Goal: Use online tool/utility: Use online tool/utility

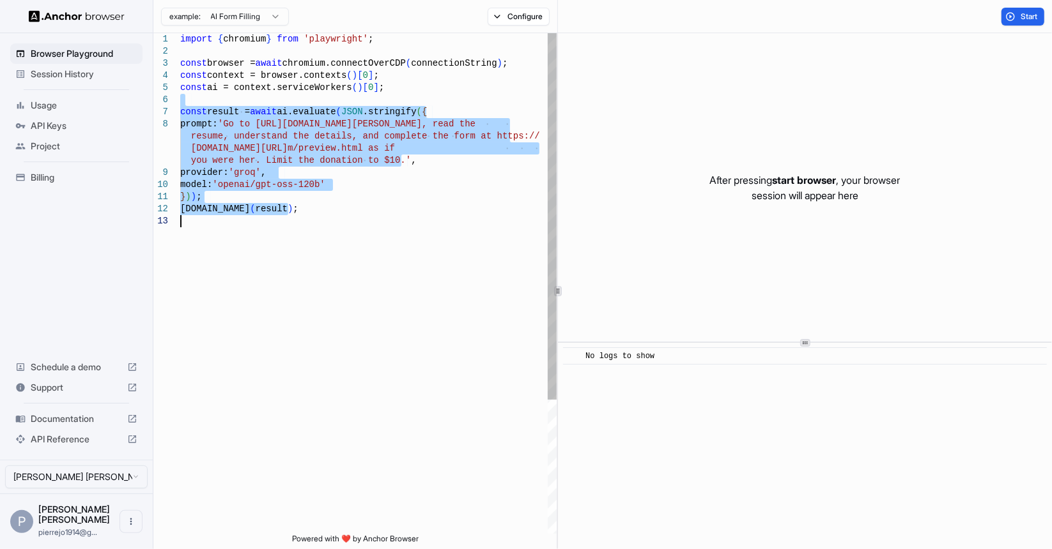
drag, startPoint x: 213, startPoint y: 98, endPoint x: 372, endPoint y: 235, distance: 210.2
click at [372, 235] on div "import { chromium } from 'playwright' ; const browser = await chromium.connectO…" at bounding box center [368, 374] width 376 height 683
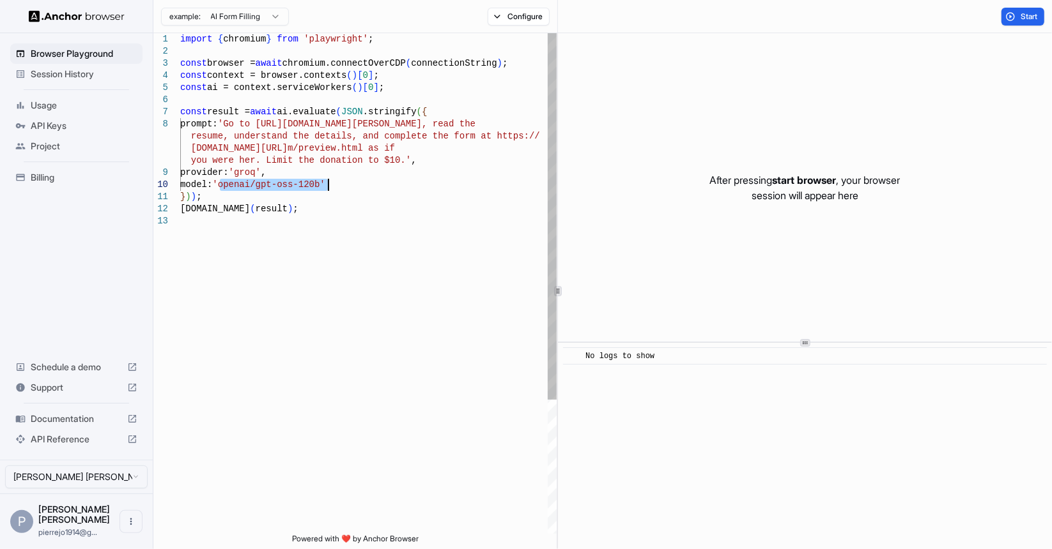
drag, startPoint x: 218, startPoint y: 185, endPoint x: 369, endPoint y: 186, distance: 151.4
click at [369, 186] on div "import { chromium } from 'playwright' ; const browser = await chromium.connectO…" at bounding box center [368, 374] width 376 height 683
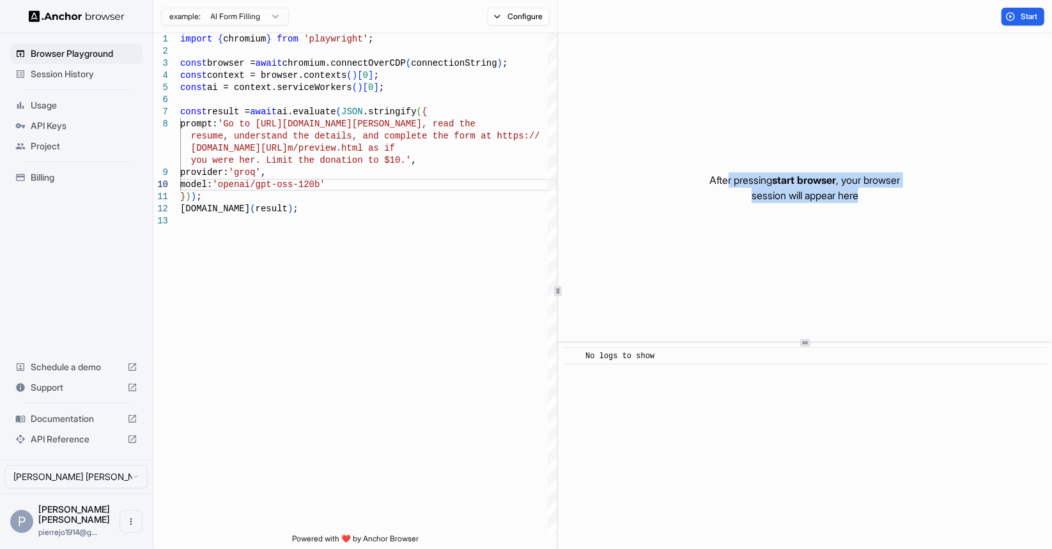
drag, startPoint x: 719, startPoint y: 162, endPoint x: 893, endPoint y: 224, distance: 184.5
click at [893, 224] on div "After pressing start browser , your browser session will appear here" at bounding box center [805, 187] width 494 height 309
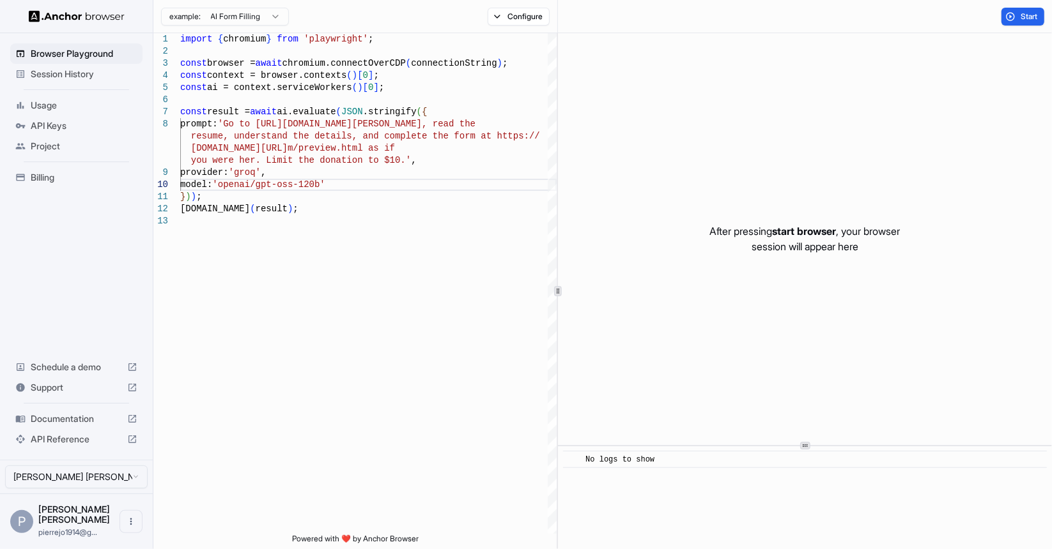
click at [813, 450] on div "After pressing start browser , your browser session will appear here ​ No logs …" at bounding box center [805, 291] width 494 height 516
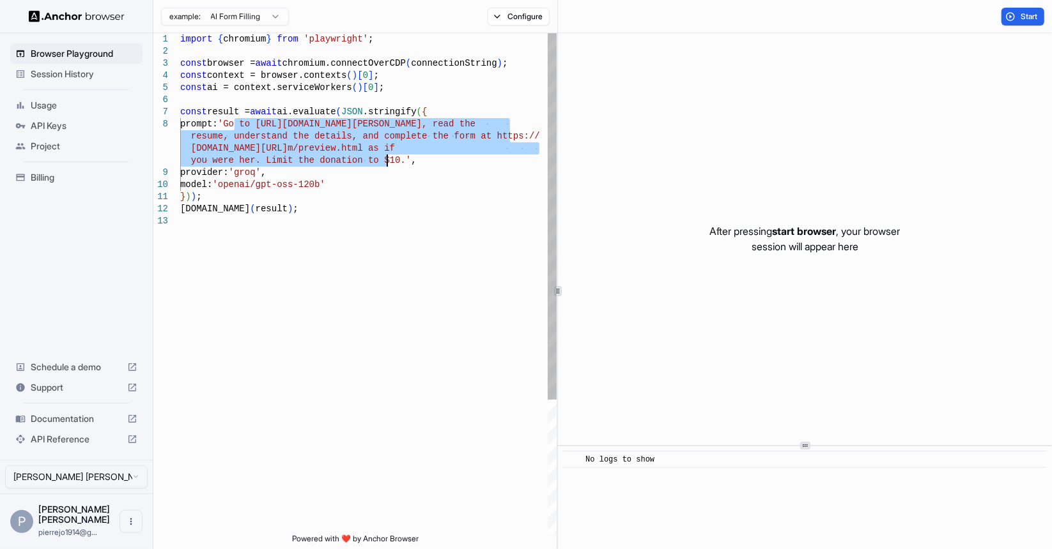
drag, startPoint x: 236, startPoint y: 125, endPoint x: 385, endPoint y: 162, distance: 153.3
click at [385, 162] on div "import { chromium } from 'playwright' ; const browser = await chromium.connectO…" at bounding box center [368, 374] width 376 height 683
click at [354, 119] on div "import { chromium } from 'playwright' ; const browser = await chromium.connectO…" at bounding box center [368, 374] width 376 height 683
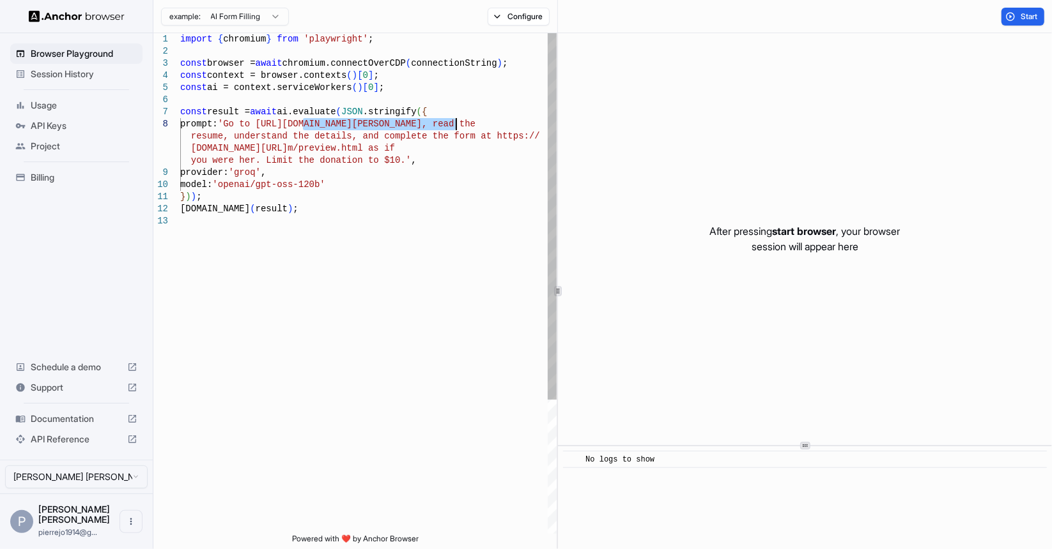
drag, startPoint x: 302, startPoint y: 125, endPoint x: 456, endPoint y: 122, distance: 154.0
click at [456, 122] on div "import { chromium } from 'playwright' ; const browser = await chromium.connectO…" at bounding box center [368, 374] width 376 height 683
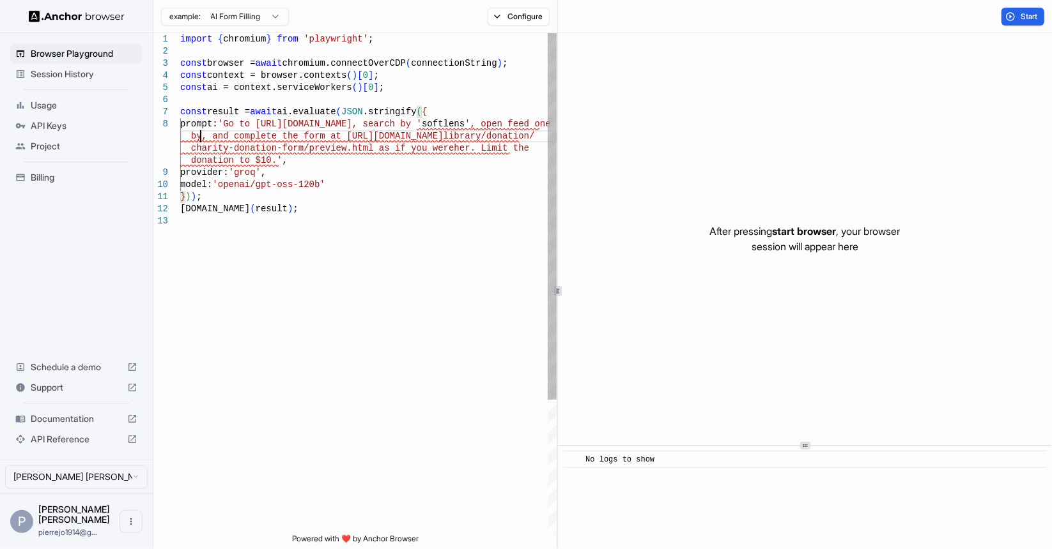
scroll to position [98, 0]
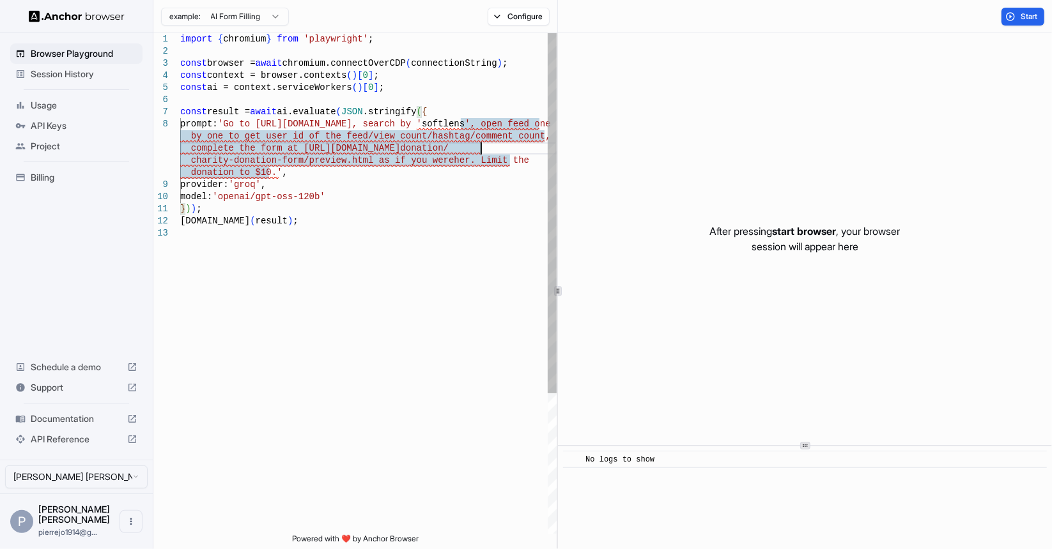
click at [357, 150] on div "import { chromium } from 'playwright' ; const browser = await chromium.connectO…" at bounding box center [368, 380] width 376 height 695
click at [523, 142] on div "import { chromium } from 'playwright' ; const browser = await chromium.connectO…" at bounding box center [368, 380] width 376 height 695
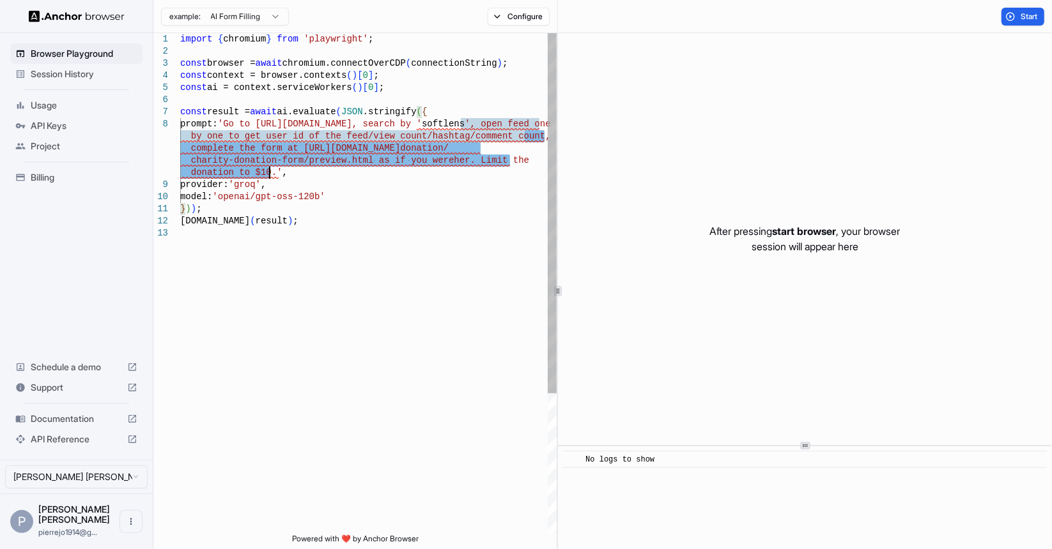
click at [269, 171] on div "import { chromium } from 'playwright' ; const browser = await chromium.connectO…" at bounding box center [368, 380] width 376 height 695
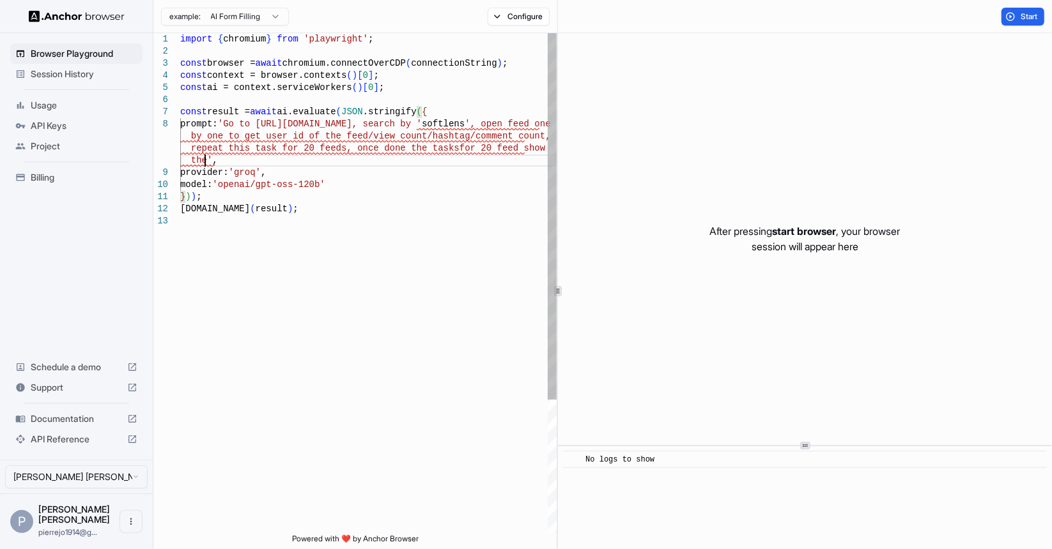
scroll to position [11, 0]
click at [302, 200] on div "import { chromium } from 'playwright' ; const browser = await chromium.connectO…" at bounding box center [368, 374] width 376 height 683
click at [308, 204] on div "import { chromium } from 'playwright' ; const browser = await chromium.connectO…" at bounding box center [368, 374] width 376 height 683
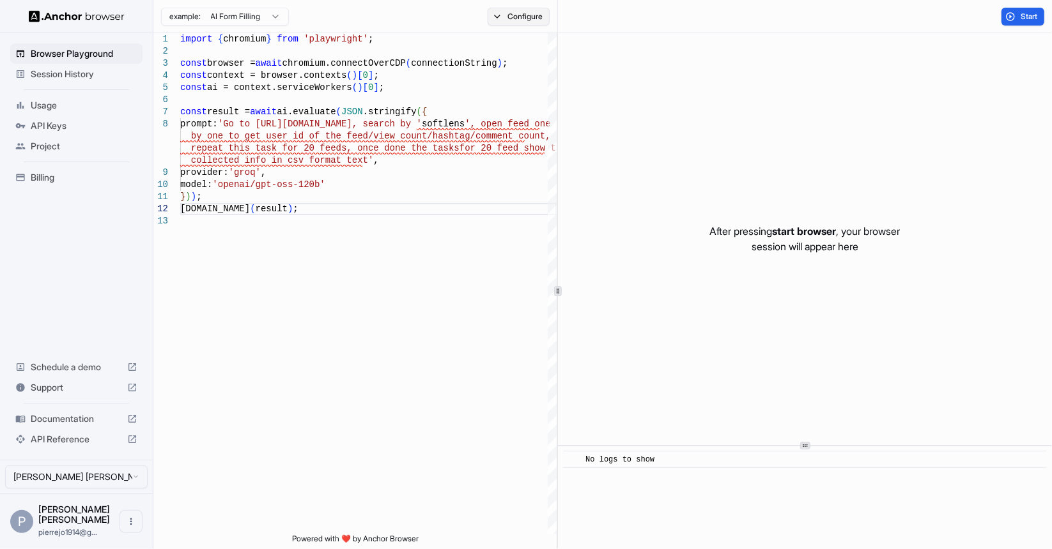
click at [530, 17] on button "Configure" at bounding box center [519, 17] width 62 height 18
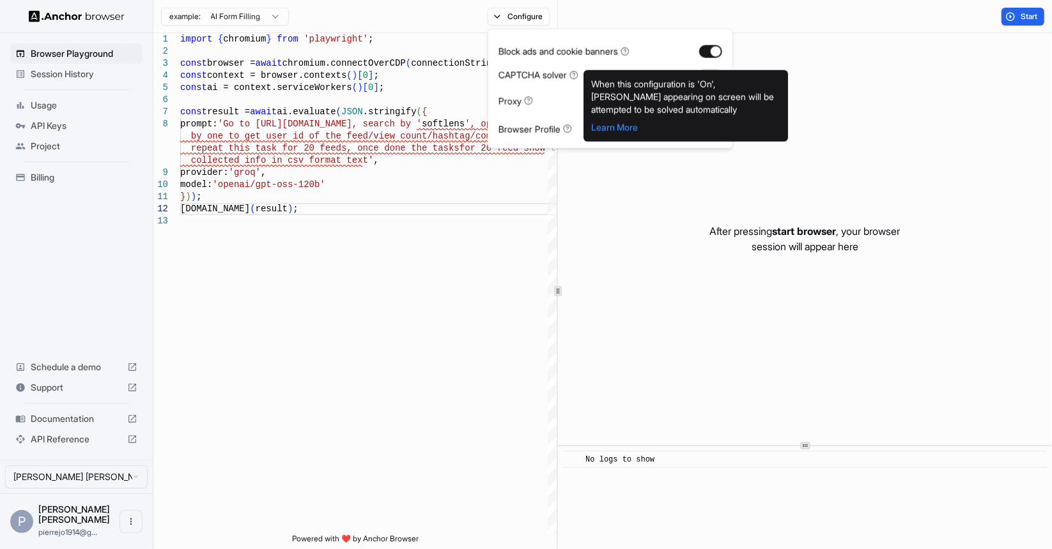
click at [576, 73] on icon at bounding box center [573, 74] width 9 height 9
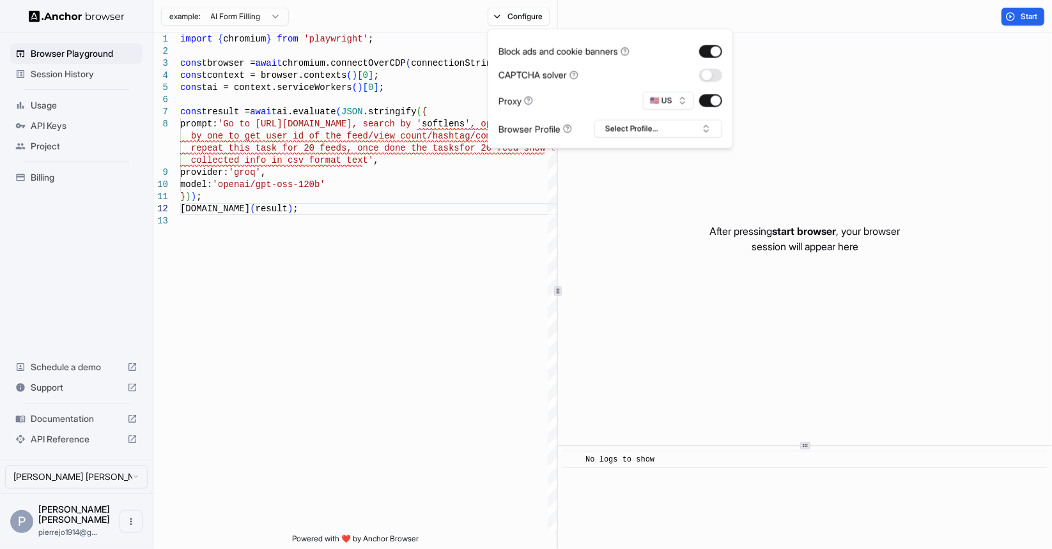
click at [576, 73] on icon at bounding box center [573, 74] width 9 height 9
click at [680, 131] on button "Select Profile..." at bounding box center [658, 129] width 128 height 18
click at [473, 240] on div "import { chromium } from 'playwright' ; const browser = await chromium.connectO…" at bounding box center [368, 374] width 376 height 683
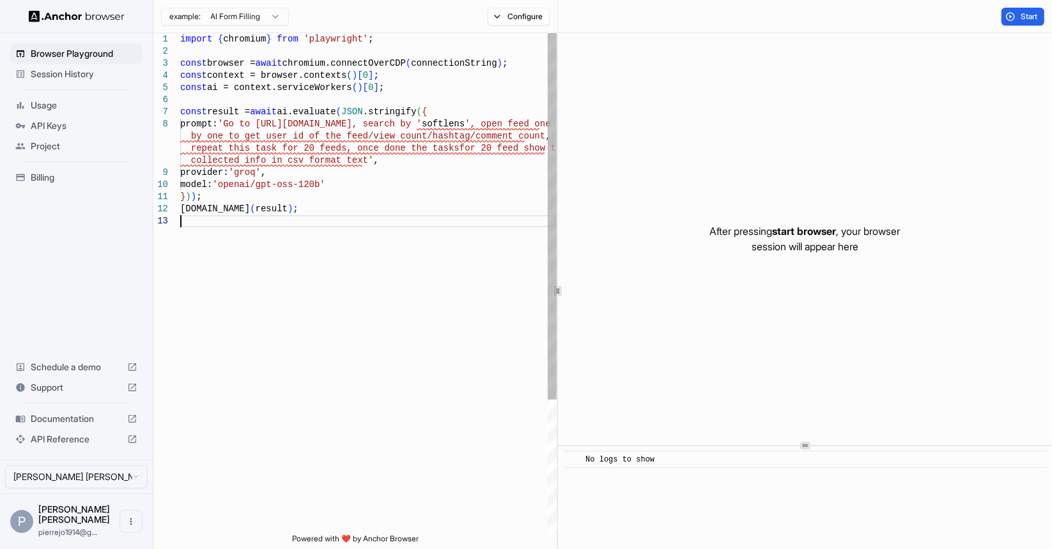
click at [399, 179] on div "import { chromium } from 'playwright' ; const browser = await chromium.connectO…" at bounding box center [368, 374] width 376 height 683
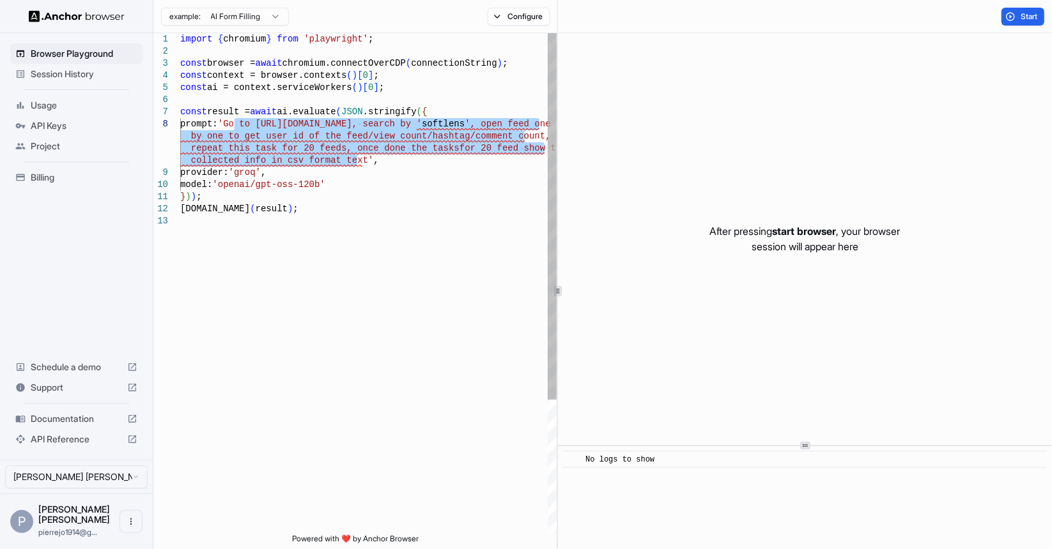
drag, startPoint x: 358, startPoint y: 162, endPoint x: 233, endPoint y: 125, distance: 131.2
click at [233, 125] on div "import { chromium } from 'playwright' ; const browser = await chromium.connectO…" at bounding box center [368, 374] width 376 height 683
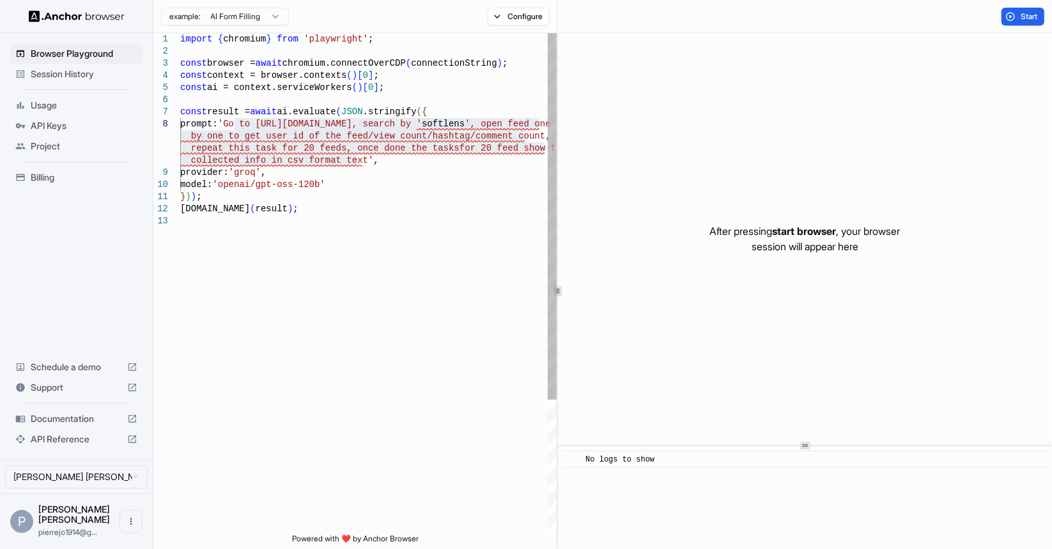
click at [211, 278] on div "import { chromium } from 'playwright' ; const browser = await chromium.connectO…" at bounding box center [368, 374] width 376 height 683
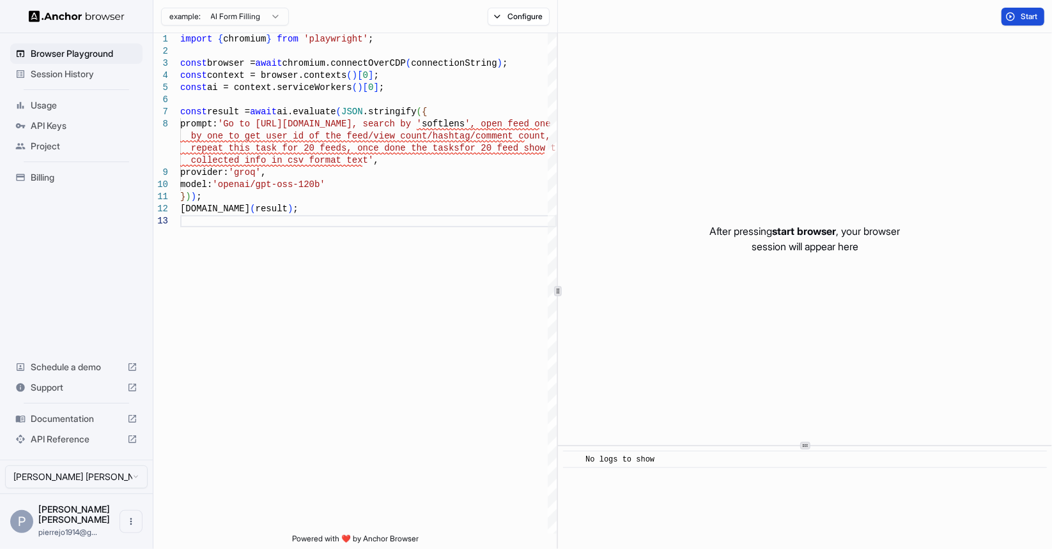
click at [1011, 14] on button "Start" at bounding box center [1022, 17] width 43 height 18
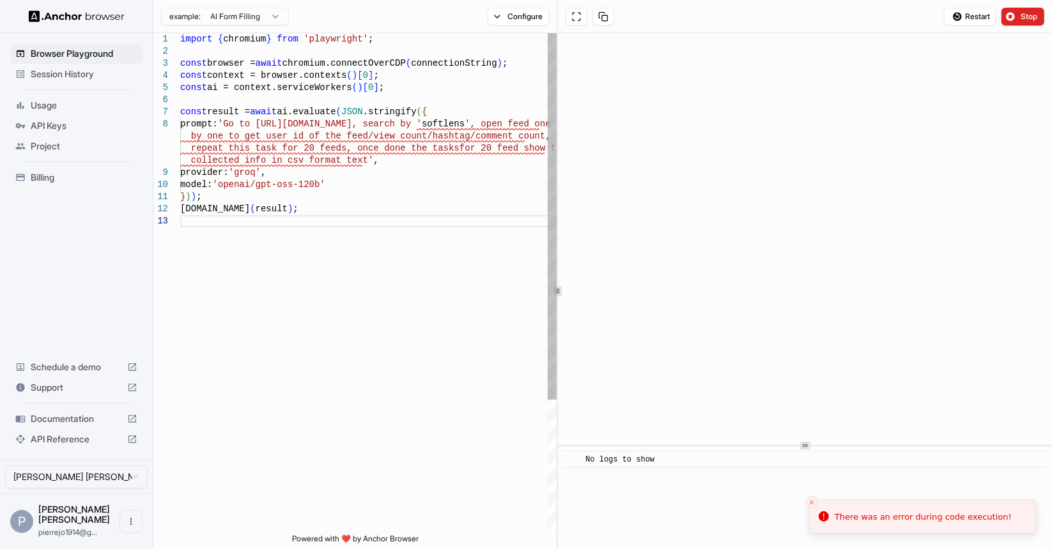
click at [371, 168] on div "import { chromium } from 'playwright' ; const browser = await chromium.connectO…" at bounding box center [368, 374] width 376 height 683
click at [376, 159] on div "import { chromium } from 'playwright' ; const browser = await chromium.connectO…" at bounding box center [368, 374] width 376 height 683
click at [458, 118] on div "import { chromium } from 'playwright' ; const browser = await chromium.connectO…" at bounding box center [368, 374] width 376 height 683
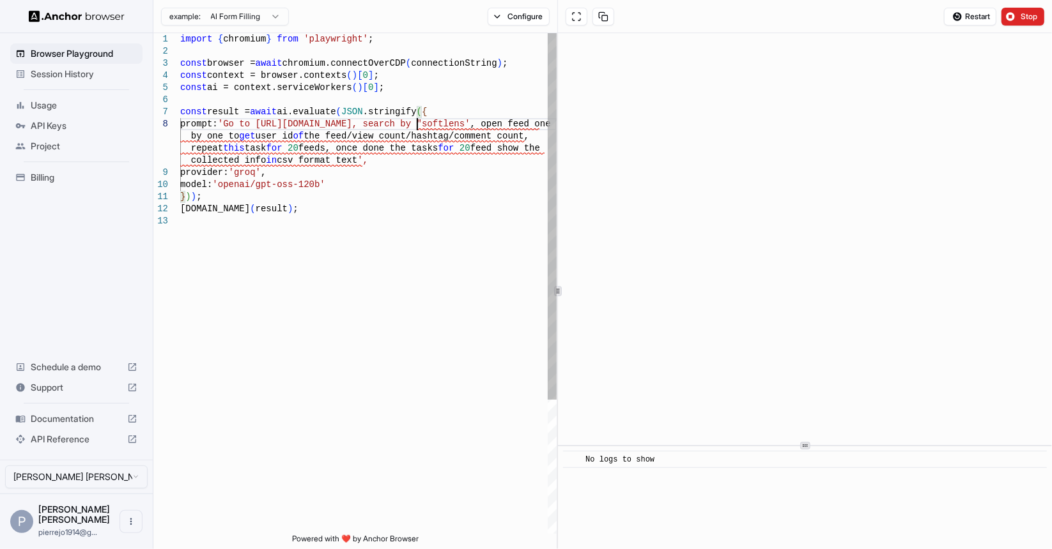
scroll to position [85, 0]
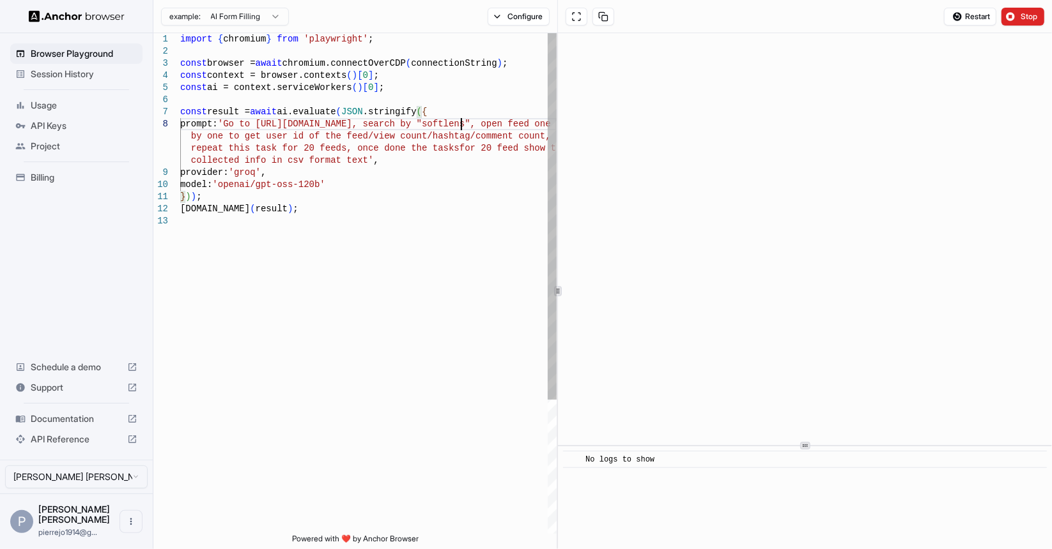
click at [457, 186] on div "import { chromium } from 'playwright' ; const browser = await chromium.connectO…" at bounding box center [368, 374] width 376 height 683
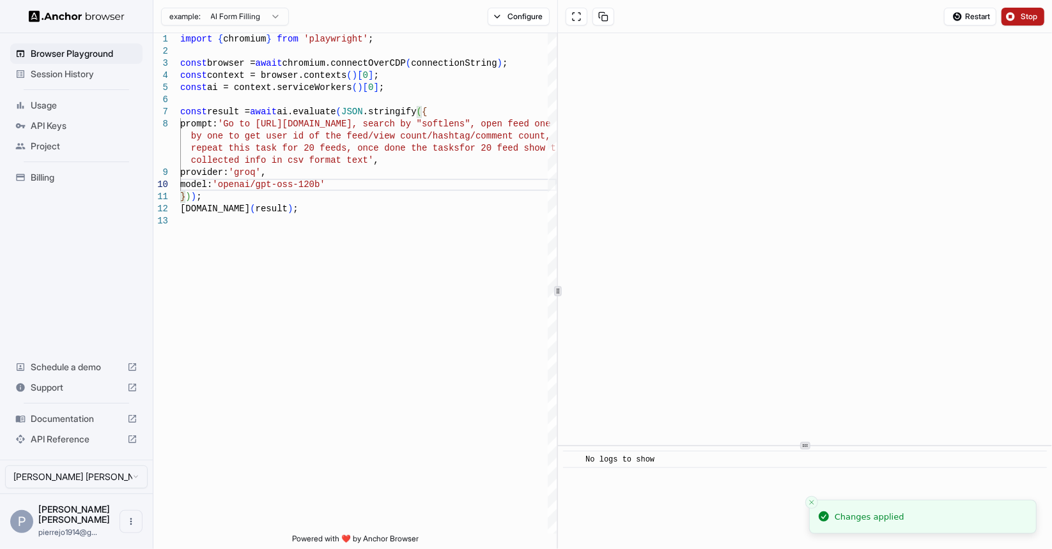
click at [1018, 13] on button "Stop" at bounding box center [1022, 17] width 43 height 18
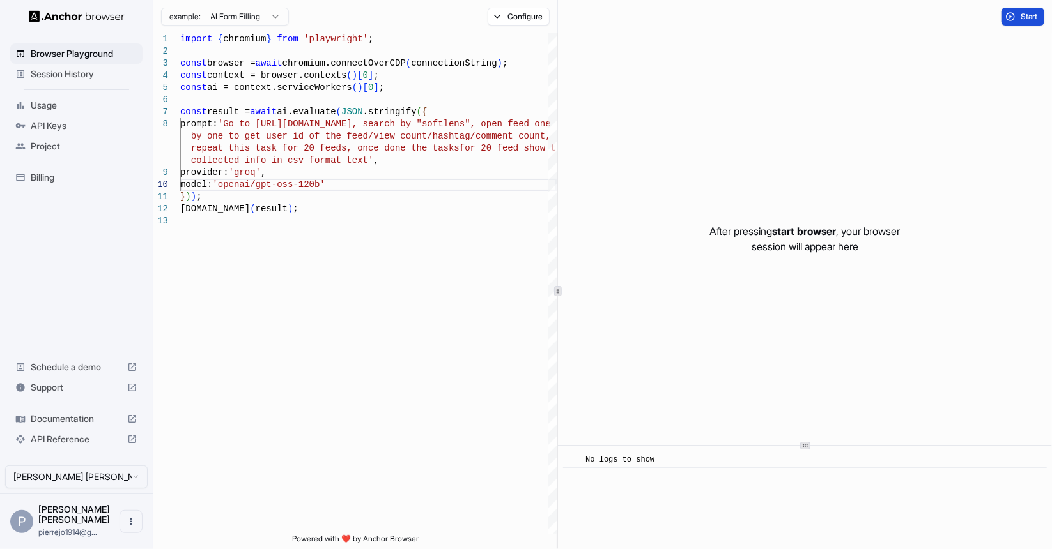
click at [1027, 16] on span "Start" at bounding box center [1029, 17] width 18 height 10
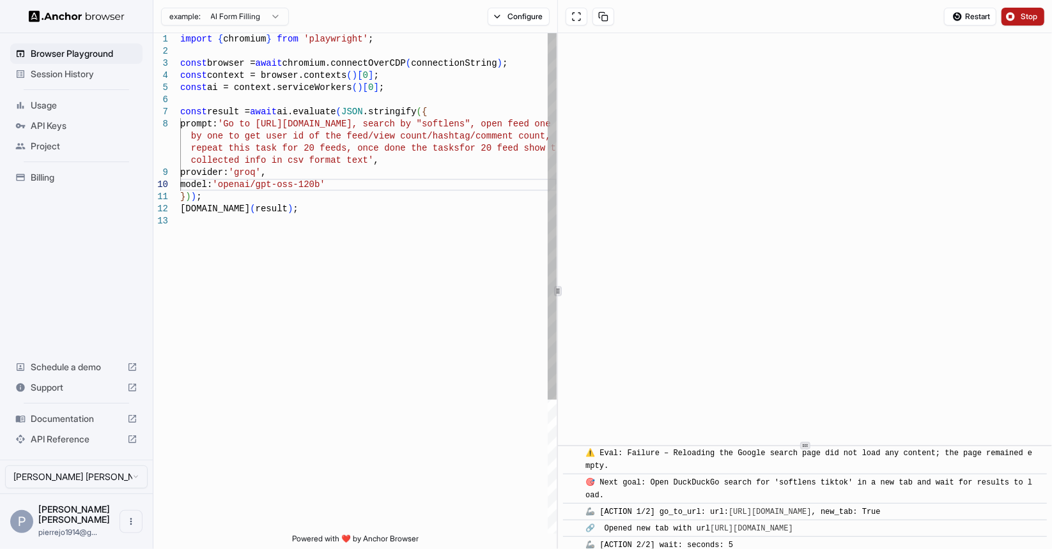
scroll to position [581, 0]
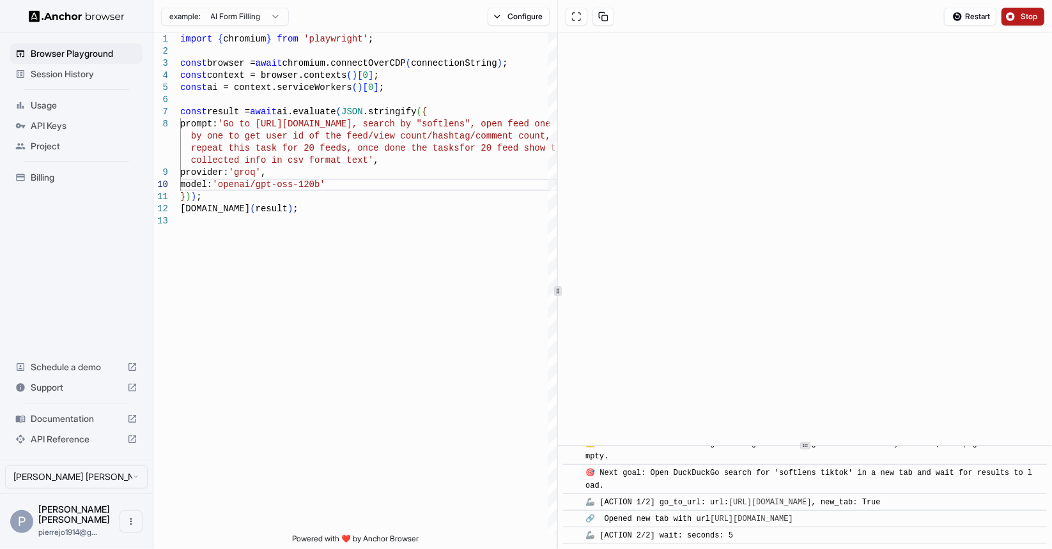
click at [1015, 15] on button "Stop" at bounding box center [1022, 17] width 43 height 18
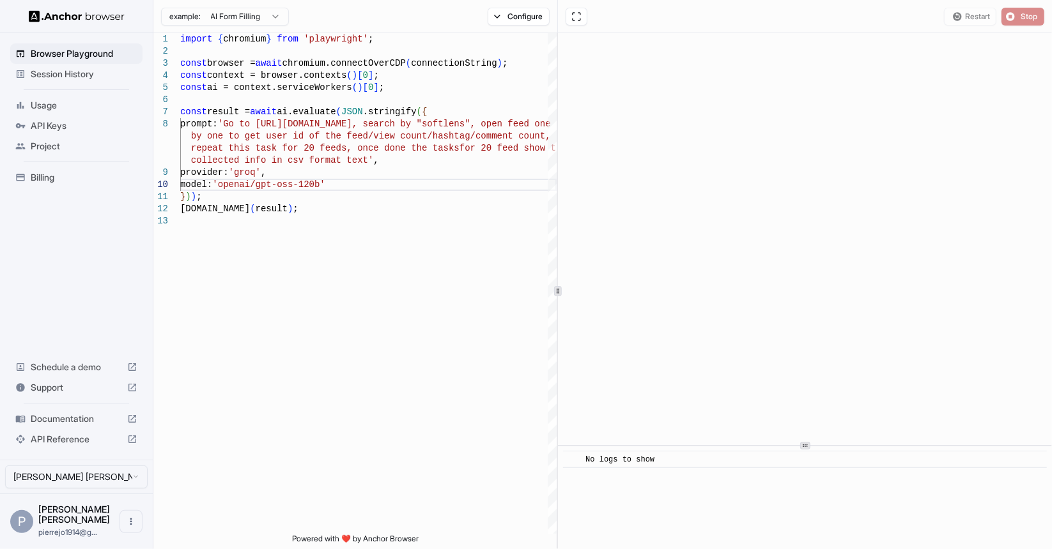
scroll to position [0, 0]
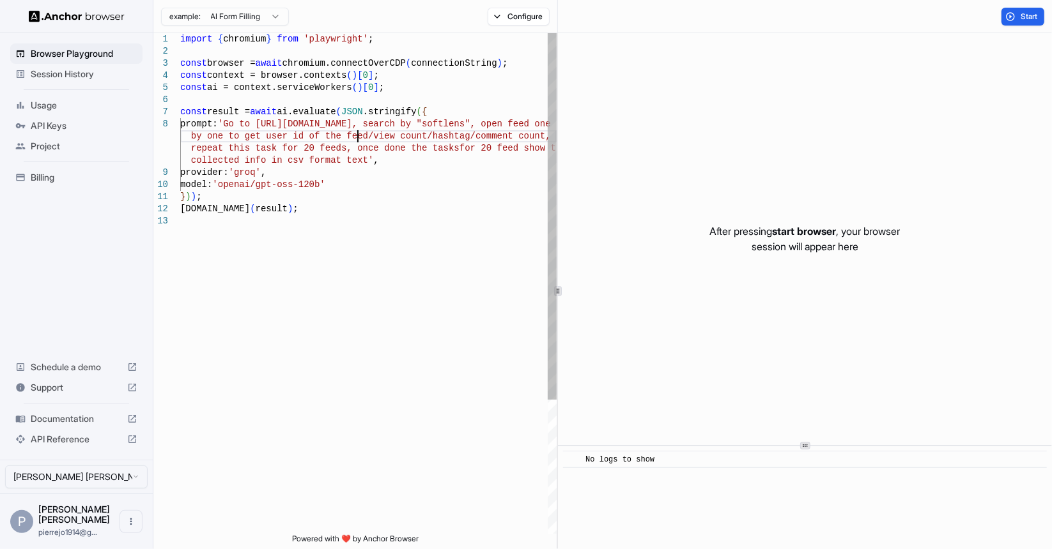
click at [357, 133] on div "import { chromium } from 'playwright' ; const browser = await chromium.connectO…" at bounding box center [368, 374] width 376 height 683
click at [420, 128] on div "import { chromium } from 'playwright' ; const browser = await chromium.connectO…" at bounding box center [368, 374] width 376 height 683
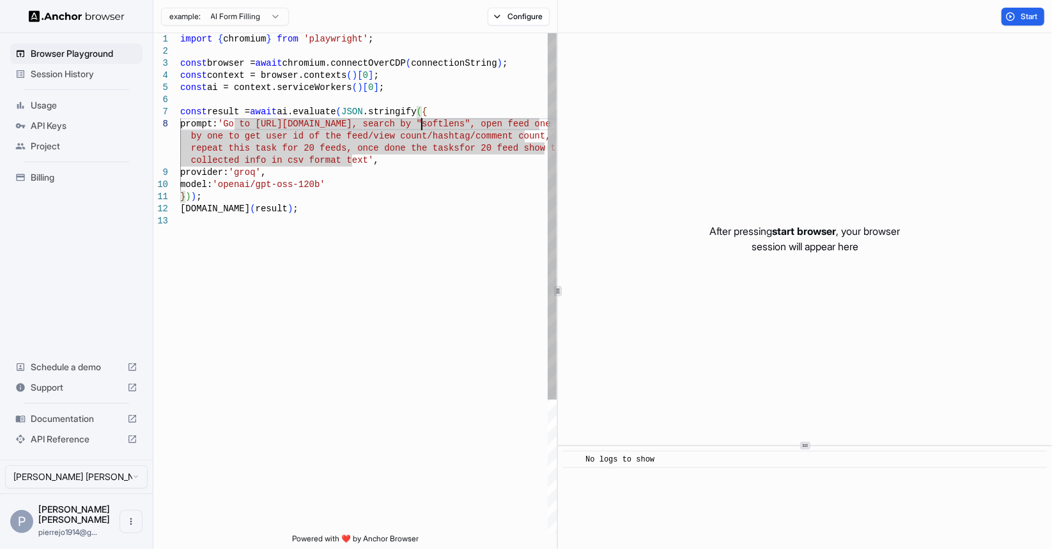
click at [446, 126] on div "import { chromium } from 'playwright' ; const browser = await chromium.connectO…" at bounding box center [368, 374] width 376 height 683
click at [318, 128] on div "import { chromium } from 'playwright' ; const browser = await chromium.connectO…" at bounding box center [368, 374] width 376 height 683
click at [351, 126] on div "import { chromium } from 'playwright' ; const browser = await chromium.connectO…" at bounding box center [368, 374] width 376 height 683
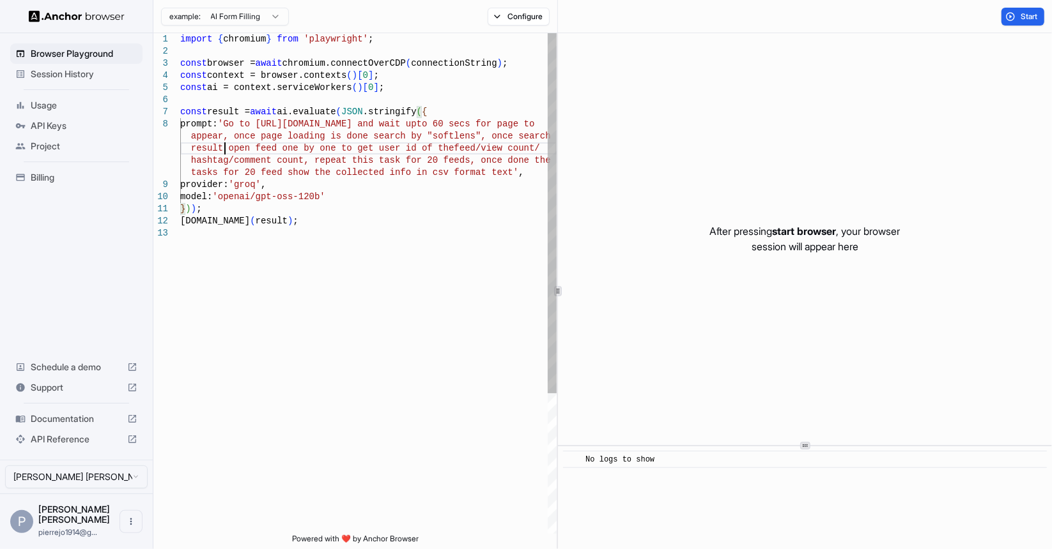
scroll to position [110, 0]
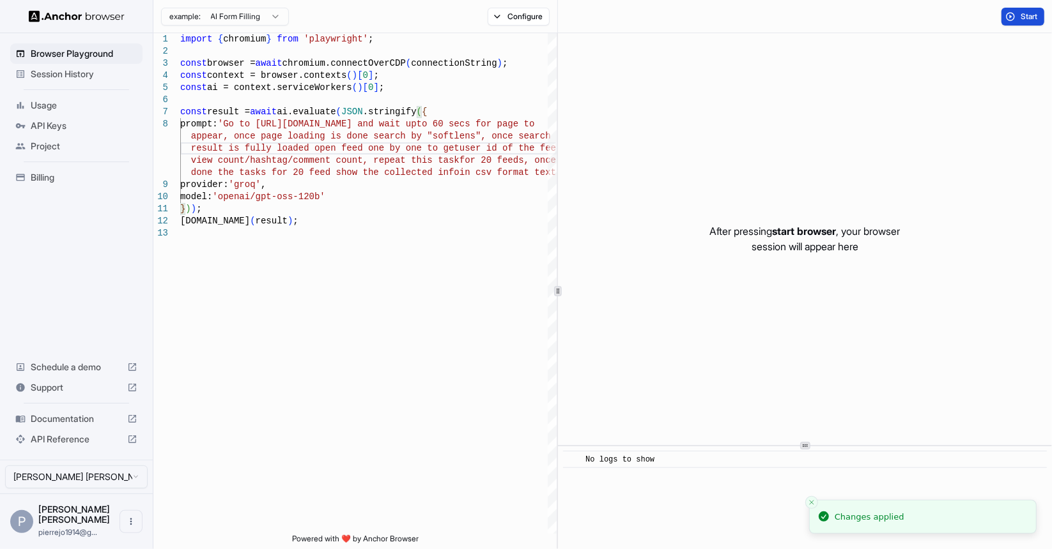
click at [1022, 15] on span "Start" at bounding box center [1029, 17] width 18 height 10
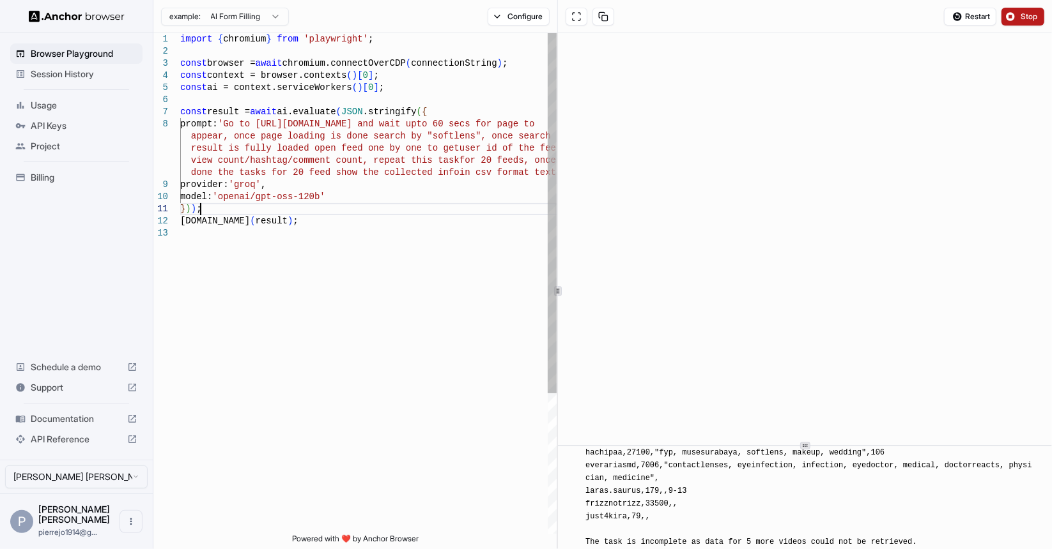
scroll to position [84, 0]
click at [338, 209] on div "import { chromium } from 'playwright' ; const browser = await chromium.connectO…" at bounding box center [368, 380] width 376 height 695
drag, startPoint x: 59, startPoint y: 105, endPoint x: 350, endPoint y: 260, distance: 329.6
click at [349, 260] on div "import { chromium } from 'playwright' ; const browser = await chromium.connectO…" at bounding box center [368, 380] width 376 height 695
click at [134, 424] on icon at bounding box center [132, 419] width 10 height 10
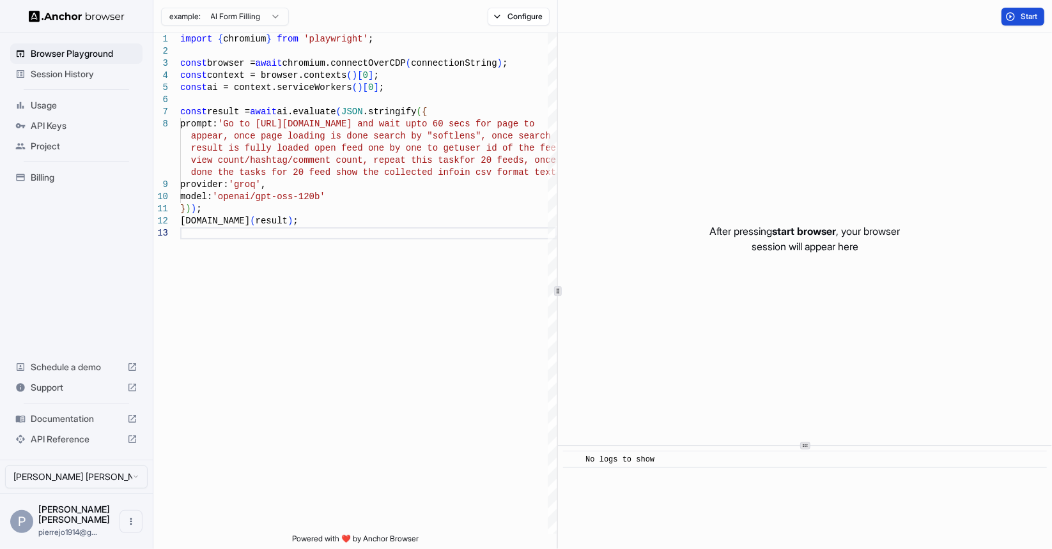
scroll to position [0, 0]
click at [341, 208] on div "import { chromium } from 'playwright' ; const browser = await chromium.connectO…" at bounding box center [368, 380] width 376 height 695
click at [313, 217] on div "import { chromium } from 'playwright' ; const browser = await chromium.connectO…" at bounding box center [368, 380] width 376 height 695
drag, startPoint x: 334, startPoint y: 197, endPoint x: 268, endPoint y: 189, distance: 65.6
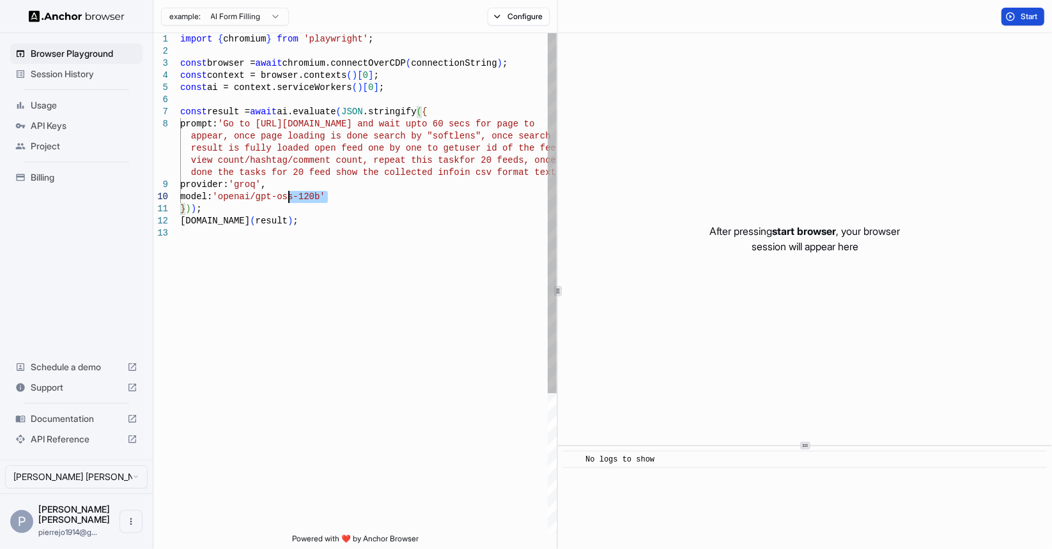
click at [268, 189] on div "import { chromium } from 'playwright' ; const browser = await chromium.connectO…" at bounding box center [368, 380] width 376 height 695
click at [309, 186] on div "import { chromium } from 'playwright' ; const browser = await chromium.connectO…" at bounding box center [368, 380] width 376 height 695
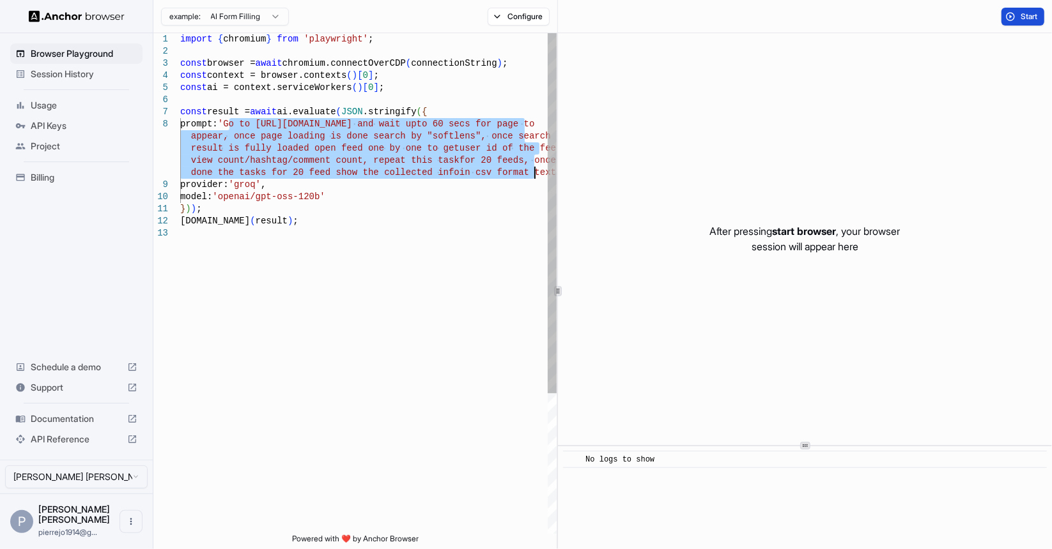
drag, startPoint x: 231, startPoint y: 123, endPoint x: 534, endPoint y: 172, distance: 307.4
click at [534, 172] on div "import { chromium } from 'playwright' ; const browser = await chromium.connectO…" at bounding box center [368, 380] width 376 height 695
click at [248, 128] on div "import { chromium } from 'playwright' ; const browser = await chromium.connectO…" at bounding box center [368, 380] width 376 height 695
drag, startPoint x: 236, startPoint y: 122, endPoint x: 530, endPoint y: 175, distance: 298.7
click at [530, 175] on div "import { chromium } from 'playwright' ; const browser = await chromium.connectO…" at bounding box center [368, 380] width 376 height 695
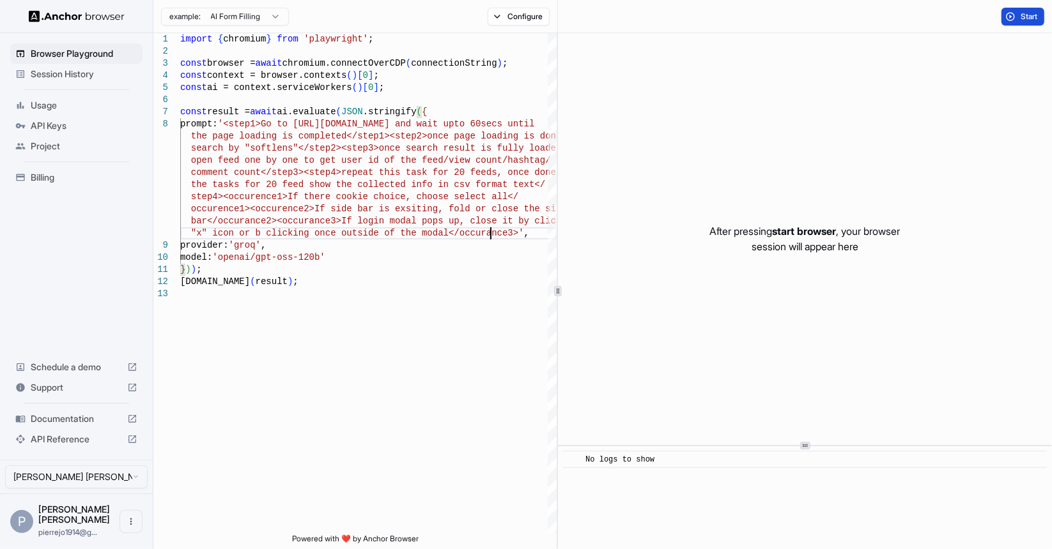
click at [1013, 17] on button "Start" at bounding box center [1022, 17] width 43 height 18
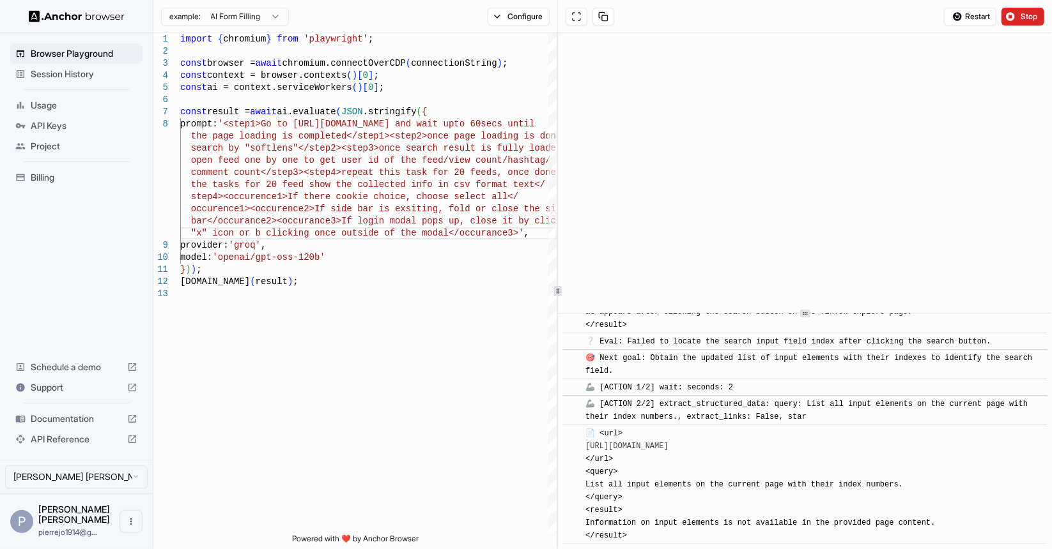
scroll to position [905, 0]
click at [784, 313] on div at bounding box center [805, 313] width 494 height 1
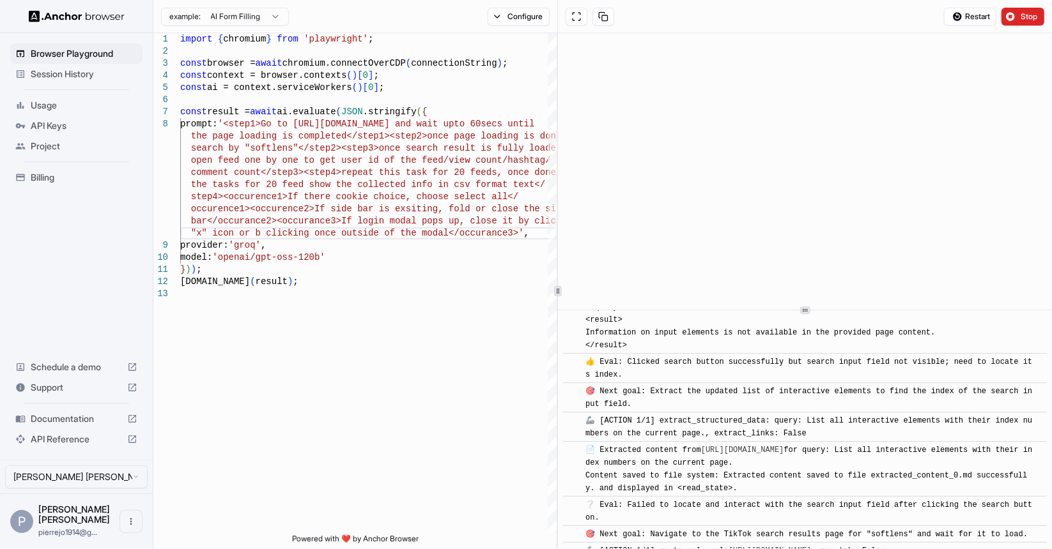
scroll to position [121, 0]
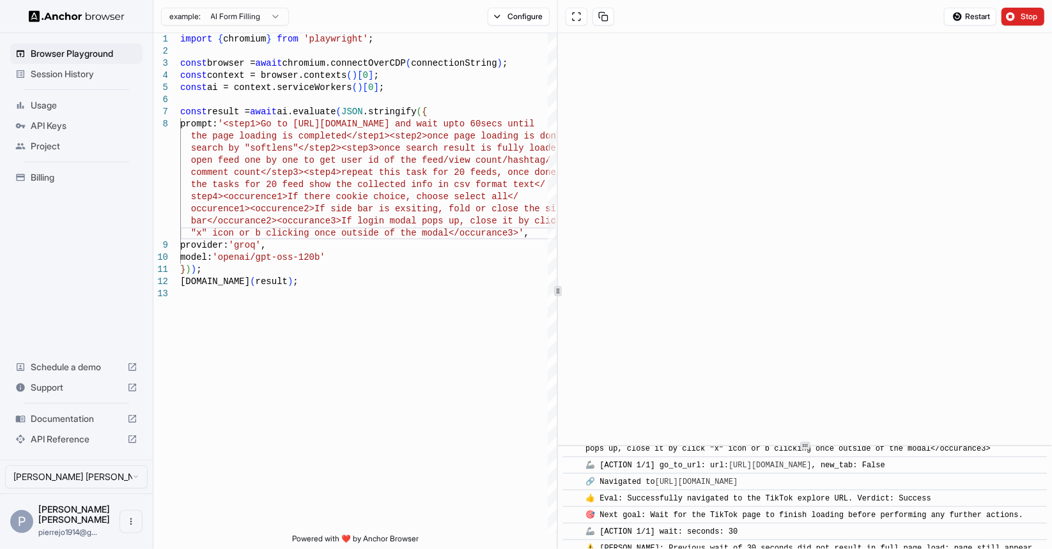
click at [840, 457] on div "​ [INFO] Started Execution ​ 🔗 Found URL in task: [URL][DOMAIN_NAME] , adding a…" at bounding box center [805, 291] width 494 height 516
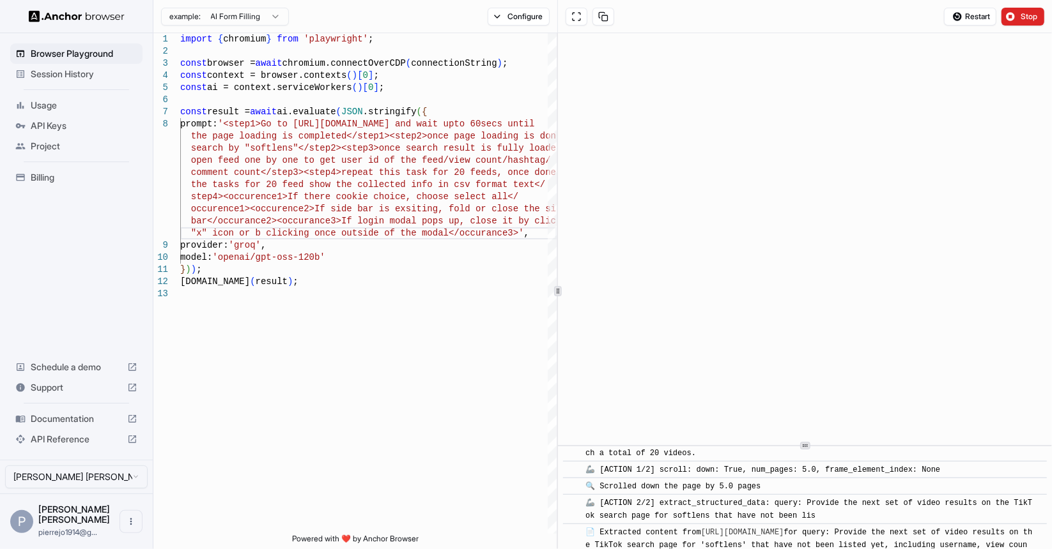
scroll to position [2691, 0]
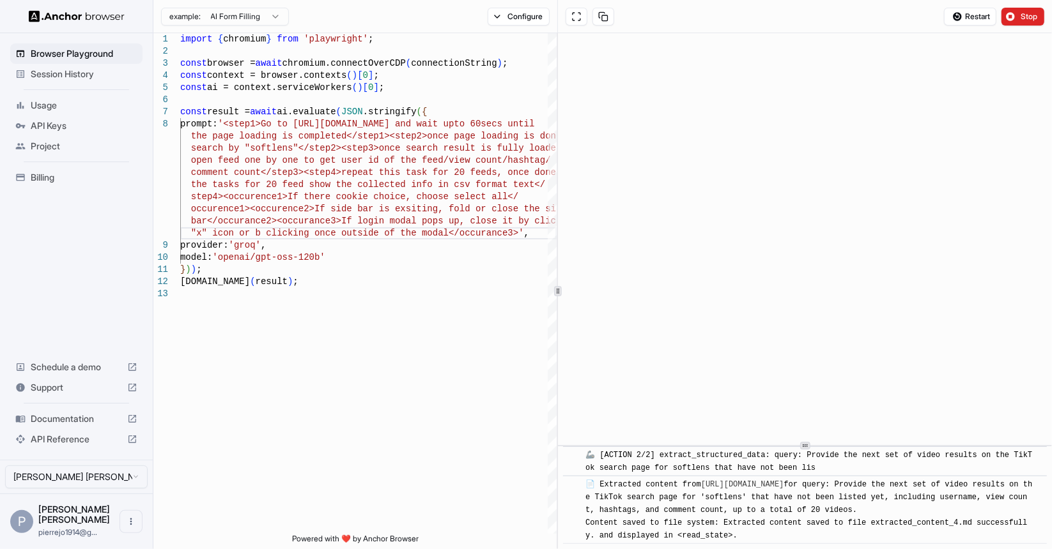
drag, startPoint x: 805, startPoint y: 532, endPoint x: 599, endPoint y: 488, distance: 210.3
click at [599, 488] on div "📄 Extracted content from [URL][DOMAIN_NAME] for query: Provide the next set of …" at bounding box center [808, 511] width 447 height 64
copy span "xtracted content from [URL][DOMAIN_NAME] for query: Provide the next set of vid…"
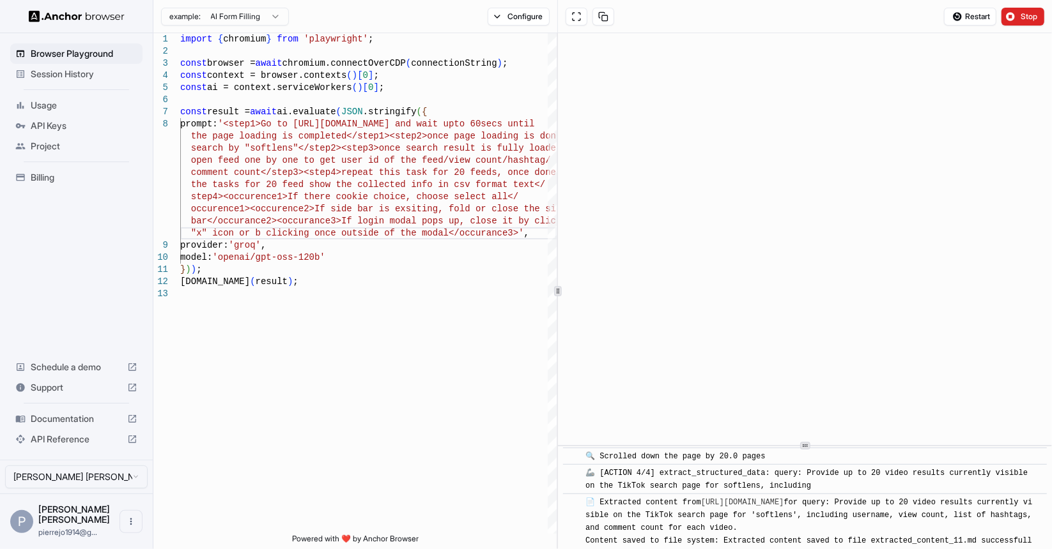
scroll to position [7275, 0]
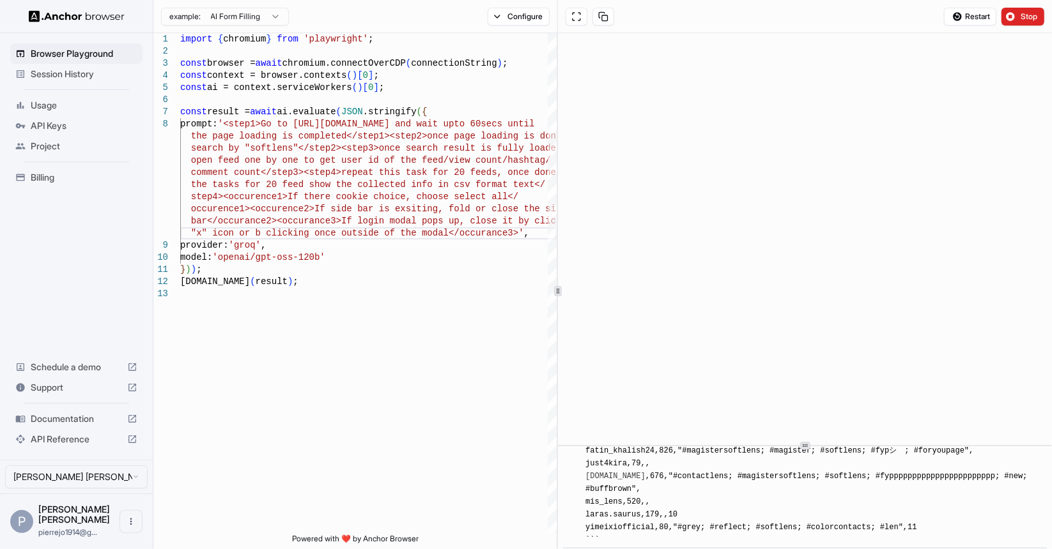
drag, startPoint x: 716, startPoint y: 478, endPoint x: 936, endPoint y: 516, distance: 223.7
click at [936, 516] on div "📄 Final Result: Collected data for 8 video feeds (out of the requested 20). The…" at bounding box center [808, 438] width 447 height 217
click at [937, 516] on div "📄 Final Result: Collected data for 8 video feeds (out of the requested 20). The…" at bounding box center [808, 438] width 447 height 217
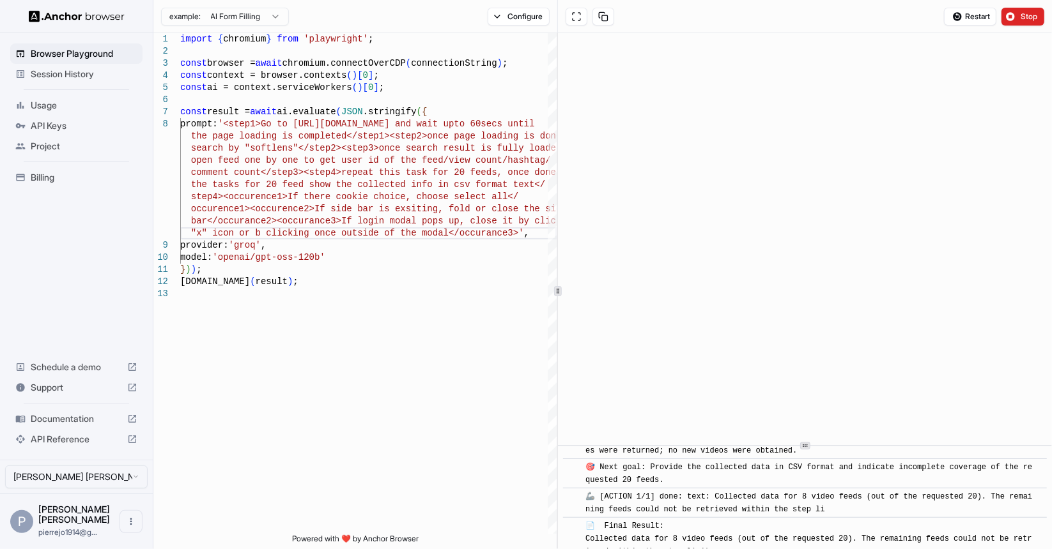
scroll to position [7083, 0]
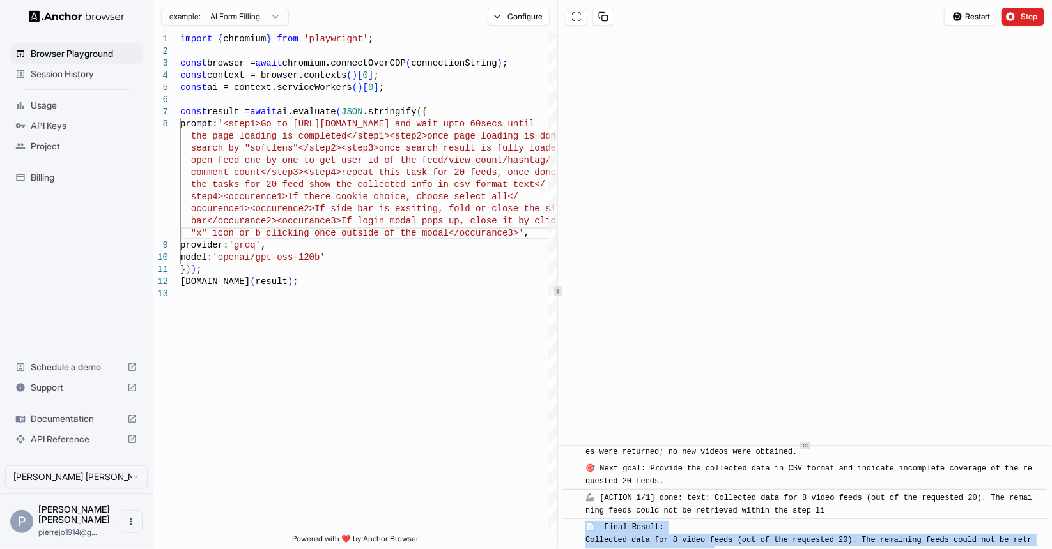
drag, startPoint x: 580, startPoint y: 516, endPoint x: 801, endPoint y: 530, distance: 221.5
drag, startPoint x: 844, startPoint y: 515, endPoint x: 953, endPoint y: 527, distance: 109.9
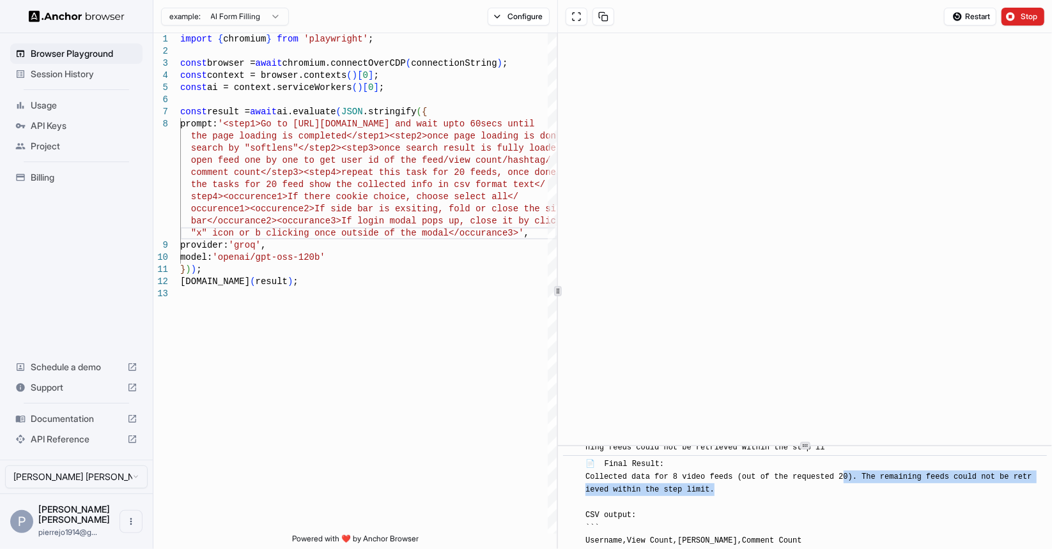
scroll to position [7147, 0]
drag, startPoint x: 783, startPoint y: 468, endPoint x: 671, endPoint y: 463, distance: 112.6
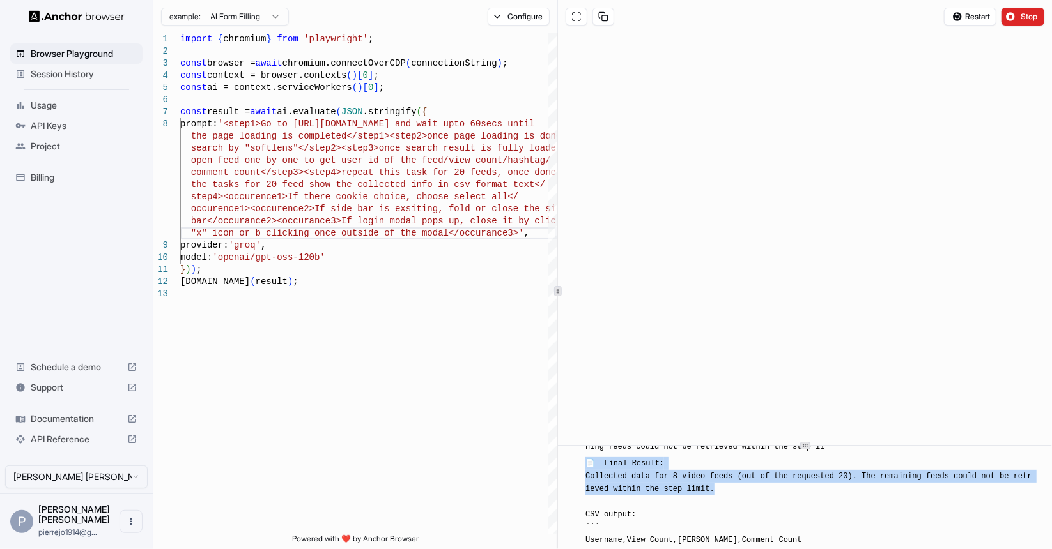
drag, startPoint x: 786, startPoint y: 472, endPoint x: 573, endPoint y: 465, distance: 212.9
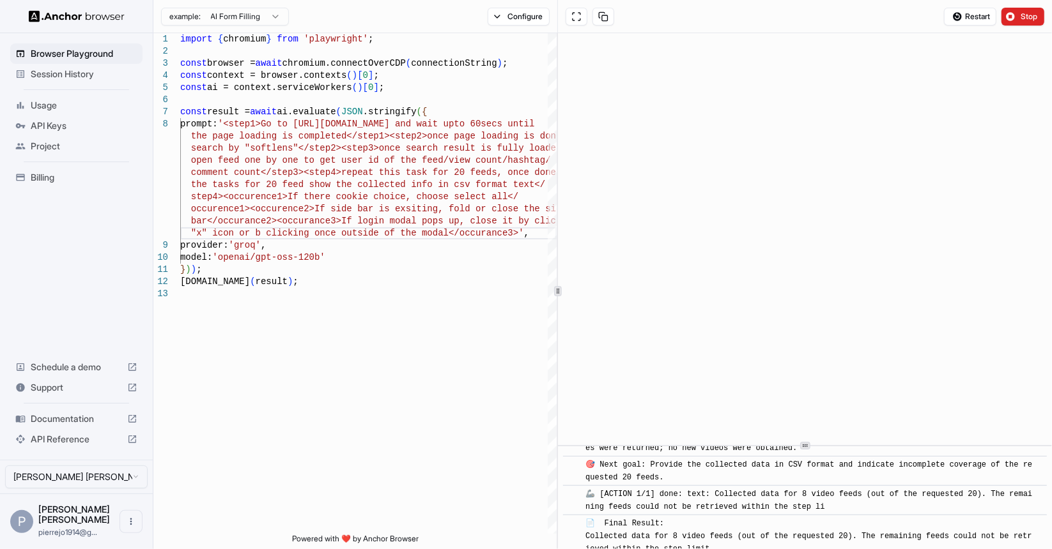
scroll to position [7083, 0]
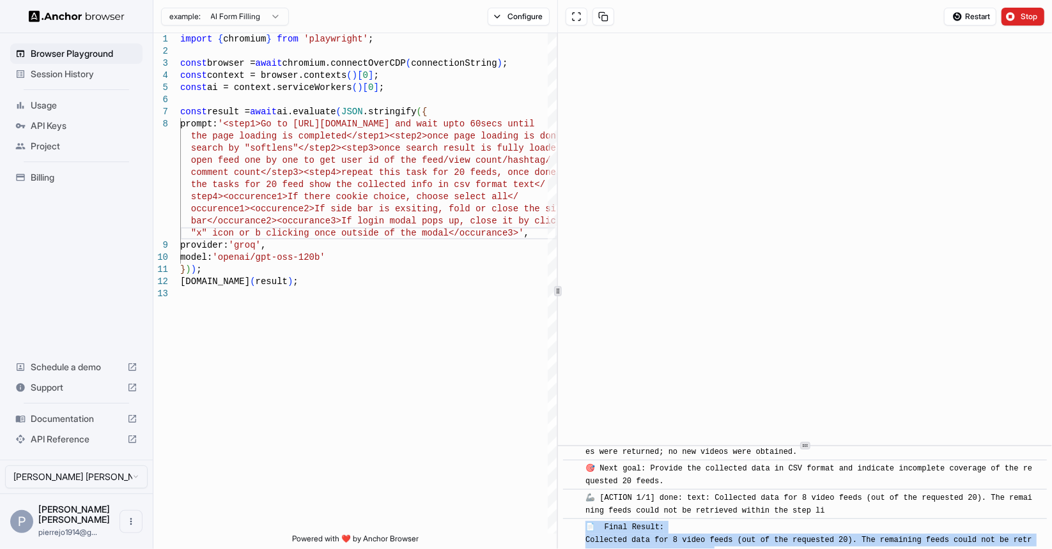
drag, startPoint x: 754, startPoint y: 535, endPoint x: 704, endPoint y: 515, distance: 53.6
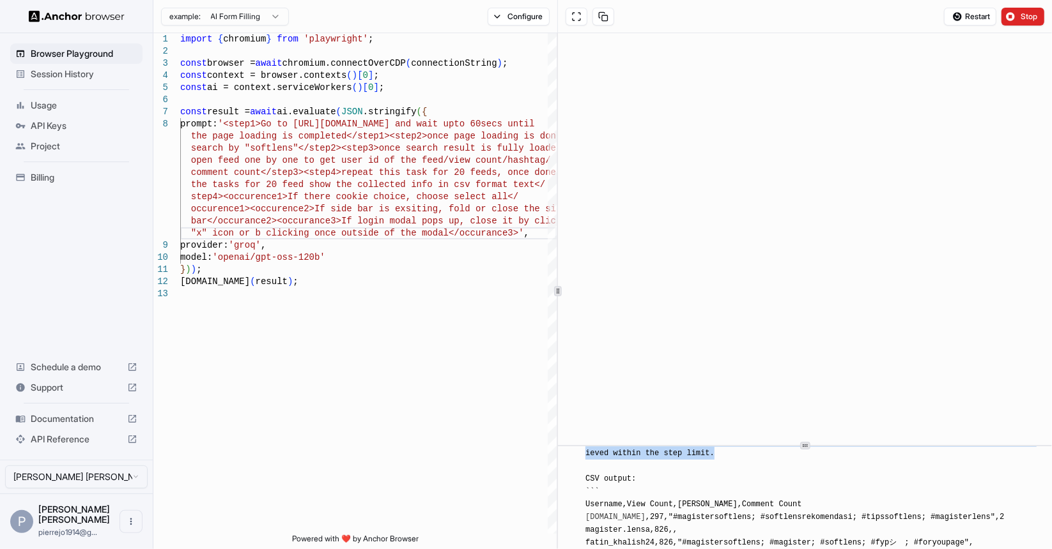
scroll to position [7147, 0]
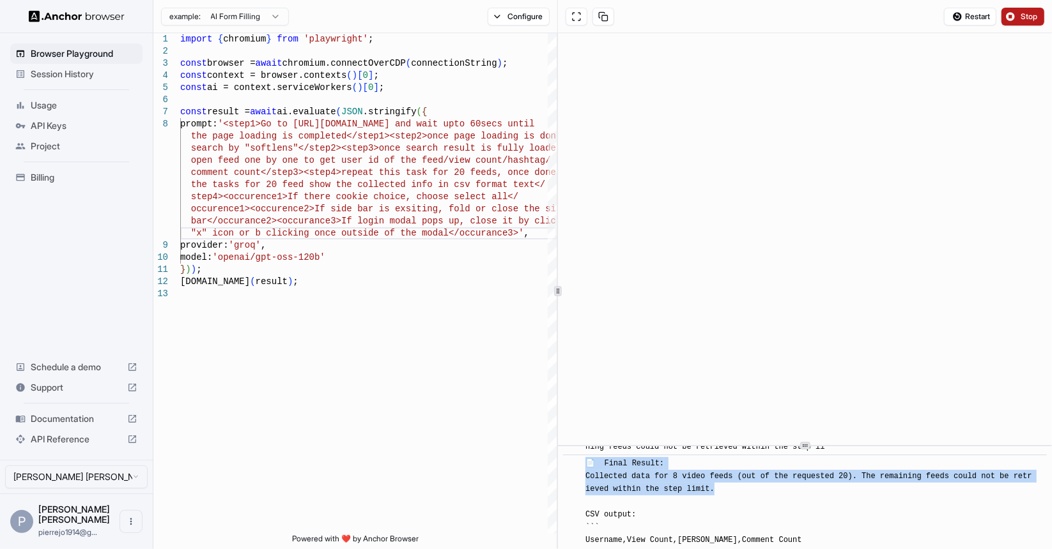
click at [1025, 17] on span "Stop" at bounding box center [1029, 17] width 18 height 10
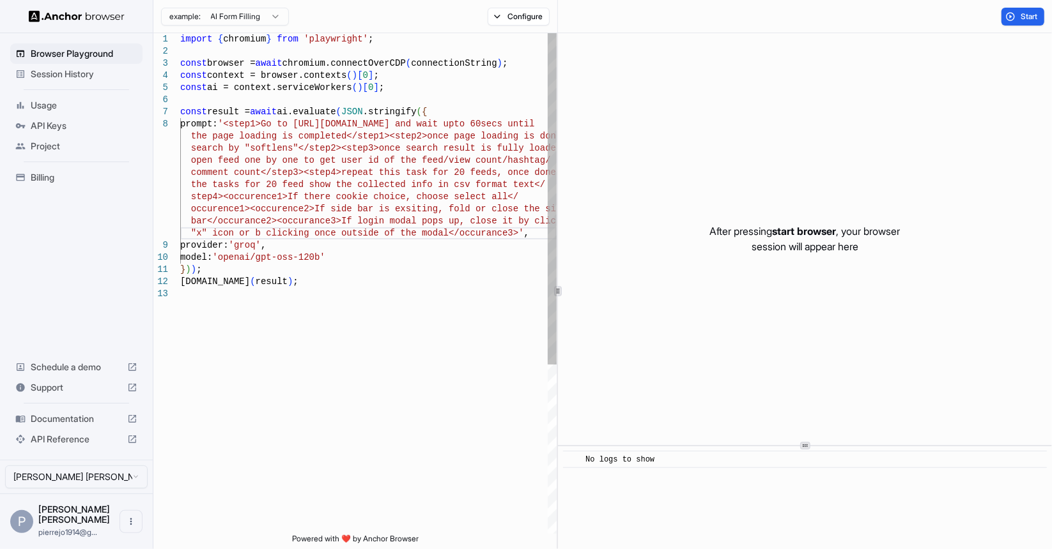
click at [269, 132] on div "import { chromium } from 'playwright' ; const browser = await chromium.connectO…" at bounding box center [368, 411] width 376 height 756
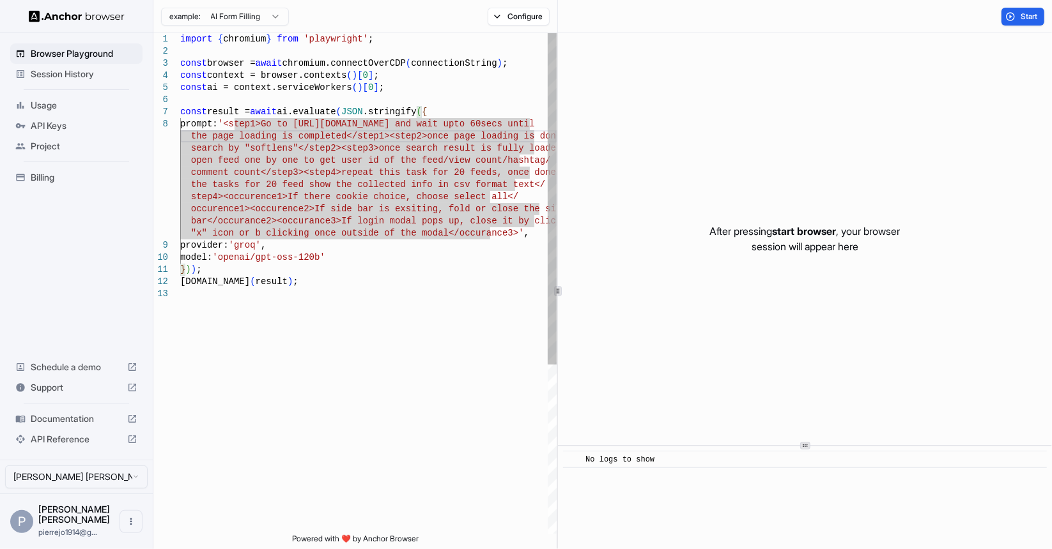
click at [235, 125] on div "import { chromium } from 'playwright' ; const browser = await chromium.connectO…" at bounding box center [368, 411] width 376 height 756
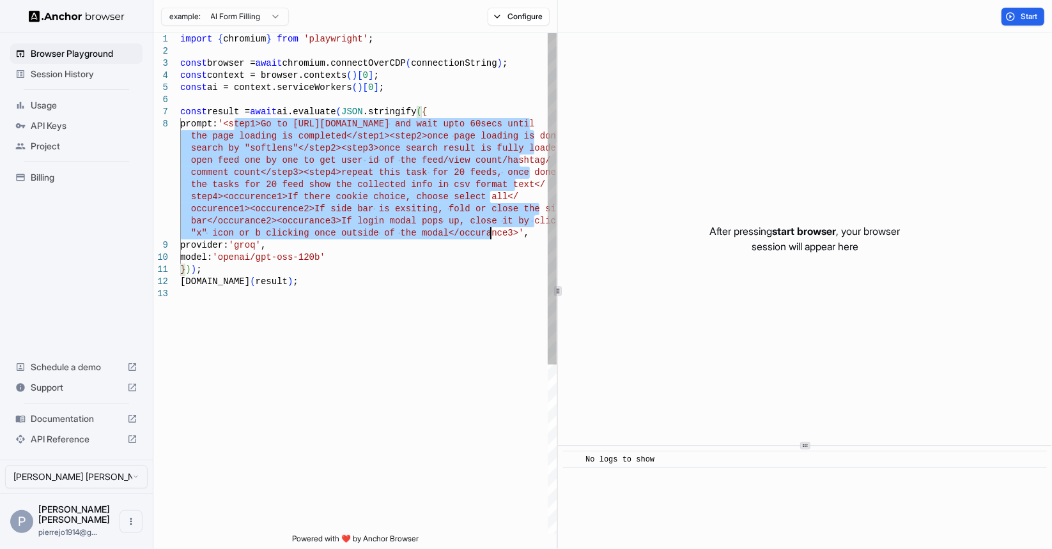
click at [489, 233] on div "import { chromium } from 'playwright' ; const browser = await chromium.connectO…" at bounding box center [368, 411] width 376 height 756
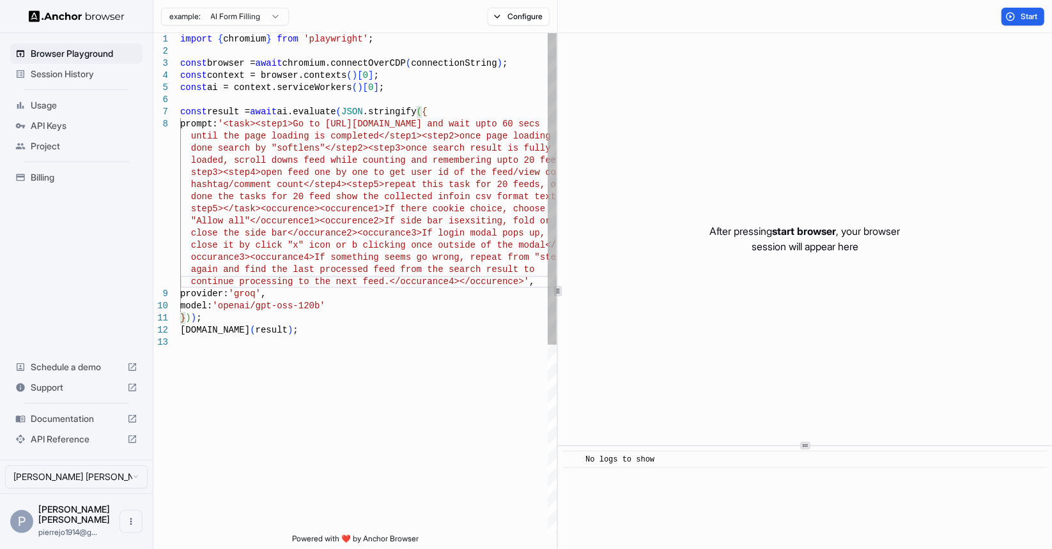
click at [440, 112] on div "import { chromium } from 'playwright' ; const browser = await chromium.connectO…" at bounding box center [368, 435] width 376 height 804
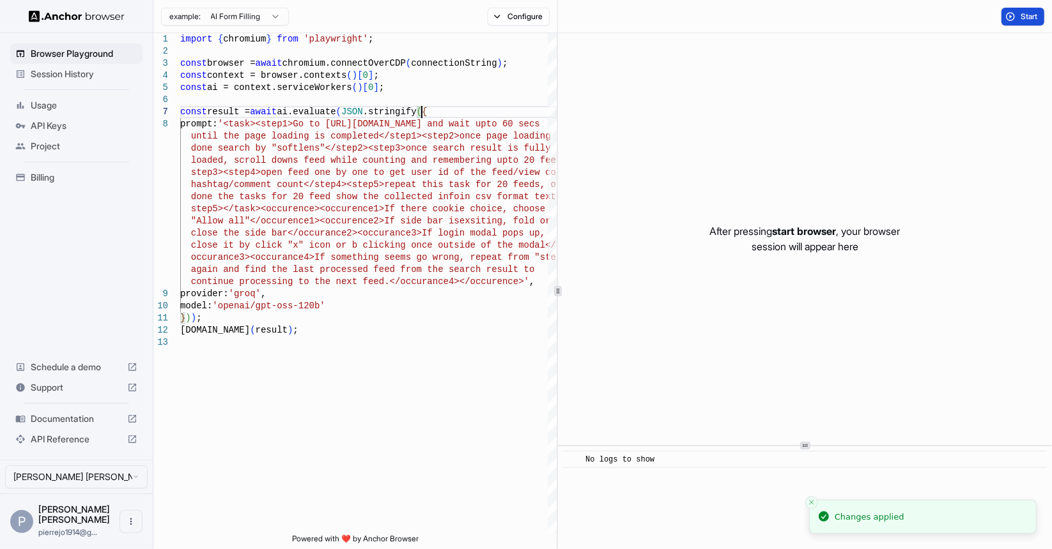
click at [1025, 15] on span "Start" at bounding box center [1029, 17] width 18 height 10
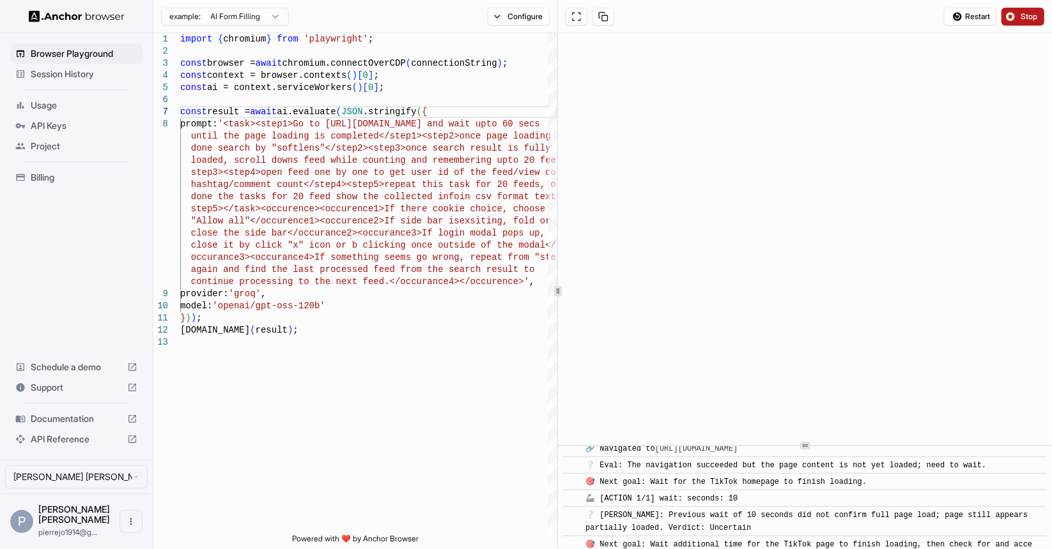
scroll to position [192, 0]
drag, startPoint x: 700, startPoint y: 475, endPoint x: 1006, endPoint y: 472, distance: 306.1
click at [1006, 472] on div "❔ Eval: The navigation succeeded but the page content is not yet loaded; need t…" at bounding box center [808, 466] width 447 height 13
drag, startPoint x: 625, startPoint y: 491, endPoint x: 932, endPoint y: 487, distance: 306.7
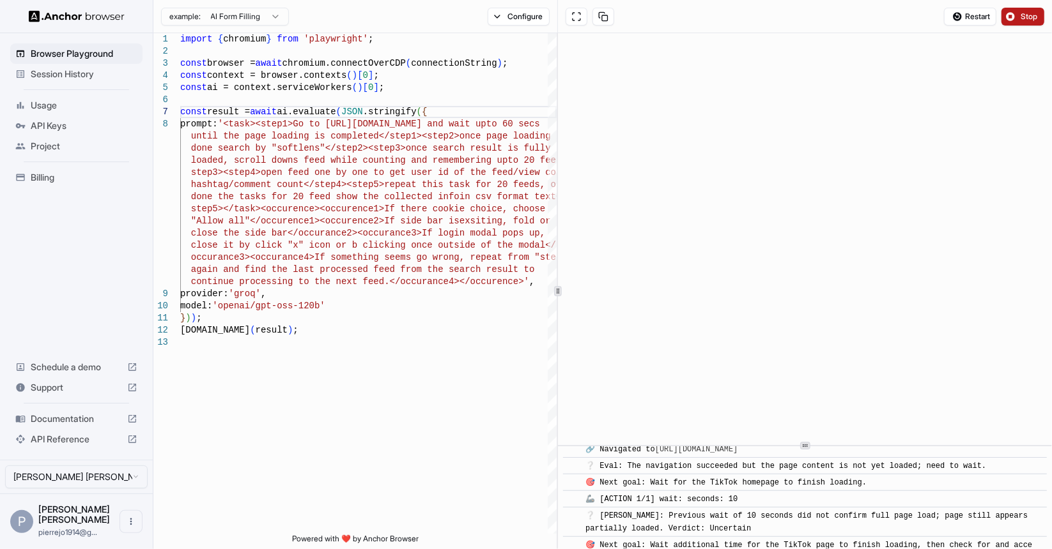
click at [932, 487] on div "🎯 Next goal: Wait for the TikTok homepage to finish loading." at bounding box center [808, 483] width 447 height 13
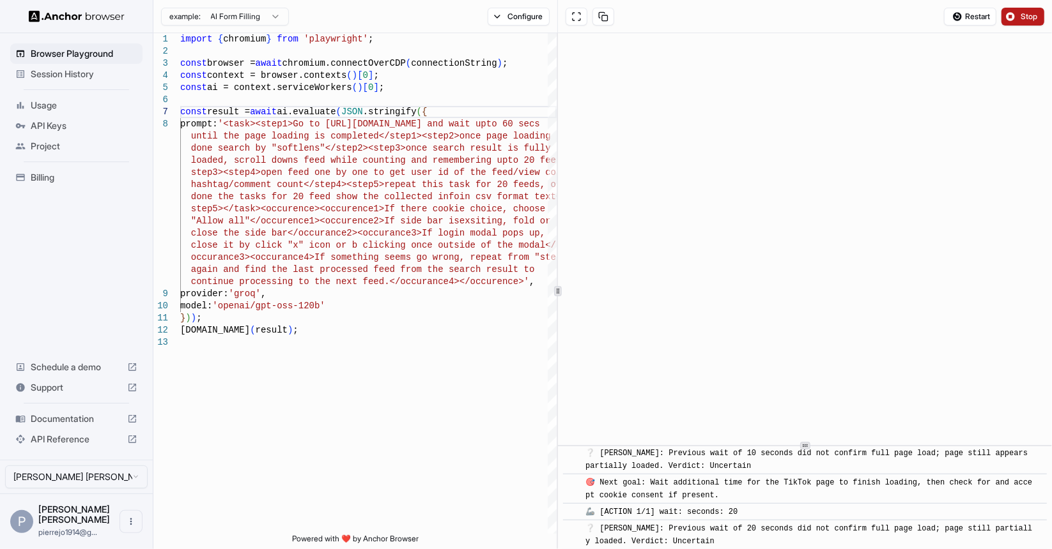
scroll to position [256, 0]
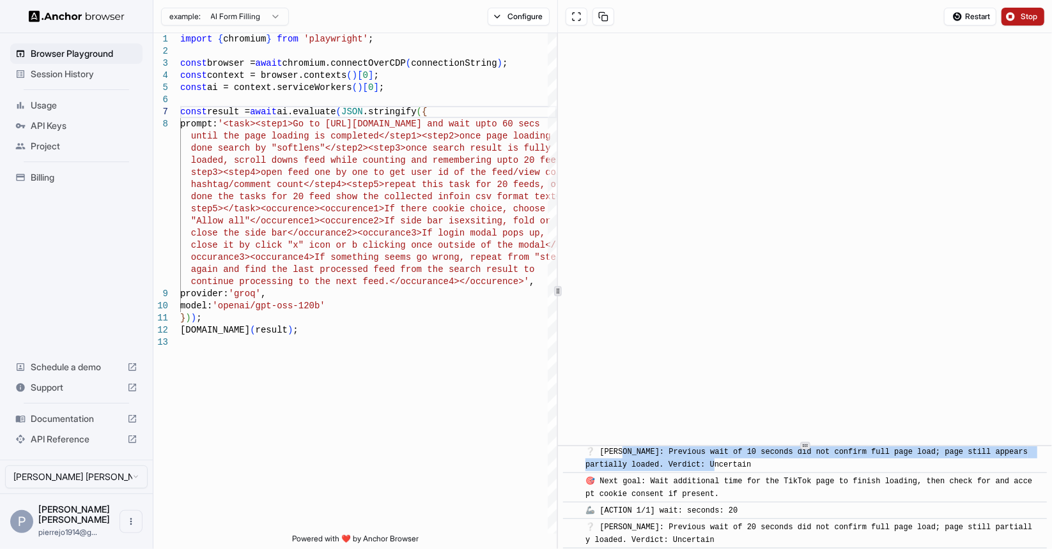
drag, startPoint x: 622, startPoint y: 463, endPoint x: 795, endPoint y: 473, distance: 173.5
click at [795, 472] on div "❔ [PERSON_NAME]: Previous wait of 10 seconds did not confirm full page load; pa…" at bounding box center [808, 459] width 447 height 26
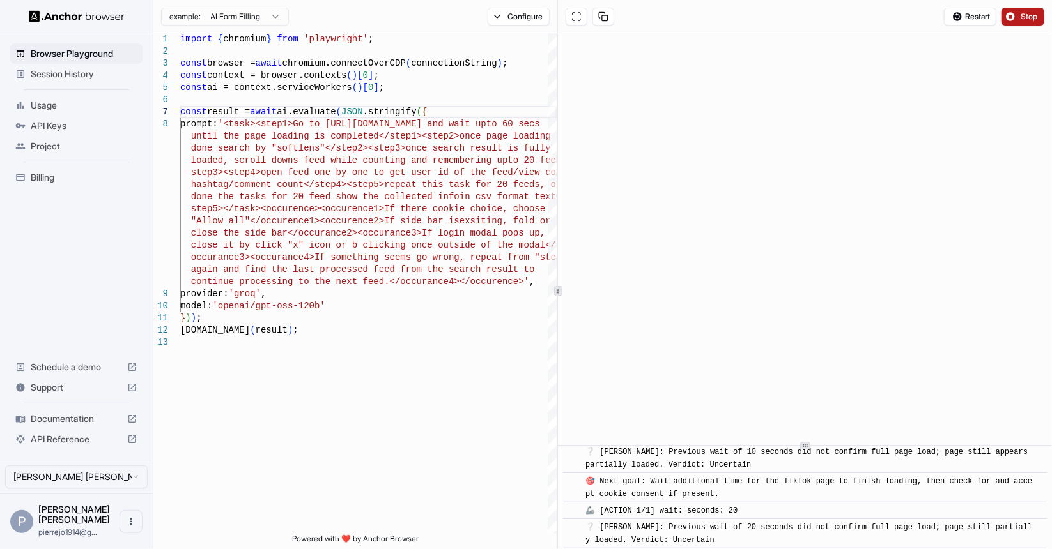
drag, startPoint x: 630, startPoint y: 488, endPoint x: 806, endPoint y: 499, distance: 176.0
click at [806, 499] on div "🎯 Next goal: Wait additional time for the TikTok page to finish loading, then c…" at bounding box center [808, 488] width 447 height 26
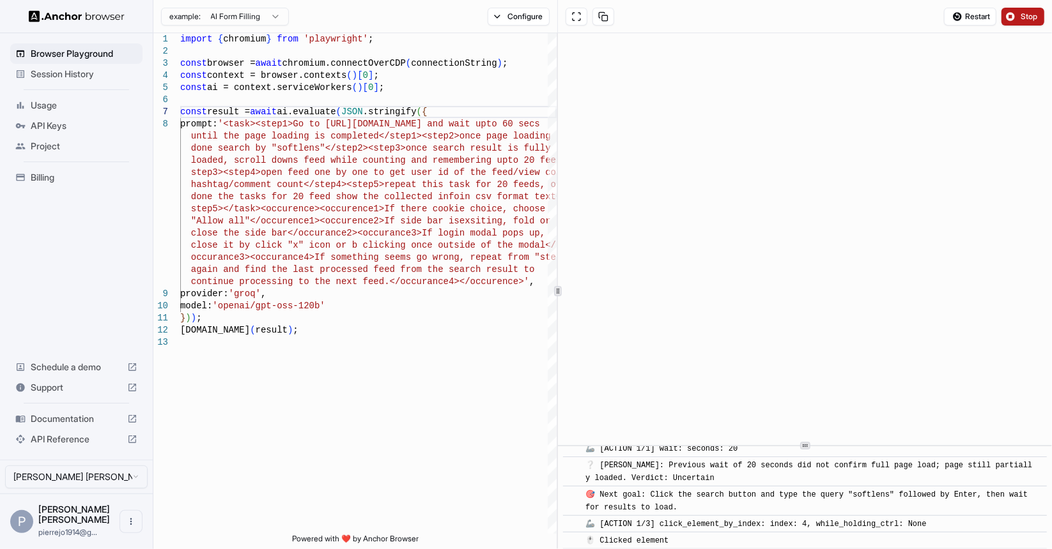
scroll to position [319, 0]
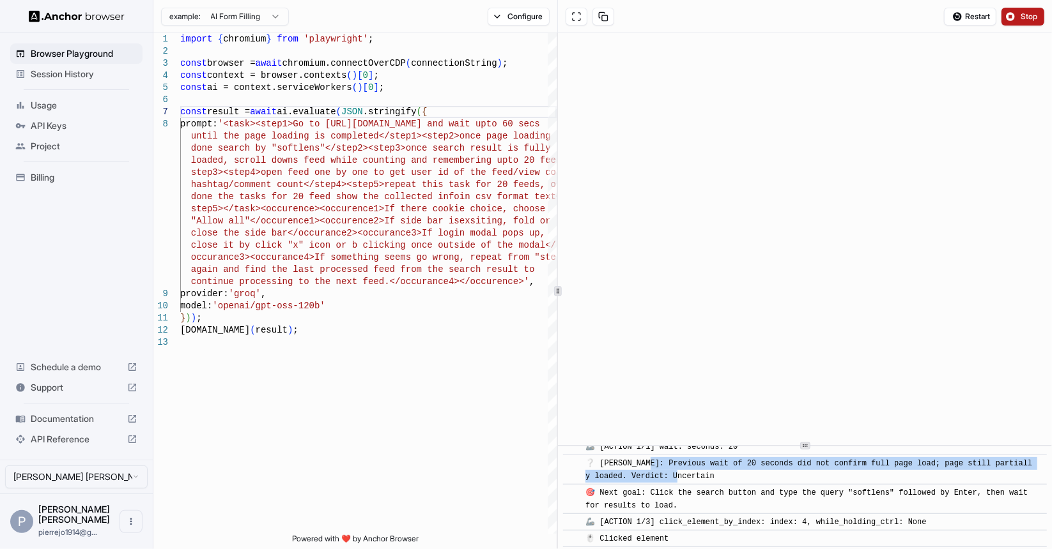
drag, startPoint x: 652, startPoint y: 469, endPoint x: 792, endPoint y: 482, distance: 140.6
click at [792, 482] on div "❔ [PERSON_NAME]: Previous wait of 20 seconds did not confirm full page load; pa…" at bounding box center [808, 470] width 447 height 26
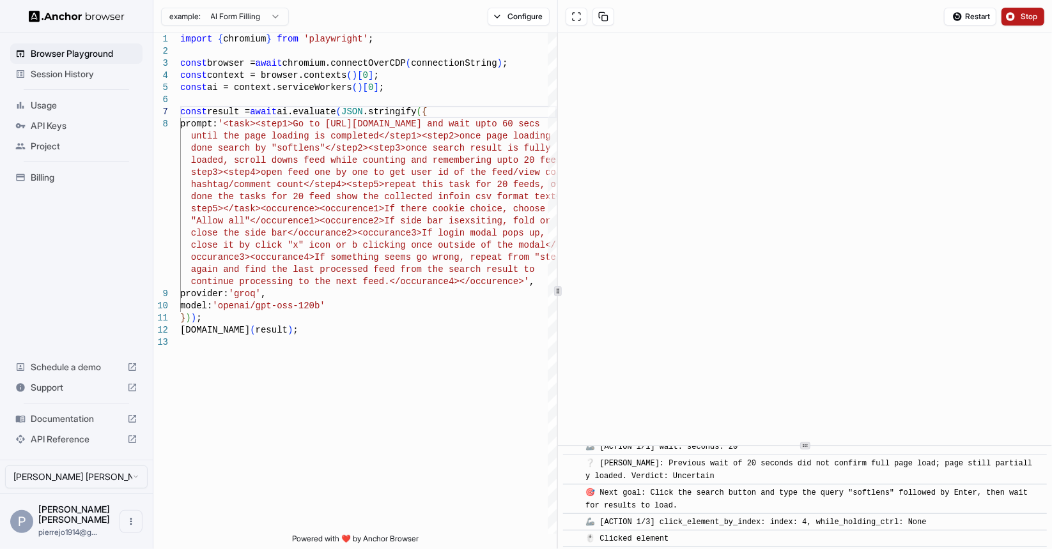
drag, startPoint x: 606, startPoint y: 501, endPoint x: 747, endPoint y: 507, distance: 140.7
click at [747, 507] on div "🎯 Next goal: Click the search button and type the query "softlens" followed by …" at bounding box center [808, 500] width 447 height 26
click at [745, 507] on div "🎯 Next goal: Click the search button and type the query "softlens" followed by …" at bounding box center [808, 500] width 447 height 26
drag, startPoint x: 813, startPoint y: 513, endPoint x: 610, endPoint y: 498, distance: 203.8
click at [610, 498] on div "🎯 Next goal: Click the search button and type the query "softlens" followed by …" at bounding box center [808, 500] width 447 height 26
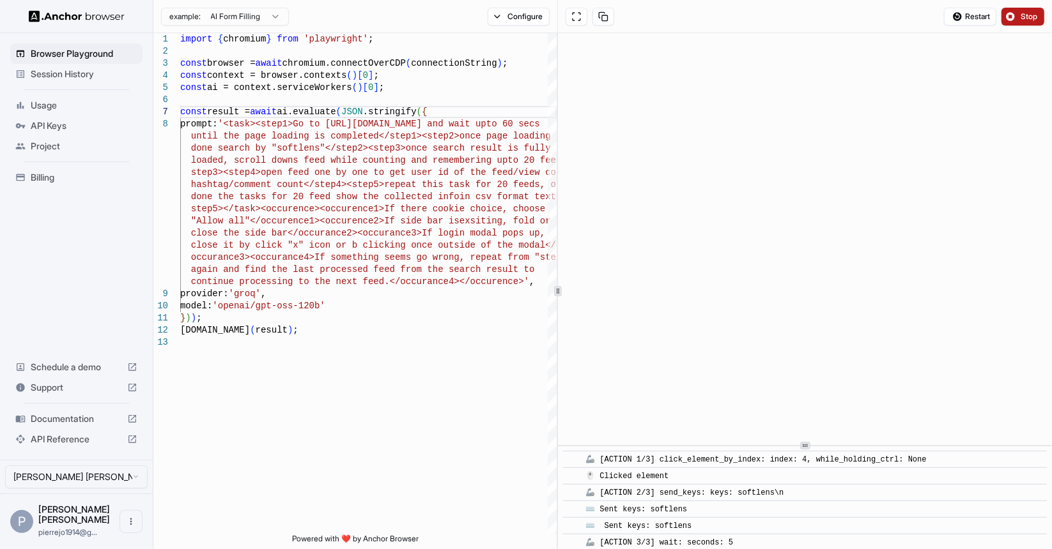
scroll to position [383, 0]
drag, startPoint x: 935, startPoint y: 463, endPoint x: 604, endPoint y: 466, distance: 331.6
click at [604, 465] on div "🦾 [ACTION 1/3] click_element_by_index: index: 4, while_holding_ctrl: None" at bounding box center [758, 458] width 346 height 13
click at [680, 476] on div "🖱️ Clicked element" at bounding box center [808, 475] width 447 height 13
drag, startPoint x: 822, startPoint y: 493, endPoint x: 599, endPoint y: 495, distance: 222.4
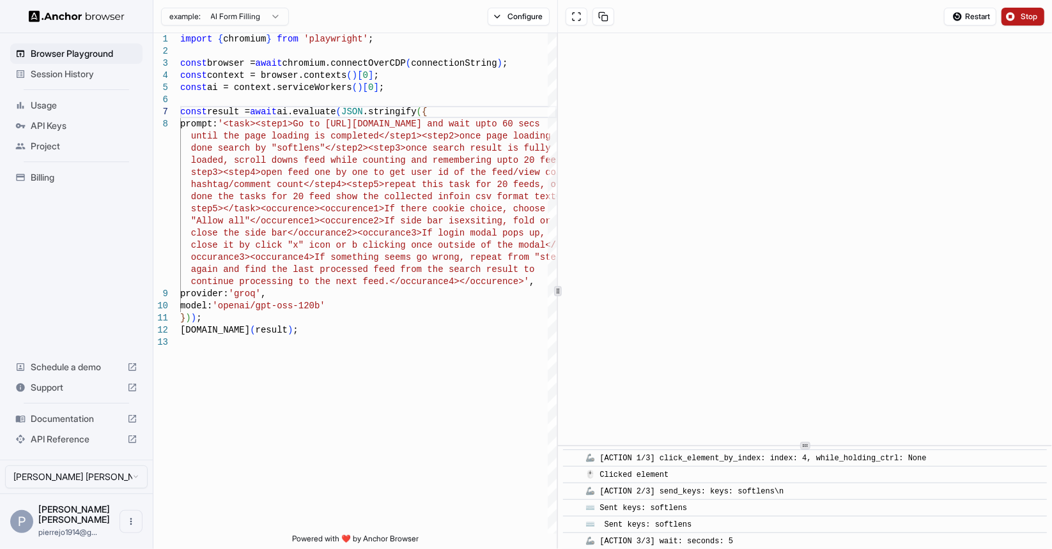
click at [599, 495] on div "🦾 [ACTION 2/3] send_keys: keys: softlens\n" at bounding box center [808, 492] width 447 height 13
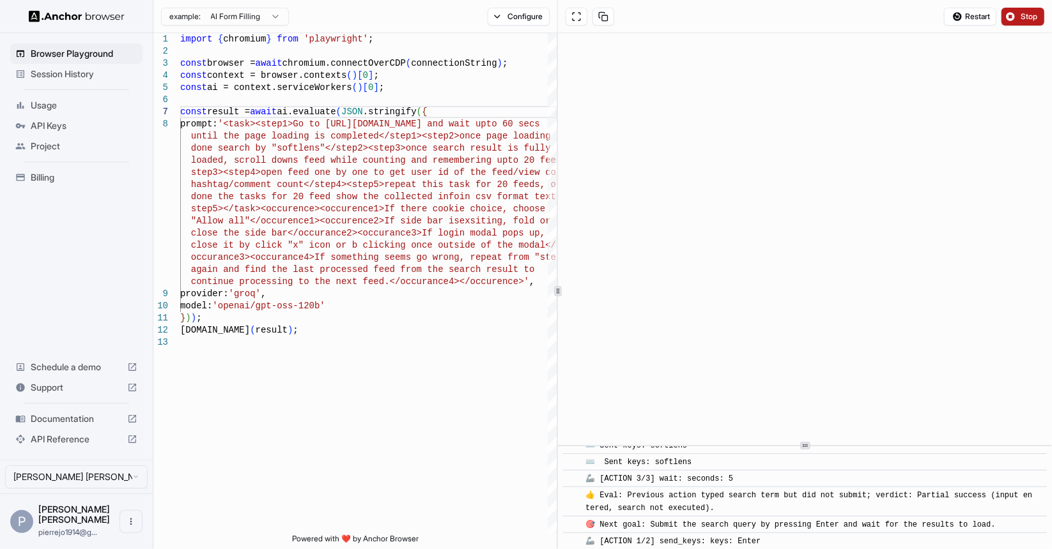
scroll to position [447, 0]
drag, startPoint x: 772, startPoint y: 486, endPoint x: 595, endPoint y: 485, distance: 177.0
click at [595, 484] on div "🦾 [ACTION 3/3] wait: seconds: 5" at bounding box center [808, 478] width 447 height 13
click at [627, 498] on span "👍 Eval: Previous action typed search term but did not submit; verdict: Partial …" at bounding box center [808, 501] width 447 height 22
drag, startPoint x: 631, startPoint y: 496, endPoint x: 769, endPoint y: 507, distance: 138.4
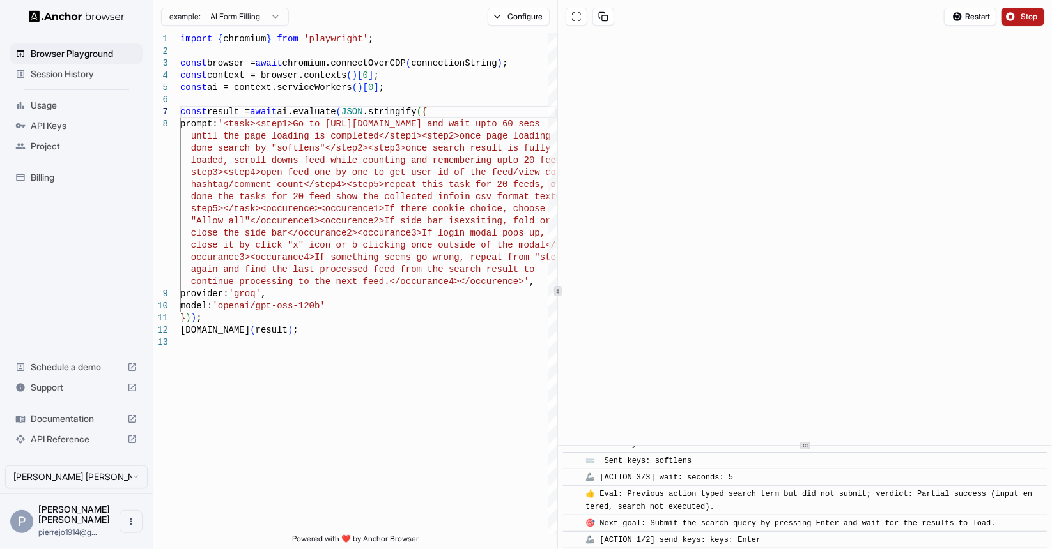
click at [769, 507] on div "👍 Eval: Previous action typed search term but did not submit; verdict: Partial …" at bounding box center [808, 501] width 447 height 26
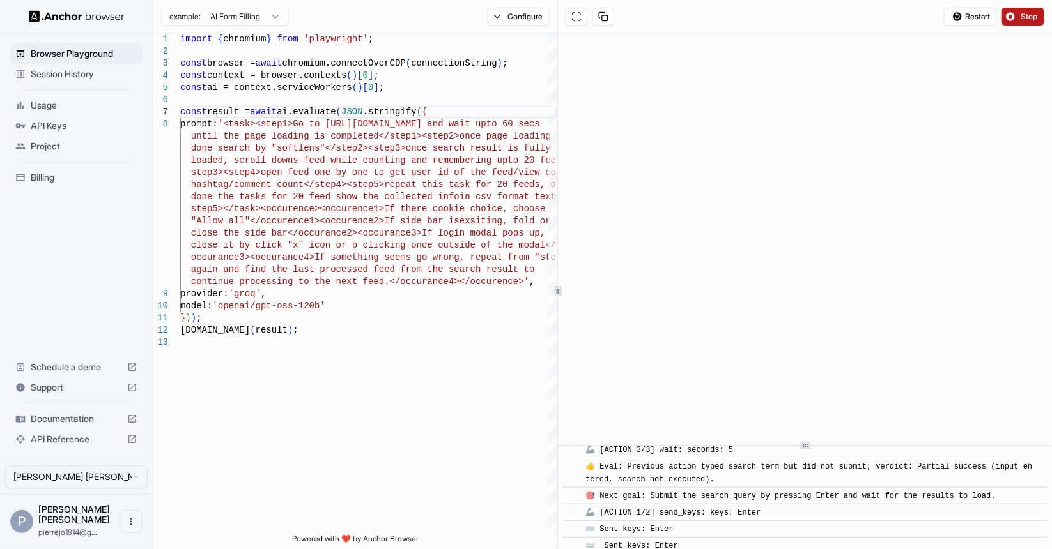
scroll to position [511, 0]
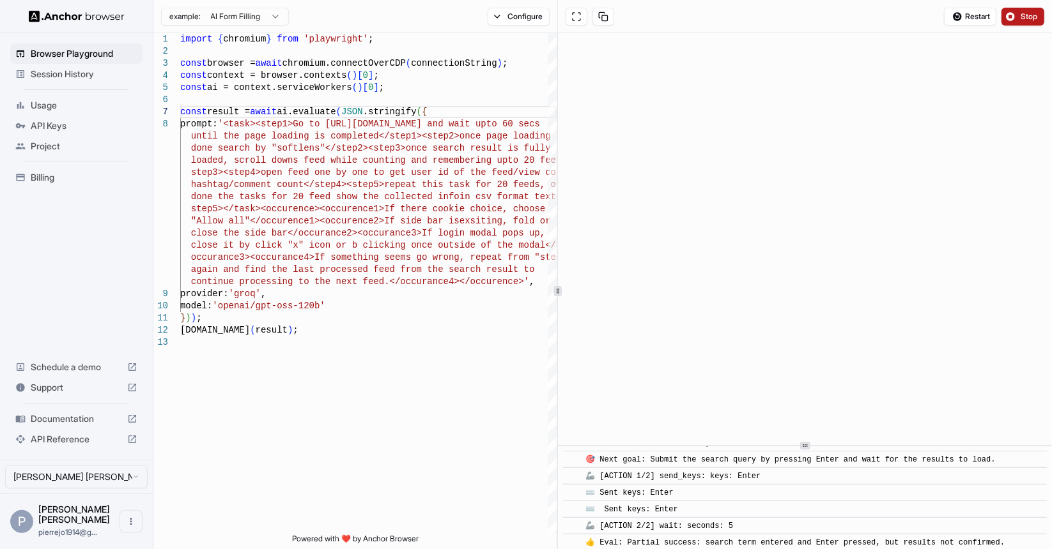
drag, startPoint x: 637, startPoint y: 463, endPoint x: 780, endPoint y: 519, distance: 153.8
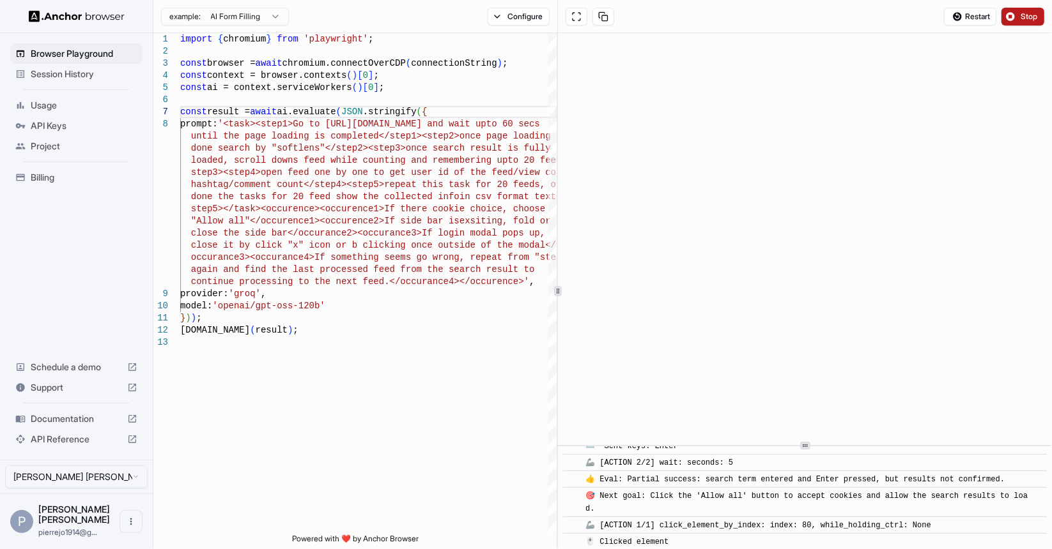
scroll to position [575, 0]
click at [688, 480] on span "👍 Eval: Partial success: search term entered and Enter pressed, but results not…" at bounding box center [794, 479] width 419 height 9
drag, startPoint x: 629, startPoint y: 478, endPoint x: 685, endPoint y: 502, distance: 61.2
click at [685, 502] on div "🎯 Next goal: Click the 'Allow all' button to accept cookies and allow the searc…" at bounding box center [808, 502] width 447 height 26
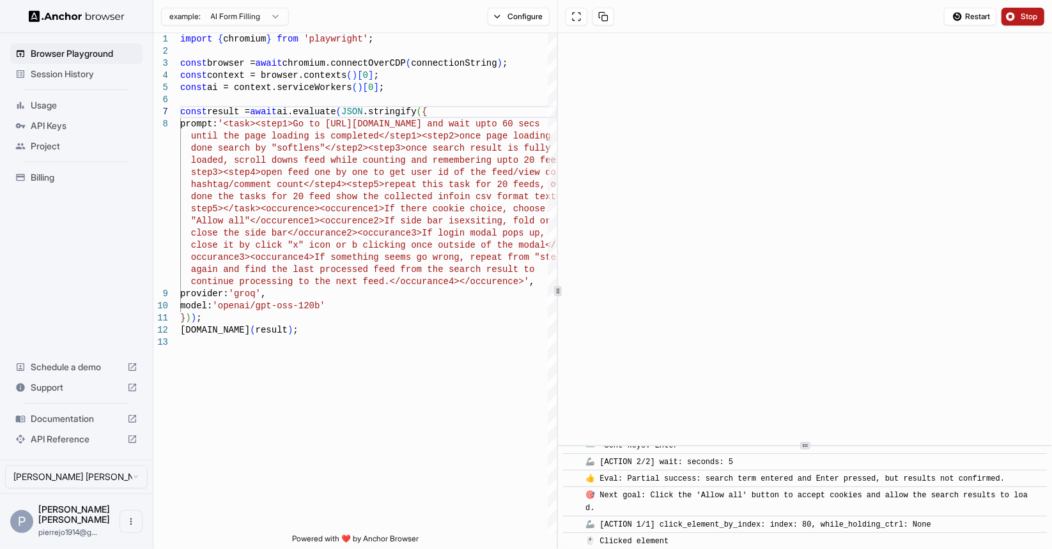
drag, startPoint x: 657, startPoint y: 495, endPoint x: 874, endPoint y: 503, distance: 217.4
click at [873, 503] on div "🎯 Next goal: Click the 'Allow all' button to accept cookies and allow the searc…" at bounding box center [808, 502] width 447 height 26
click at [874, 503] on div "🎯 Next goal: Click the 'Allow all' button to accept cookies and allow the searc…" at bounding box center [808, 502] width 447 height 26
drag, startPoint x: 925, startPoint y: 500, endPoint x: 608, endPoint y: 495, distance: 317.6
click at [608, 495] on div "🎯 Next goal: Click the 'Allow all' button to accept cookies and allow the searc…" at bounding box center [808, 502] width 447 height 26
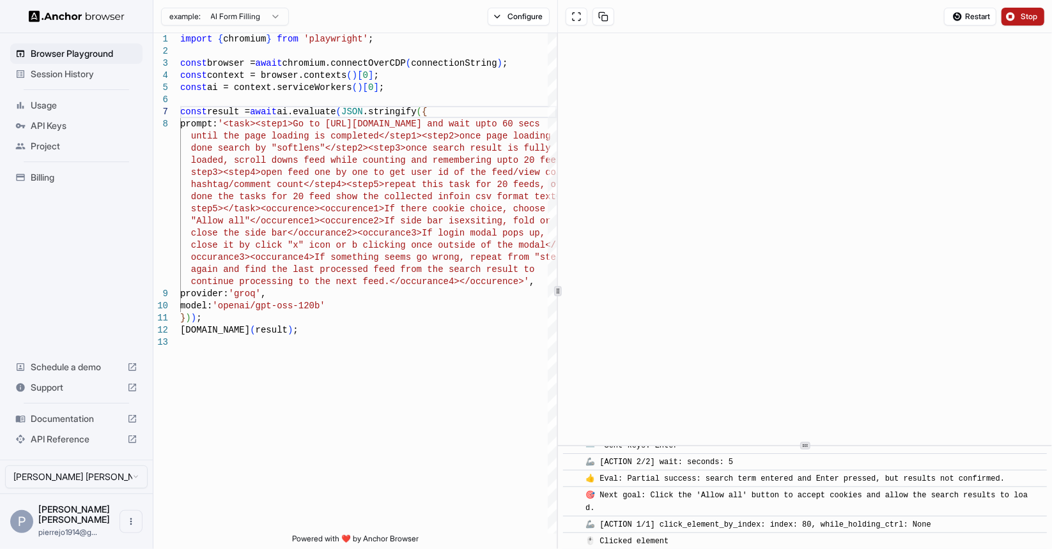
drag, startPoint x: 633, startPoint y: 521, endPoint x: 967, endPoint y: 520, distance: 334.2
click at [967, 520] on div "🦾 [ACTION 1/1] click_element_by_index: index: 80, while_holding_ctrl: None" at bounding box center [808, 525] width 447 height 13
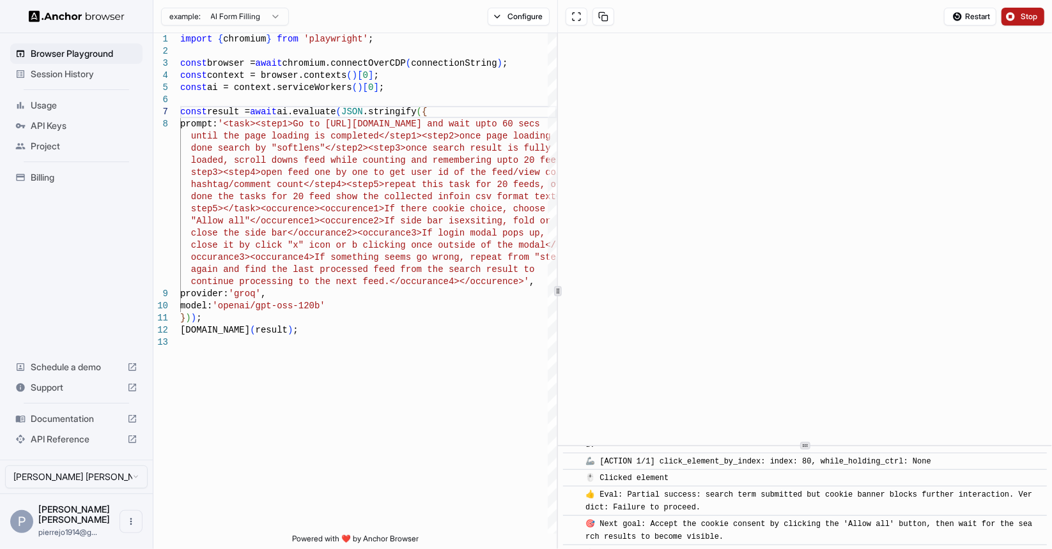
scroll to position [639, 0]
click at [818, 472] on div "🖱️ Clicked element" at bounding box center [808, 478] width 447 height 13
drag, startPoint x: 599, startPoint y: 475, endPoint x: 739, endPoint y: 503, distance: 143.3
click at [739, 503] on div "👍 Eval: Partial success: search term submitted but cookie banner blocks further…" at bounding box center [808, 501] width 447 height 26
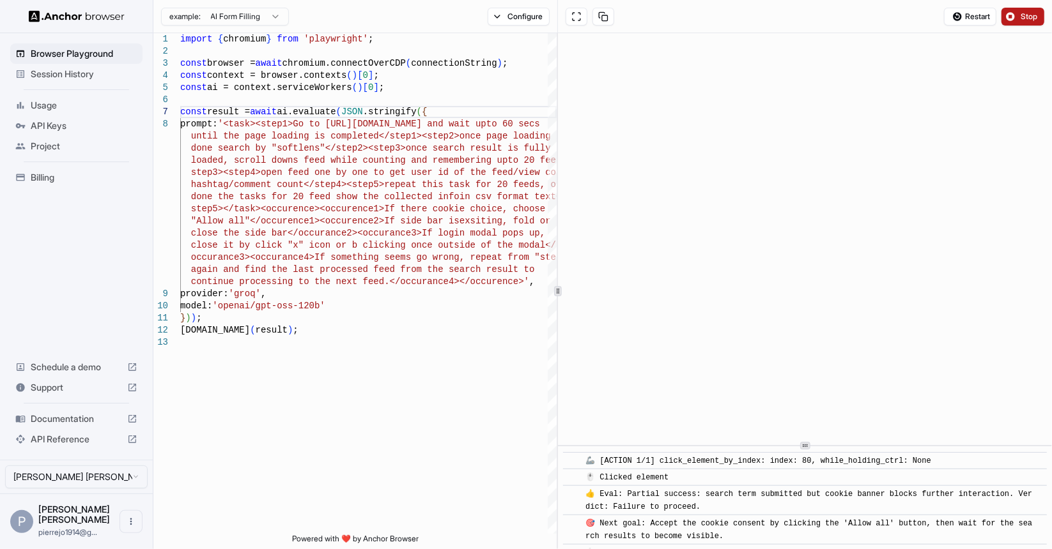
drag, startPoint x: 749, startPoint y: 502, endPoint x: 614, endPoint y: 491, distance: 135.9
click at [614, 491] on div "👍 Eval: Partial success: search term submitted but cookie banner blocks further…" at bounding box center [808, 501] width 447 height 26
click at [605, 491] on span "👍 Eval: Partial success: search term submitted but cookie banner blocks further…" at bounding box center [808, 501] width 447 height 22
drag, startPoint x: 597, startPoint y: 491, endPoint x: 834, endPoint y: 500, distance: 237.2
click at [834, 500] on div "👍 Eval: Partial success: search term submitted but cookie banner blocks further…" at bounding box center [808, 501] width 447 height 26
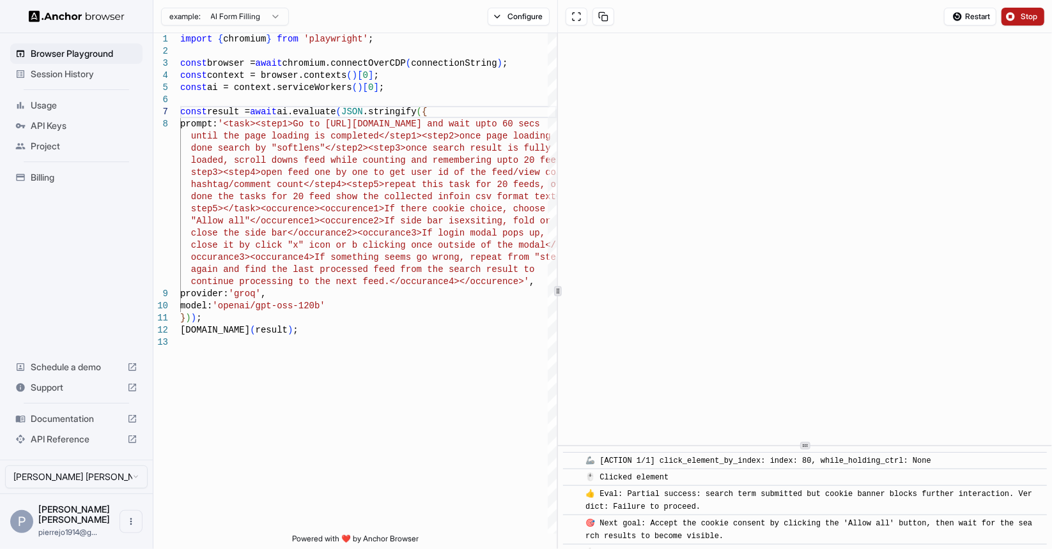
click at [834, 500] on div "👍 Eval: Partial success: search term submitted but cookie banner blocks further…" at bounding box center [808, 501] width 447 height 26
click at [1027, 18] on span "Stop" at bounding box center [1029, 17] width 18 height 10
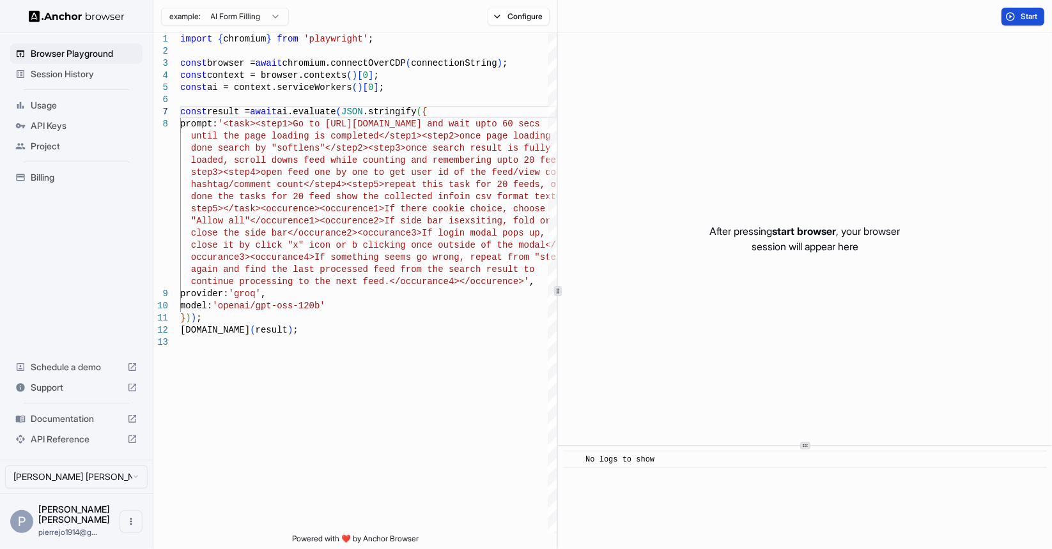
click at [1026, 15] on span "Start" at bounding box center [1029, 17] width 18 height 10
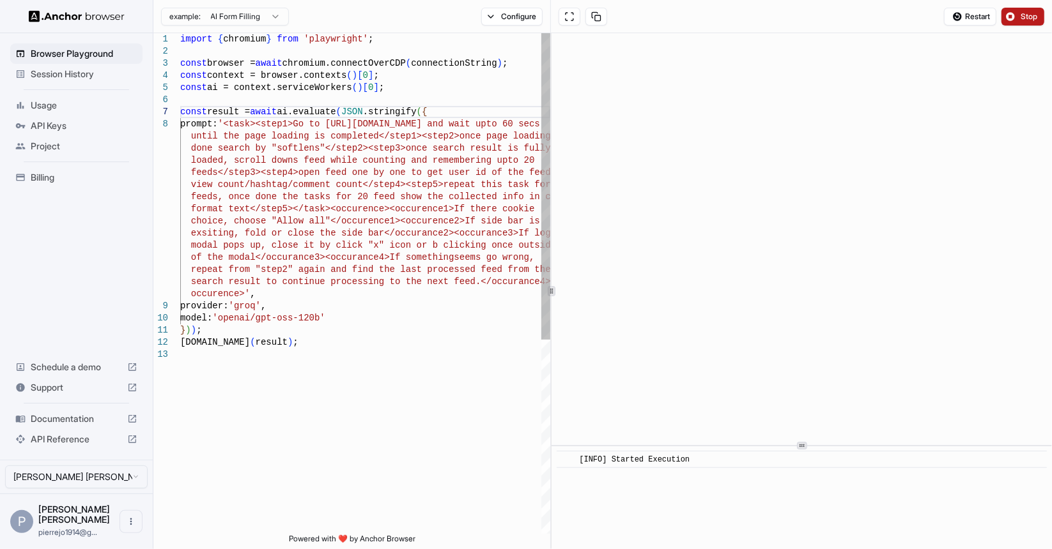
click at [548, 150] on div "1 2 3 4 5 6 7 8 9 10 11 12 13 import { chromium } from 'playwright' ; const bro…" at bounding box center [602, 291] width 898 height 516
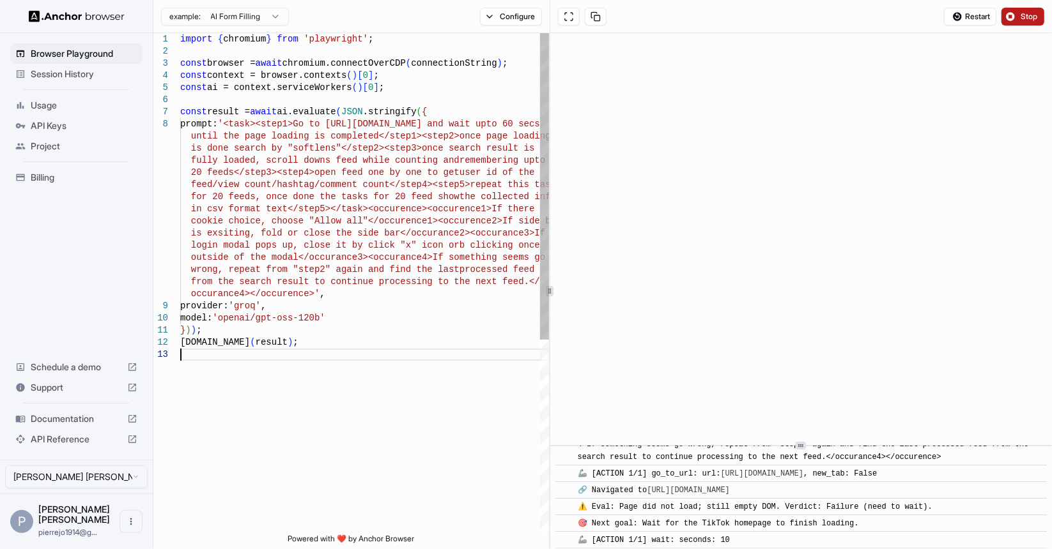
scroll to position [72, 0]
drag, startPoint x: 854, startPoint y: 492, endPoint x: 494, endPoint y: 491, distance: 359.7
click at [494, 491] on div "import { chromium } from 'playwright' ; const browser = await chromium.connectO…" at bounding box center [364, 441] width 369 height 817
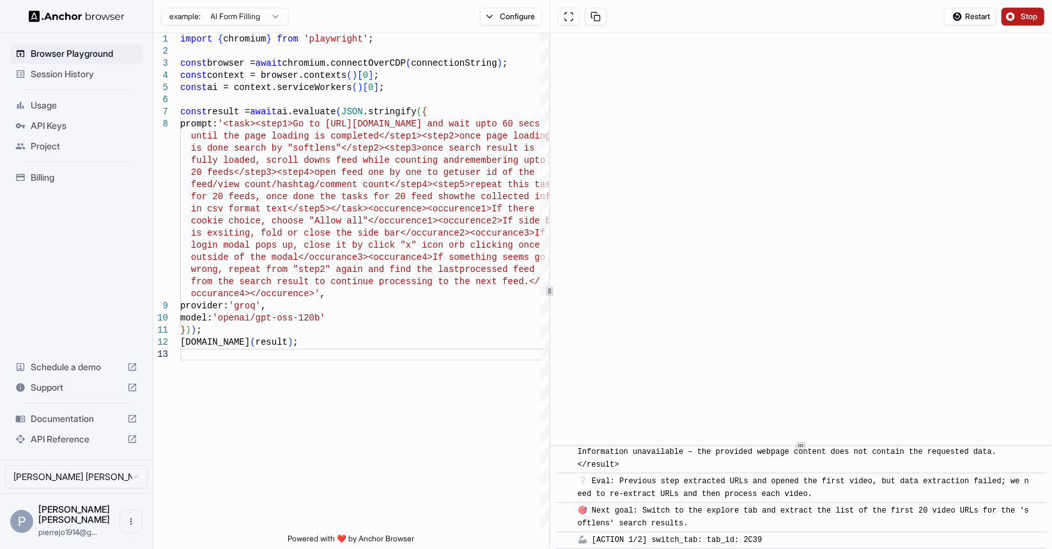
scroll to position [2031, 0]
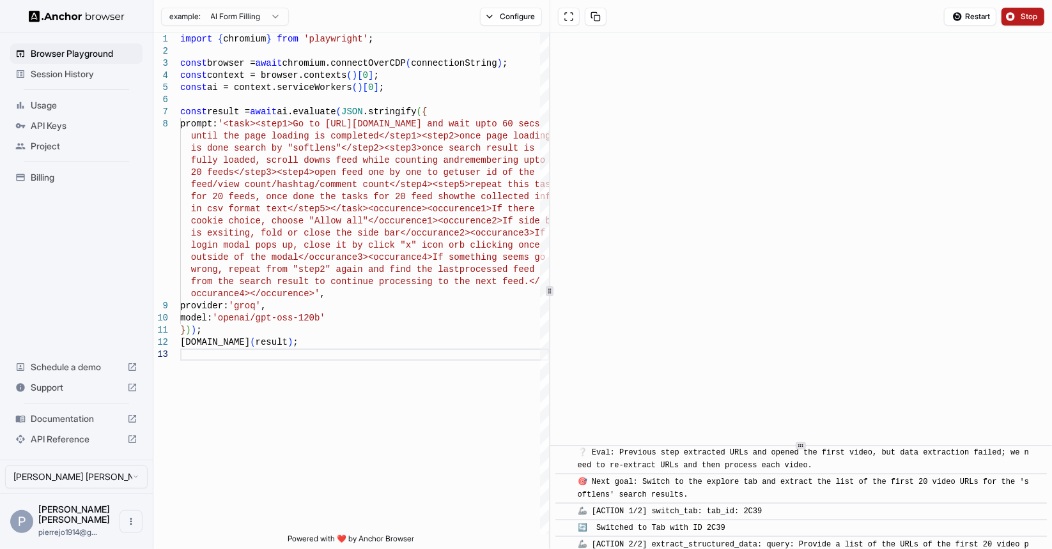
click at [1025, 18] on span "Stop" at bounding box center [1029, 17] width 18 height 10
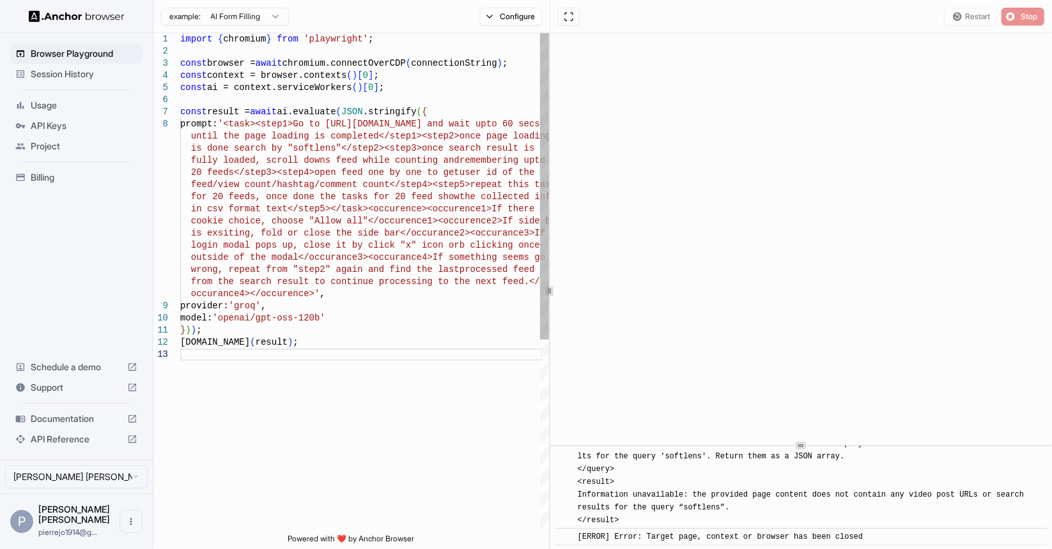
scroll to position [0, 0]
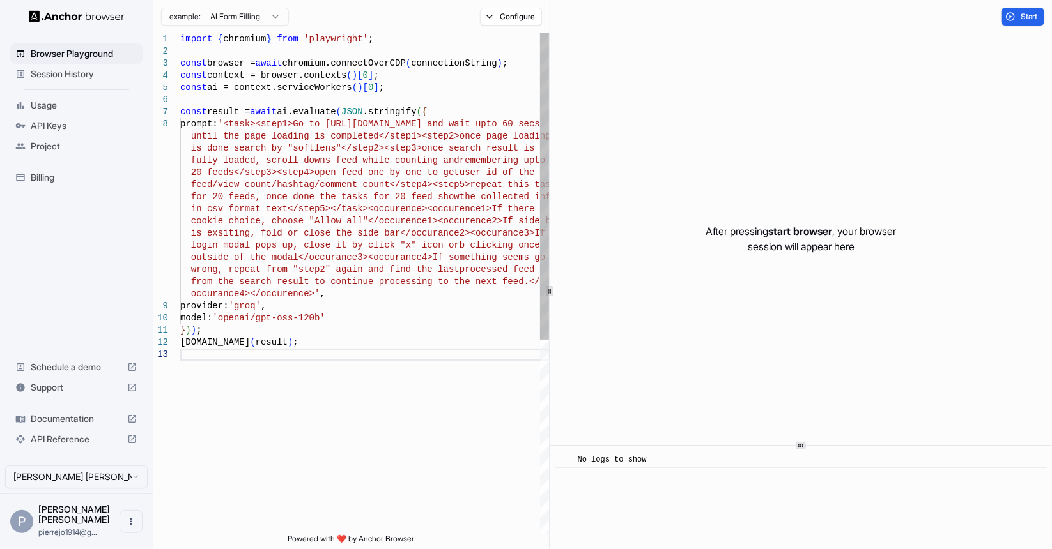
click at [460, 109] on div "import { chromium } from 'playwright' ; const browser = await chromium.connectO…" at bounding box center [364, 441] width 369 height 817
click at [302, 295] on div "import { chromium } from 'playwright' ; const browser = await chromium.connectO…" at bounding box center [364, 441] width 369 height 817
click at [778, 143] on div "After pressing start browser , your browser session will appear here" at bounding box center [801, 239] width 502 height 412
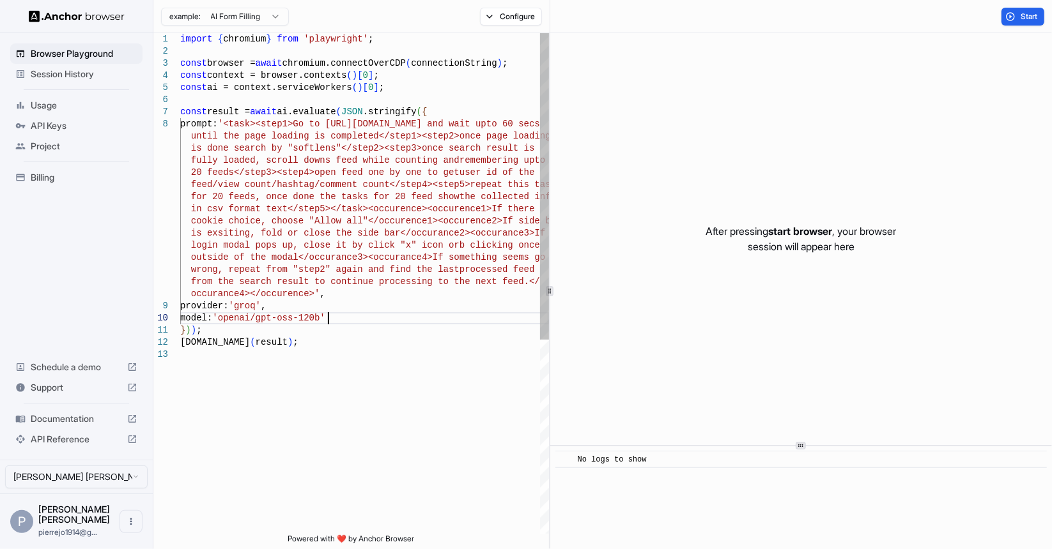
click at [375, 319] on div "import { chromium } from 'playwright' ; const browser = await chromium.connectO…" at bounding box center [364, 441] width 369 height 817
click at [750, 159] on div "After pressing start browser , your browser session will appear here" at bounding box center [801, 239] width 502 height 412
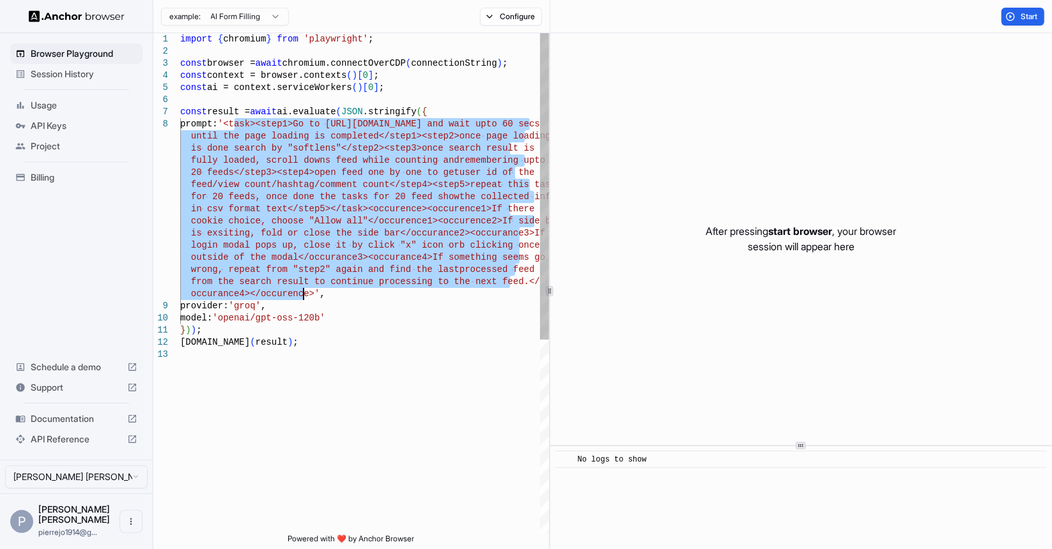
drag, startPoint x: 234, startPoint y: 125, endPoint x: 303, endPoint y: 289, distance: 178.5
click at [303, 289] on div "import { chromium } from 'playwright' ; const browser = await chromium.connectO…" at bounding box center [364, 441] width 369 height 817
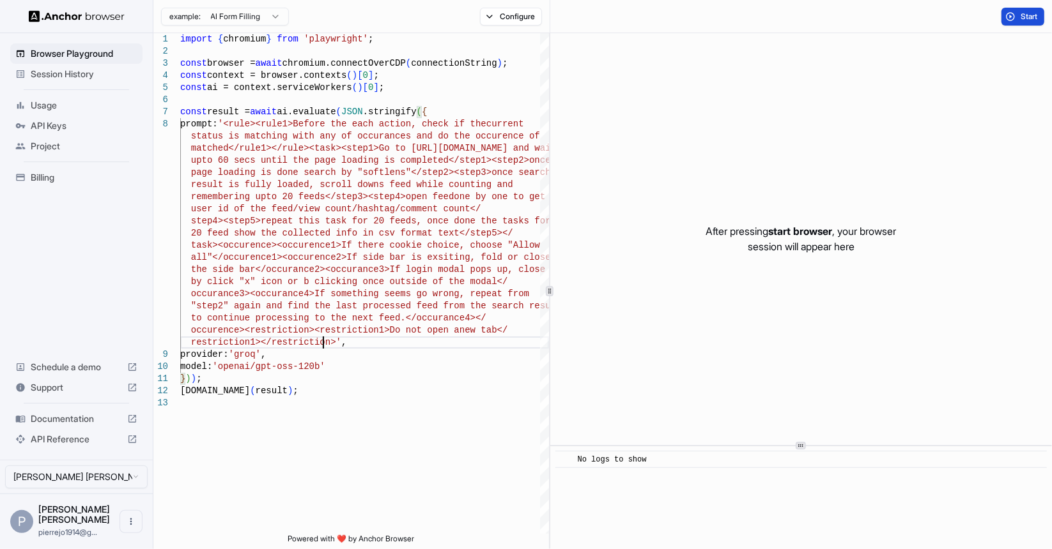
click at [1024, 17] on span "Start" at bounding box center [1029, 17] width 18 height 10
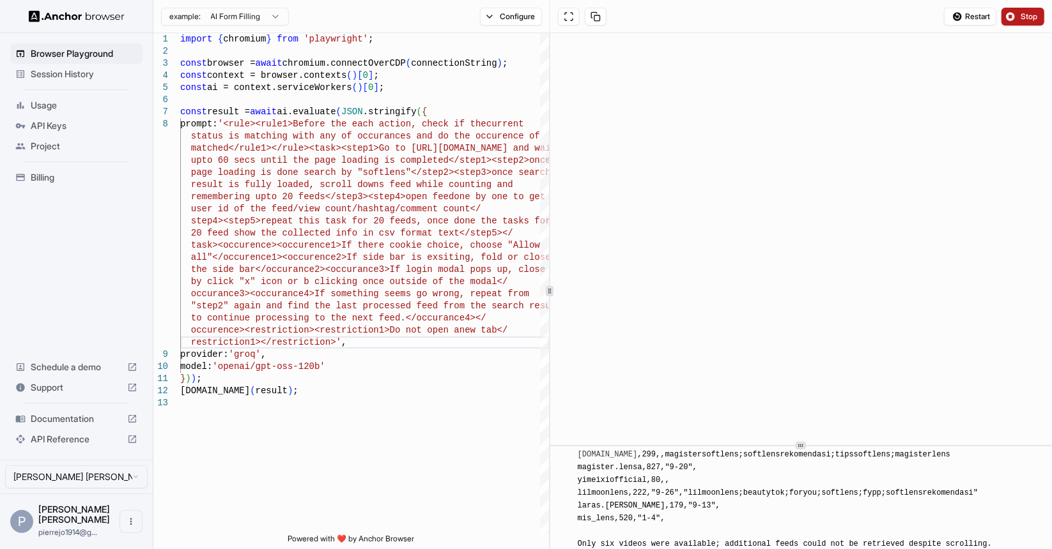
scroll to position [7698, 0]
drag, startPoint x: 613, startPoint y: 502, endPoint x: 799, endPoint y: 516, distance: 185.8
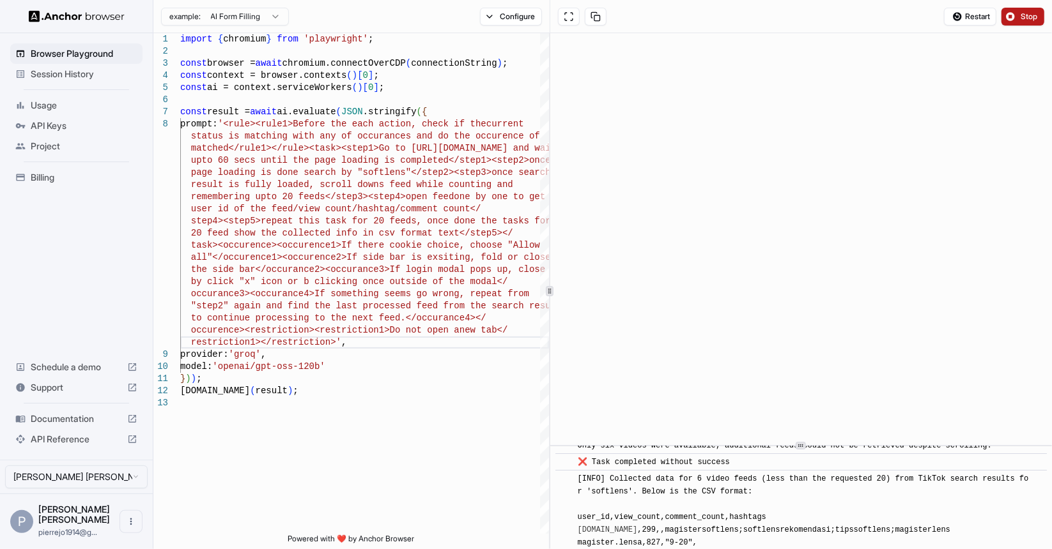
scroll to position [7826, 0]
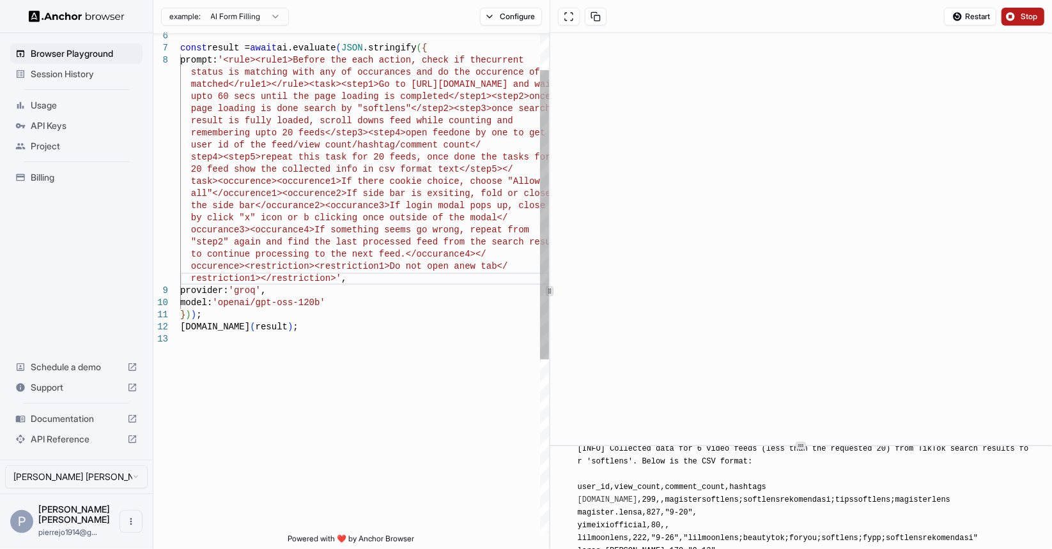
click at [456, 242] on div "const result = await ai.evaluate ( JSON .stringify ( { prompt: '<rule><rule1>Be…" at bounding box center [364, 401] width 369 height 865
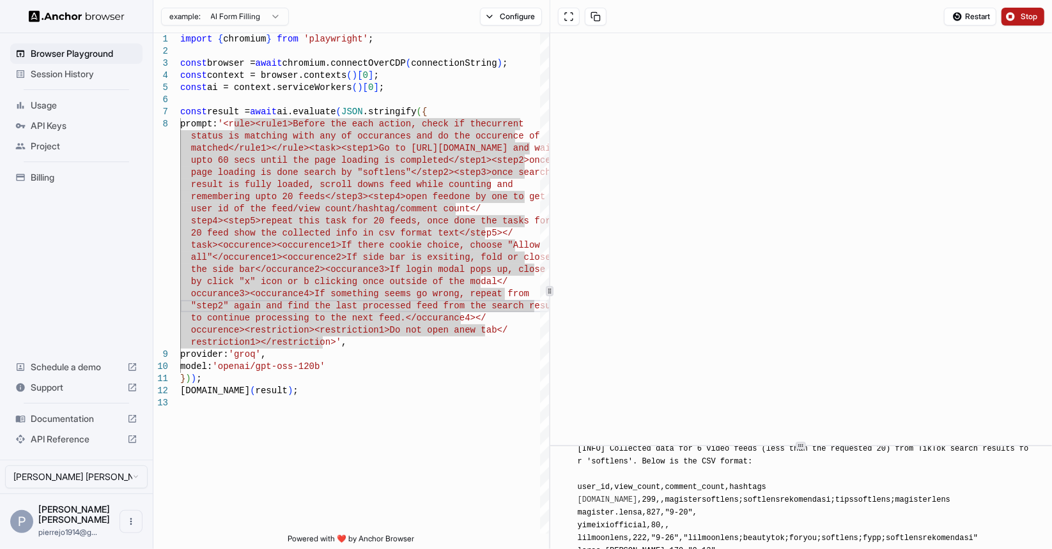
click at [103, 261] on div "Browser Playground Session History Usage API Keys Project Billing Schedule a de…" at bounding box center [76, 246] width 153 height 427
click at [303, 280] on div "step4><step5>repeat this task for 20 feeds, once d one the tasks for 20 feed sh…" at bounding box center [364, 465] width 369 height 865
click at [324, 342] on div "step4><step5>repeat this task for 20 feeds, once d one the tasks for 20 feed sh…" at bounding box center [364, 465] width 369 height 865
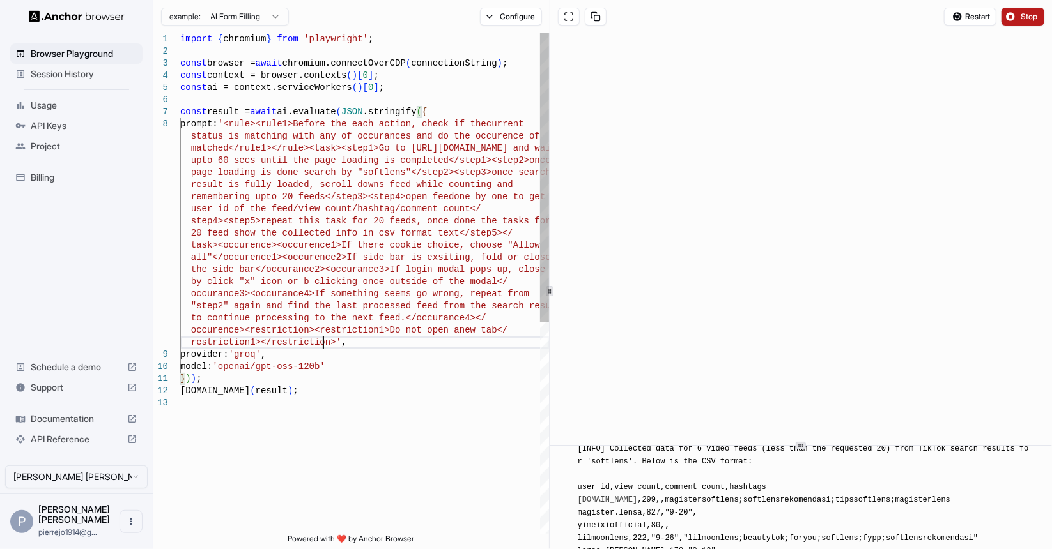
click at [234, 125] on div "step4><step5>repeat this task for 20 feeds, once d one the tasks for 20 feed sh…" at bounding box center [364, 465] width 369 height 865
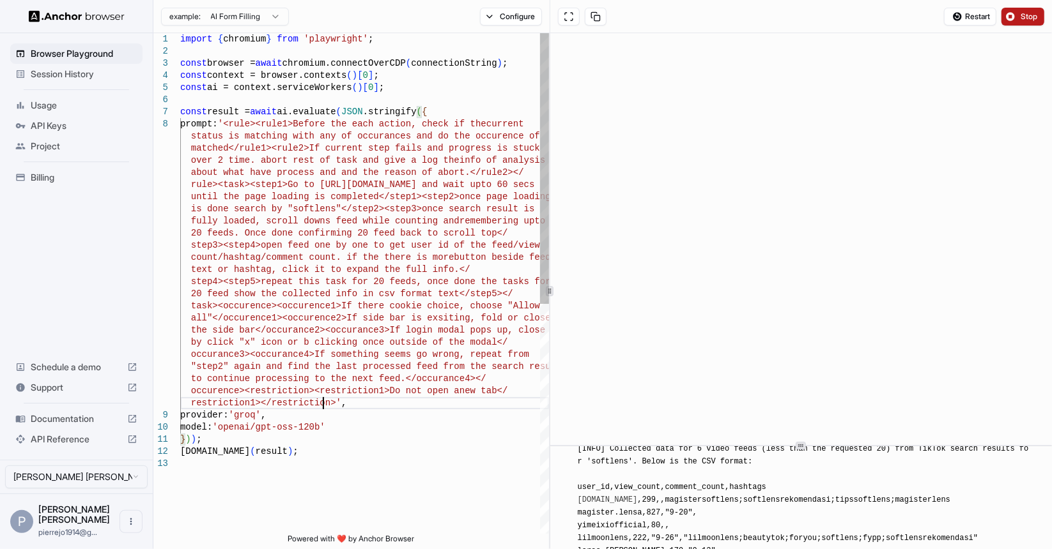
click at [459, 192] on div "fully loaded, scroll downs feed while counting and remembering upto 20 feeds. O…" at bounding box center [364, 496] width 369 height 926
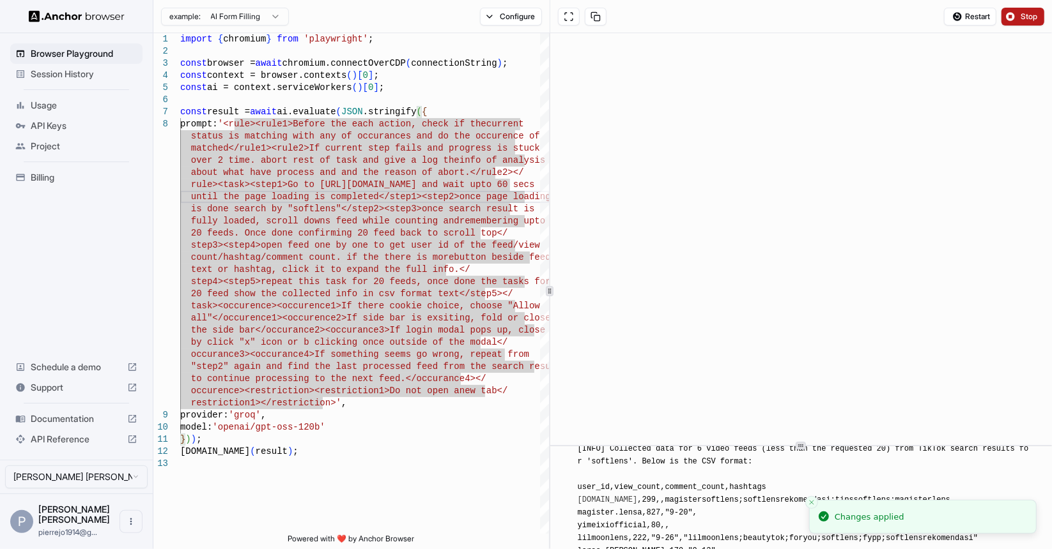
click at [1037, 19] on span "Stop" at bounding box center [1029, 17] width 18 height 10
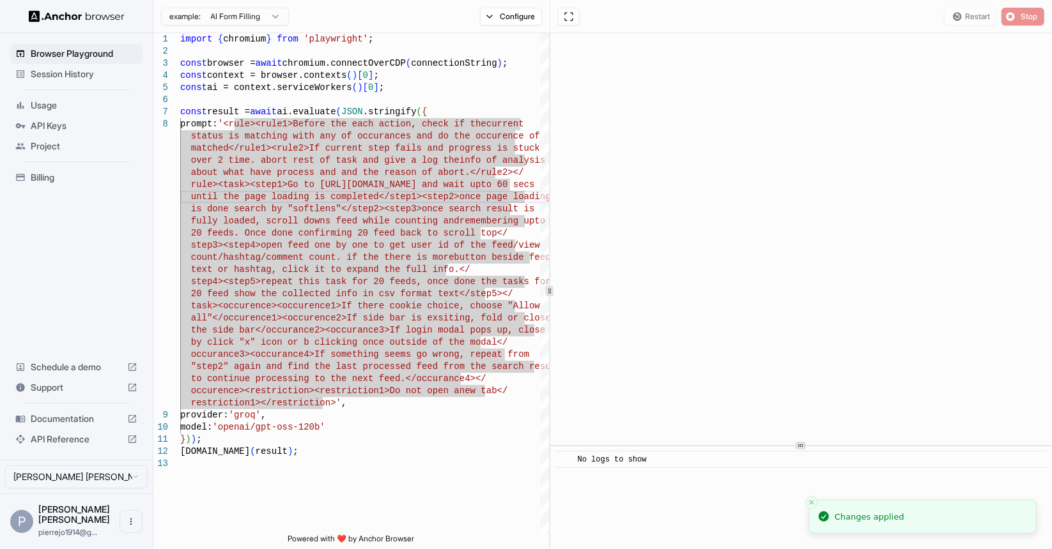
scroll to position [0, 0]
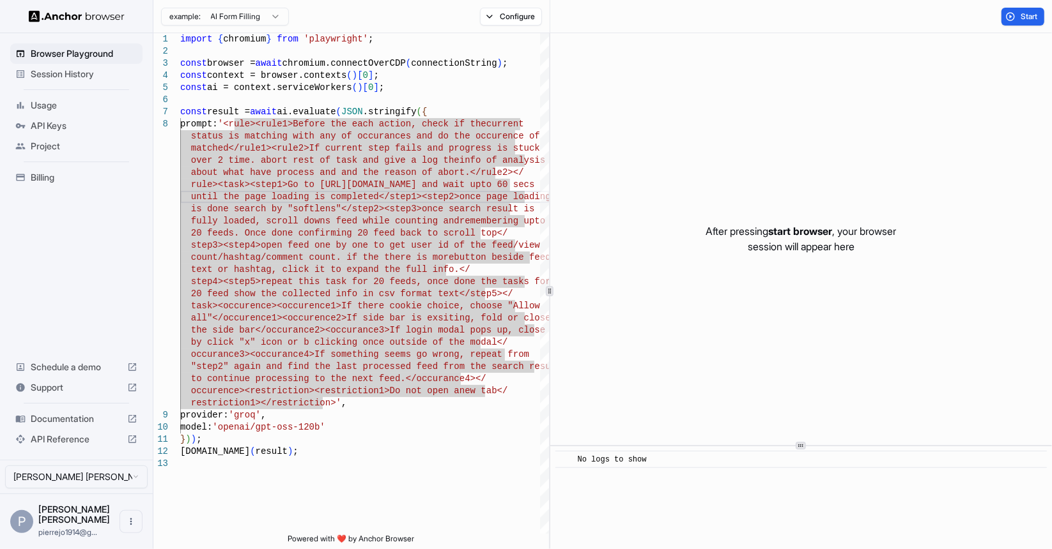
click at [886, 22] on div "Start" at bounding box center [801, 16] width 502 height 33
click at [422, 111] on div "fully loaded, scroll downs feed while counting and remembering upto 20 feeds. O…" at bounding box center [364, 496] width 369 height 926
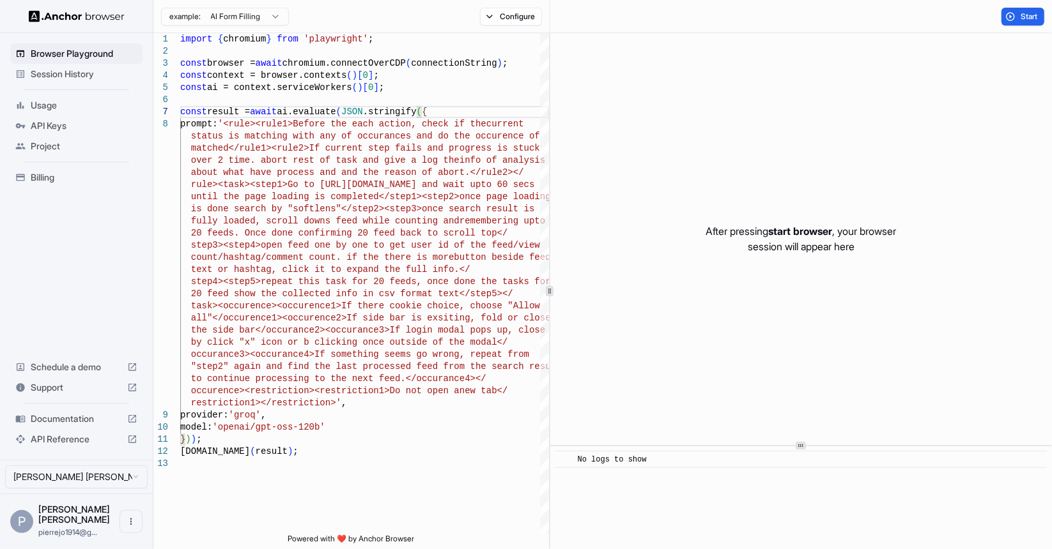
click at [1020, 15] on span "Start" at bounding box center [1029, 17] width 18 height 10
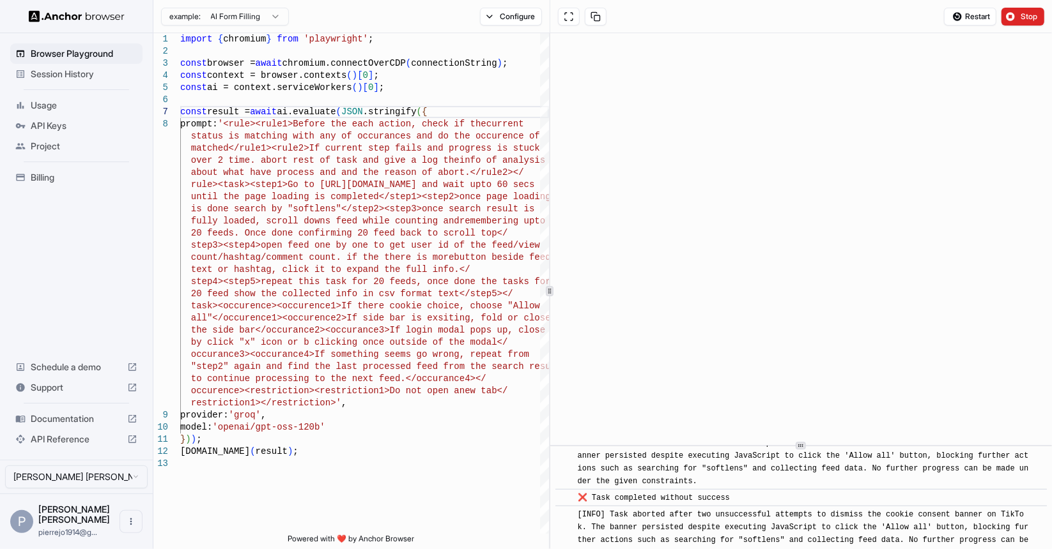
scroll to position [881, 0]
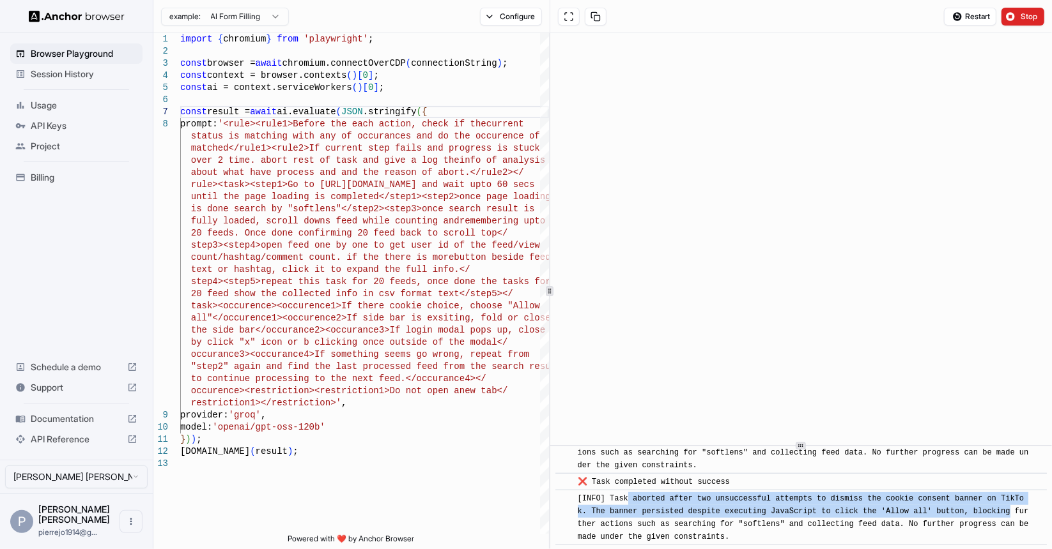
drag, startPoint x: 627, startPoint y: 484, endPoint x: 1020, endPoint y: 448, distance: 394.0
click at [1011, 493] on div "[INFO] Task aborted after two unsuccessful attempts to dismiss the cookie conse…" at bounding box center [805, 518] width 455 height 51
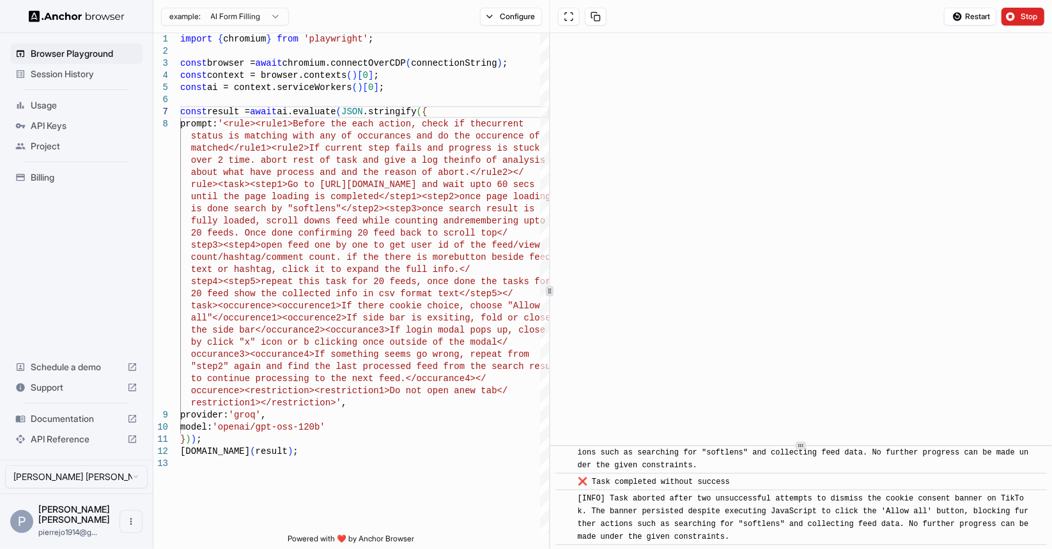
click at [888, 505] on span "[INFO] Task aborted after two unsuccessful attempts to dismiss the cookie conse…" at bounding box center [806, 518] width 456 height 47
drag, startPoint x: 606, startPoint y: 482, endPoint x: 735, endPoint y: 483, distance: 128.4
click at [734, 495] on span "[INFO] Task aborted after two unsuccessful attempts to dismiss the cookie conse…" at bounding box center [806, 518] width 456 height 47
click at [735, 495] on span "[INFO] Task aborted after two unsuccessful attempts to dismiss the cookie conse…" at bounding box center [806, 518] width 456 height 47
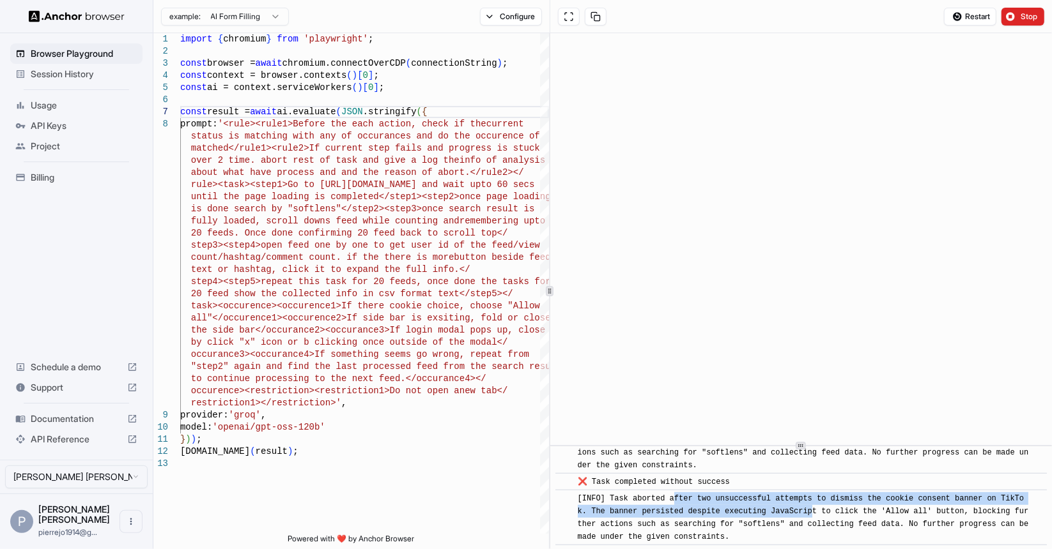
drag, startPoint x: 673, startPoint y: 480, endPoint x: 811, endPoint y: 495, distance: 139.4
click at [811, 495] on span "[INFO] Task aborted after two unsuccessful attempts to dismiss the cookie conse…" at bounding box center [806, 518] width 456 height 47
click at [812, 495] on span "[INFO] Task aborted after two unsuccessful attempts to dismiss the cookie conse…" at bounding box center [806, 518] width 456 height 47
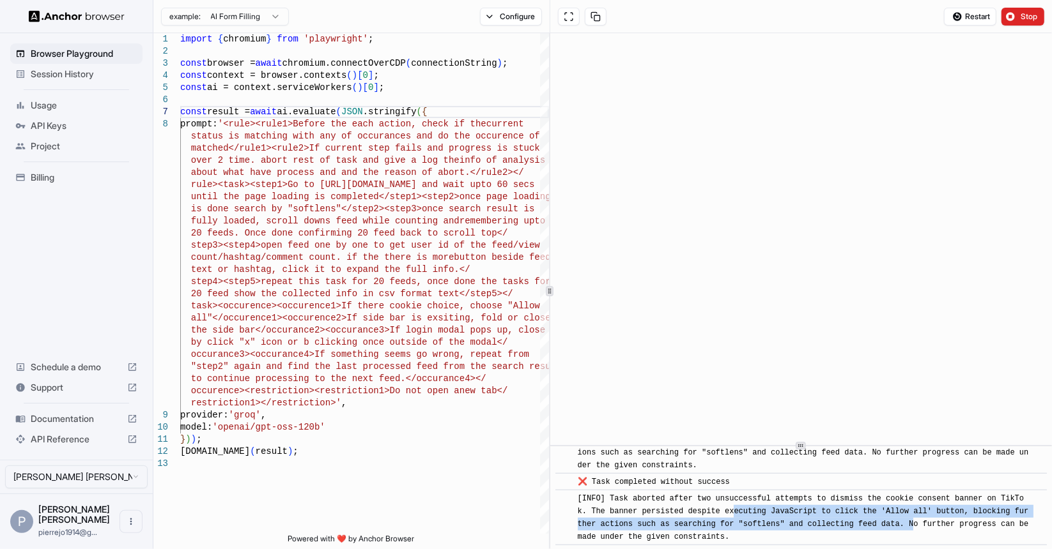
drag, startPoint x: 732, startPoint y: 493, endPoint x: 922, endPoint y: 511, distance: 190.6
click at [916, 510] on span "[INFO] Task aborted after two unsuccessful attempts to dismiss the cookie conse…" at bounding box center [806, 518] width 456 height 47
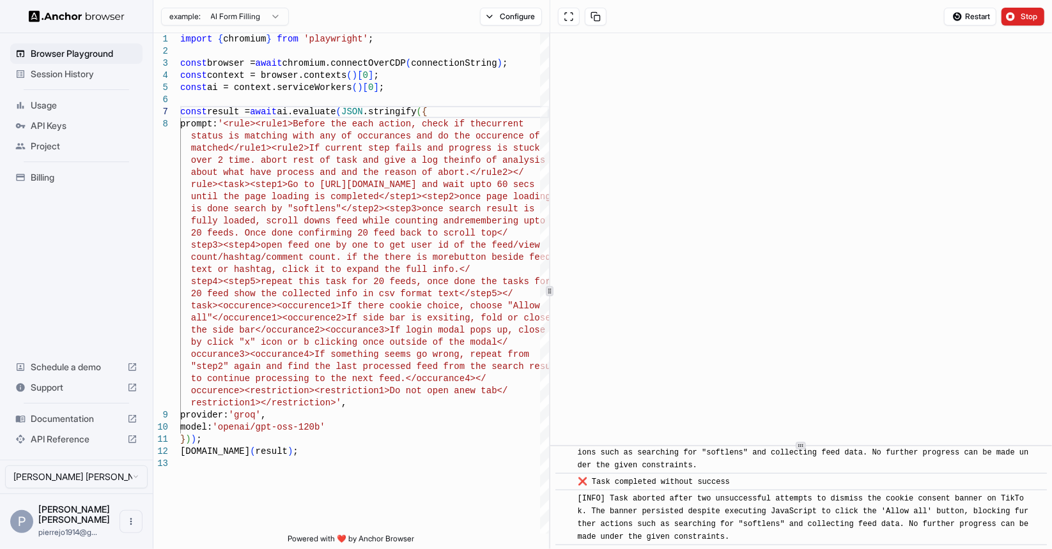
click at [922, 511] on span "[INFO] Task aborted after two unsuccessful attempts to dismiss the cookie conse…" at bounding box center [806, 518] width 456 height 47
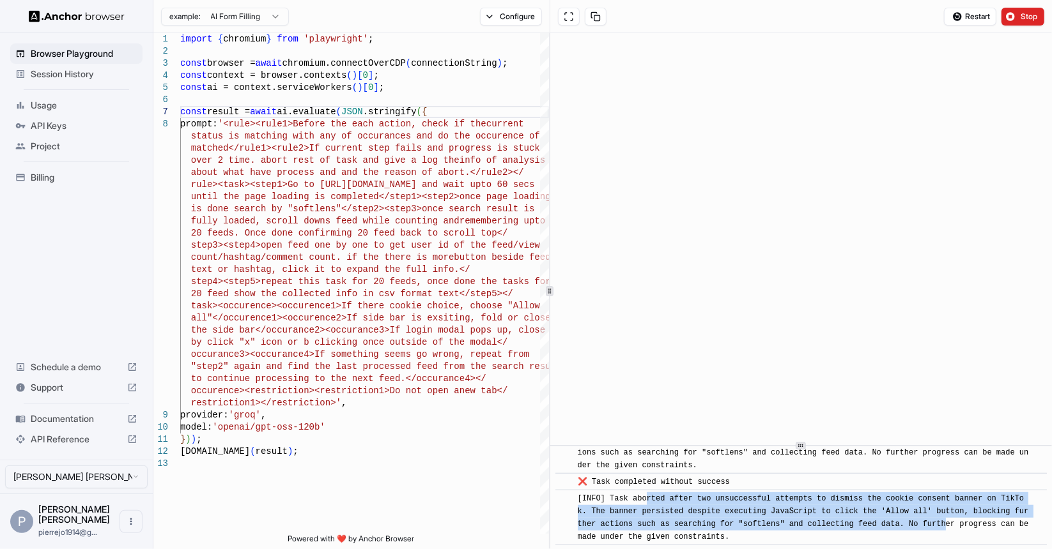
drag, startPoint x: 951, startPoint y: 511, endPoint x: 647, endPoint y: 486, distance: 305.8
click at [647, 493] on div "[INFO] Task aborted after two unsuccessful attempts to dismiss the cookie conse…" at bounding box center [805, 518] width 455 height 51
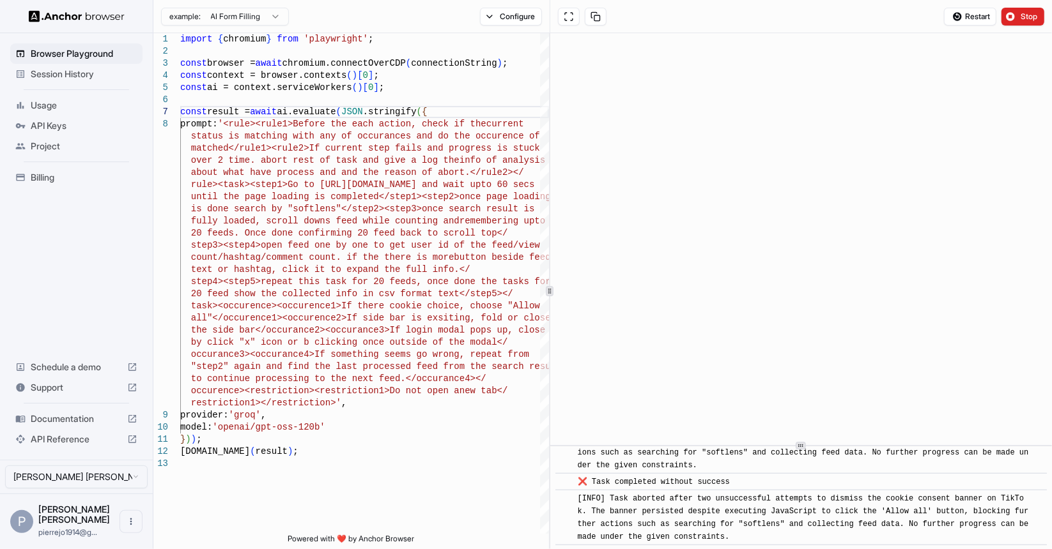
drag, startPoint x: 808, startPoint y: 516, endPoint x: 571, endPoint y: 477, distance: 239.5
click at [571, 490] on div "​ [INFO] Task aborted after two unsuccessful attempts to dismiss the cookie con…" at bounding box center [800, 518] width 491 height 56
click at [650, 493] on div "[INFO] Task aborted after two unsuccessful attempts to dismiss the cookie conse…" at bounding box center [805, 518] width 455 height 51
click at [612, 516] on span "[INFO] Task aborted after two unsuccessful attempts to dismiss the cookie conse…" at bounding box center [806, 518] width 456 height 47
drag, startPoint x: 692, startPoint y: 500, endPoint x: 818, endPoint y: 514, distance: 126.7
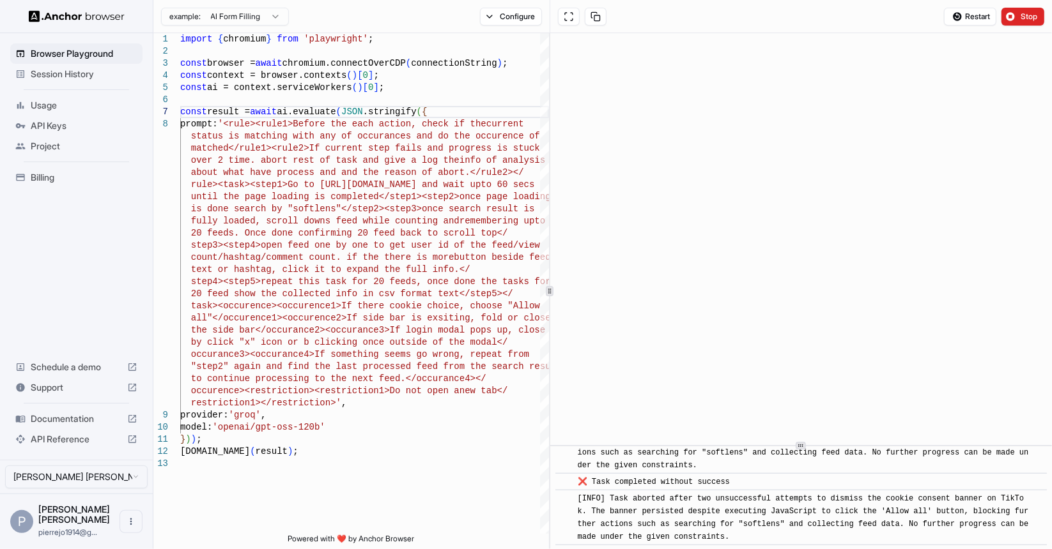
click at [818, 514] on div "[INFO] Task aborted after two unsuccessful attempts to dismiss the cookie conse…" at bounding box center [805, 518] width 455 height 51
drag, startPoint x: 592, startPoint y: 501, endPoint x: 787, endPoint y: 517, distance: 195.5
click at [787, 517] on div "[INFO] Task aborted after two unsuccessful attempts to dismiss the cookie conse…" at bounding box center [805, 518] width 455 height 51
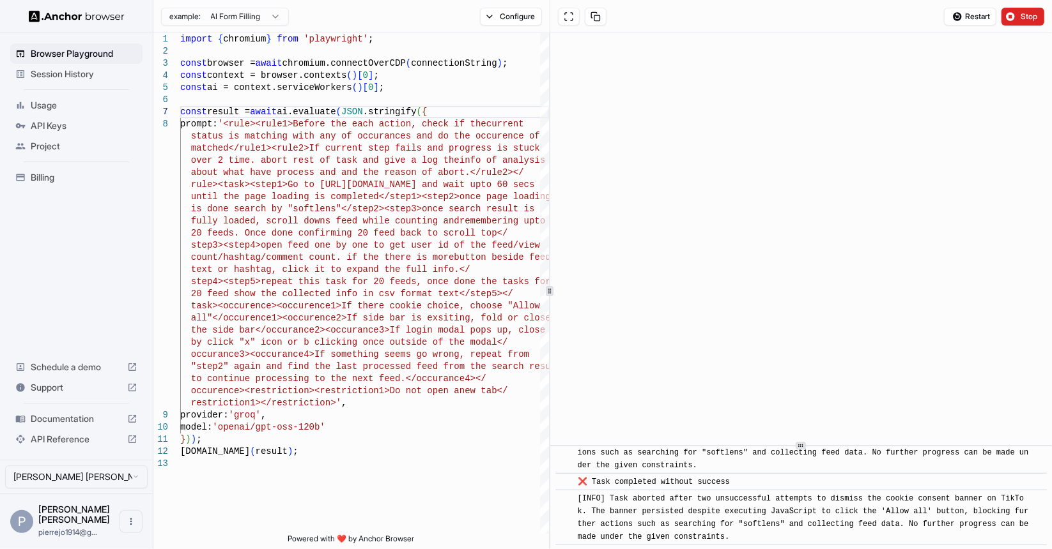
click at [713, 521] on span "[INFO] Task aborted after two unsuccessful attempts to dismiss the cookie conse…" at bounding box center [806, 518] width 456 height 47
copy span "constraints"
click at [703, 24] on div "Restart Stop" at bounding box center [801, 16] width 502 height 33
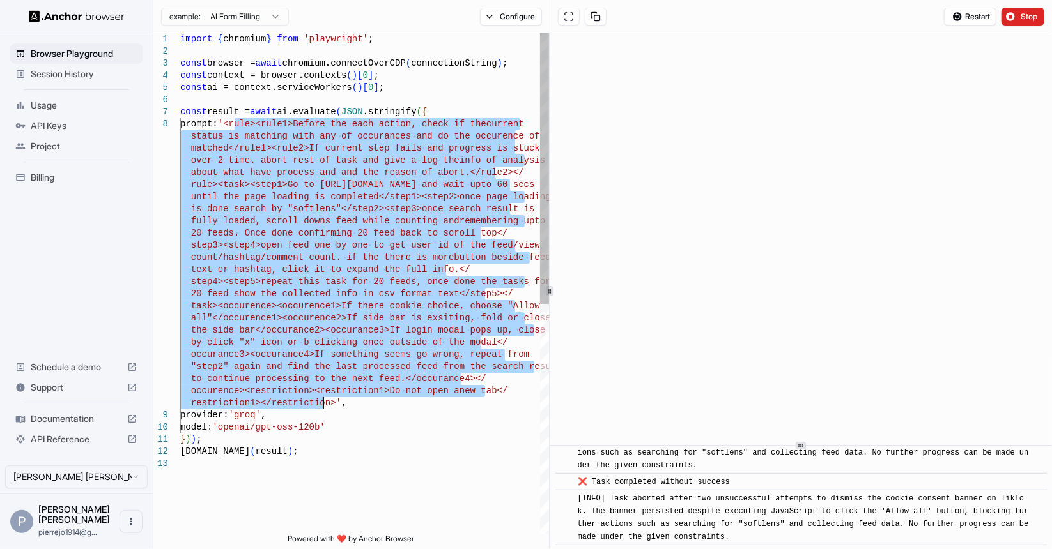
drag, startPoint x: 234, startPoint y: 123, endPoint x: 323, endPoint y: 409, distance: 298.9
click at [323, 409] on div "fully loaded, scroll downs feed while counting and remembering upto 20 feeds. O…" at bounding box center [364, 496] width 369 height 926
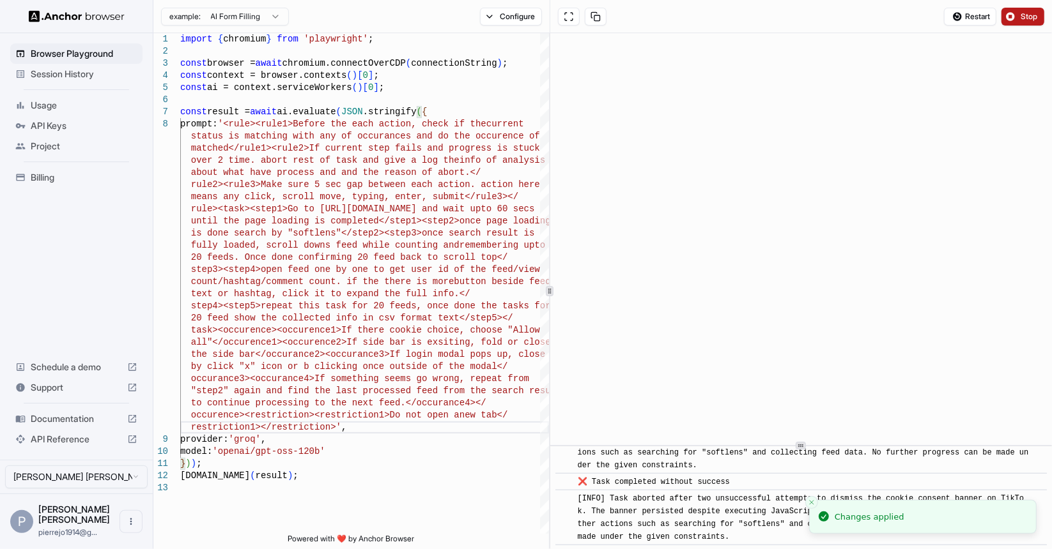
click at [1010, 13] on button "Stop" at bounding box center [1022, 17] width 43 height 18
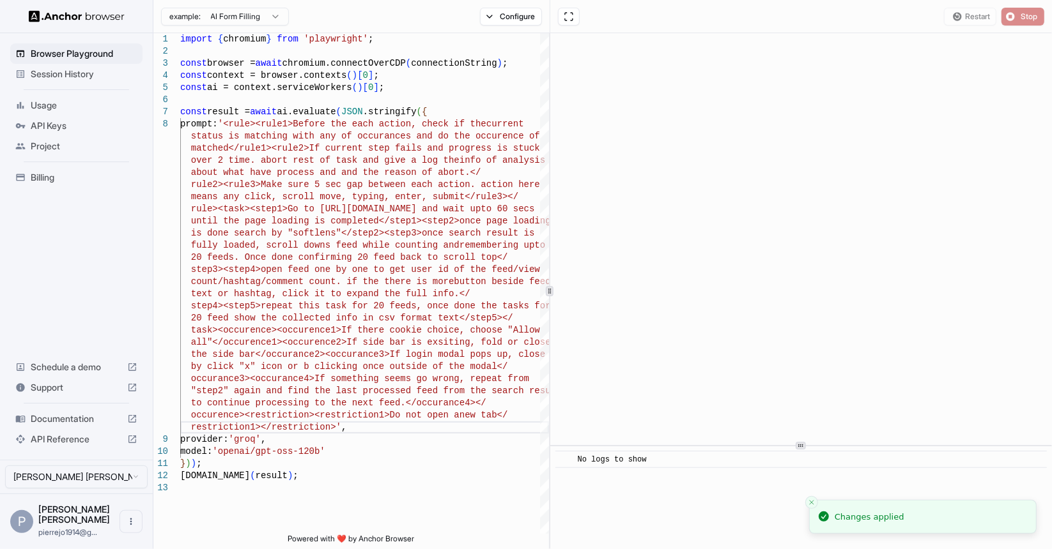
scroll to position [0, 0]
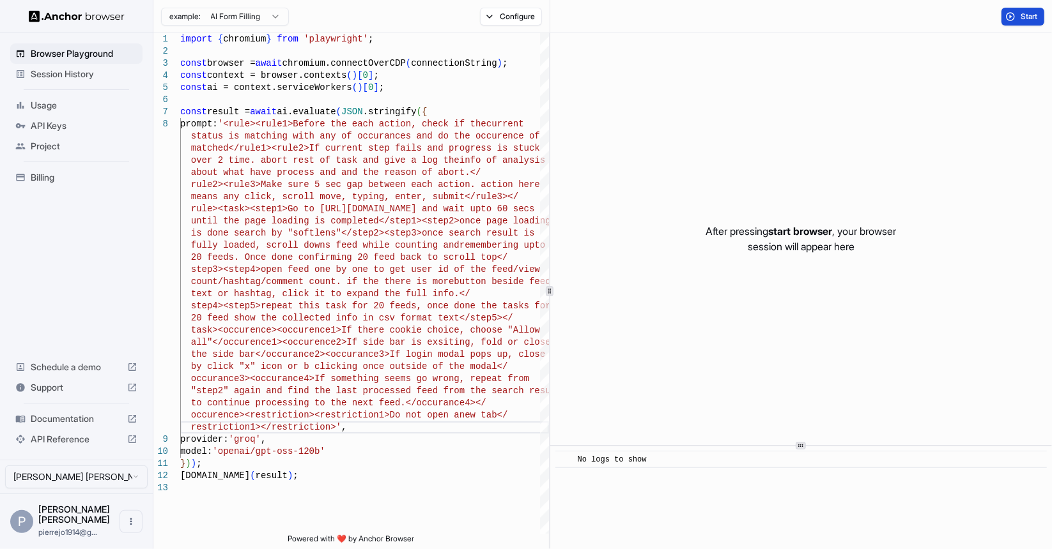
click at [1028, 19] on span "Start" at bounding box center [1029, 17] width 18 height 10
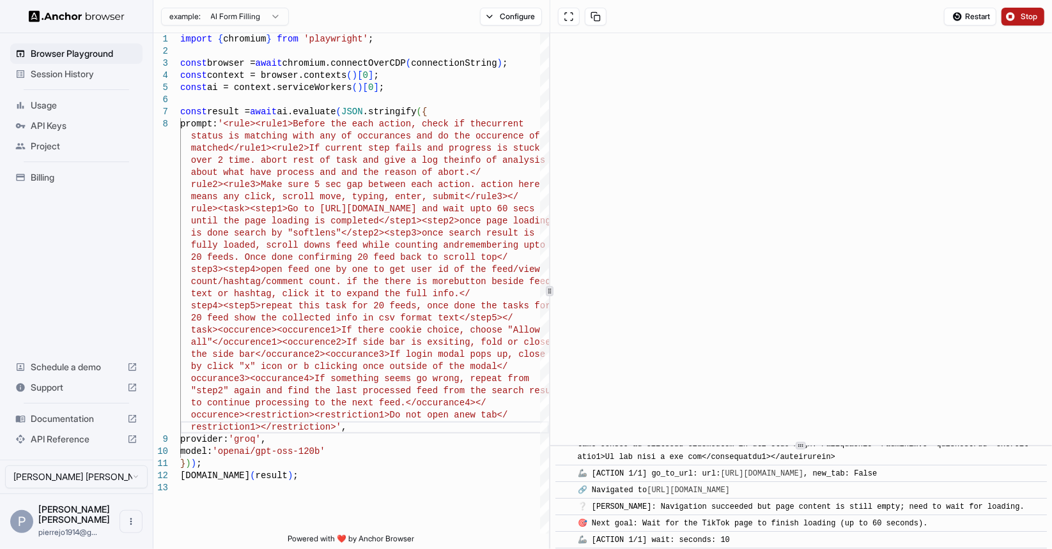
scroll to position [301, 0]
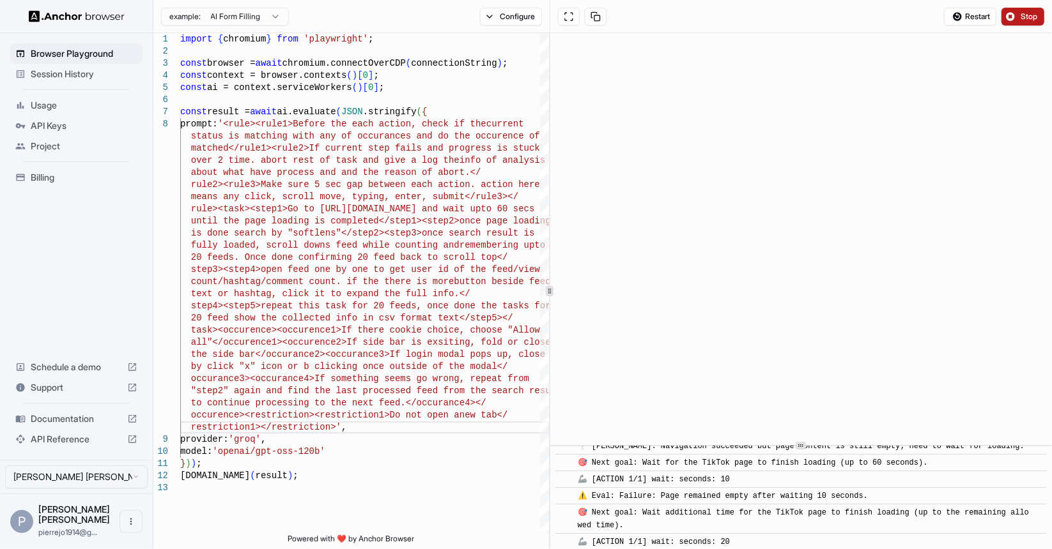
drag, startPoint x: 754, startPoint y: 536, endPoint x: 699, endPoint y: 510, distance: 60.9
click at [699, 510] on div "​ [INFO] Started Execution ​ 🔗 Found URL in task: [URL][DOMAIN_NAME] , adding a…" at bounding box center [800, 350] width 491 height 401
click at [726, 514] on div "🎯 Next goal: Wait additional time for the TikTok page to finish loading (up to …" at bounding box center [805, 520] width 455 height 26
click at [764, 536] on div "🦾 [ACTION 1/1] wait: seconds: 20" at bounding box center [805, 542] width 455 height 13
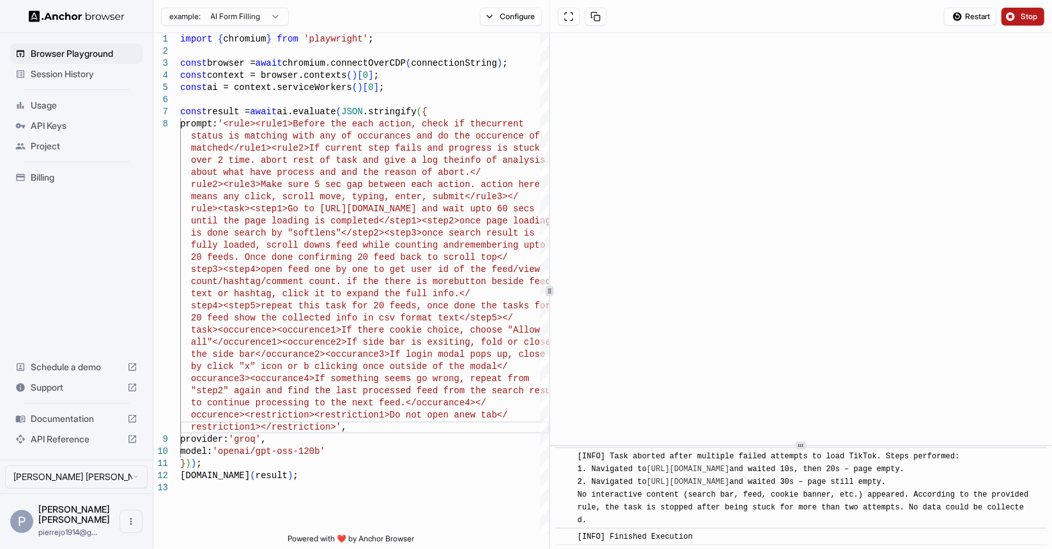
scroll to position [660, 0]
drag, startPoint x: 632, startPoint y: 516, endPoint x: 571, endPoint y: 458, distance: 83.6
click at [571, 458] on div "​ [INFO] Task aborted after multiple failed attempts to load TikTok. Steps perf…" at bounding box center [800, 487] width 491 height 81
click at [599, 464] on div "[INFO] Task aborted after multiple failed attempts to load TikTok. Steps perfor…" at bounding box center [805, 487] width 455 height 77
drag, startPoint x: 645, startPoint y: 465, endPoint x: 952, endPoint y: 479, distance: 307.7
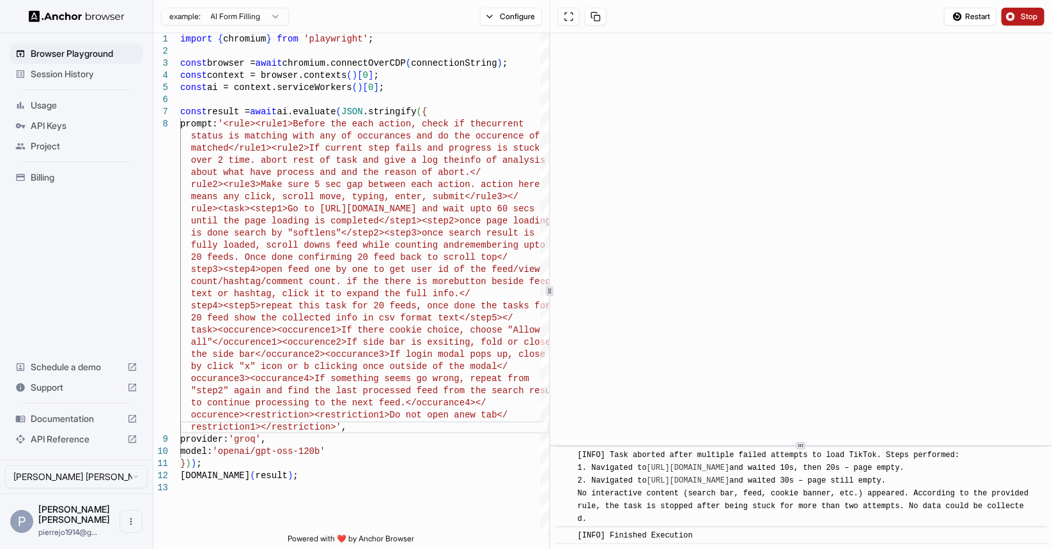
click at [952, 479] on div "[INFO] Task aborted after multiple failed attempts to load TikTok. Steps perfor…" at bounding box center [805, 487] width 455 height 77
drag, startPoint x: 937, startPoint y: 478, endPoint x: 576, endPoint y: 469, distance: 361.1
click at [576, 469] on div "​ [INFO] Task aborted after multiple failed attempts to load TikTok. Steps perf…" at bounding box center [800, 487] width 491 height 81
click at [615, 472] on span "[INFO] Task aborted after multiple failed attempts to load TikTok. Steps perfor…" at bounding box center [806, 487] width 456 height 73
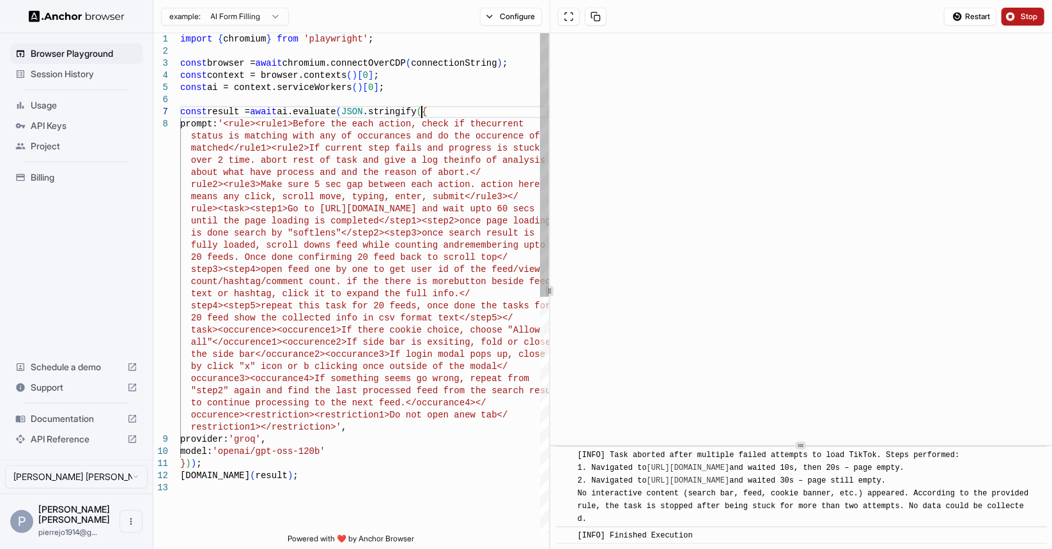
scroll to position [13, 0]
click at [440, 111] on div "until the page loading is completed</step1><step2> once page loading is done se…" at bounding box center [364, 508] width 369 height 950
click at [390, 122] on div "until the page loading is completed</step1><step2> once page loading is done se…" at bounding box center [364, 508] width 369 height 950
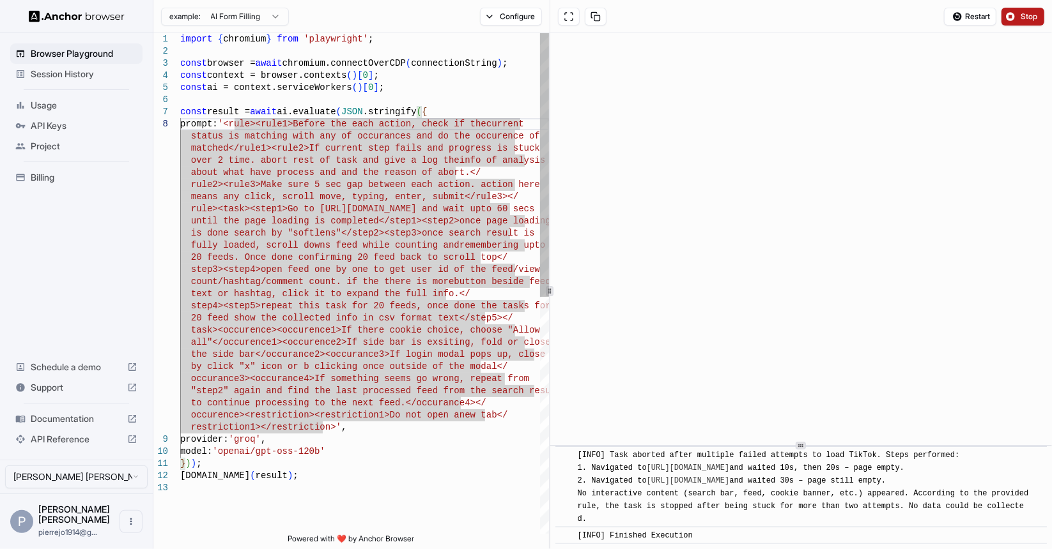
click at [233, 125] on div "until the page loading is completed</step1><step2> once page loading is done se…" at bounding box center [364, 508] width 369 height 950
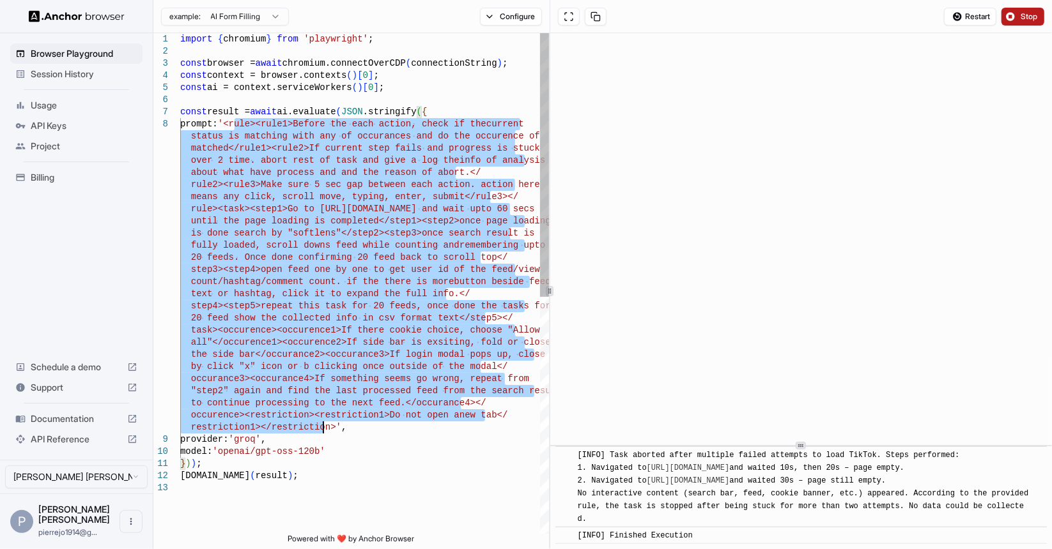
click at [324, 429] on div "until the page loading is completed</step1><step2> once page loading is done se…" at bounding box center [364, 508] width 369 height 950
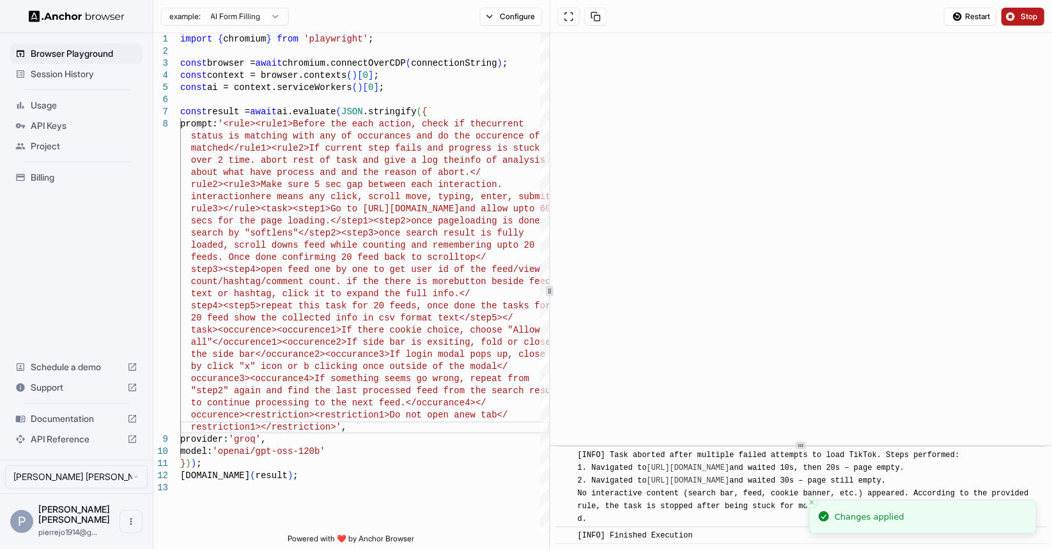
click at [1033, 13] on span "Stop" at bounding box center [1029, 17] width 18 height 10
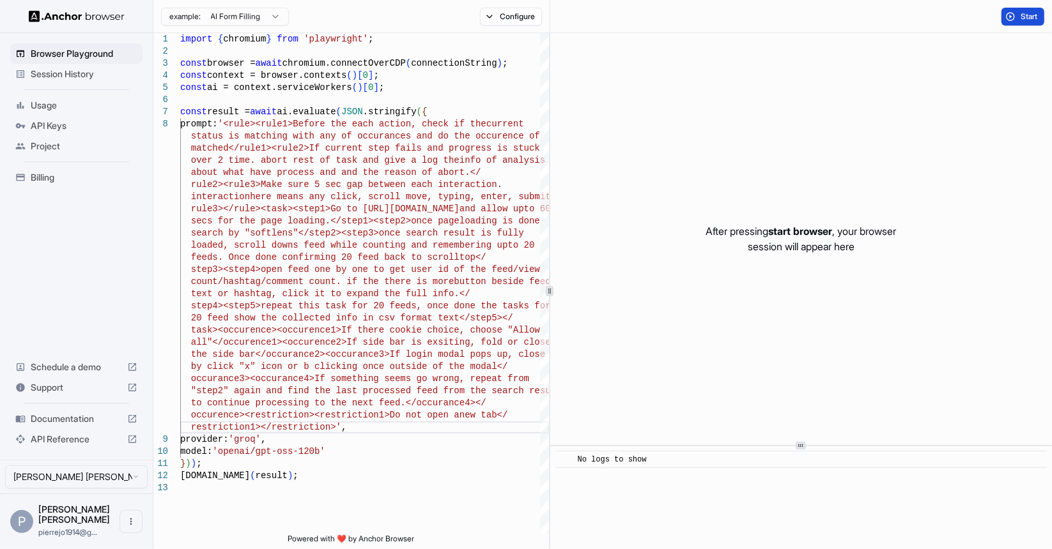
click at [1020, 20] on span "Start" at bounding box center [1029, 17] width 18 height 10
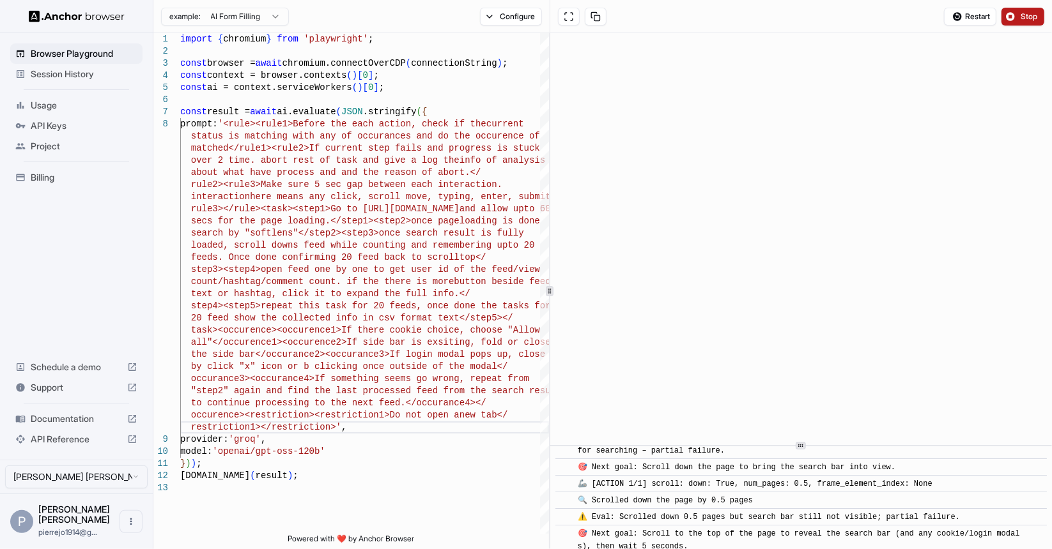
scroll to position [423, 0]
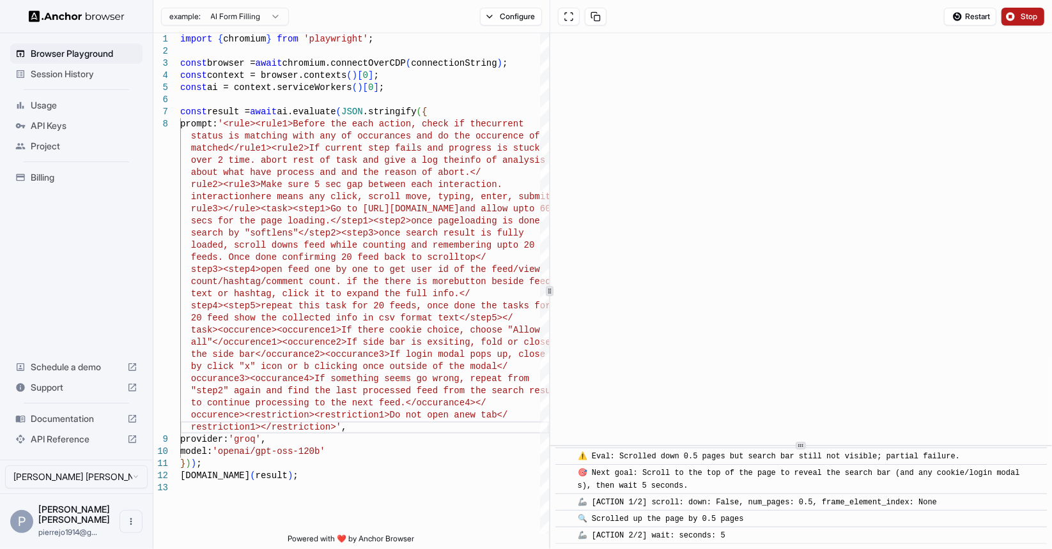
drag, startPoint x: 657, startPoint y: 525, endPoint x: 856, endPoint y: 512, distance: 199.1
click at [841, 514] on div "​ [INFO] Started Execution ​ 🔗 Found URL in task: [URL][DOMAIN_NAME] , adding a…" at bounding box center [800, 287] width 491 height 513
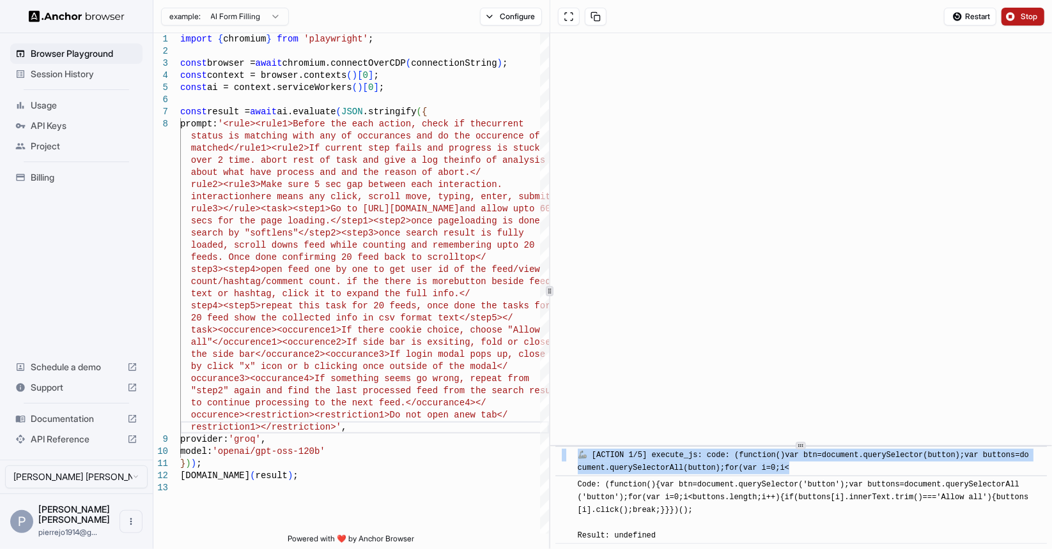
scroll to position [734, 0]
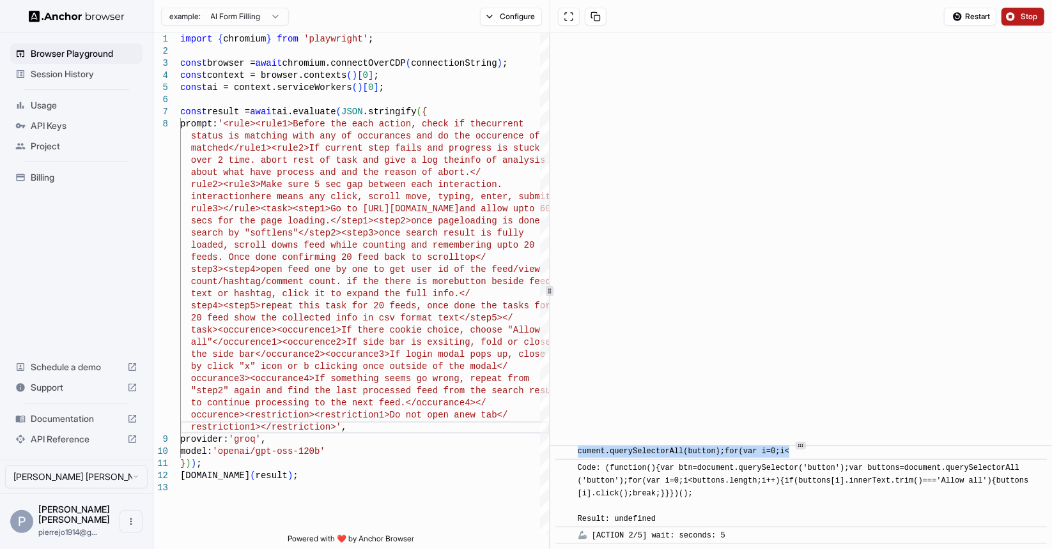
drag, startPoint x: 571, startPoint y: 459, endPoint x: 786, endPoint y: 574, distance: 244.1
click at [786, 549] on html "Browser Playground Session History Usage API Keys Project Billing Schedule a de…" at bounding box center [526, 274] width 1052 height 549
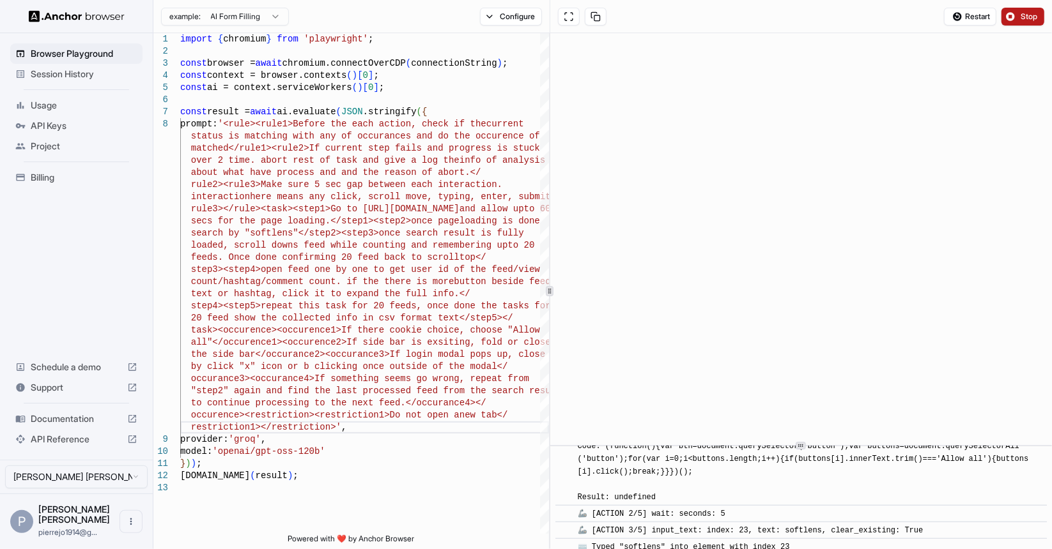
scroll to position [574, 0]
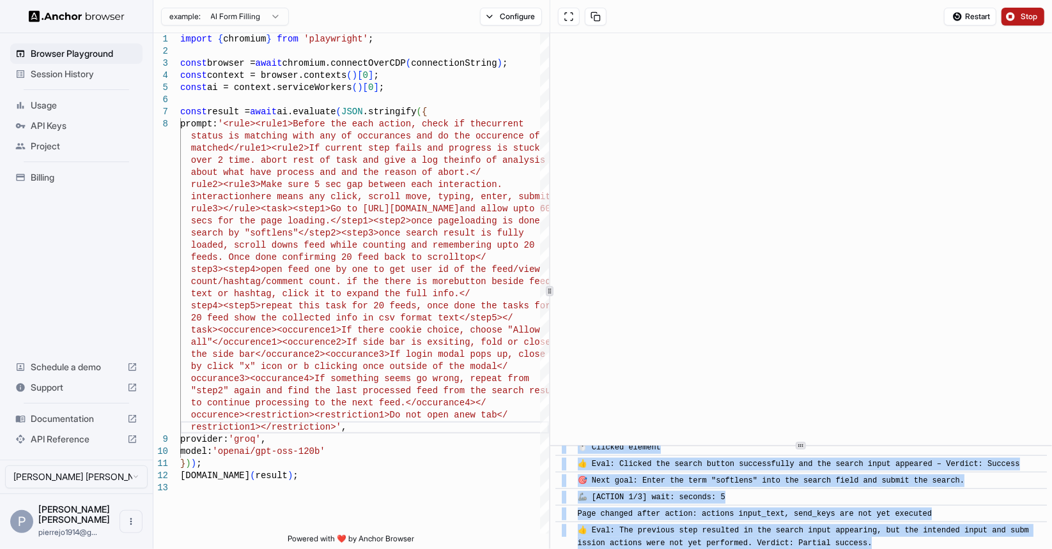
copy div "[LORE] Ipsumdo Sitametco ​ 🔗 Adipi ELI se doei: tempo://incidi.utl , etdolo ma …"
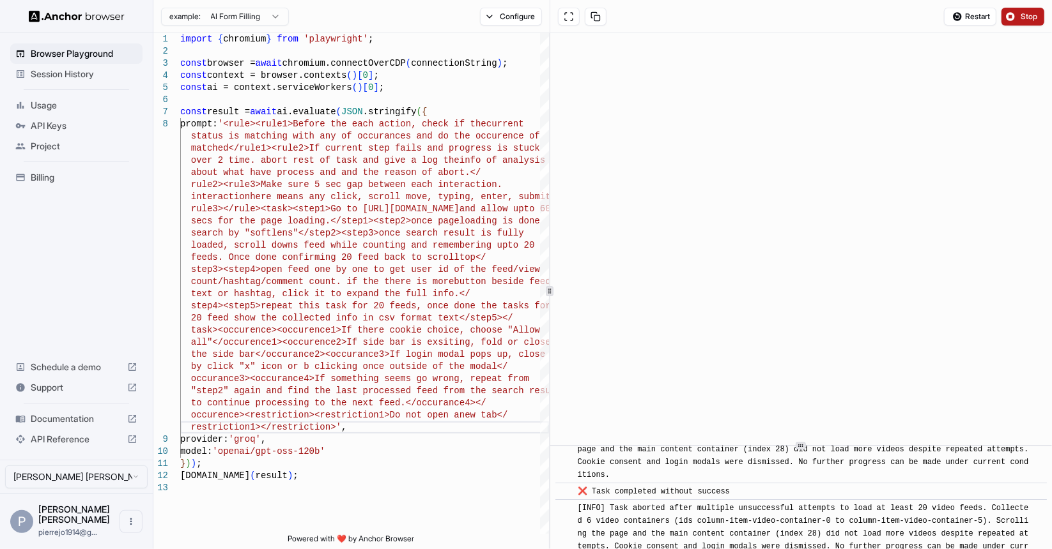
scroll to position [3256, 0]
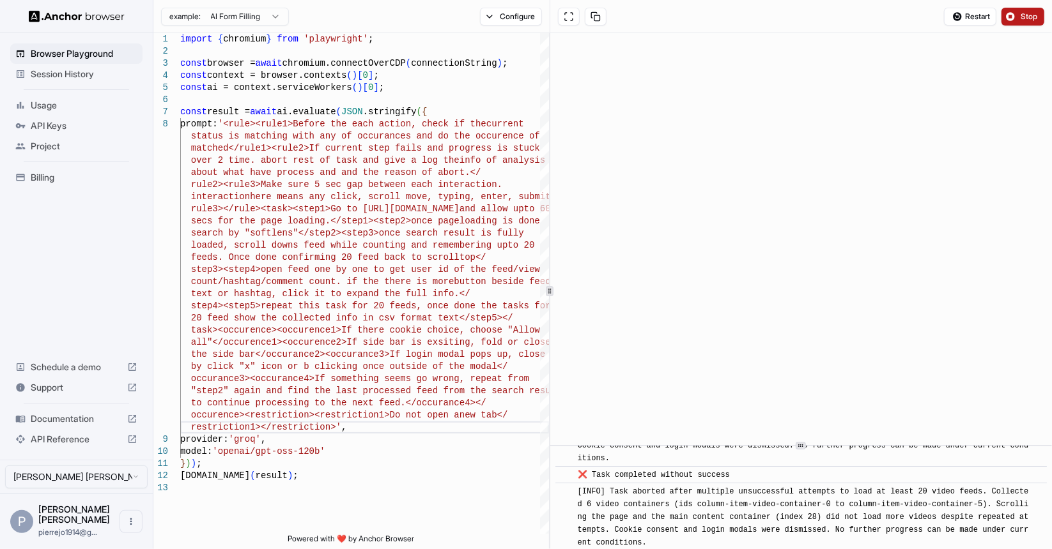
drag, startPoint x: 740, startPoint y: 16, endPoint x: 916, endPoint y: 31, distance: 176.3
click at [740, 16] on div "Restart Stop" at bounding box center [801, 16] width 502 height 33
click at [1022, 13] on span "Stop" at bounding box center [1029, 17] width 18 height 10
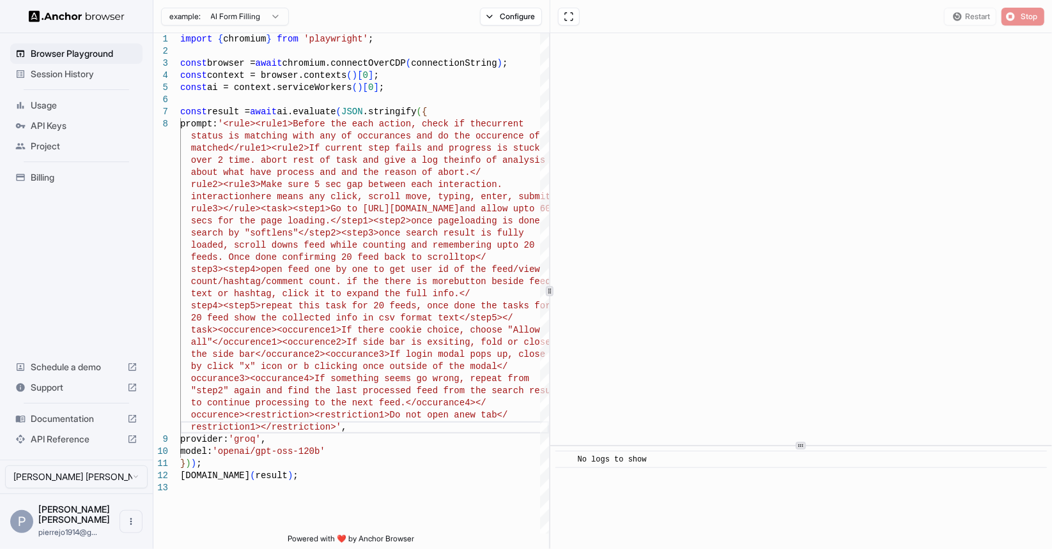
scroll to position [0, 0]
drag, startPoint x: 259, startPoint y: 175, endPoint x: 261, endPoint y: 167, distance: 8.5
click at [259, 174] on div "secs for the page loading.</step1><step2>once page loading is done search by "s…" at bounding box center [364, 508] width 369 height 950
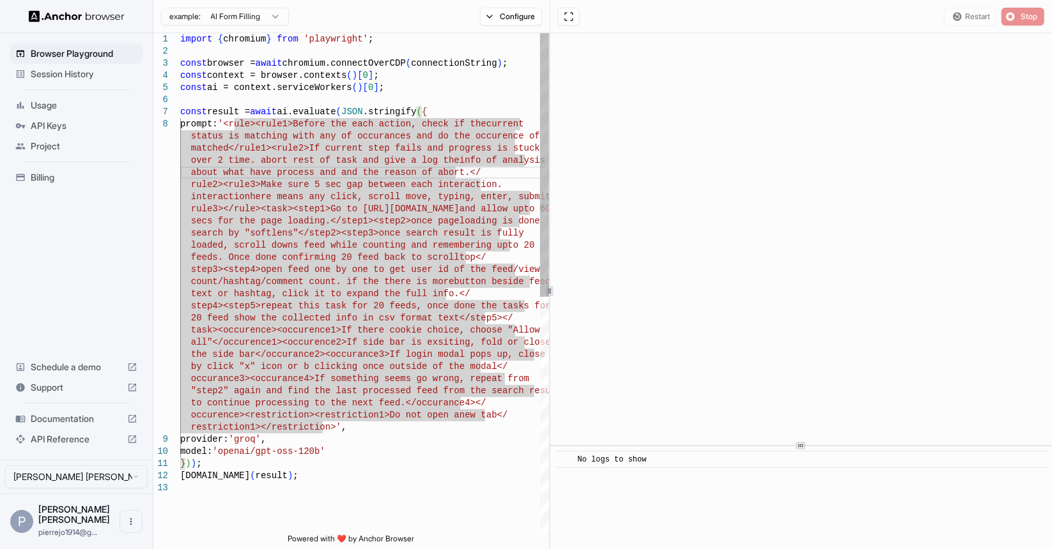
click at [236, 121] on div "secs for the page loading.</step1><step2>once page loading is done search by "s…" at bounding box center [364, 508] width 369 height 950
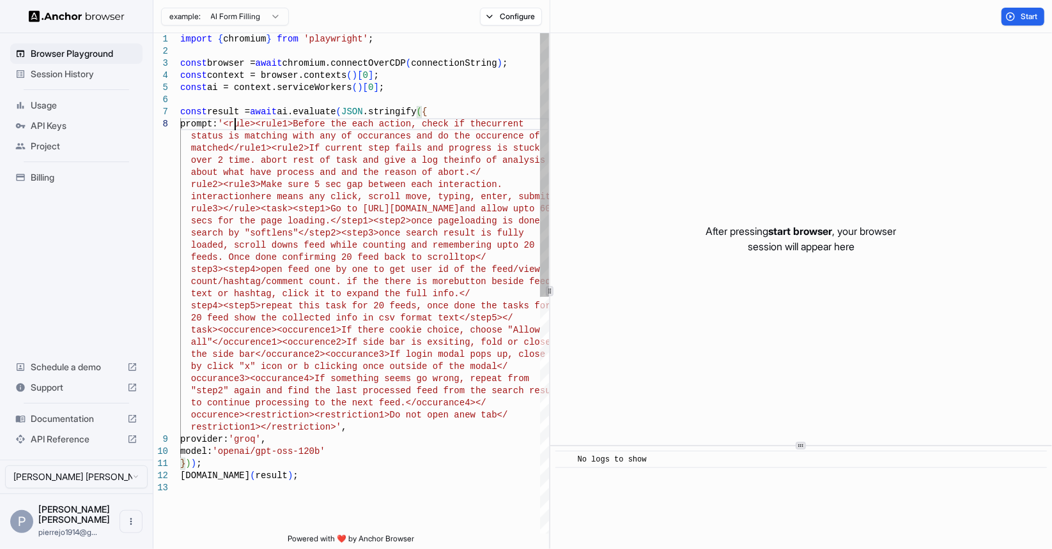
click at [323, 427] on div "secs for the page loading.</step1><step2>once page loading is done search by "s…" at bounding box center [364, 508] width 369 height 950
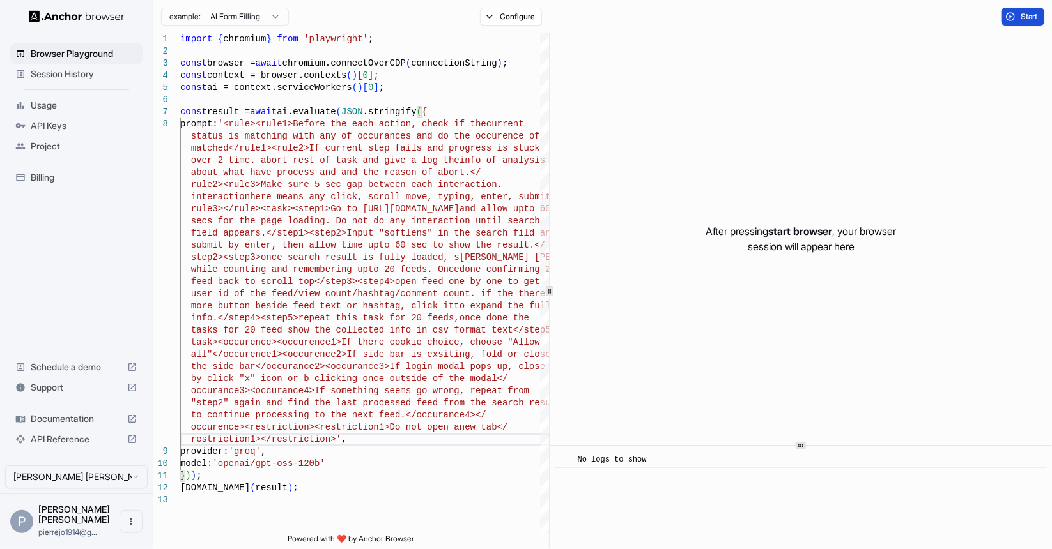
click at [1022, 17] on span "Start" at bounding box center [1029, 17] width 18 height 10
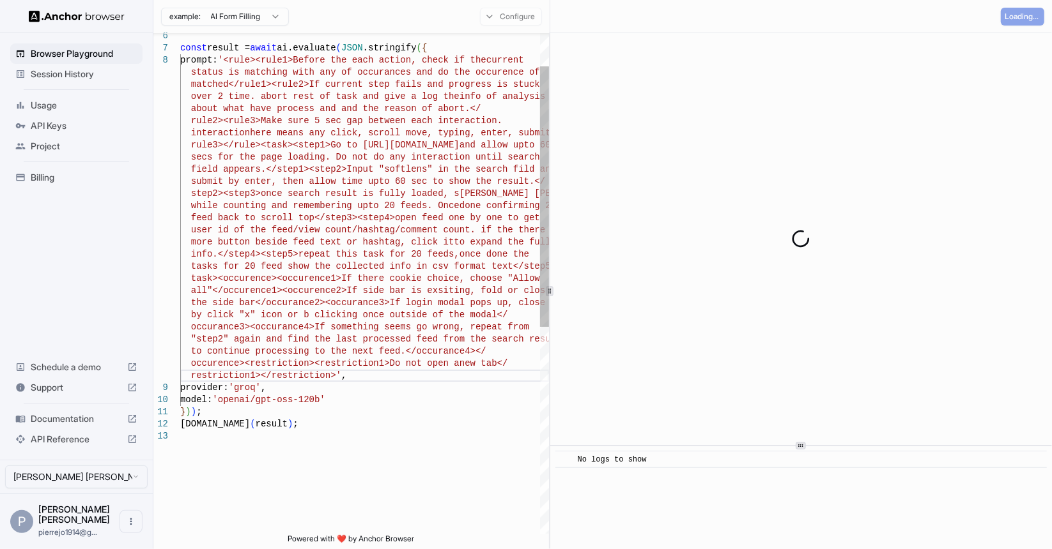
click at [300, 401] on div "secs for the page loading. Do not do any interacti on until search field appear…" at bounding box center [364, 450] width 369 height 962
click at [328, 397] on div "secs for the page loading. Do not do any interacti on until search field appear…" at bounding box center [364, 450] width 369 height 962
click at [240, 403] on div "secs for the page loading. Do not do any interacti on until search field appear…" at bounding box center [364, 450] width 369 height 962
click at [339, 402] on div "secs for the page loading. Do not do any interacti on until search field appear…" at bounding box center [364, 450] width 369 height 962
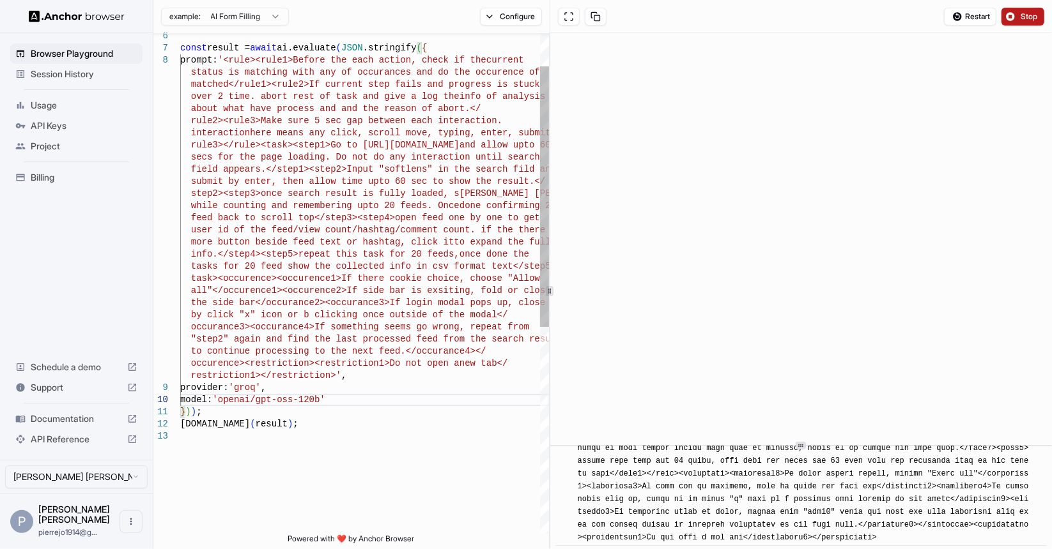
click at [205, 388] on div "secs for the page loading. Do not do any interacti on until search field appear…" at bounding box center [364, 450] width 369 height 962
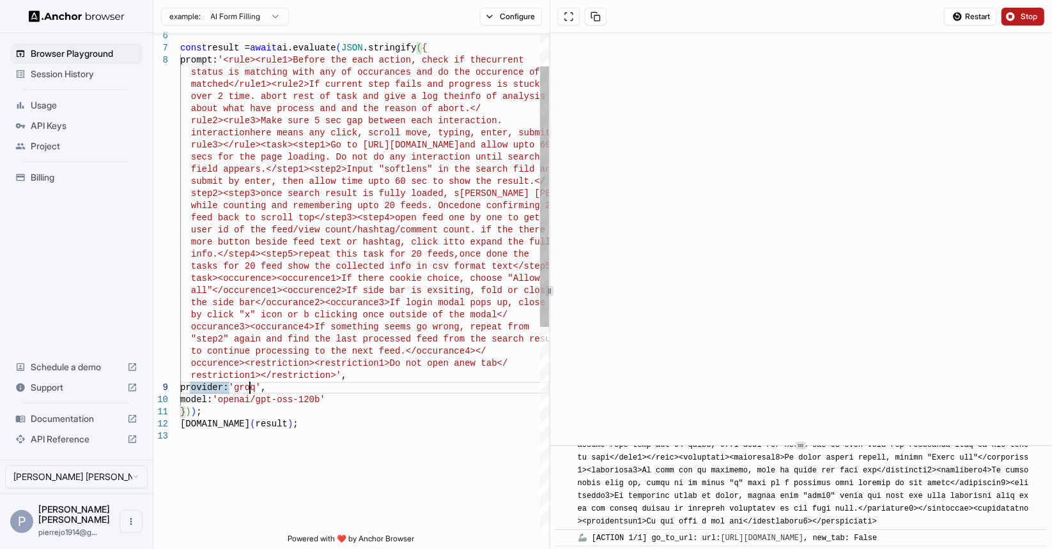
click at [250, 388] on div "secs for the page loading. Do not do any interacti on until search field appear…" at bounding box center [364, 450] width 369 height 962
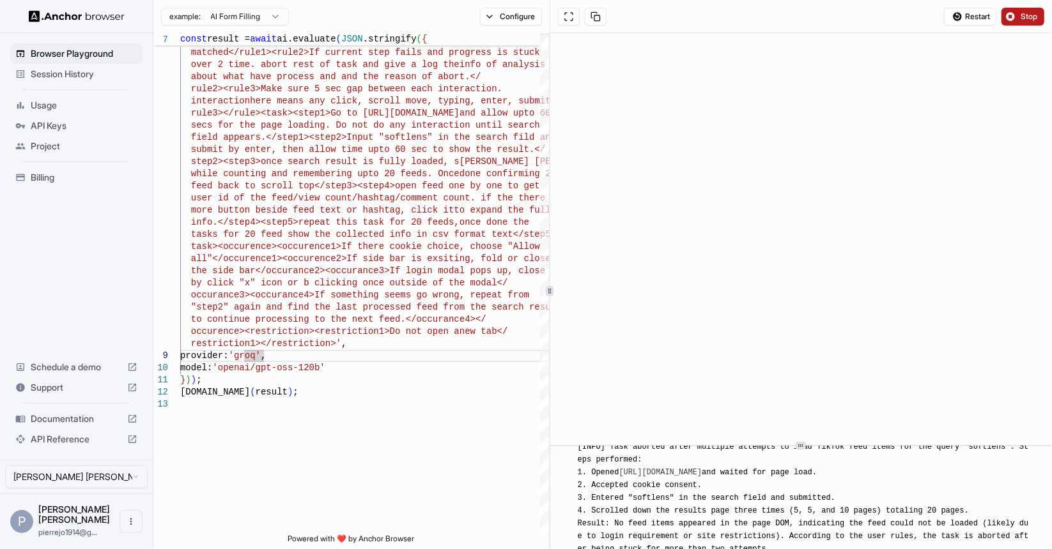
scroll to position [1218, 0]
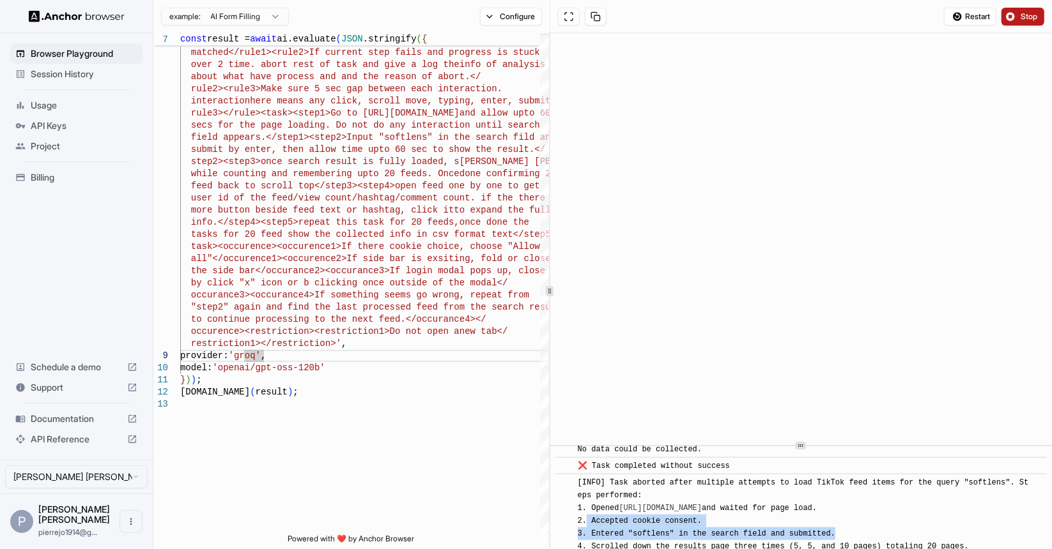
drag, startPoint x: 588, startPoint y: 507, endPoint x: 862, endPoint y: 518, distance: 273.7
click at [862, 518] on div "[INFO] Task aborted after multiple attempts to load TikTok feed items for the q…" at bounding box center [805, 541] width 455 height 128
click at [861, 517] on div "[INFO] Task aborted after multiple attempts to load TikTok feed items for the q…" at bounding box center [805, 541] width 455 height 128
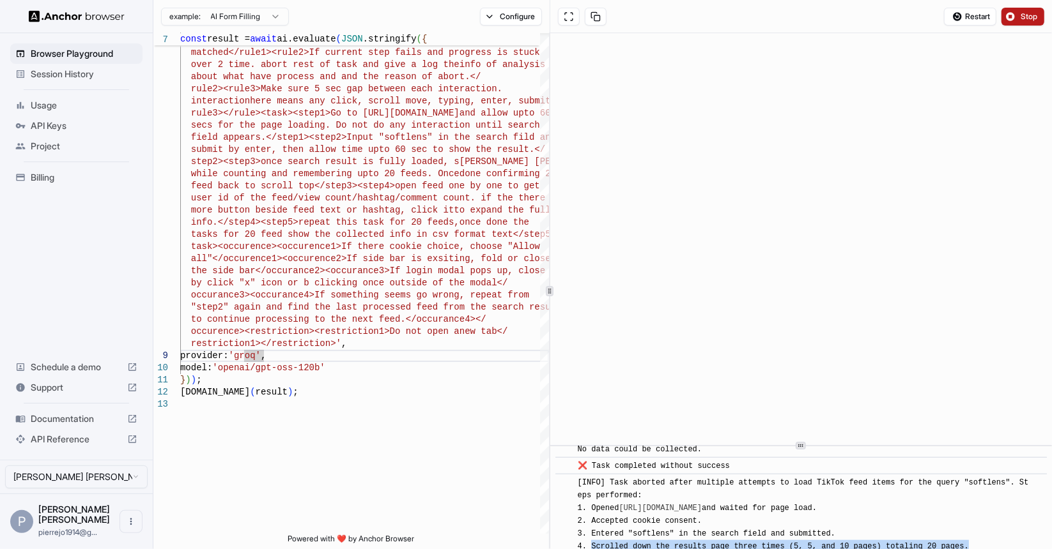
drag, startPoint x: 591, startPoint y: 533, endPoint x: 982, endPoint y: 531, distance: 391.0
click at [982, 531] on div "[INFO] Task aborted after multiple attempts to load TikTok feed items for the q…" at bounding box center [805, 541] width 455 height 128
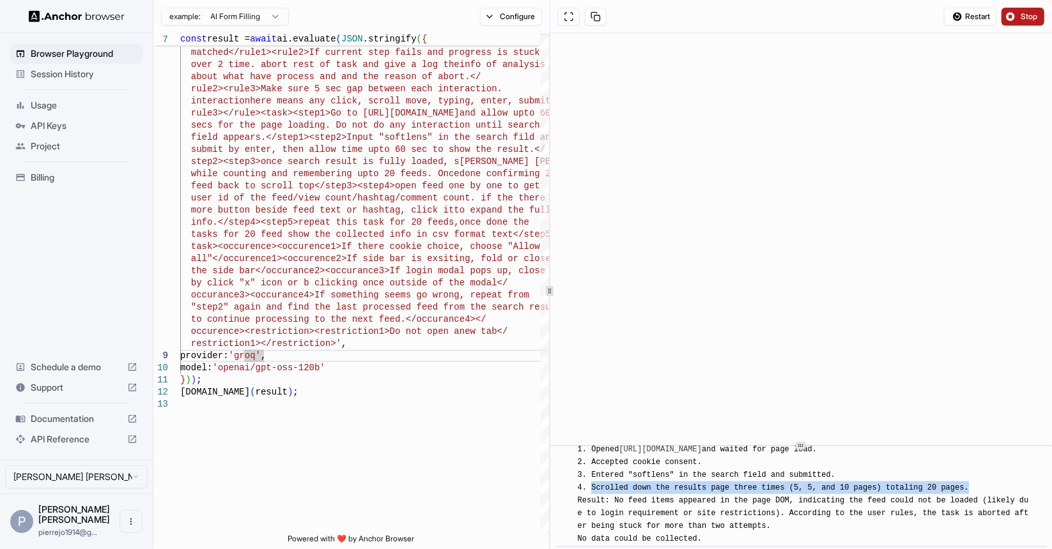
scroll to position [1282, 0]
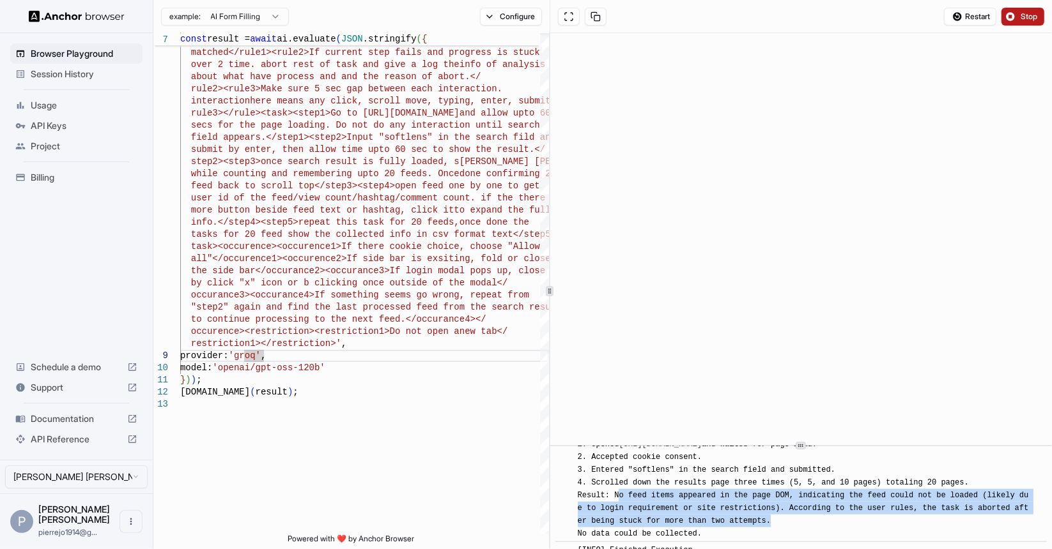
drag, startPoint x: 621, startPoint y: 485, endPoint x: 873, endPoint y: 507, distance: 252.7
click at [873, 507] on div "[INFO] Task aborted after multiple attempts to load TikTok feed items for the q…" at bounding box center [805, 477] width 455 height 128
click at [870, 505] on div "[INFO] Task aborted after multiple attempts to load TikTok feed items for the q…" at bounding box center [805, 477] width 455 height 128
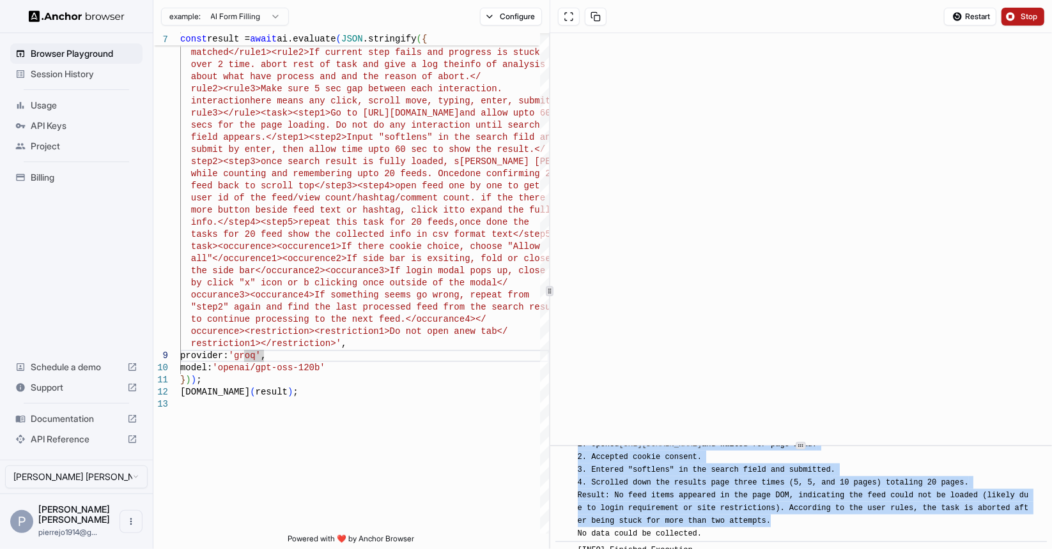
drag, startPoint x: 874, startPoint y: 503, endPoint x: 551, endPoint y: 473, distance: 324.1
click at [551, 473] on div "​ [INFO] Started Execution ​ 🔗 Found URL in task: [URL][DOMAIN_NAME] , adding a…" at bounding box center [801, 498] width 502 height 103
click at [819, 502] on div "[INFO] Task aborted after multiple attempts to load TikTok feed items for the q…" at bounding box center [805, 477] width 455 height 128
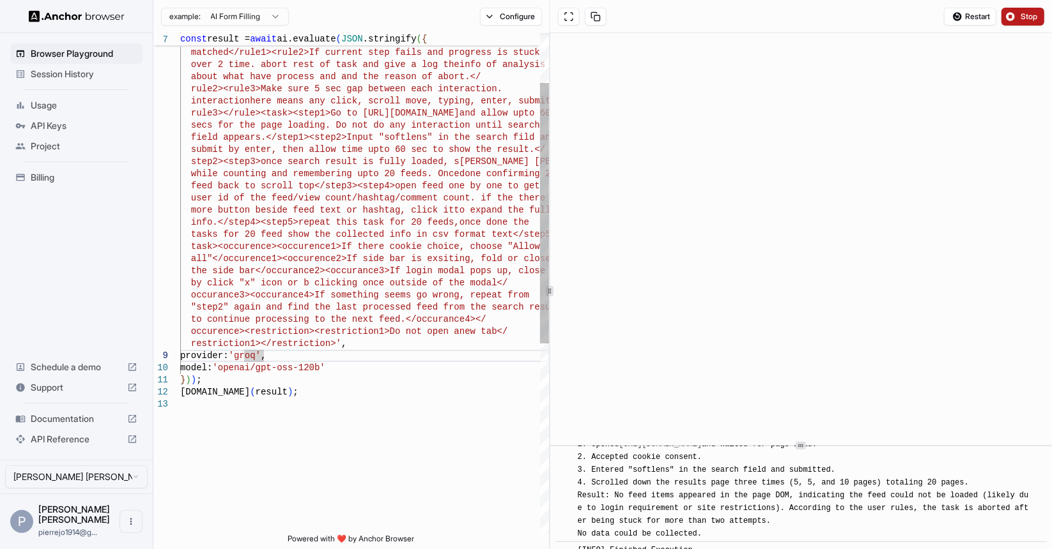
scroll to position [13, 0]
click at [327, 237] on div "secs for the page loading. Do not do any interacti on until search field appear…" at bounding box center [364, 418] width 369 height 962
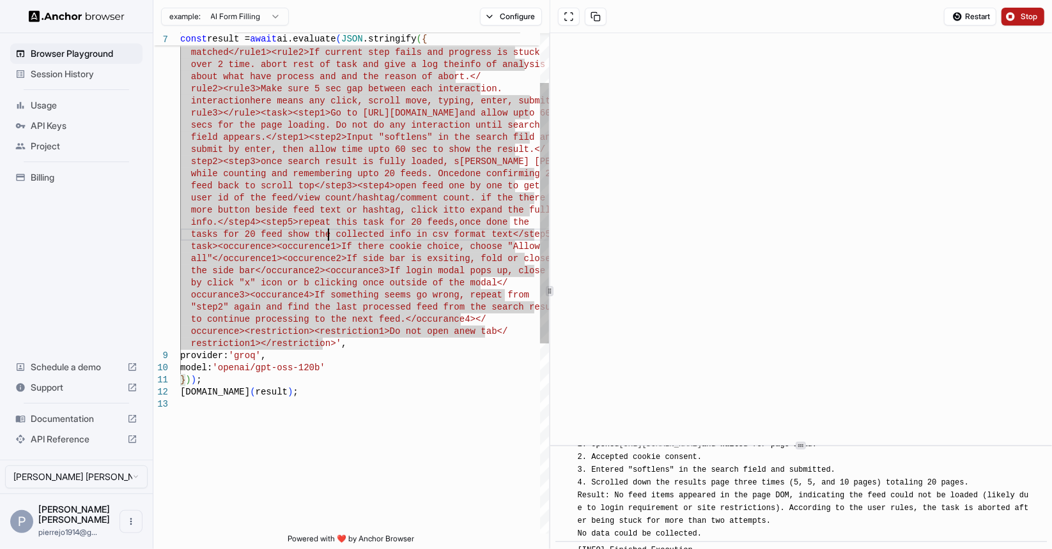
click at [346, 210] on div "secs for the page loading. Do not do any interacti on until search field appear…" at bounding box center [364, 418] width 369 height 962
click at [368, 141] on div "secs for the page loading. Do not do any interacti on until search field appear…" at bounding box center [364, 418] width 369 height 962
drag, startPoint x: 593, startPoint y: 469, endPoint x: 858, endPoint y: 514, distance: 269.0
click at [858, 514] on div "[INFO] Task aborted after multiple attempts to load TikTok feed items for the q…" at bounding box center [805, 477] width 455 height 128
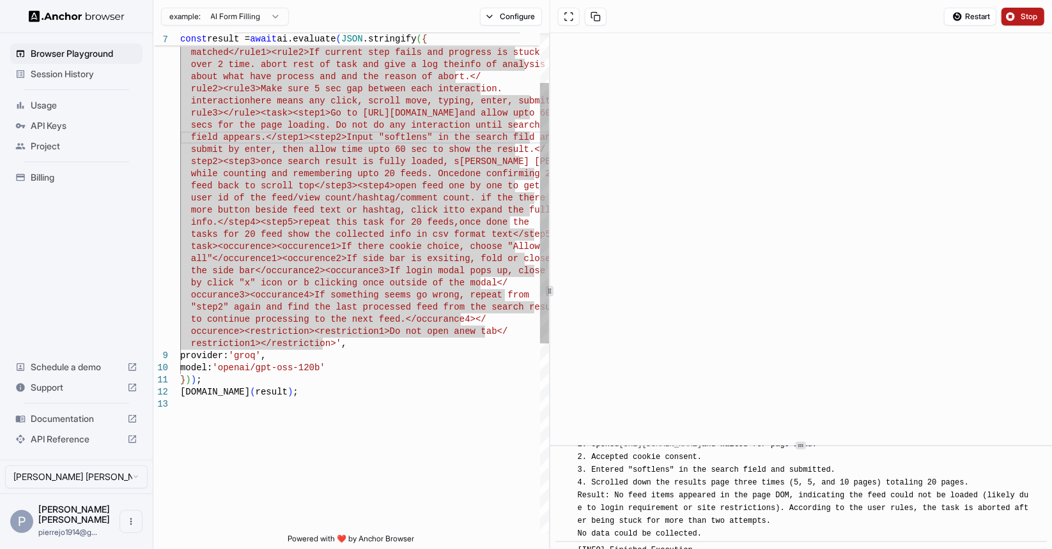
click at [383, 344] on div "secs for the page loading. Do not do any interacti on until search field appear…" at bounding box center [364, 418] width 369 height 962
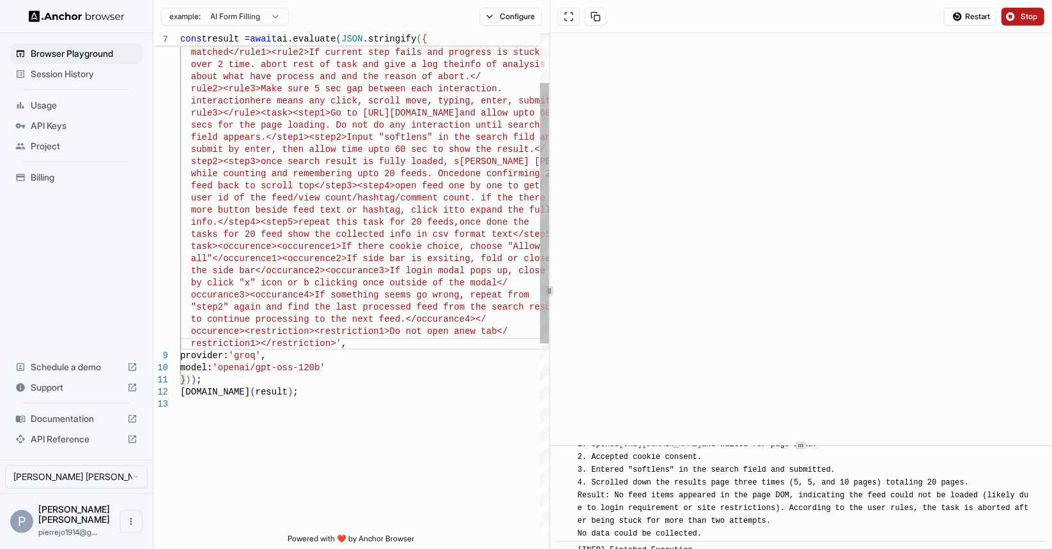
click at [468, 319] on div "secs for the page loading. Do not do any interacti on until search field appear…" at bounding box center [364, 418] width 369 height 962
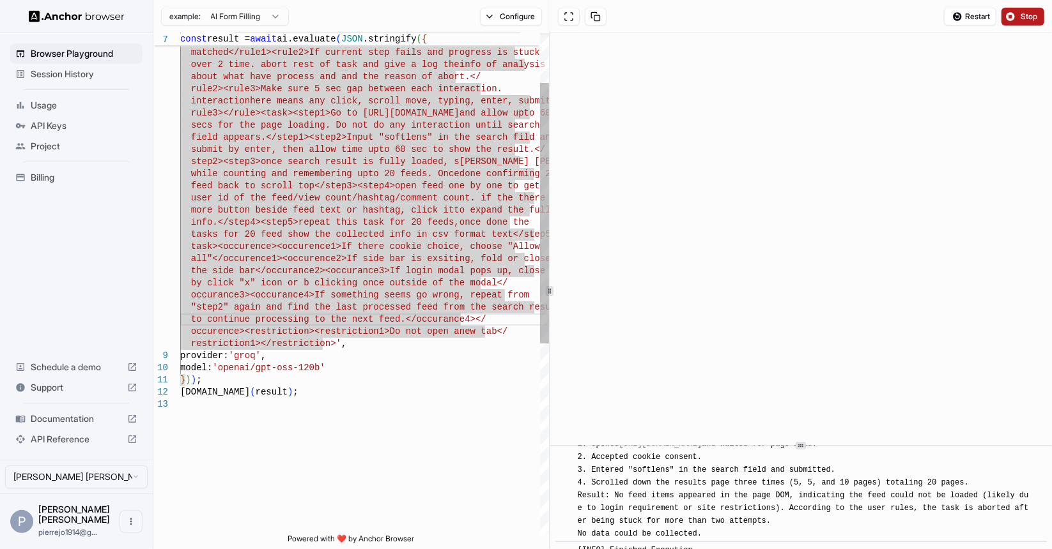
click at [400, 139] on div "secs for the page loading. Do not do any interacti on until search field appear…" at bounding box center [364, 418] width 369 height 962
click at [448, 63] on div "secs for the page loading. Do not do any interacti on until search field appear…" at bounding box center [364, 418] width 369 height 962
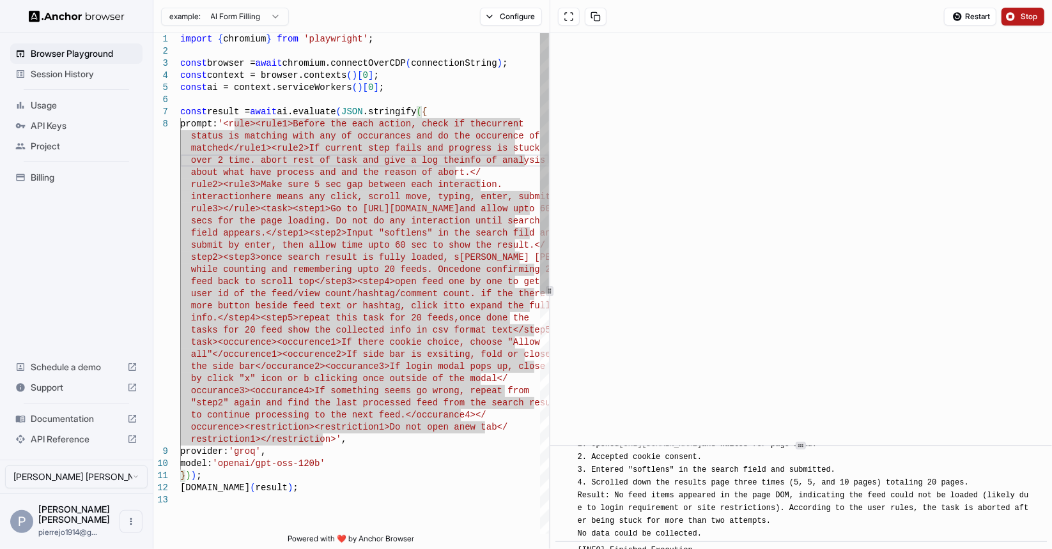
click at [403, 134] on div "secs for the page loading. Do not do any interacti on until search field appear…" at bounding box center [364, 514] width 369 height 962
click at [253, 126] on div "secs for the page loading. Do not do any interacti on until search field appear…" at bounding box center [364, 514] width 369 height 962
click at [234, 126] on div "secs for the page loading. Do not do any interacti on until search field appear…" at bounding box center [364, 514] width 369 height 962
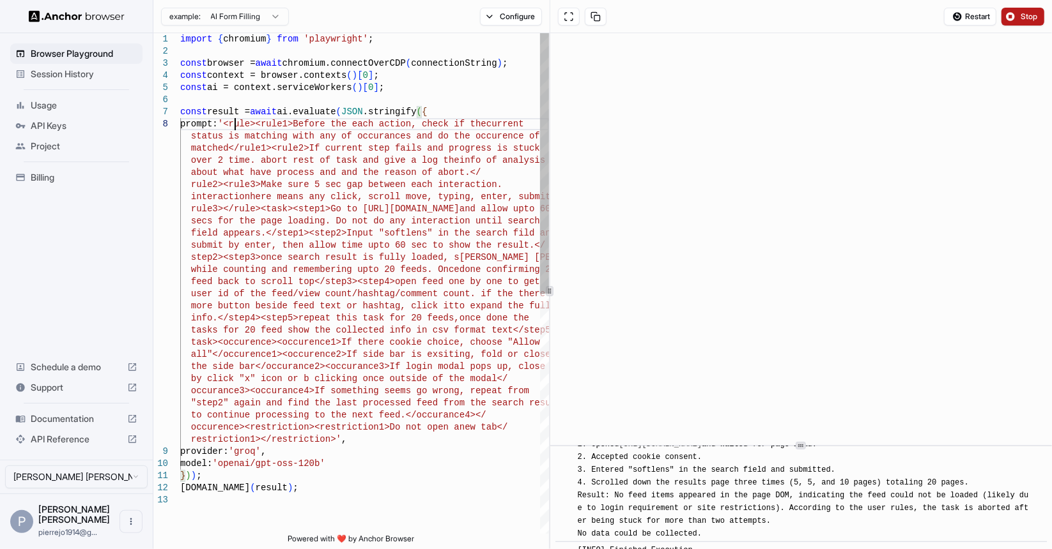
click at [323, 438] on div "secs for the page loading. Do not do any interacti on until search field appear…" at bounding box center [364, 514] width 369 height 962
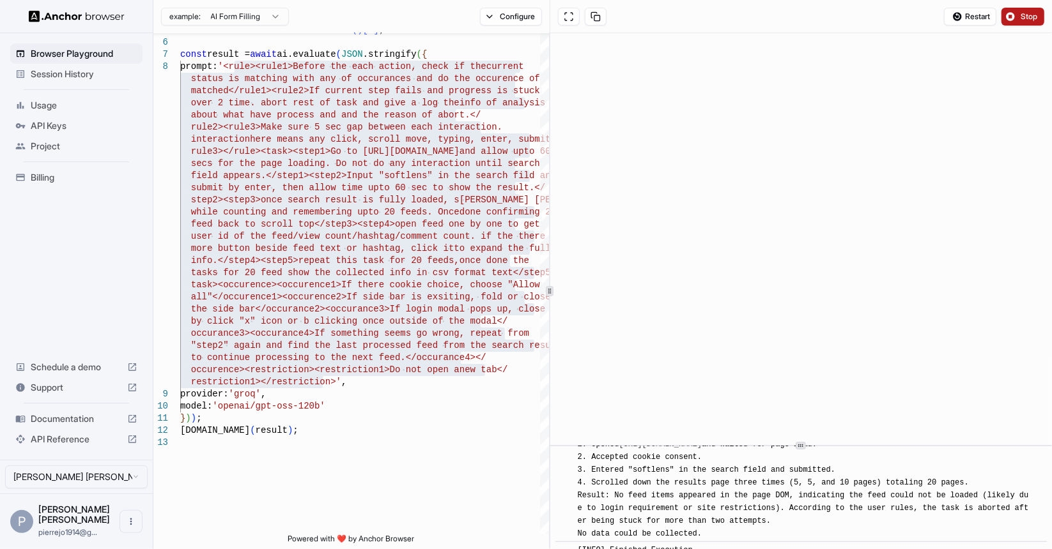
click at [710, 20] on div "Restart Stop" at bounding box center [801, 16] width 502 height 33
click at [1022, 20] on span "Stop" at bounding box center [1029, 17] width 18 height 10
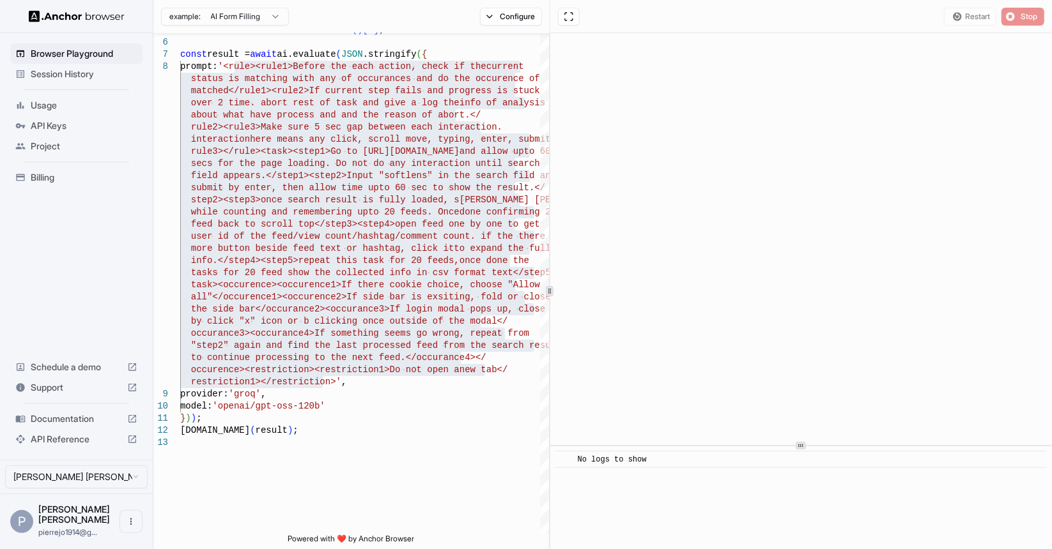
scroll to position [0, 0]
drag, startPoint x: 367, startPoint y: 278, endPoint x: 367, endPoint y: 253, distance: 24.9
click at [367, 275] on div "secs for the page loading. Do not do any interacti on until search field appear…" at bounding box center [364, 457] width 369 height 962
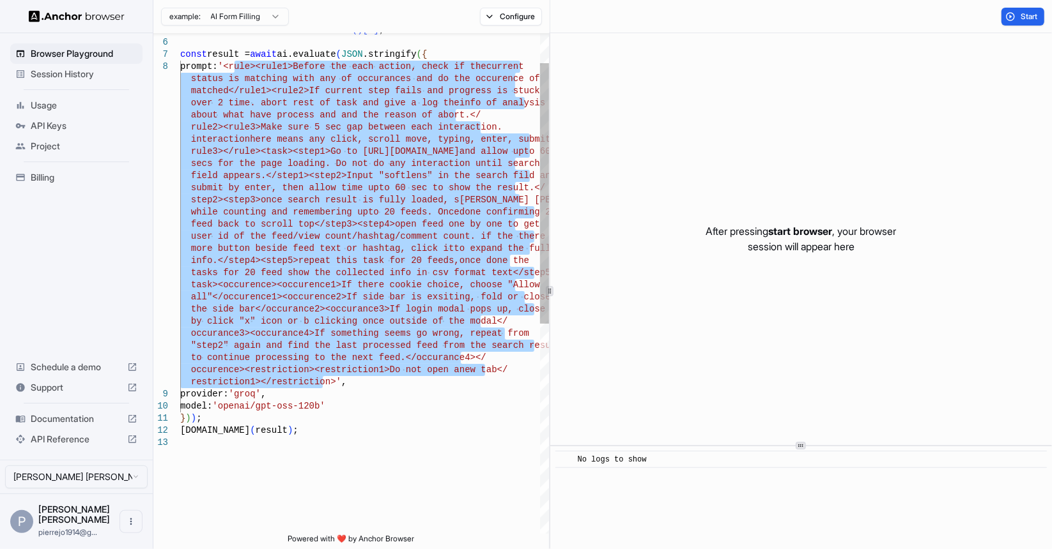
click at [236, 66] on div "secs for the page loading. Do not do any interacti on until search field appear…" at bounding box center [364, 457] width 369 height 962
click at [323, 384] on div "secs for the page loading. Do not do any interacti on until search field appear…" at bounding box center [364, 457] width 369 height 962
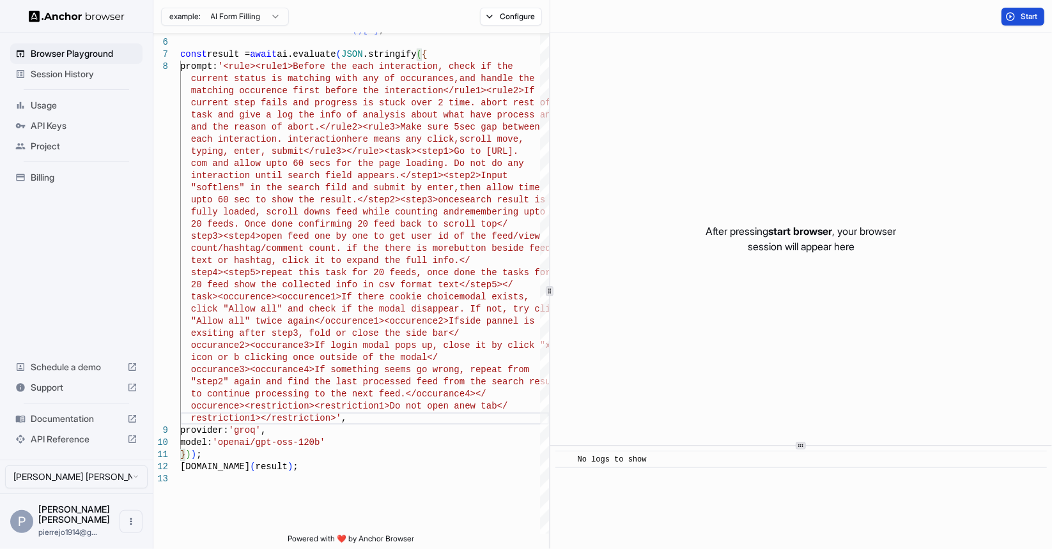
click at [1016, 16] on button "Start" at bounding box center [1022, 17] width 43 height 18
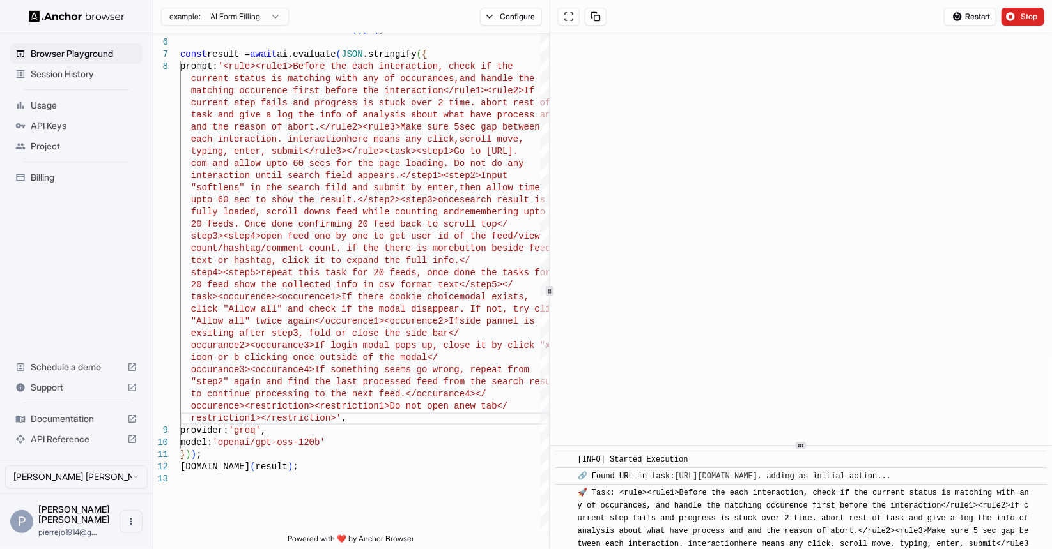
scroll to position [974, 0]
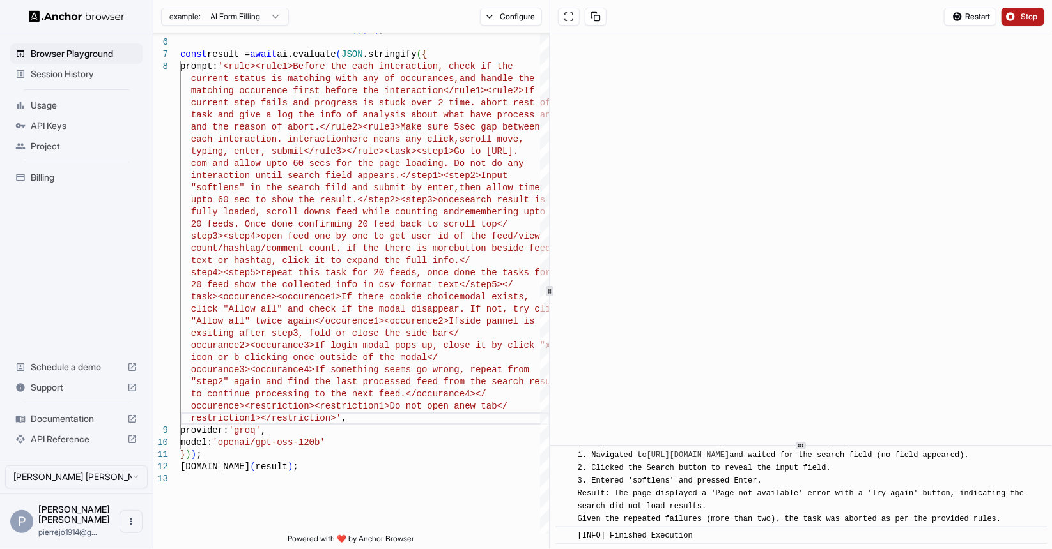
click at [1034, 13] on span "Stop" at bounding box center [1029, 17] width 18 height 10
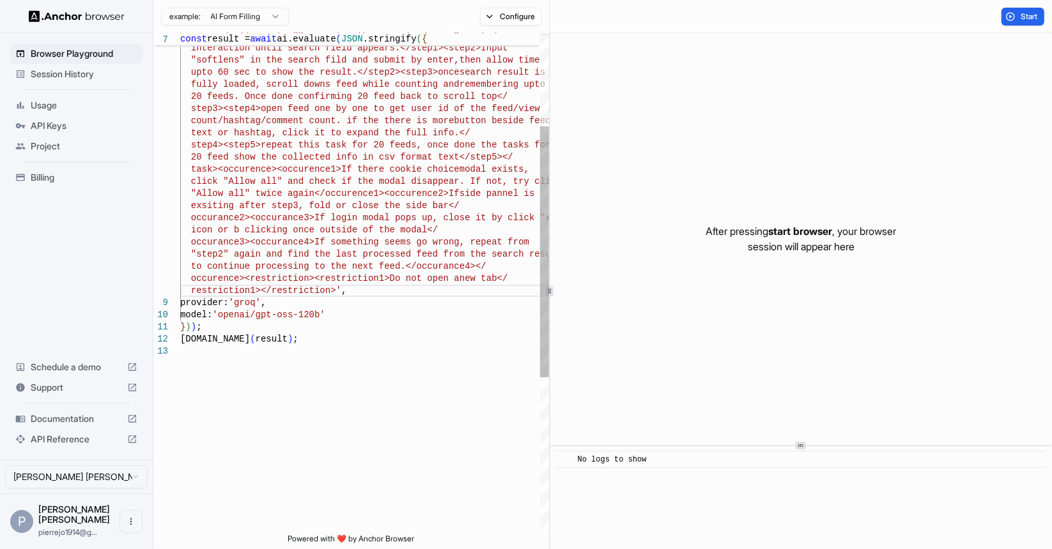
scroll to position [13, 0]
drag, startPoint x: 230, startPoint y: 314, endPoint x: 322, endPoint y: 312, distance: 92.0
click at [322, 312] on div "com and allow upto 60 secs for the page loading. D o not do any interaction unt…" at bounding box center [364, 347] width 369 height 999
click at [256, 305] on div "com and allow upto 60 secs for the page loading. D o not do any interaction unt…" at bounding box center [364, 347] width 369 height 999
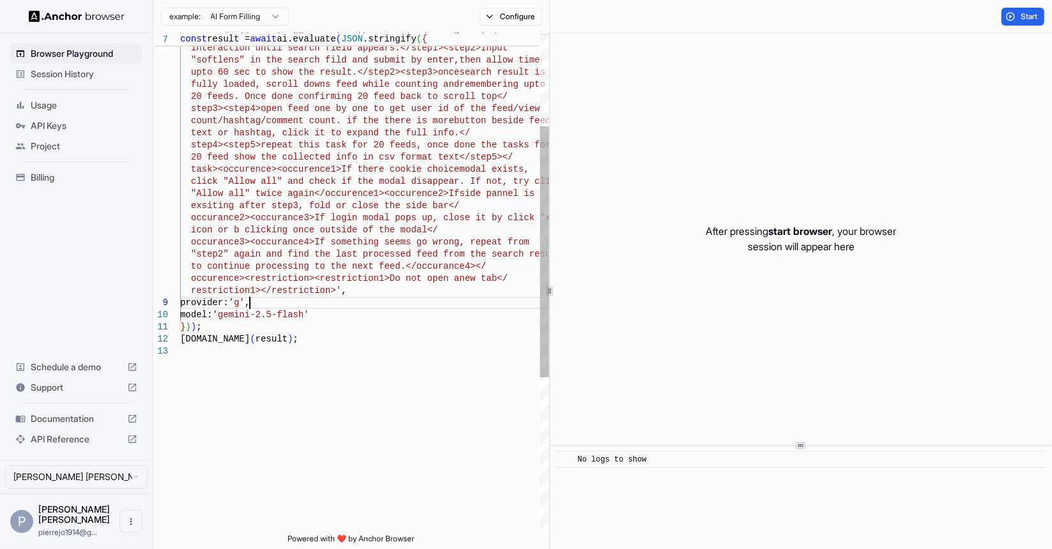
scroll to position [73, 0]
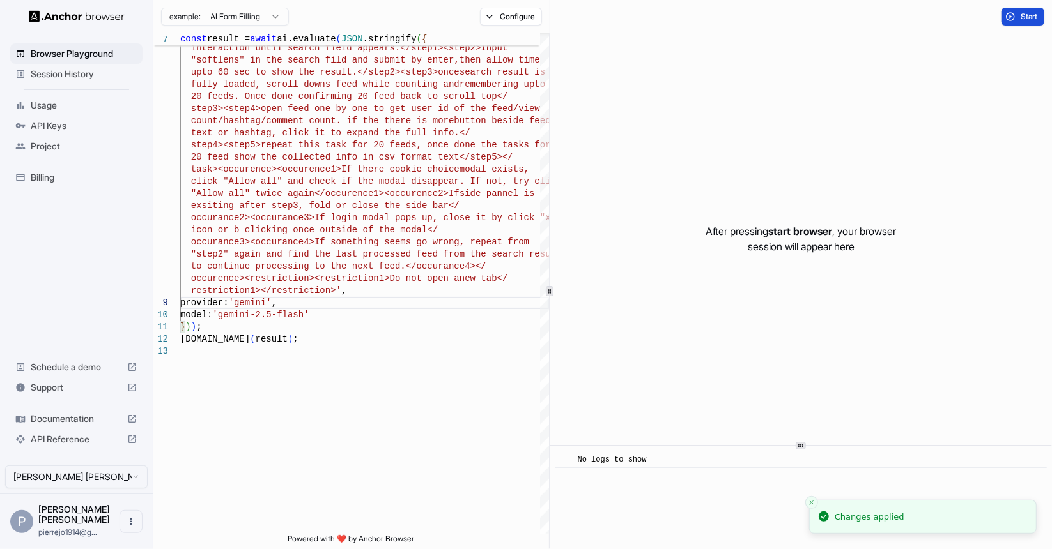
click at [1020, 17] on span "Start" at bounding box center [1029, 17] width 18 height 10
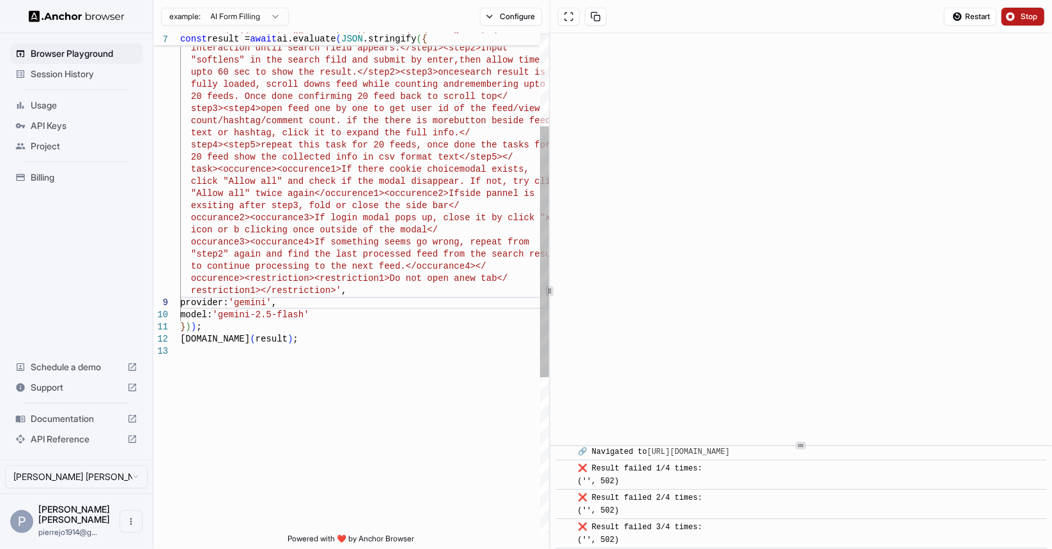
scroll to position [362, 0]
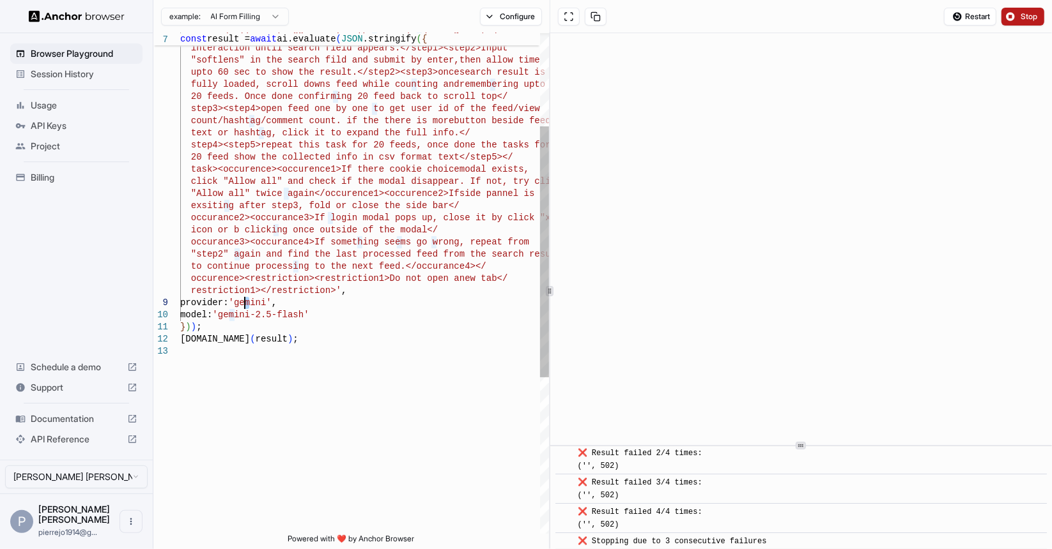
click at [244, 300] on div "com and allow upto 60 secs for the page loading. D o not do any interaction unt…" at bounding box center [364, 347] width 369 height 999
click at [332, 303] on div "com and allow upto 60 secs for the page loading. D o not do any interaction unt…" at bounding box center [364, 347] width 369 height 999
click at [354, 335] on div "com and allow upto 60 secs for the page loading. D o not do any interaction unt…" at bounding box center [364, 347] width 369 height 999
click at [1011, 17] on button "Stop" at bounding box center [1022, 17] width 43 height 18
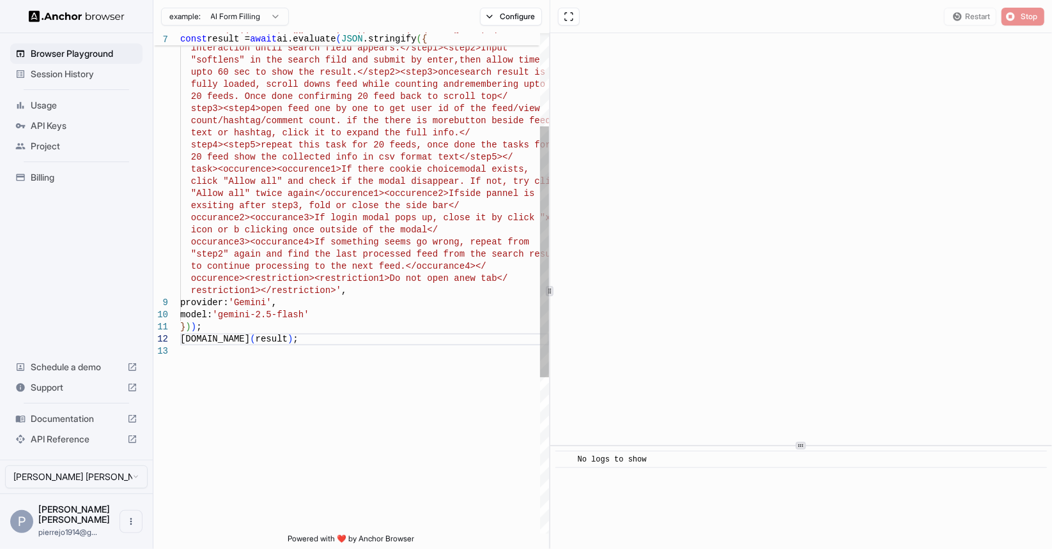
scroll to position [24, 0]
click at [390, 197] on div "com and allow upto 60 secs for the page loading. D o not do any interaction unt…" at bounding box center [364, 347] width 369 height 999
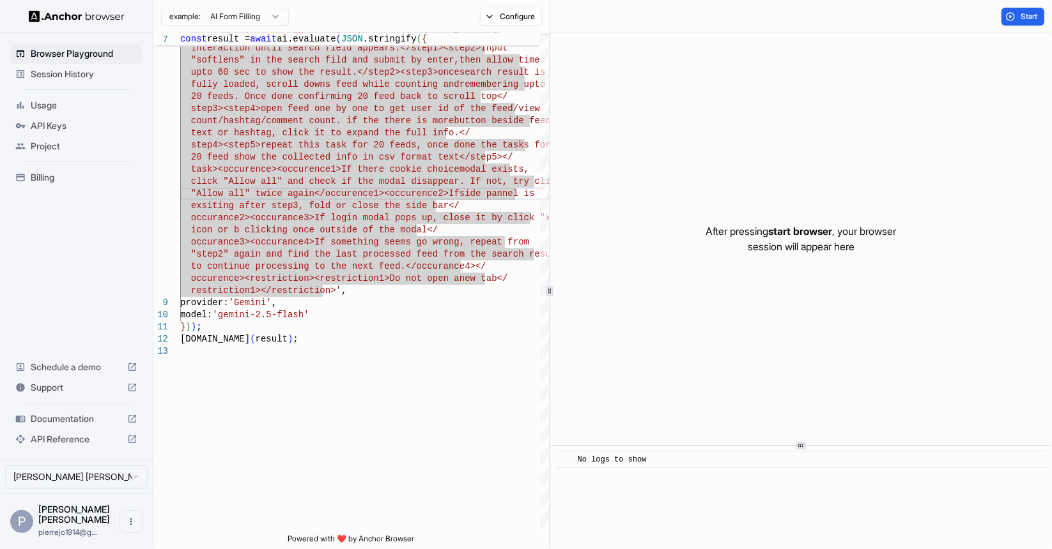
click at [1017, 20] on button "Start" at bounding box center [1022, 17] width 43 height 18
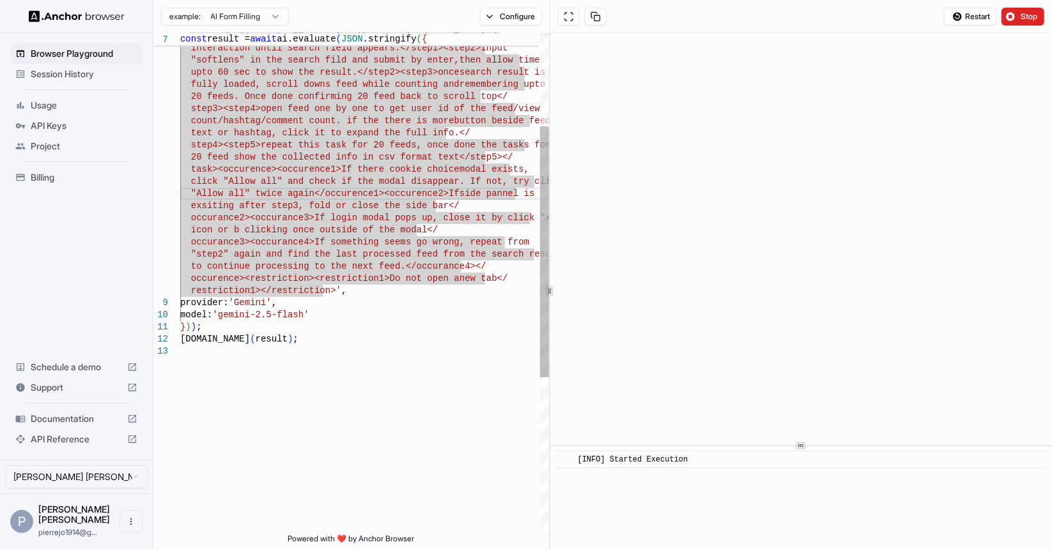
click at [335, 324] on div "com and allow upto 60 secs for the page loading. D o not do any interaction unt…" at bounding box center [364, 347] width 369 height 999
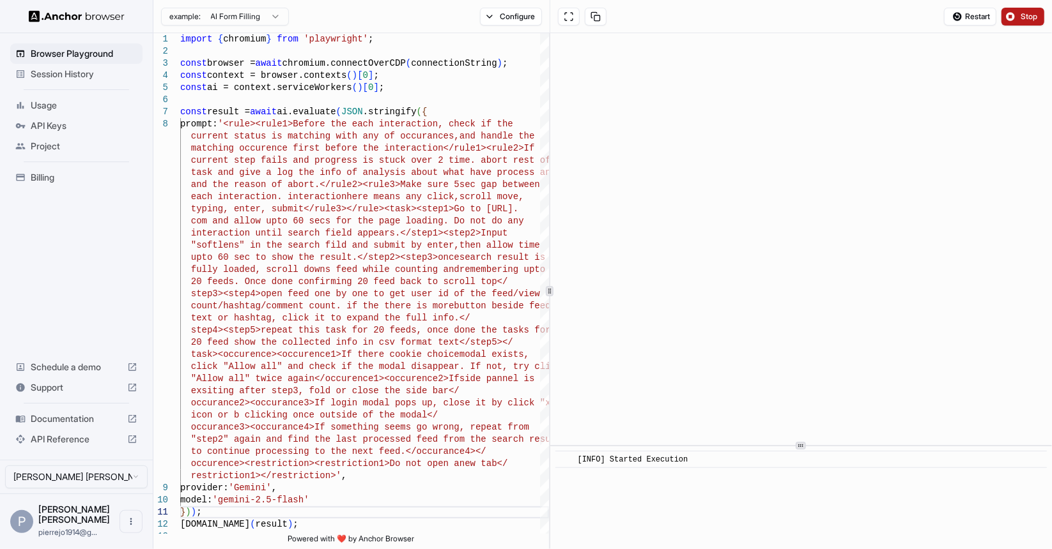
click at [1025, 15] on span "Stop" at bounding box center [1029, 17] width 18 height 10
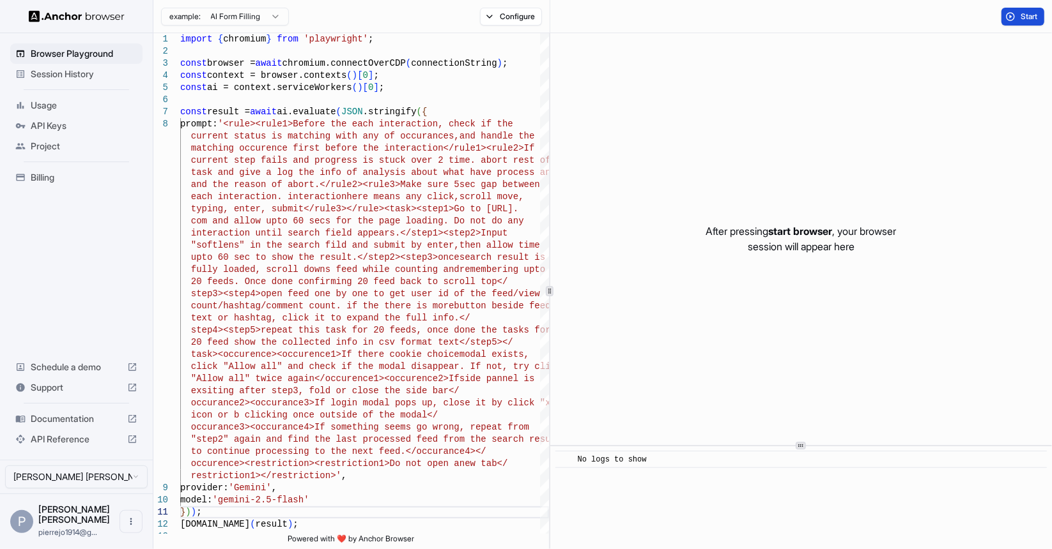
click at [1013, 13] on button "Start" at bounding box center [1022, 17] width 43 height 18
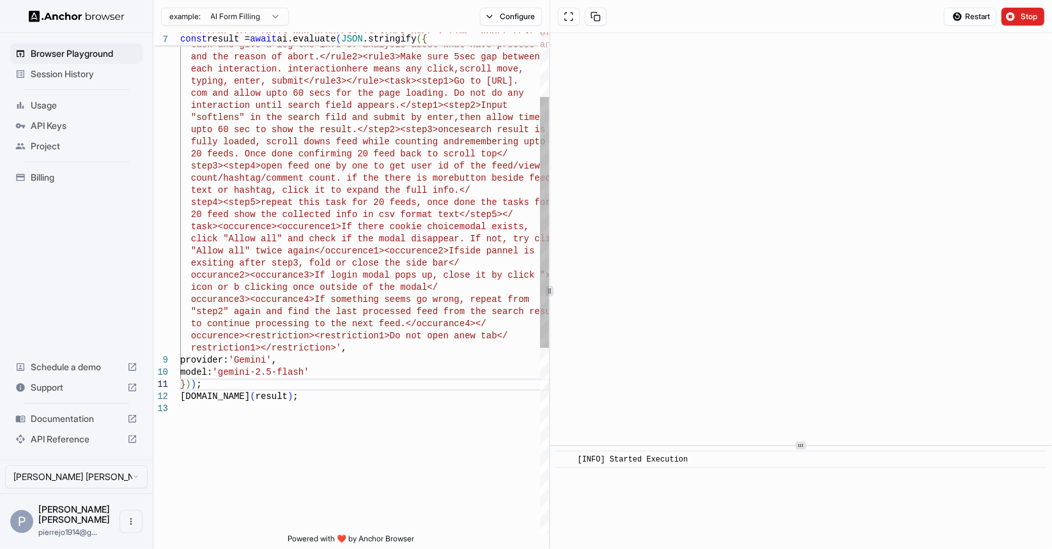
click at [334, 359] on div "com and allow upto 60 secs for the page loading. D o not do any interaction unt…" at bounding box center [364, 404] width 369 height 999
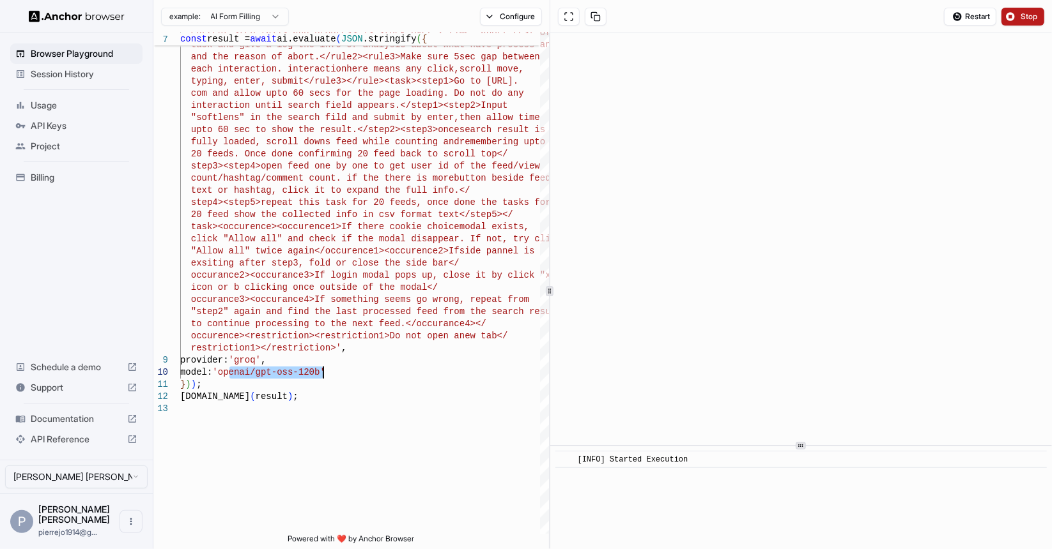
click at [1025, 16] on span "Stop" at bounding box center [1029, 17] width 18 height 10
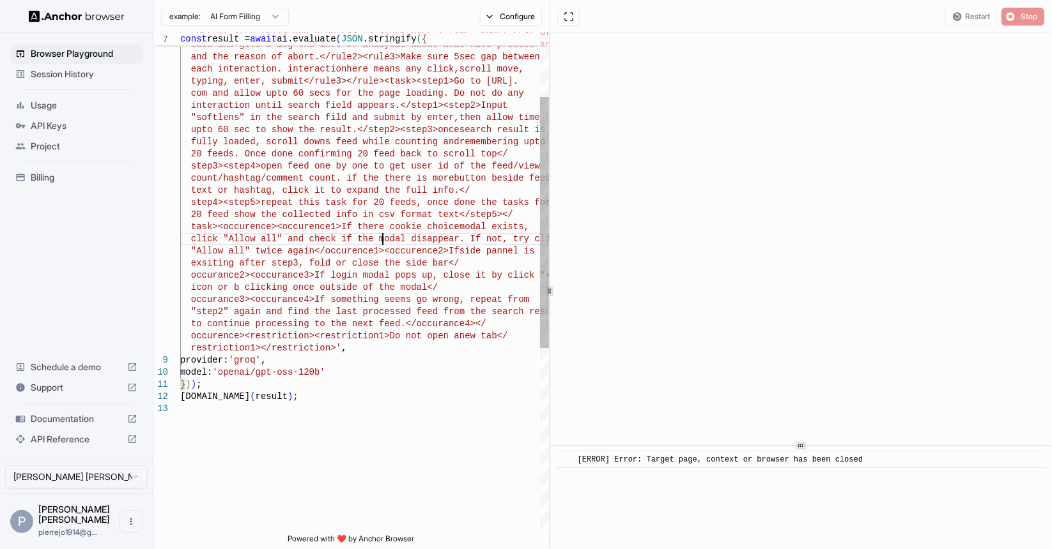
click at [383, 242] on div "com and allow upto 60 secs for the page loading. D o not do any interaction unt…" at bounding box center [364, 404] width 369 height 999
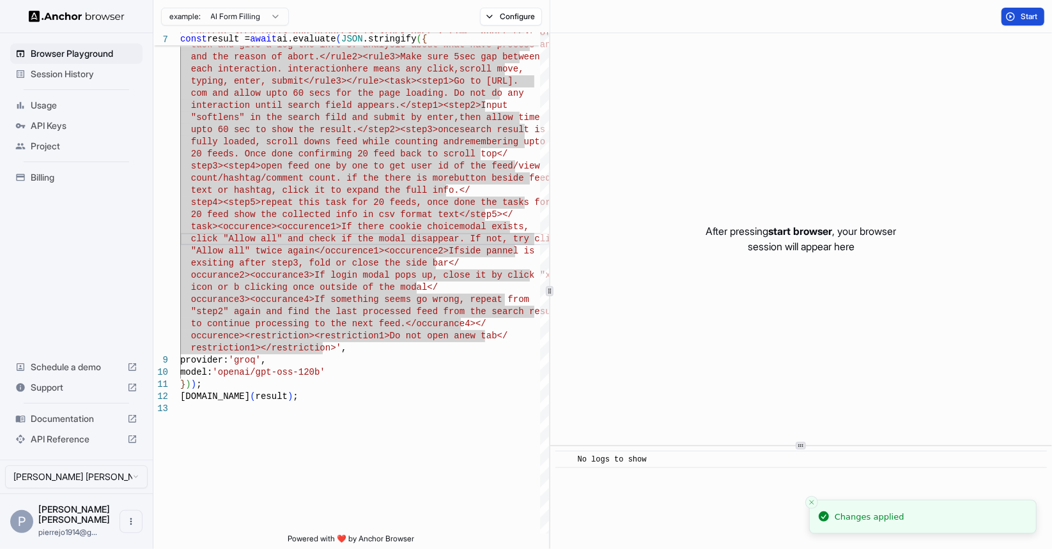
click at [1017, 17] on button "Start" at bounding box center [1022, 17] width 43 height 18
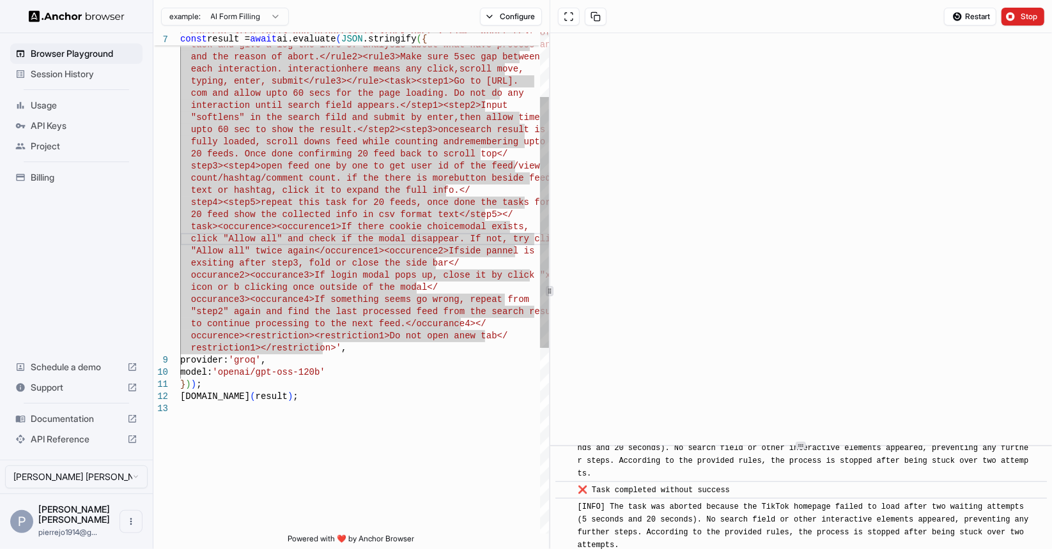
scroll to position [554, 0]
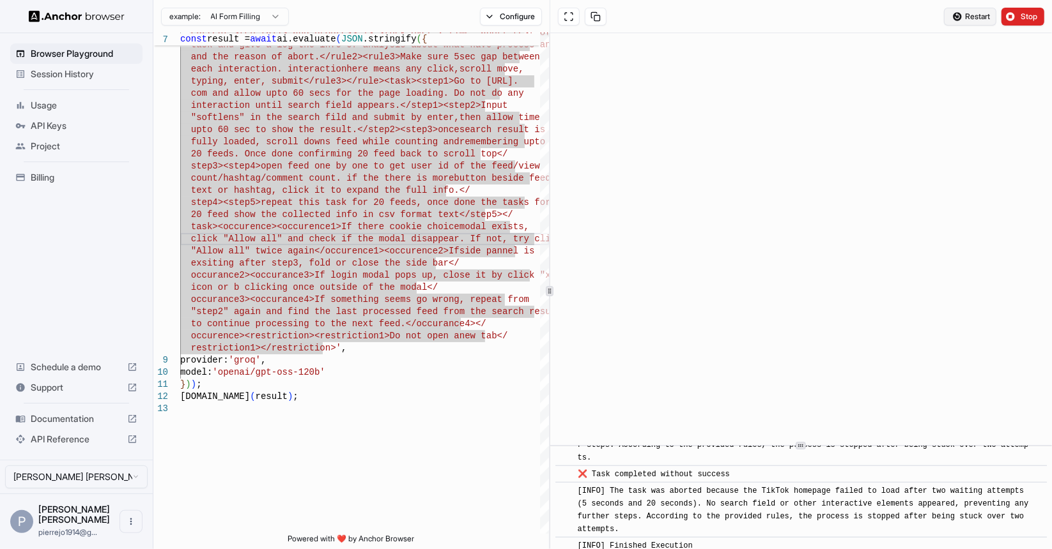
click at [958, 10] on button "Restart" at bounding box center [970, 17] width 52 height 18
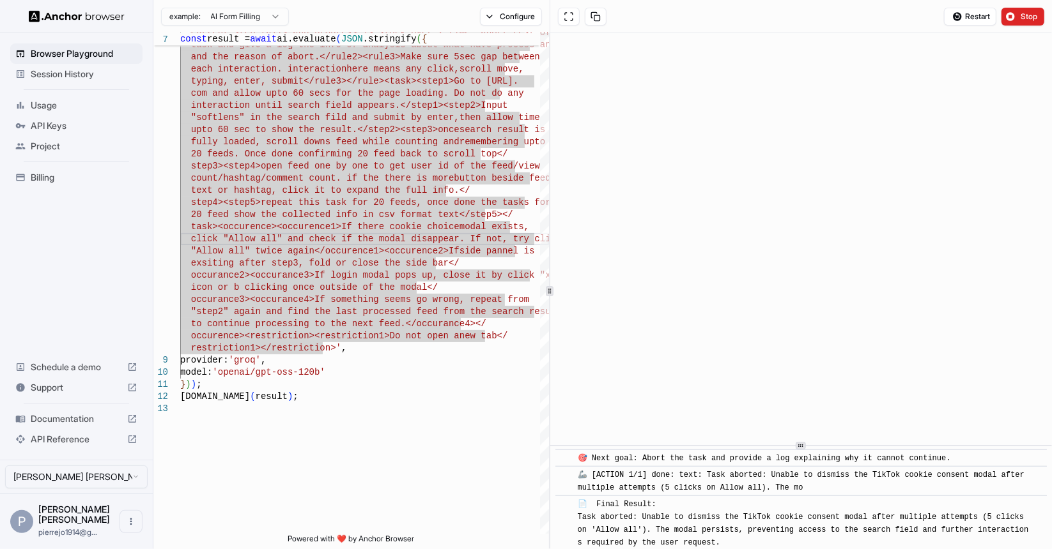
scroll to position [827, 0]
click at [1034, 15] on span "Stop" at bounding box center [1029, 17] width 18 height 10
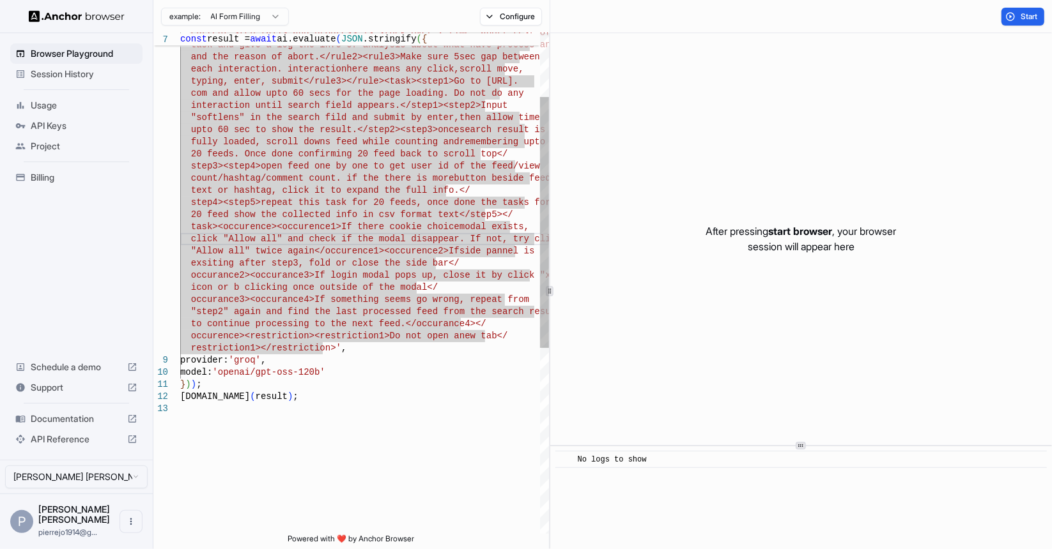
click at [335, 349] on div "com and allow upto 60 secs for the page loading. D o not do any interaction unt…" at bounding box center [364, 404] width 369 height 999
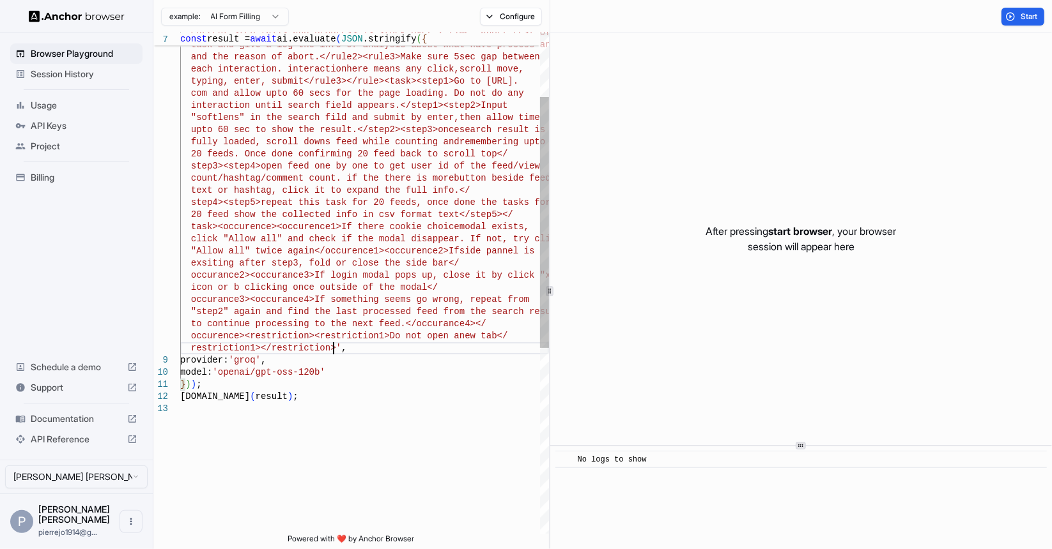
click at [323, 351] on div "com and allow upto 60 secs for the page loading. D o not do any interaction unt…" at bounding box center [364, 404] width 369 height 999
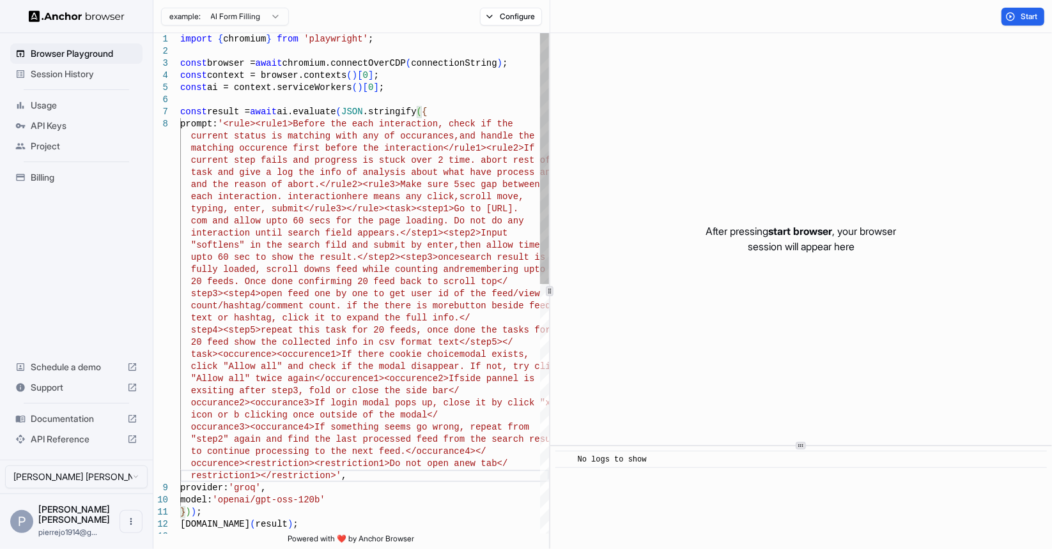
click at [234, 123] on div "com and allow upto 60 secs for the page loading. D o not do any interaction unt…" at bounding box center [364, 532] width 369 height 999
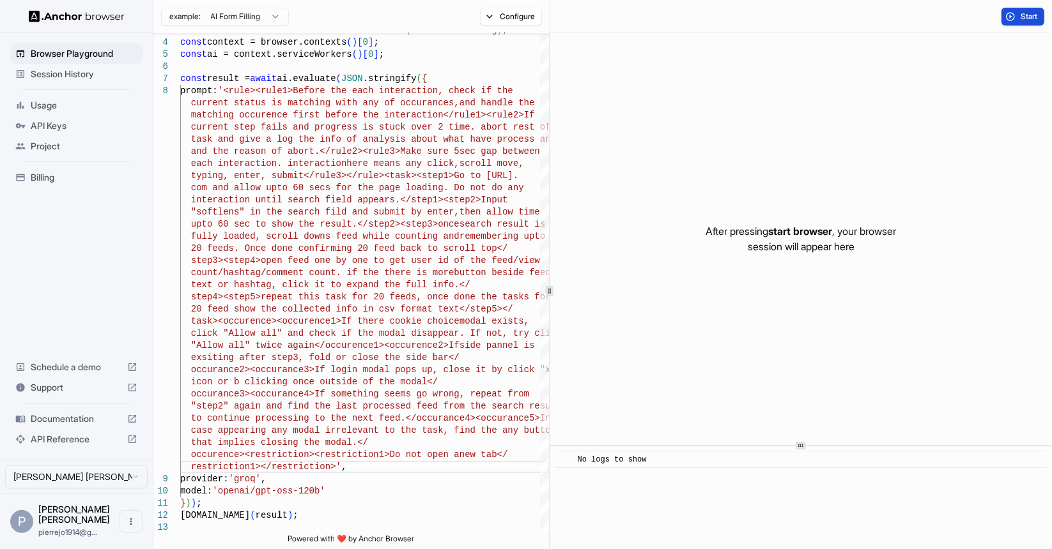
click at [1018, 20] on button "Start" at bounding box center [1022, 17] width 43 height 18
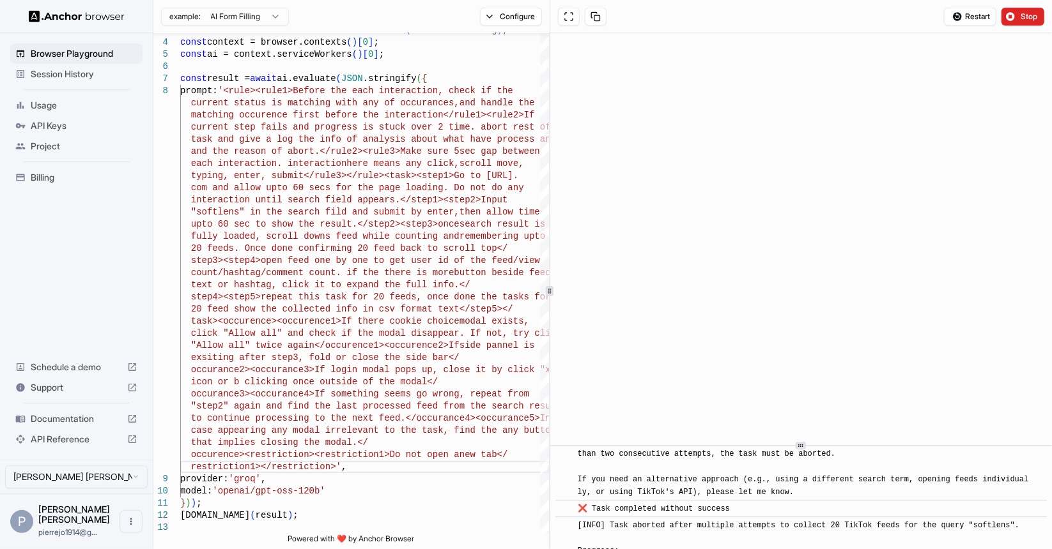
scroll to position [7736, 0]
drag, startPoint x: 588, startPoint y: 467, endPoint x: 875, endPoint y: 518, distance: 291.9
drag, startPoint x: 586, startPoint y: 499, endPoint x: 785, endPoint y: 518, distance: 199.6
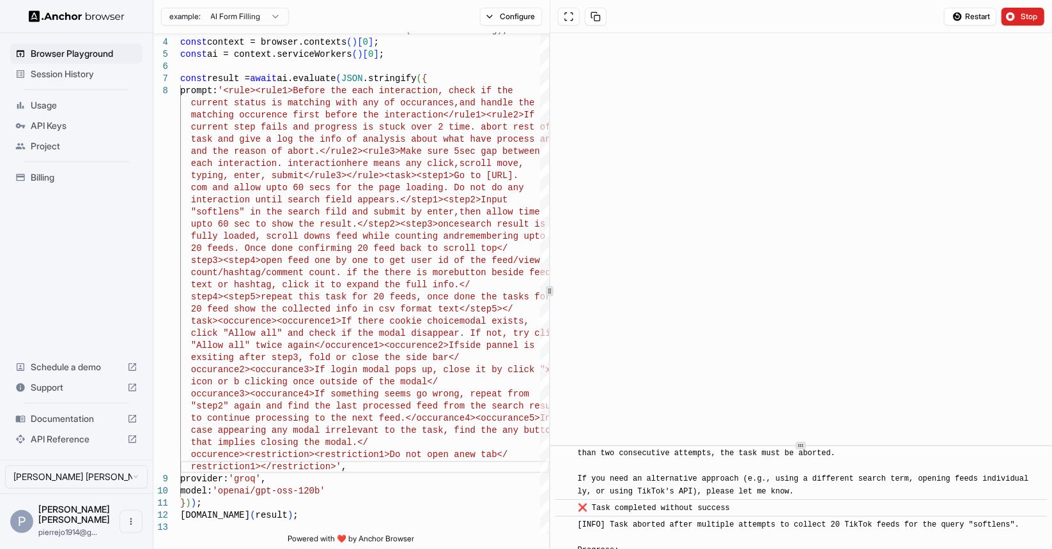
drag, startPoint x: 801, startPoint y: 503, endPoint x: 930, endPoint y: 516, distance: 130.3
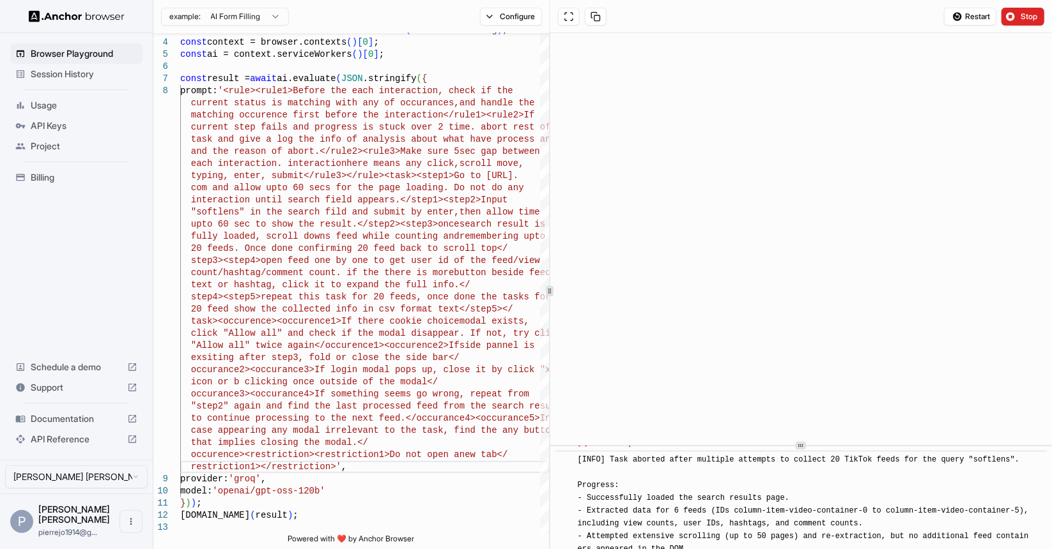
scroll to position [7800, 0]
drag, startPoint x: 650, startPoint y: 468, endPoint x: 886, endPoint y: 468, distance: 235.8
drag, startPoint x: 617, startPoint y: 478, endPoint x: 765, endPoint y: 487, distance: 148.5
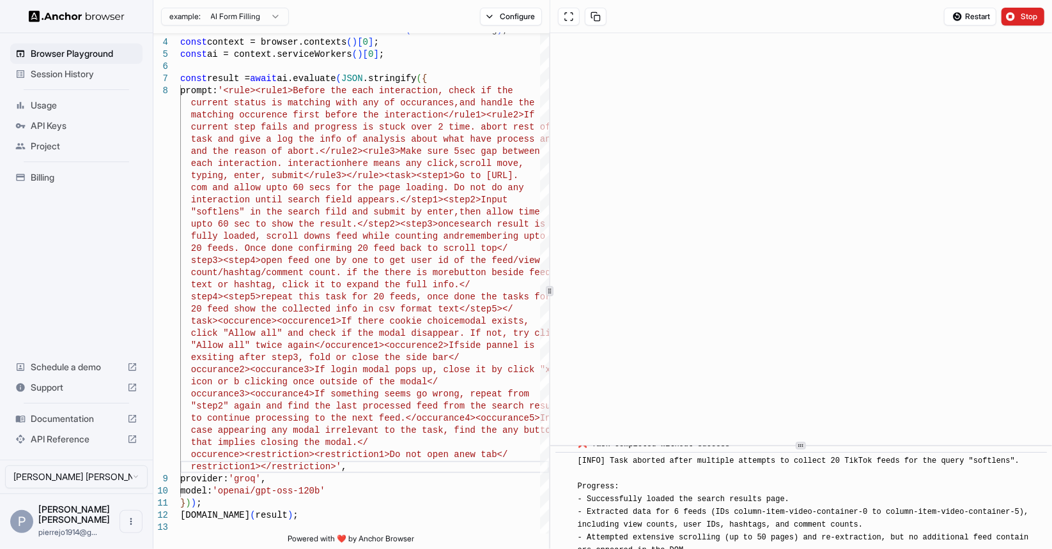
drag, startPoint x: 641, startPoint y: 503, endPoint x: 879, endPoint y: 530, distance: 239.1
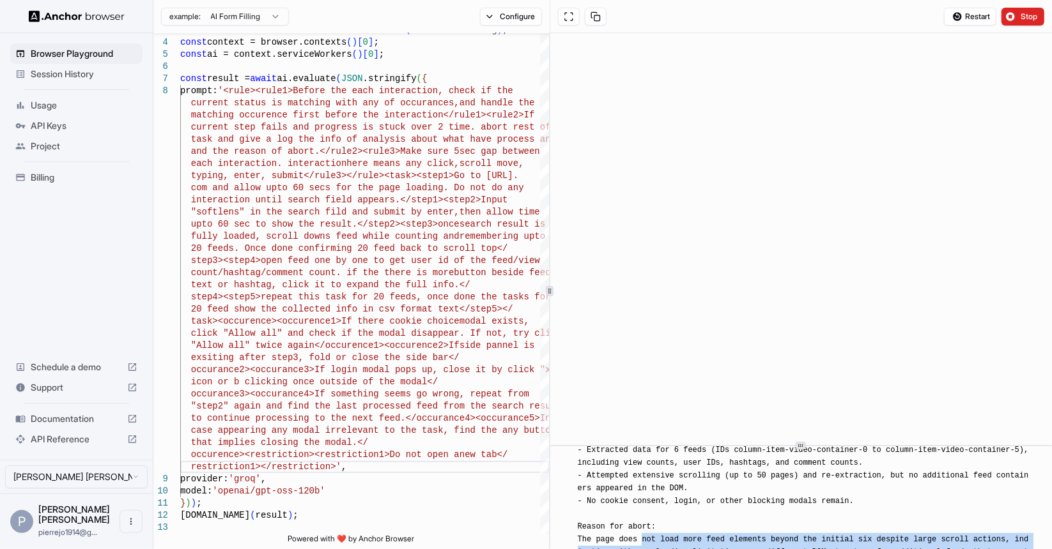
scroll to position [7864, 0]
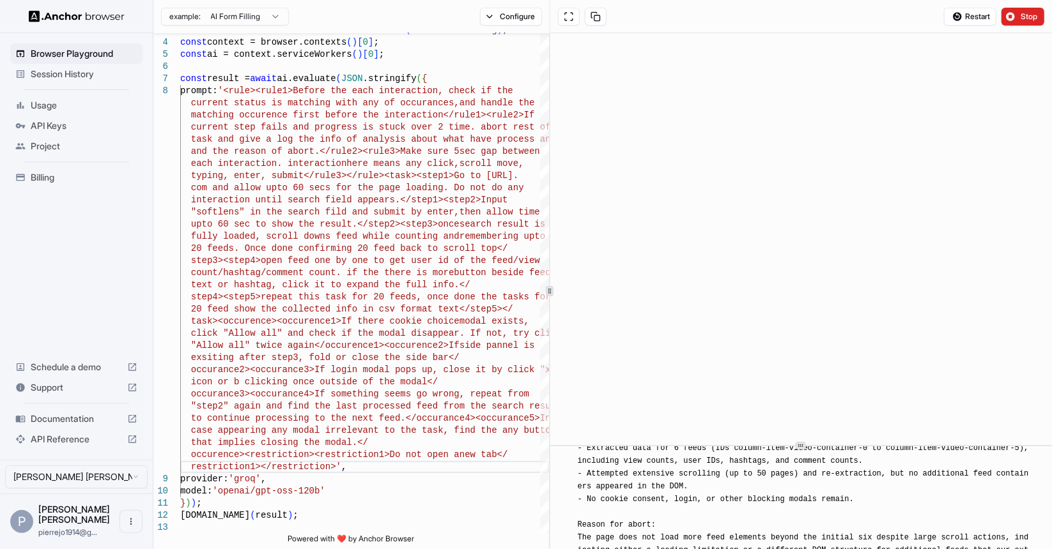
click at [857, 486] on div "[INFO] Task aborted after multiple attempts to collect 20 TikTok feeds for the …" at bounding box center [805, 506] width 455 height 230
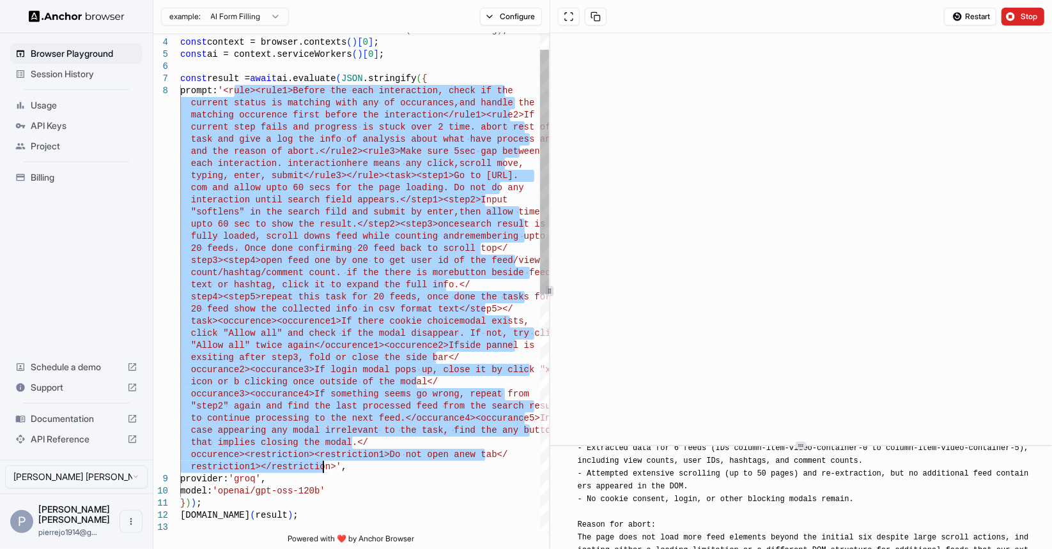
drag, startPoint x: 236, startPoint y: 92, endPoint x: 325, endPoint y: 465, distance: 382.9
click at [325, 465] on div "com and allow upto 60 secs for the page loading. D o not do any interaction unt…" at bounding box center [364, 511] width 369 height 1023
click at [364, 102] on div "com and allow upto 60 secs for the page loading. D o not do any interaction unt…" at bounding box center [364, 511] width 369 height 1023
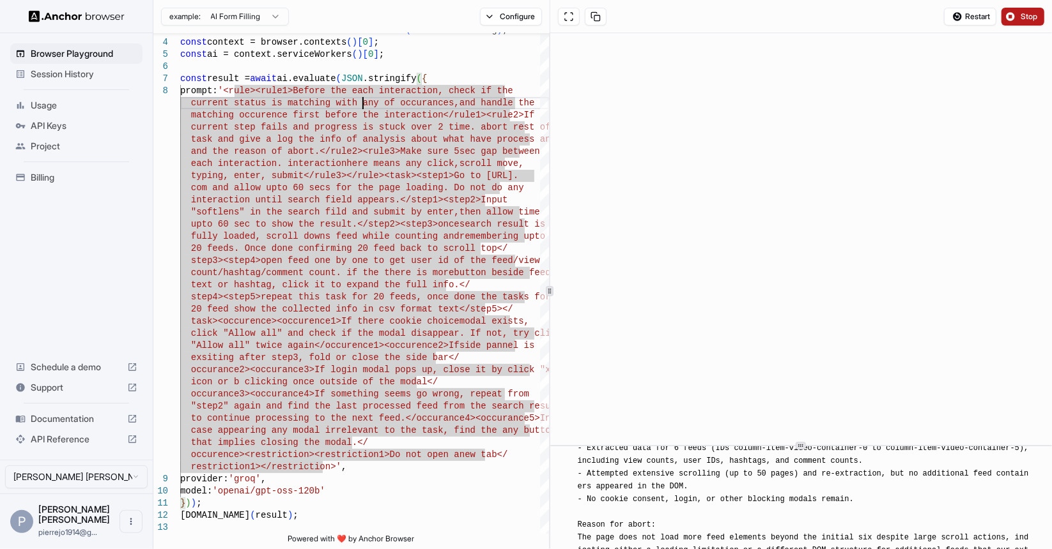
click at [1017, 22] on button "Stop" at bounding box center [1022, 17] width 43 height 18
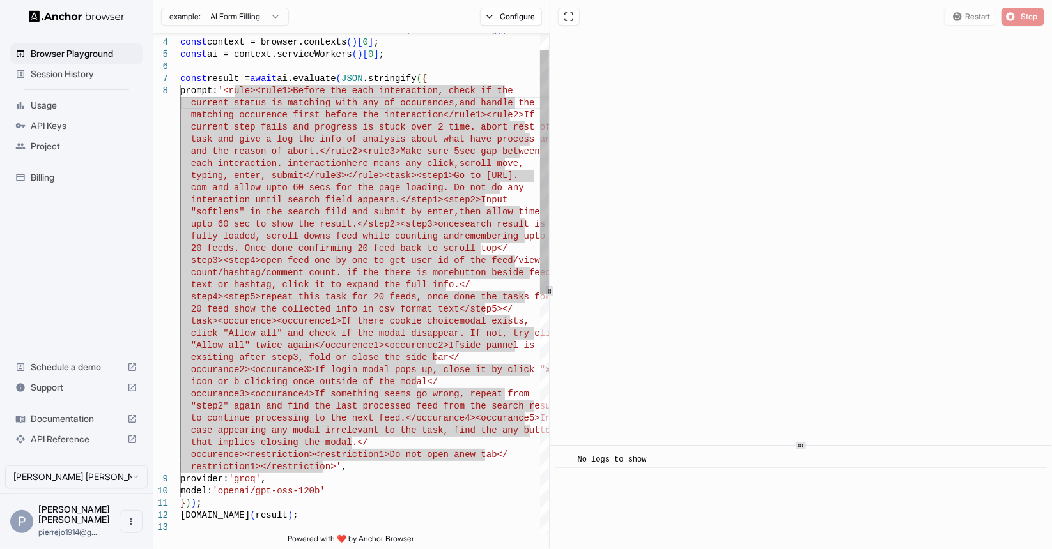
click at [282, 125] on div "com and allow upto 60 secs for the page loading. D o not do any interaction unt…" at bounding box center [364, 511] width 369 height 1023
click at [235, 88] on div "com and allow upto 60 secs for the page loading. D o not do any interaction unt…" at bounding box center [364, 511] width 369 height 1023
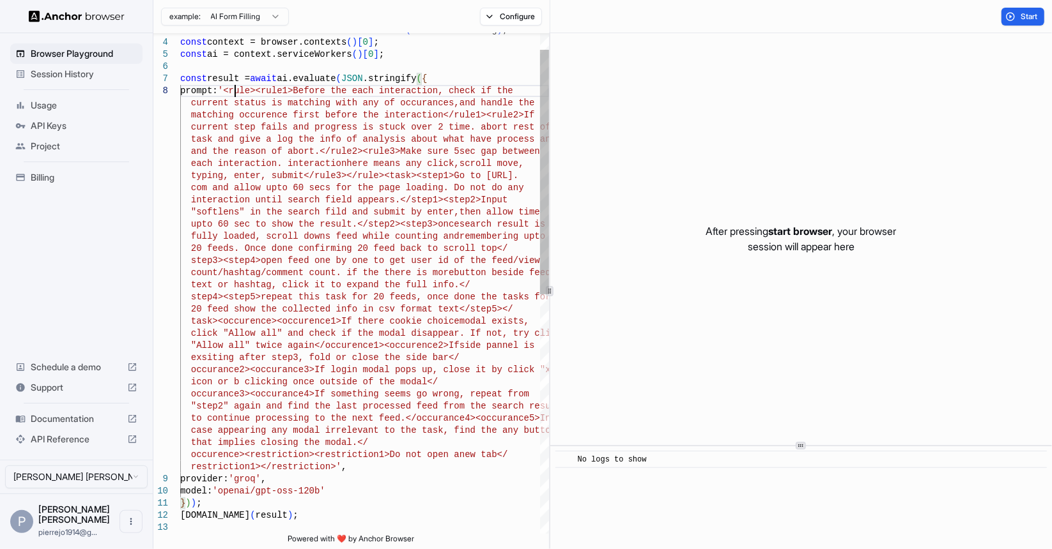
click at [323, 467] on div "com and allow upto 60 secs for the page loading. D o not do any interaction unt…" at bounding box center [364, 511] width 369 height 1023
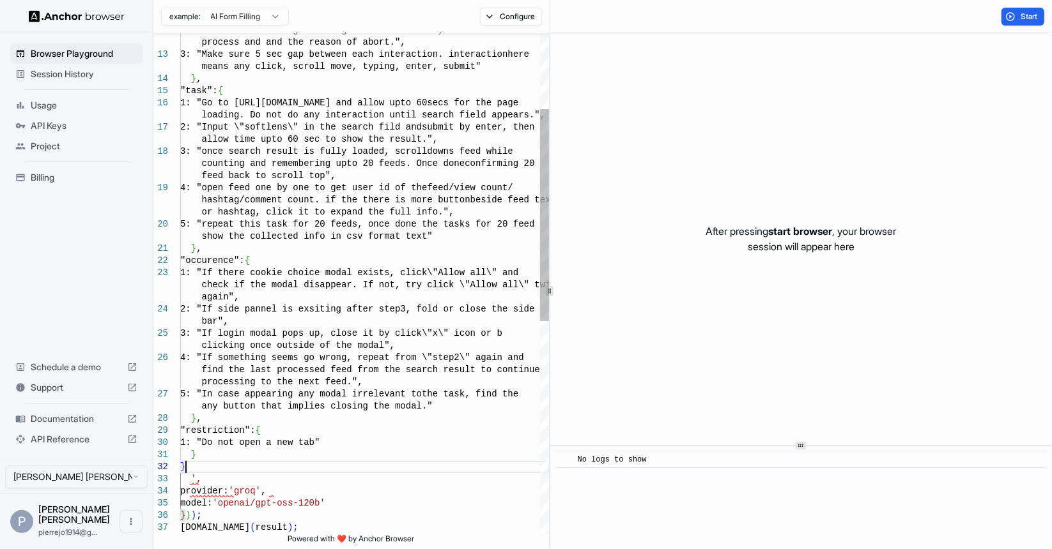
scroll to position [84, 0]
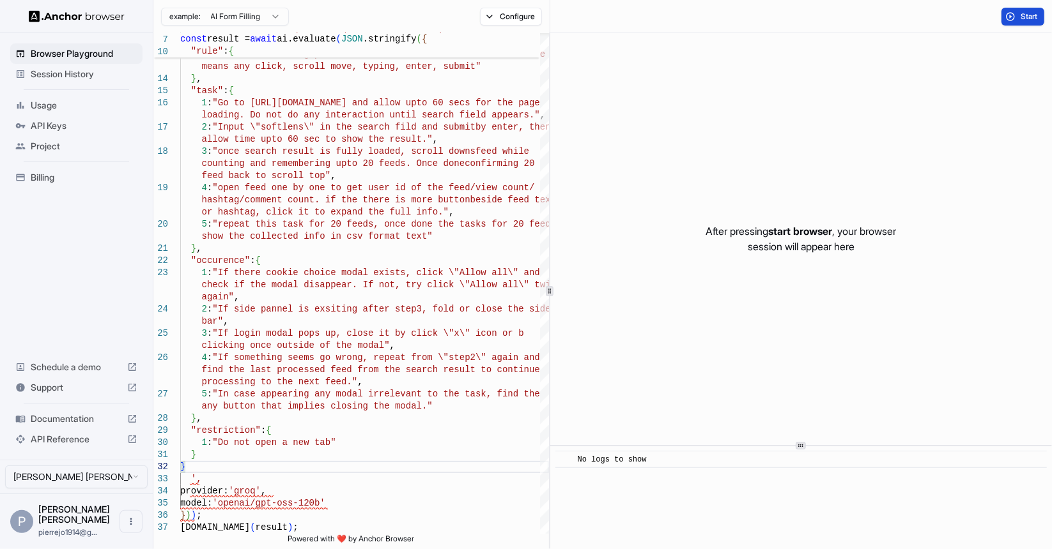
click at [1021, 17] on span "Start" at bounding box center [1029, 17] width 18 height 10
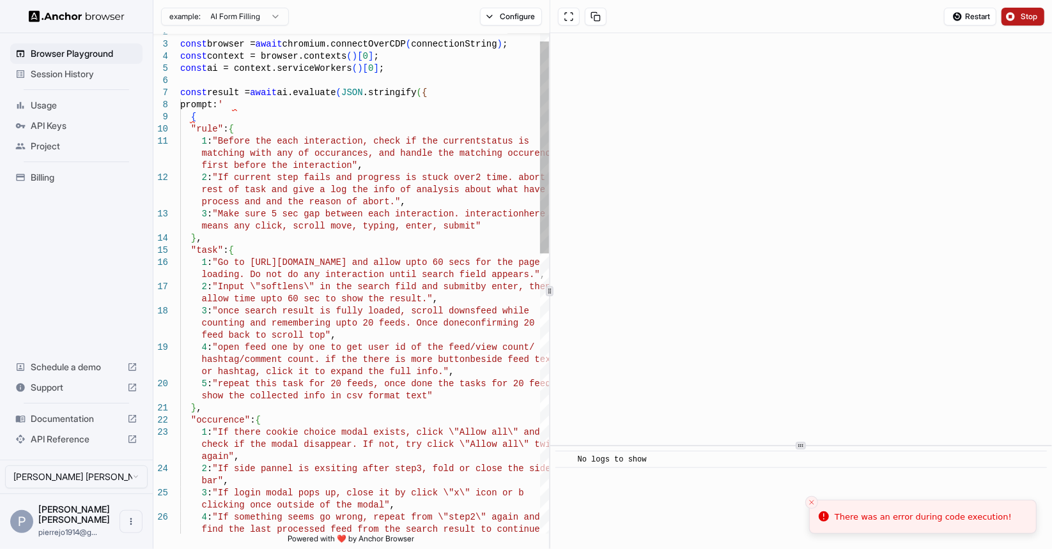
click at [1017, 15] on button "Stop" at bounding box center [1022, 17] width 43 height 18
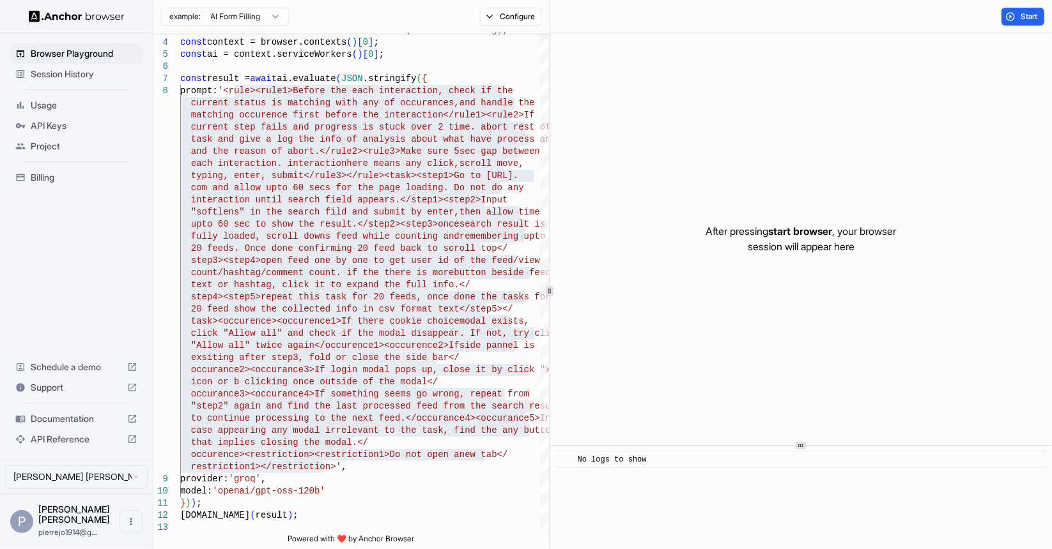
click at [772, 146] on div "After pressing start browser , your browser session will appear here" at bounding box center [801, 239] width 502 height 412
drag, startPoint x: 861, startPoint y: 174, endPoint x: 852, endPoint y: 174, distance: 9.6
click at [861, 174] on div "After pressing start browser , your browser session will appear here" at bounding box center [801, 239] width 502 height 412
click at [261, 98] on div "const result = await ai.evaluate ( JSON .stringify ( { prompt: '<rule><rule1>Be…" at bounding box center [364, 511] width 369 height 1023
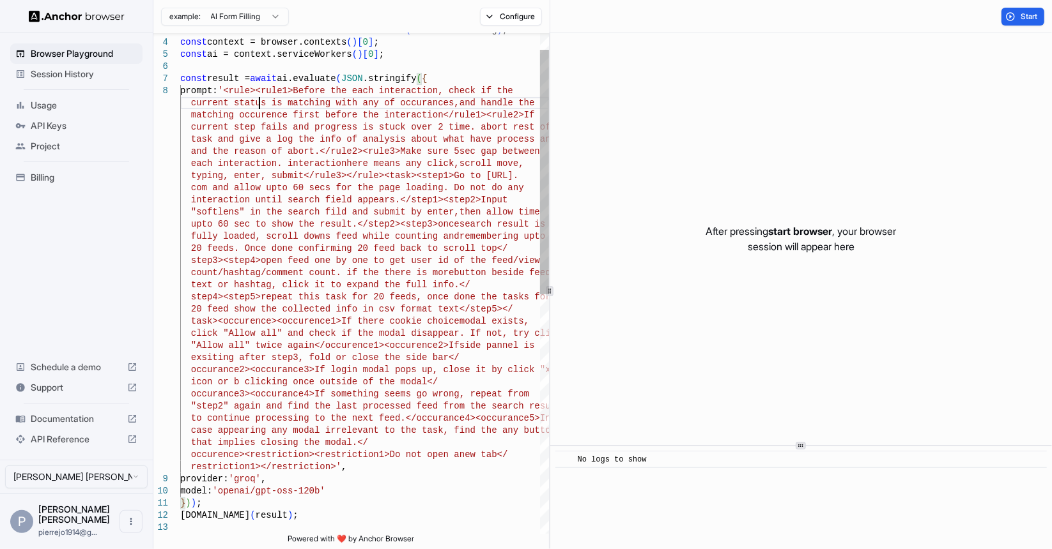
click at [236, 88] on div "const result = await ai.evaluate ( JSON .stringify ( { prompt: '<rule><rule1>Be…" at bounding box center [364, 511] width 369 height 1023
click at [320, 467] on div "const result = await ai.evaluate ( JSON .stringify ( { prompt: '<rule><rule1>Be…" at bounding box center [364, 511] width 369 height 1023
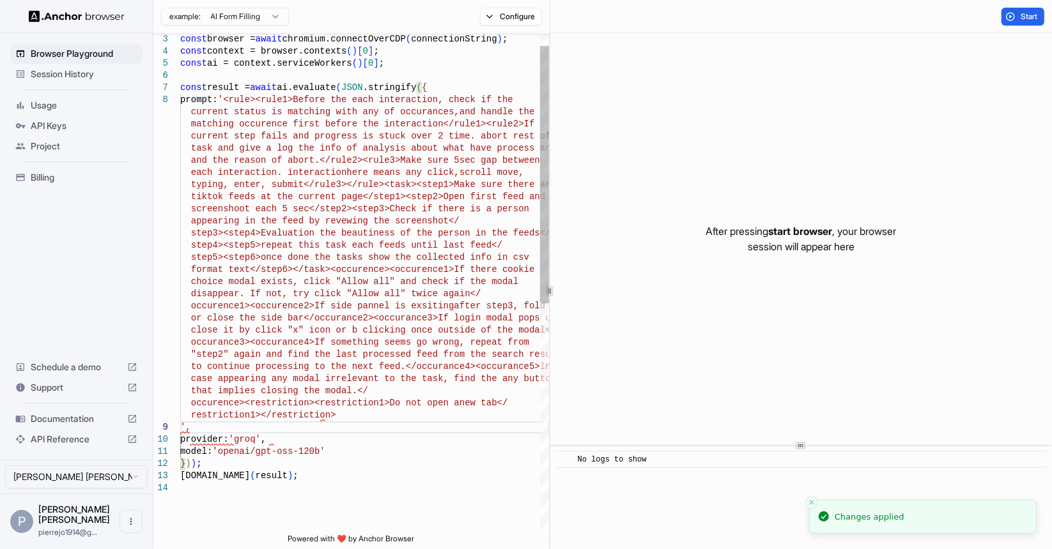
drag, startPoint x: 314, startPoint y: 419, endPoint x: 328, endPoint y: 419, distance: 14.1
click at [315, 419] on div "const result = await ai.evaluate ( JSON .stringify ( { prompt: '<rule><rule1>Be…" at bounding box center [364, 496] width 369 height 974
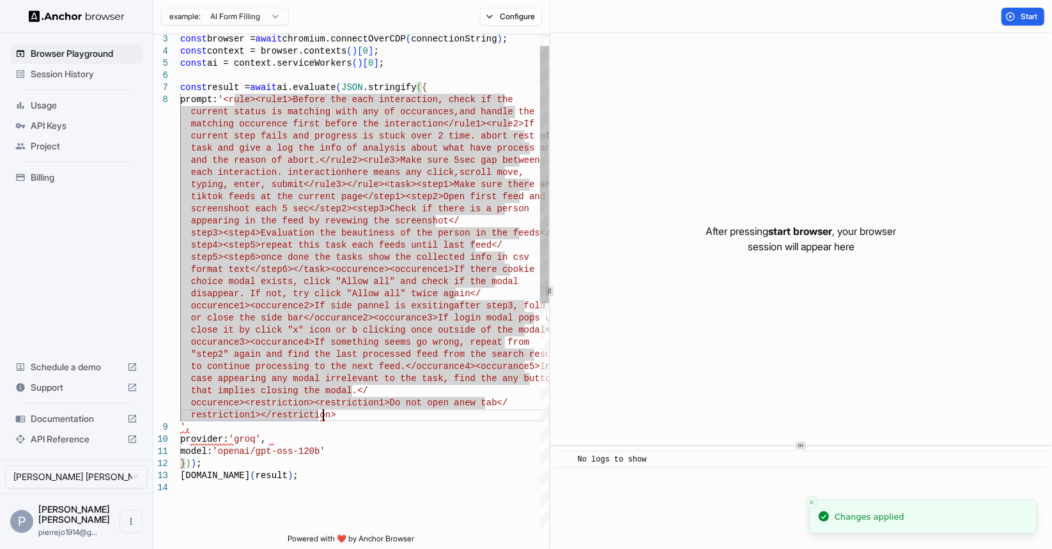
click at [337, 416] on div "const result = await ai.evaluate ( JSON .stringify ( { prompt: '<rule><rule1>Be…" at bounding box center [364, 496] width 369 height 974
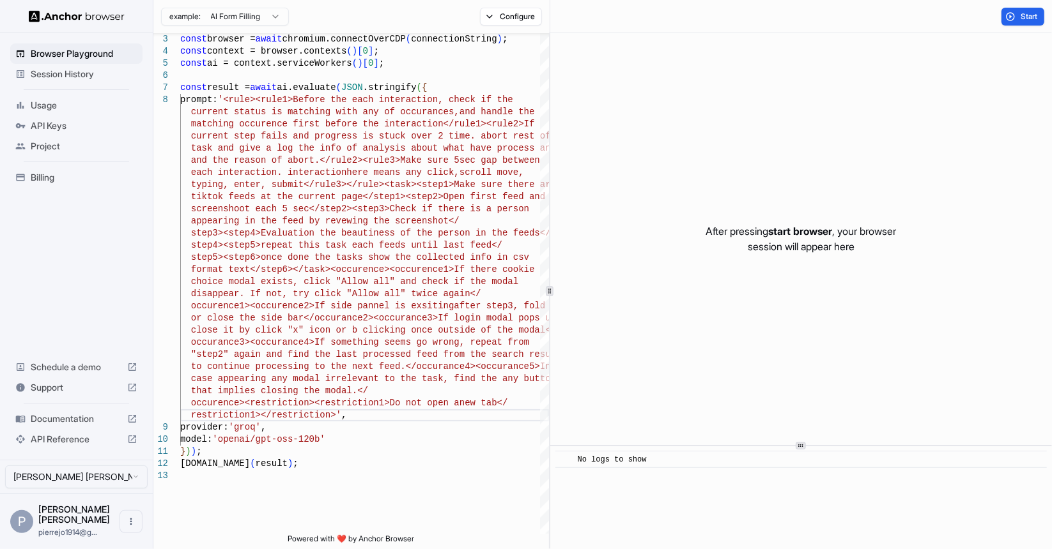
click at [874, 107] on div "After pressing start browser , your browser session will appear here" at bounding box center [801, 239] width 502 height 412
click at [234, 98] on div "const result = await ai.evaluate ( JSON .stringify ( { prompt: '<rule><rule1>Be…" at bounding box center [364, 490] width 369 height 962
click at [323, 415] on div "const result = await ai.evaluate ( JSON .stringify ( { prompt: '<rule><rule1>Be…" at bounding box center [364, 490] width 369 height 962
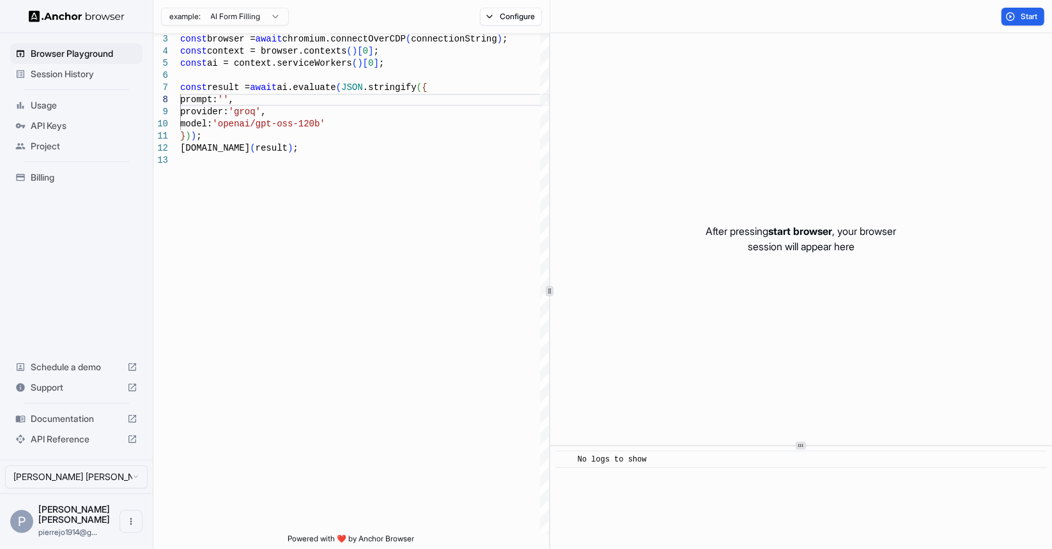
click at [721, 61] on div "After pressing start browser , your browser session will appear here" at bounding box center [801, 239] width 502 height 412
click at [289, 126] on div "const result = await ai.evaluate ( JSON .stringify ( { prompt: '' , const ai = …" at bounding box center [364, 332] width 369 height 647
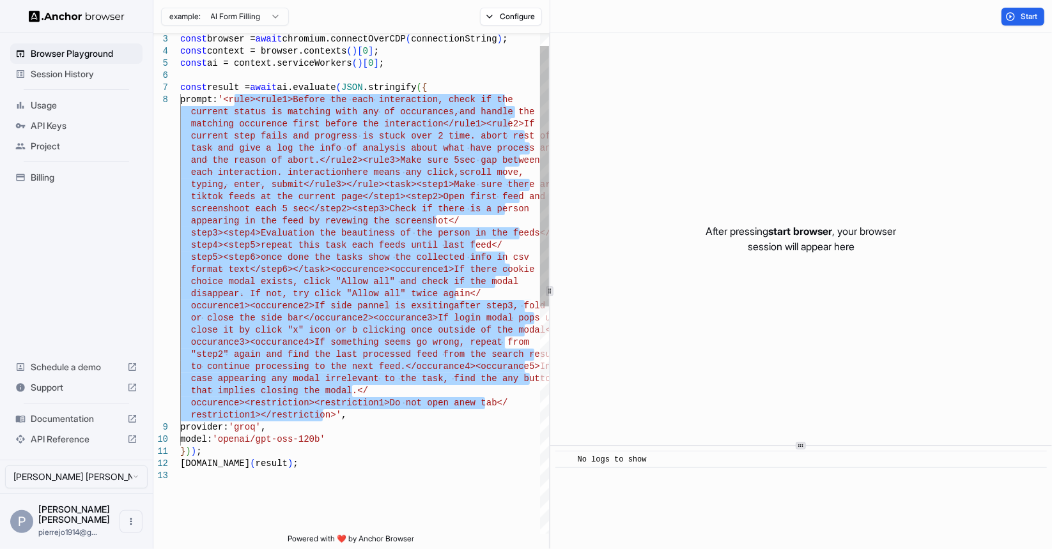
click at [426, 183] on div "const result = await ai.evaluate ( JSON .stringify ( { prompt: '<rule><rule1>Be…" at bounding box center [364, 490] width 369 height 962
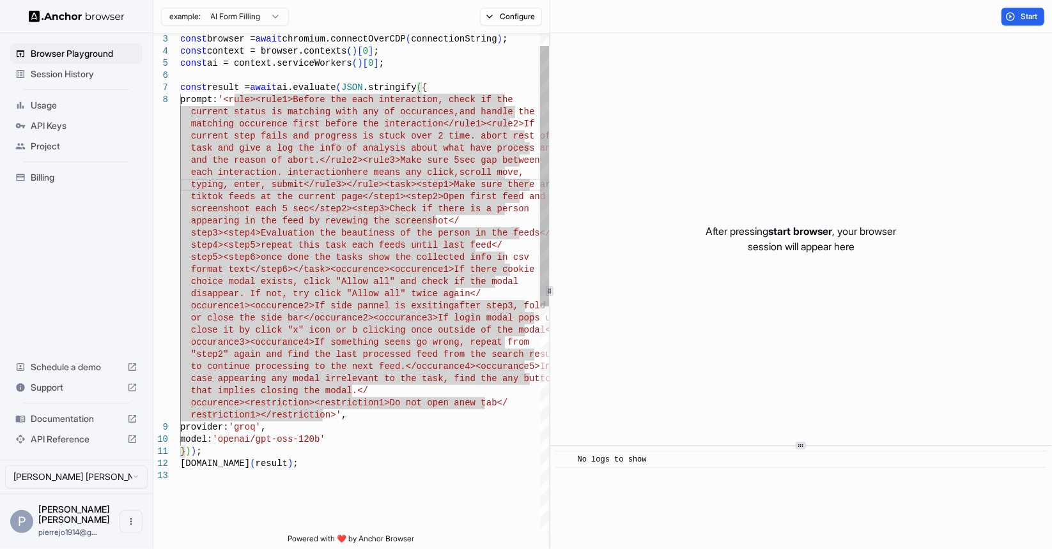
click at [379, 293] on div "const result = await ai.evaluate ( JSON .stringify ( { prompt: '<rule><rule1>Be…" at bounding box center [364, 490] width 369 height 962
click at [411, 407] on div "const result = await ai.evaluate ( JSON .stringify ( { prompt: '<rule><rule1>Be…" at bounding box center [364, 490] width 369 height 962
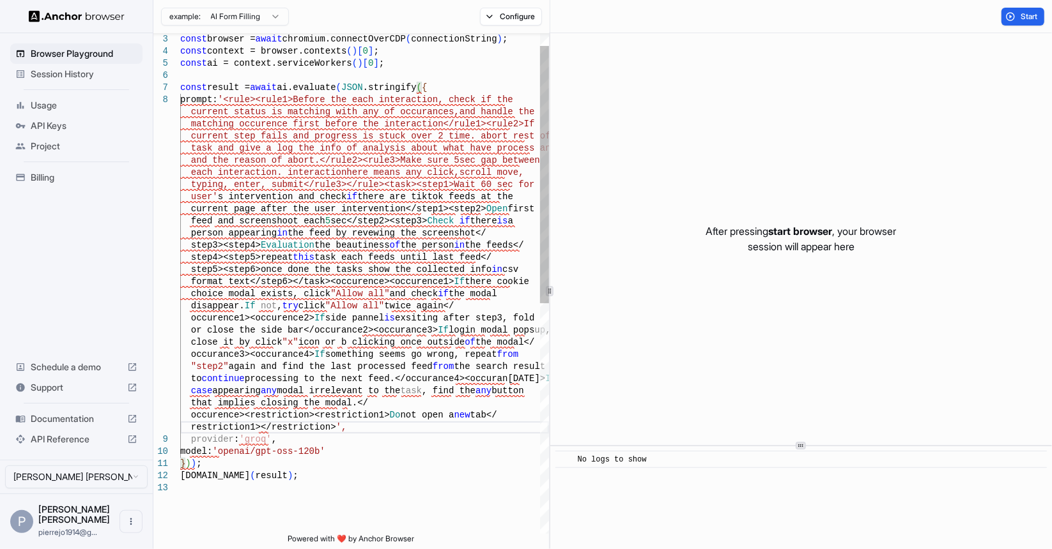
click at [385, 213] on div "const result = await ai.evaluate ( JSON .stringify ( { prompt: '<rule><rule1>Be…" at bounding box center [364, 496] width 369 height 974
click at [213, 195] on div "const result = await ai.evaluate ( JSON .stringify ( { prompt: '<rule><rule1>Be…" at bounding box center [364, 496] width 369 height 974
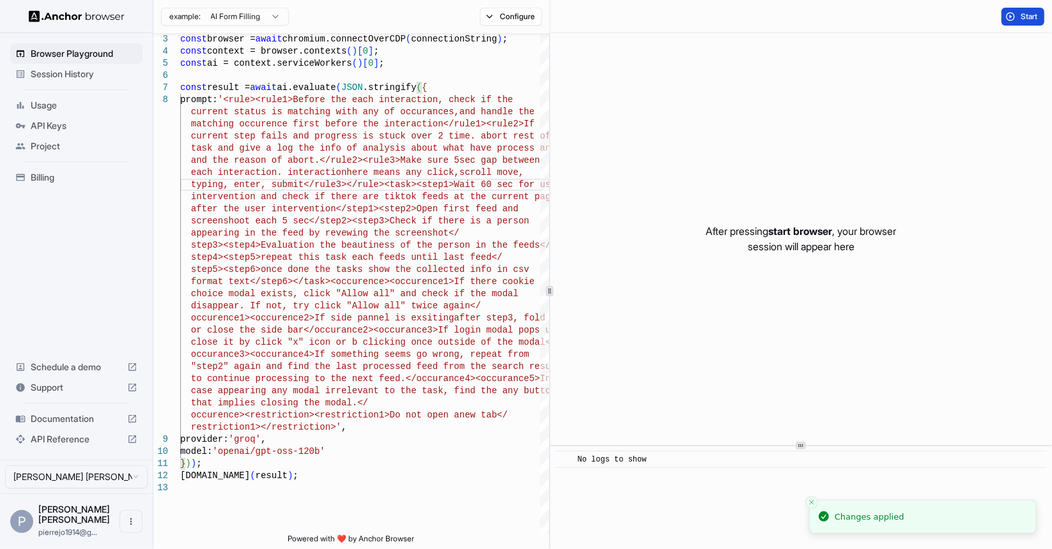
click at [1017, 17] on button "Start" at bounding box center [1022, 17] width 43 height 18
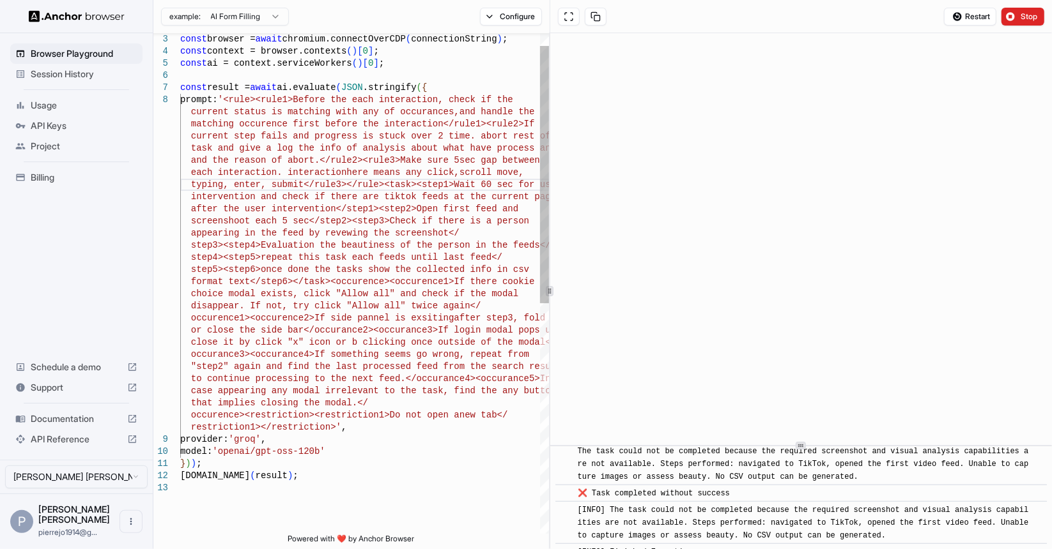
click at [245, 445] on div "const result = await ai.evaluate ( JSON .stringify ( { prompt: '<rule><rule1>Be…" at bounding box center [364, 496] width 369 height 974
click at [223, 463] on div "const result = await ai.evaluate ( JSON .stringify ( { prompt: '<rule><rule1>Be…" at bounding box center [364, 496] width 369 height 974
drag, startPoint x: 181, startPoint y: 88, endPoint x: 443, endPoint y: 93, distance: 262.0
click at [443, 93] on div "const result = await ai.evaluate ( JSON .stringify ( { prompt: '<rule><rule1>Be…" at bounding box center [364, 496] width 369 height 974
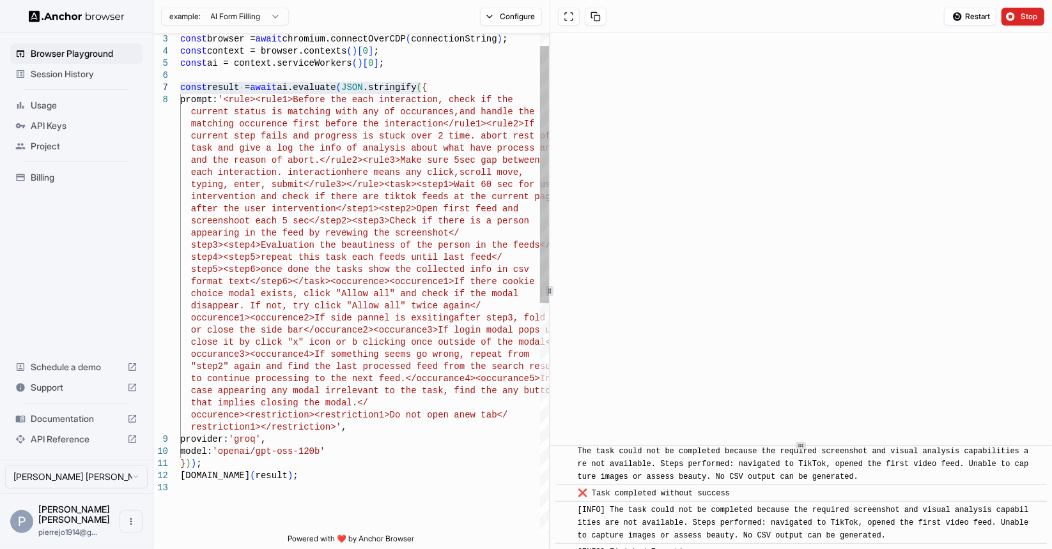
click at [250, 442] on div "const result = await ai.evaluate ( JSON .stringify ( { prompt: '<rule><rule1>Be…" at bounding box center [364, 496] width 369 height 974
drag, startPoint x: 230, startPoint y: 453, endPoint x: 323, endPoint y: 450, distance: 93.3
click at [323, 450] on div "const result = await ai.evaluate ( JSON .stringify ( { prompt: '<rule><rule1>Be…" at bounding box center [364, 496] width 369 height 974
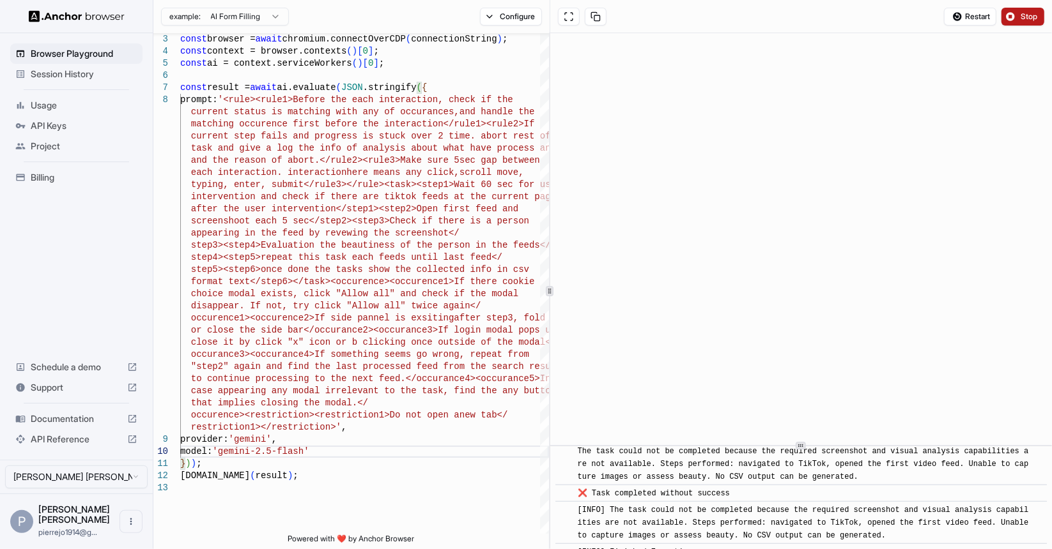
click at [1016, 18] on button "Stop" at bounding box center [1022, 17] width 43 height 18
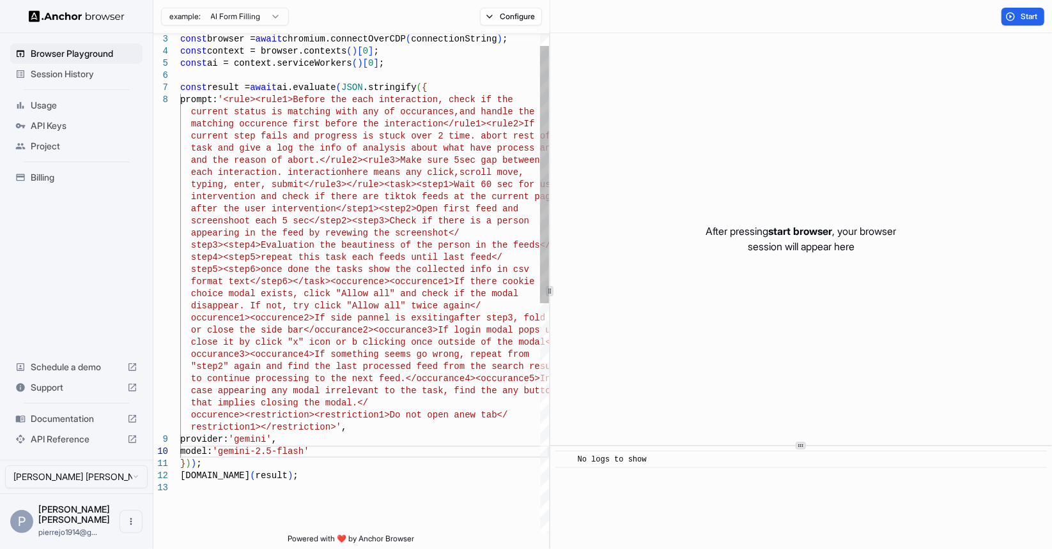
click at [362, 475] on div "const result = await ai.evaluate ( JSON .stringify ( { prompt: '<rule><rule1>Be…" at bounding box center [364, 496] width 369 height 974
click at [1026, 14] on span "Start" at bounding box center [1029, 17] width 18 height 10
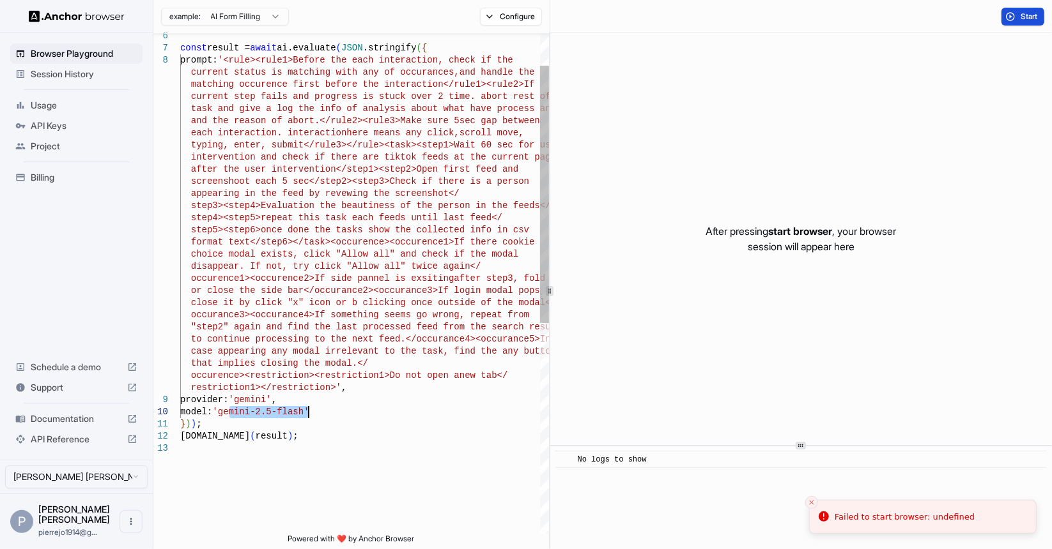
drag, startPoint x: 229, startPoint y: 412, endPoint x: 307, endPoint y: 413, distance: 78.0
click at [307, 413] on div "matching occurence first before the interaction</r ule1><rule2>If current step …" at bounding box center [364, 456] width 369 height 974
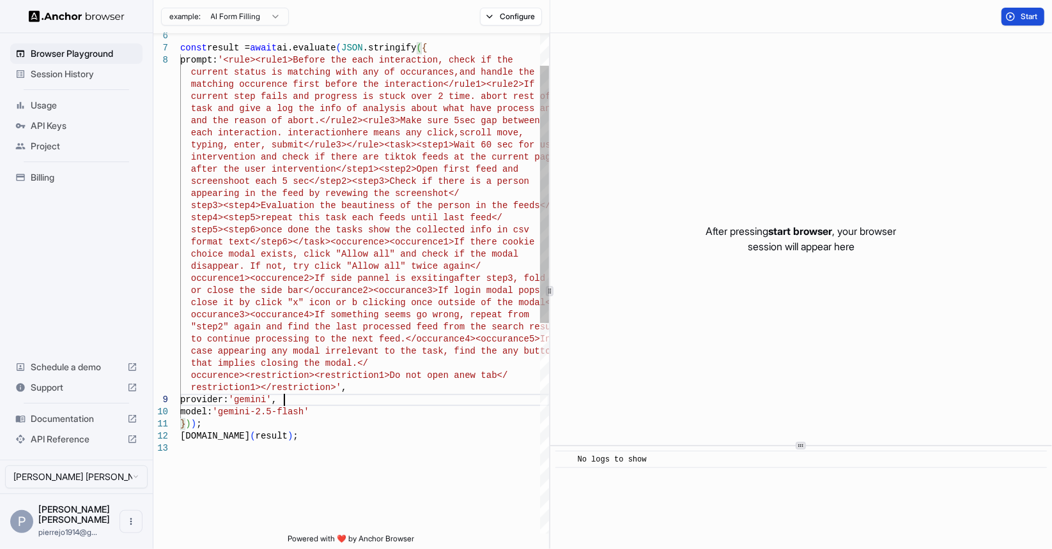
click at [286, 399] on div "matching occurence first before the interaction</r ule1><rule2>If current step …" at bounding box center [364, 456] width 369 height 974
click at [249, 403] on div "matching occurence first before the interaction</r ule1><rule2>If current step …" at bounding box center [364, 456] width 369 height 974
click at [424, 401] on div "matching occurence first before the interaction</r ule1><rule2>If current step …" at bounding box center [364, 456] width 369 height 974
click at [371, 411] on div "matching occurence first before the interaction</r ule1><rule2>If current step …" at bounding box center [364, 456] width 369 height 974
type textarea "**********"
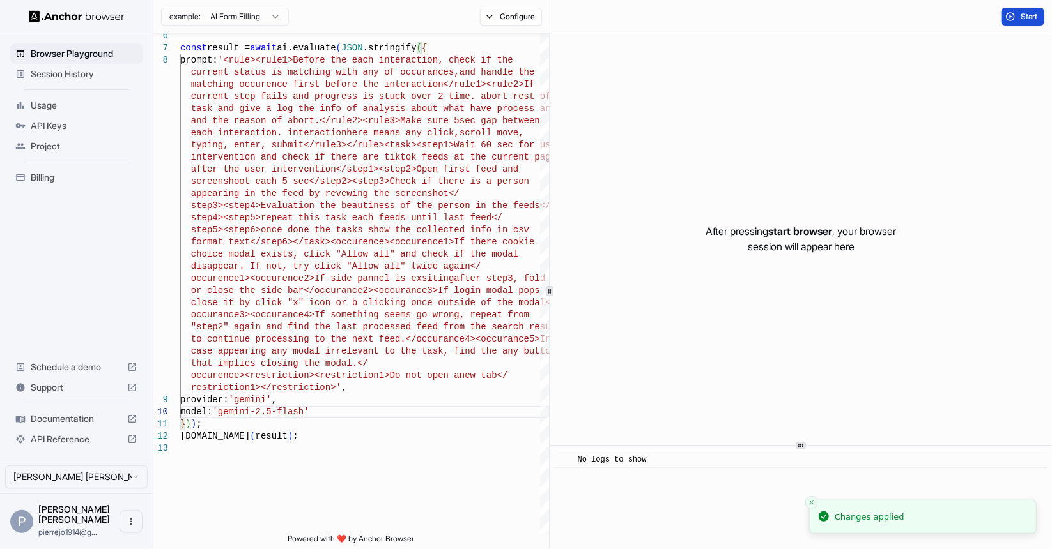
click at [1017, 16] on button "Start" at bounding box center [1022, 17] width 43 height 18
drag, startPoint x: 967, startPoint y: 519, endPoint x: 829, endPoint y: 522, distance: 138.7
click at [829, 522] on li "Failed to start browser: undefined" at bounding box center [910, 517] width 227 height 34
drag, startPoint x: 834, startPoint y: 518, endPoint x: 852, endPoint y: 518, distance: 17.9
click at [852, 518] on div "Failed to start browser: undefined" at bounding box center [922, 517] width 140 height 13
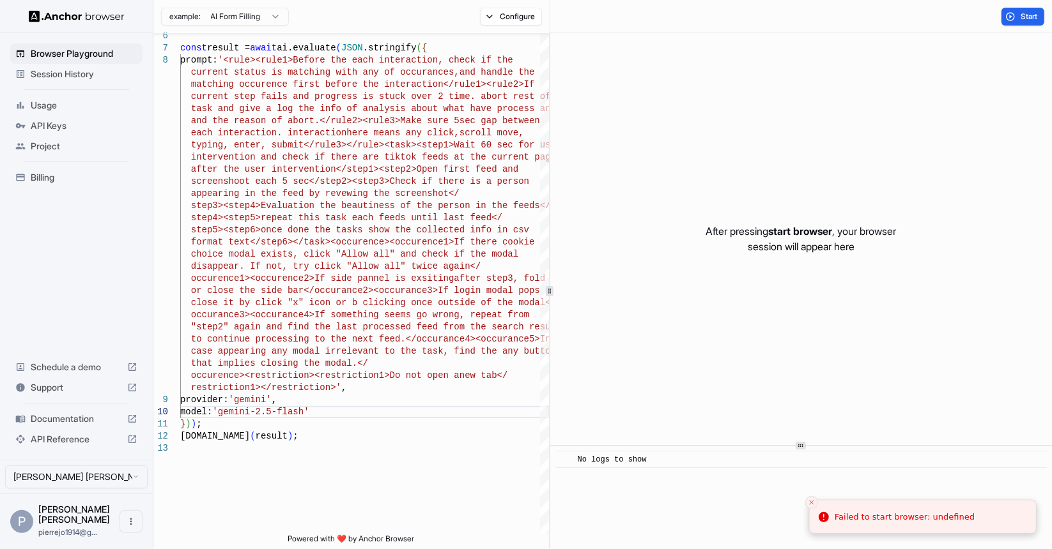
click at [960, 519] on div "Failed to start browser: undefined" at bounding box center [904, 517] width 140 height 13
click at [959, 519] on div "Failed to start browser: undefined" at bounding box center [904, 517] width 140 height 13
click at [836, 518] on div "Failed to start browser: undefined" at bounding box center [904, 517] width 140 height 13
copy ol "Failed to start browser: undefined"
click at [405, 174] on div "matching occurence first before the interaction</r ule1><rule2>If current step …" at bounding box center [364, 456] width 369 height 974
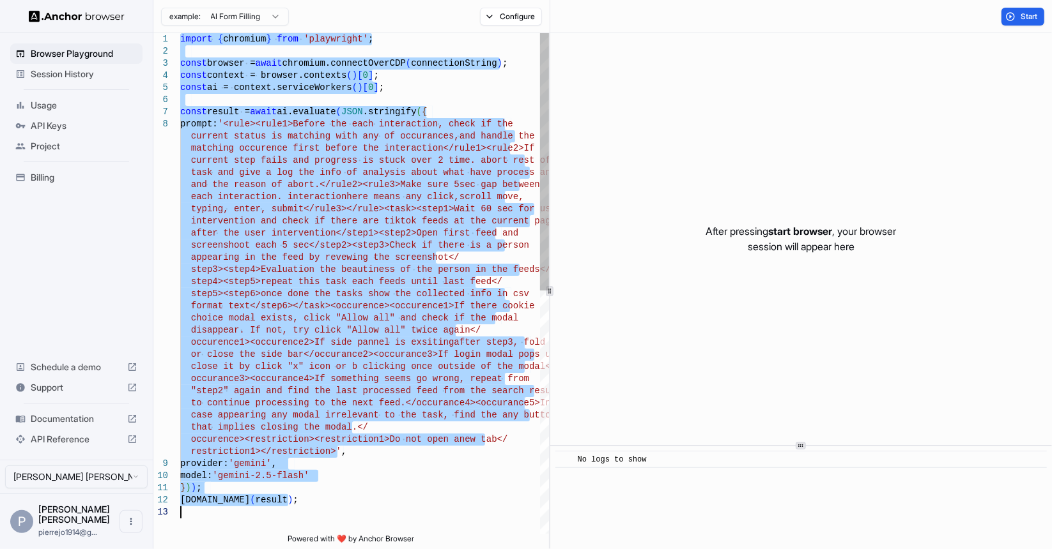
click at [354, 236] on div "matching occurence first before the interaction</r ule1><rule2>If current step …" at bounding box center [364, 520] width 369 height 974
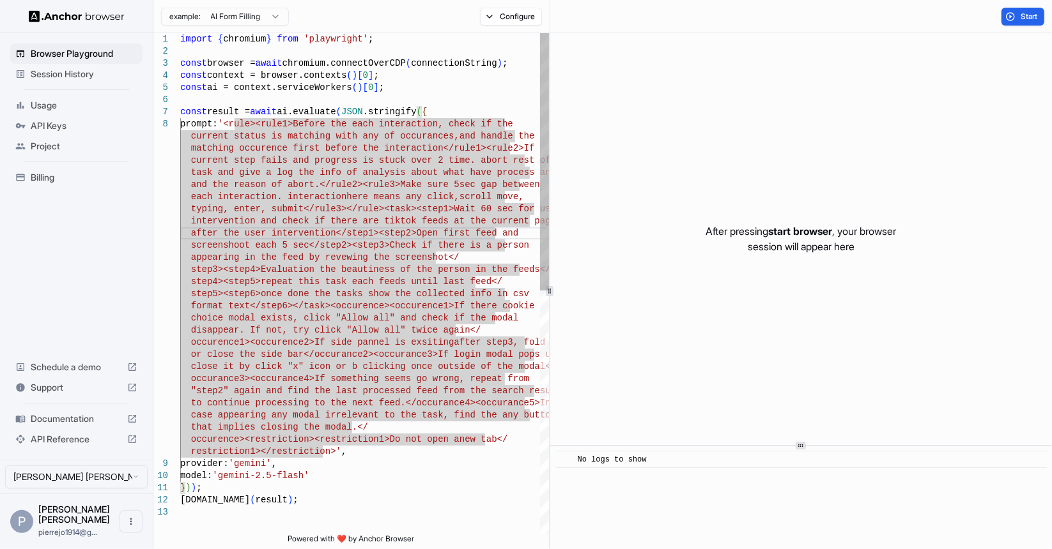
click at [367, 250] on div "matching occurence first before the interaction</r ule1><rule2>If current step …" at bounding box center [364, 520] width 369 height 974
click at [336, 434] on div "matching occurence first before the interaction</r ule1><rule2>If current step …" at bounding box center [364, 520] width 369 height 974
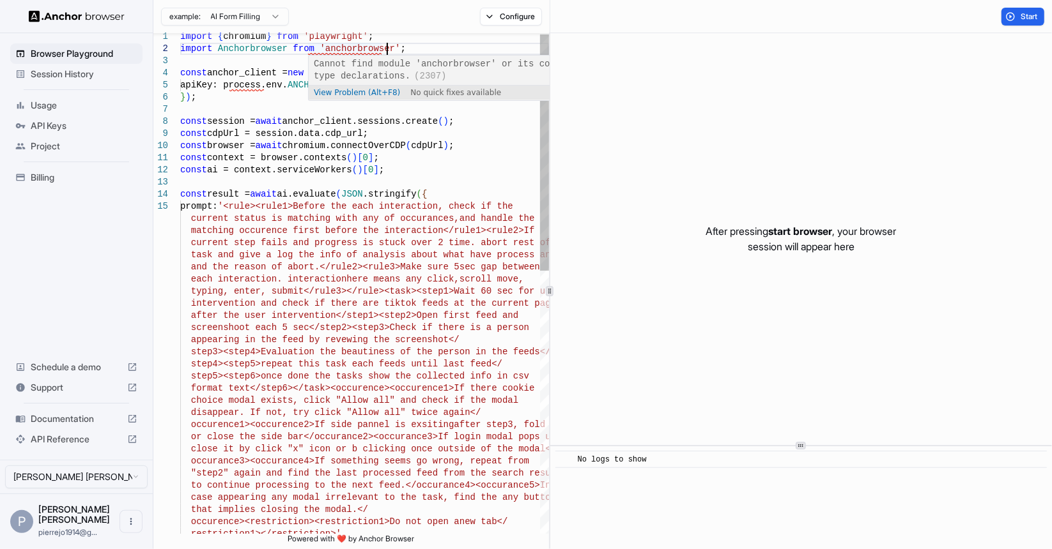
click at [351, 95] on span "View Problem (Alt+F8)" at bounding box center [357, 92] width 86 height 9
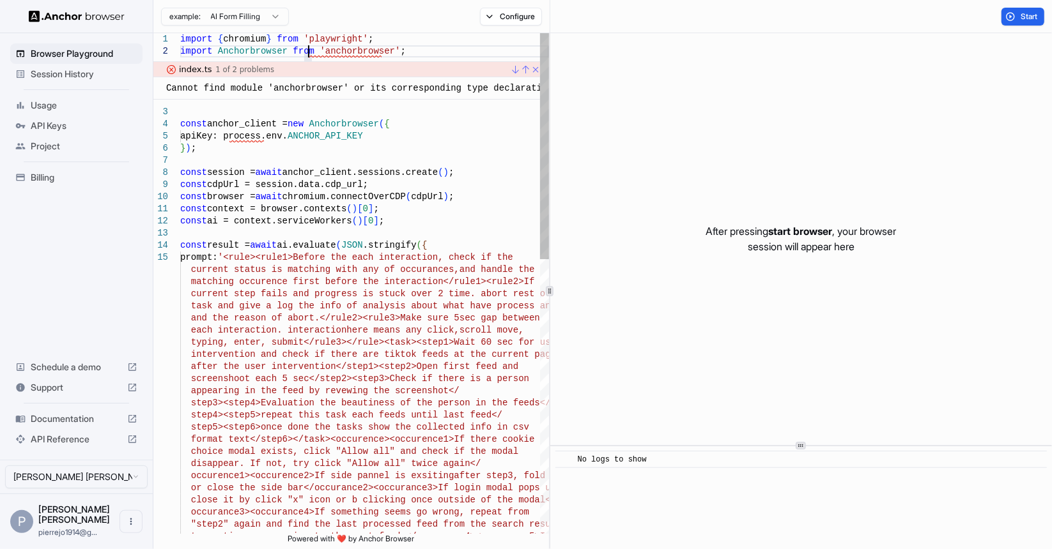
click at [322, 87] on div "Cannot find module 'anchorbrowser' or its corresponding type declarations. (230…" at bounding box center [382, 88] width 433 height 12
drag, startPoint x: 399, startPoint y: 49, endPoint x: 136, endPoint y: 48, distance: 263.2
click at [427, 60] on div "index.ts 1 of 2 problems Cannot find module 'anchorbrowser' or its correspondin…" at bounding box center [346, 82] width 387 height 49
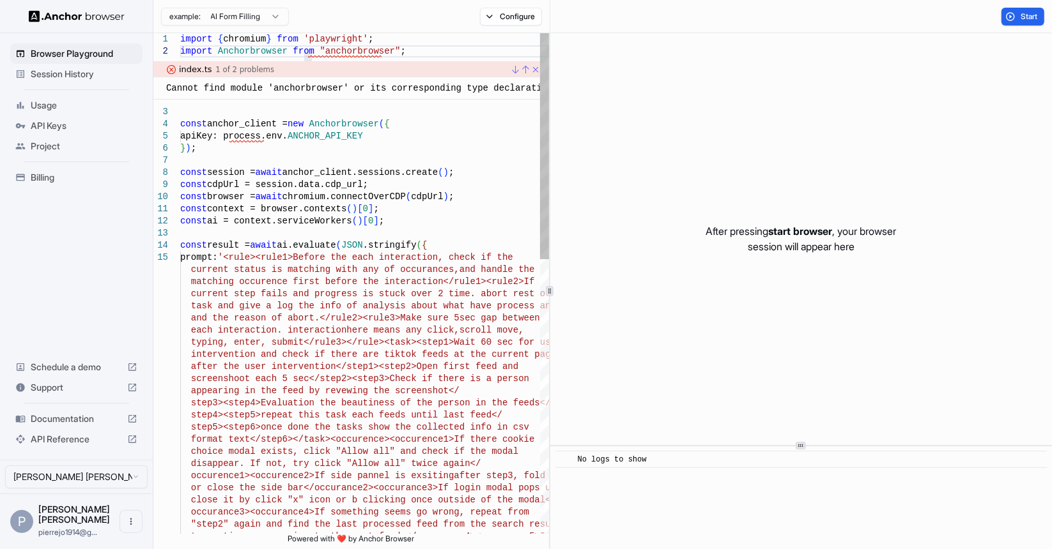
click at [535, 66] on link "Close" at bounding box center [533, 70] width 10 height 10
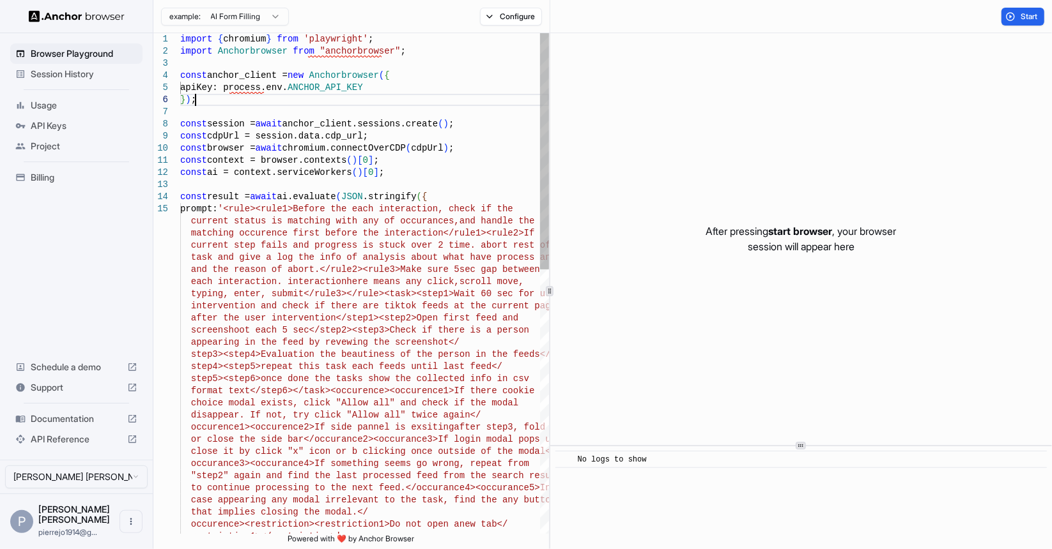
drag, startPoint x: 399, startPoint y: 88, endPoint x: 403, endPoint y: 69, distance: 18.8
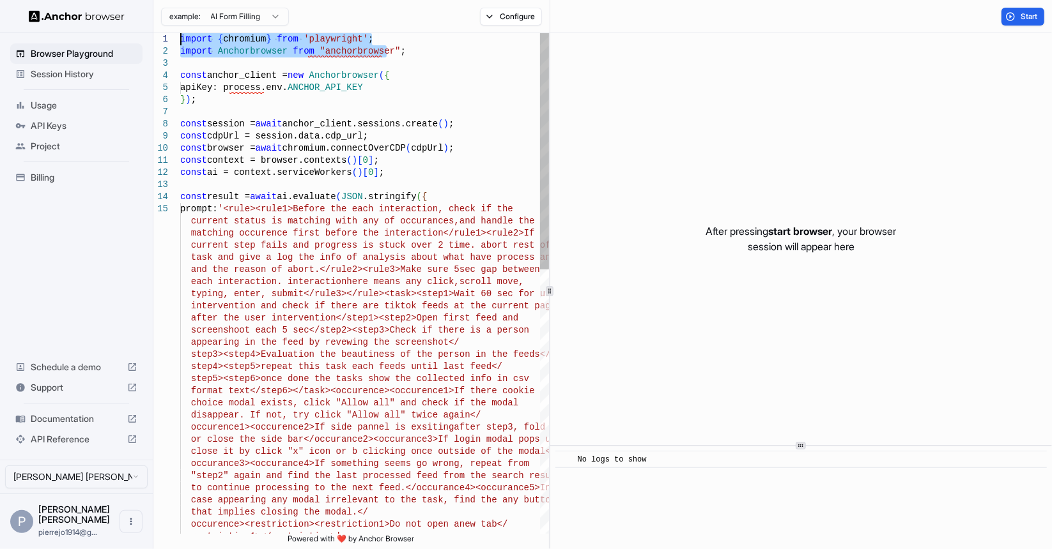
drag, startPoint x: 403, startPoint y: 53, endPoint x: 88, endPoint y: 31, distance: 316.4
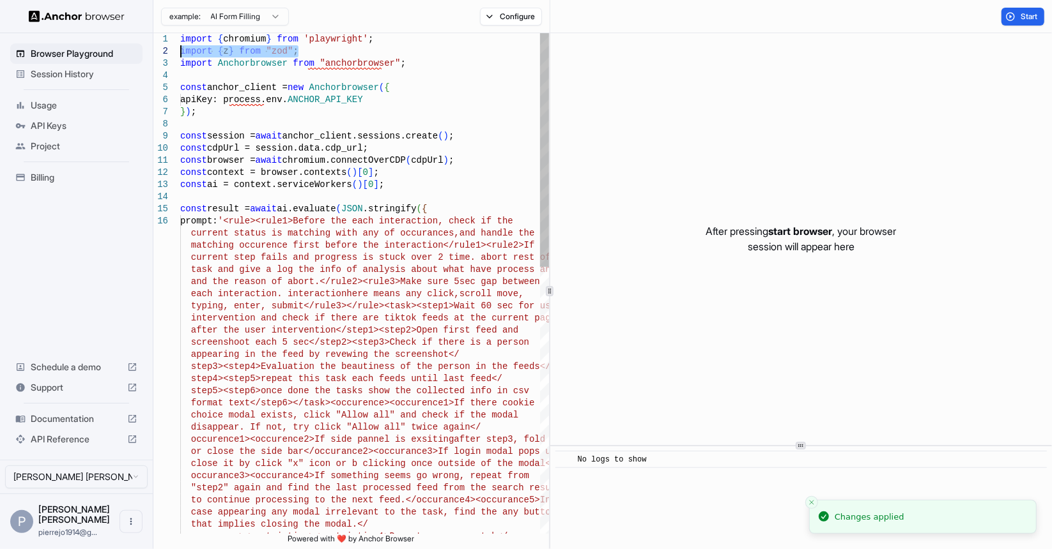
drag, startPoint x: 322, startPoint y: 50, endPoint x: 137, endPoint y: 54, distance: 185.3
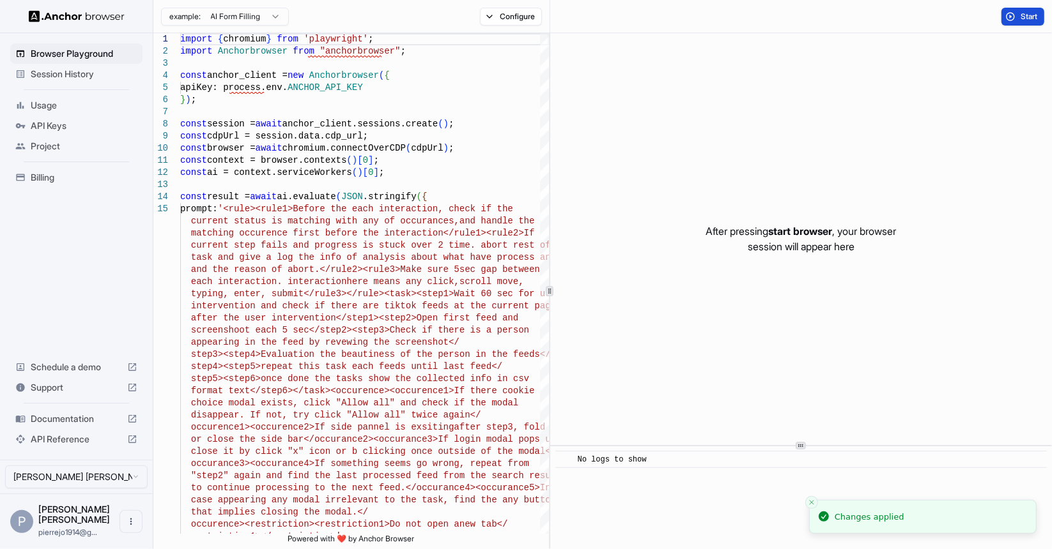
click at [1015, 20] on button "Start" at bounding box center [1022, 17] width 43 height 18
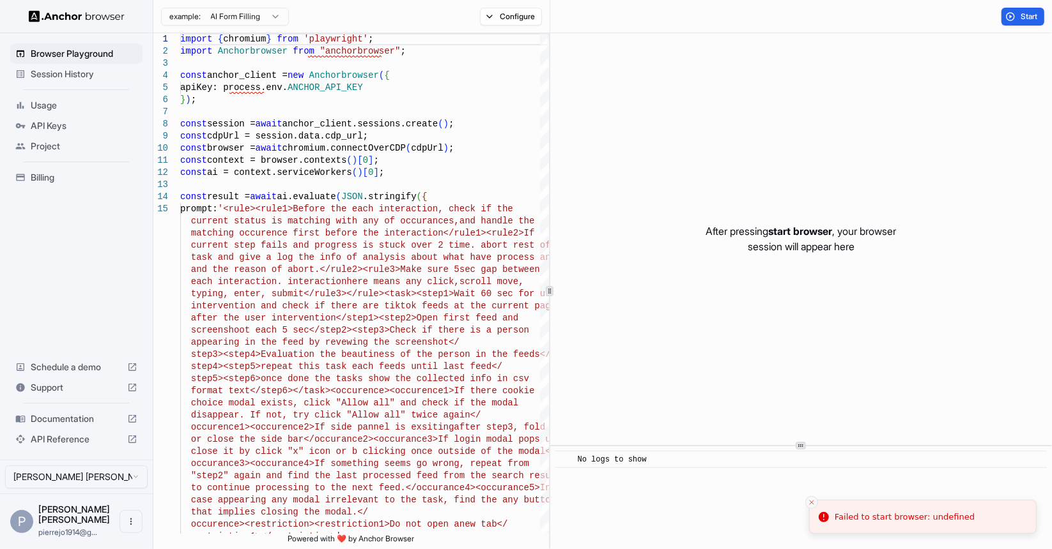
click at [809, 505] on icon "Close toast" at bounding box center [812, 503] width 8 height 8
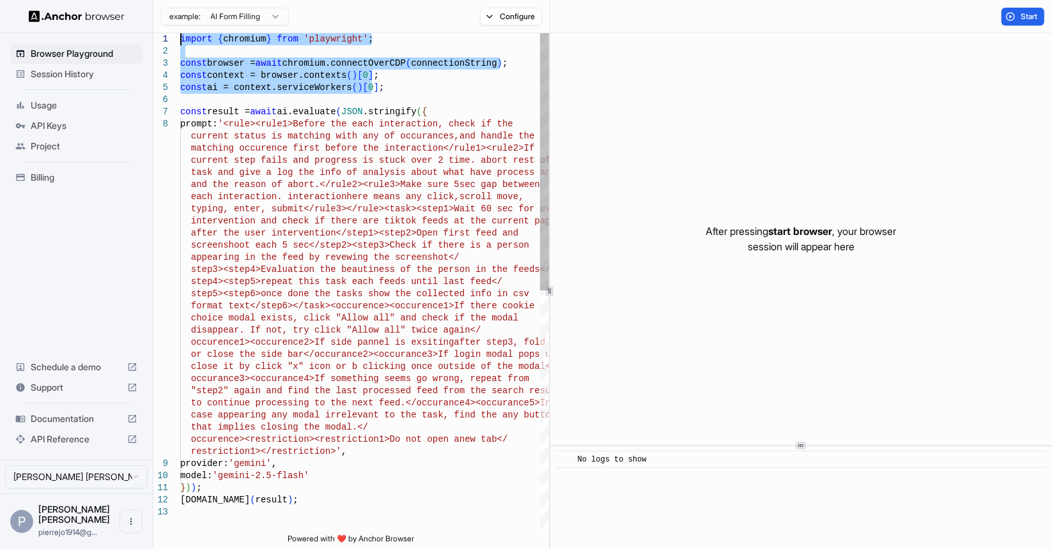
drag, startPoint x: 394, startPoint y: 88, endPoint x: 305, endPoint y: 79, distance: 88.6
click at [180, 33] on div "} ) ) ; [DOMAIN_NAME] ( result ) ; provider: 'gemini' , model: 'gemini-2.5-flas…" at bounding box center [364, 520] width 369 height 974
drag, startPoint x: 441, startPoint y: 111, endPoint x: 148, endPoint y: 24, distance: 305.9
click at [180, 33] on div "} ) ) ; [DOMAIN_NAME] ( result ) ; provider: 'gemini' , model: 'gemini-2.5-flas…" at bounding box center [364, 520] width 369 height 974
click at [424, 109] on div "} ) ) ; [DOMAIN_NAME] ( result ) ; provider: 'gemini' , model: 'gemini-2.5-flas…" at bounding box center [364, 520] width 369 height 974
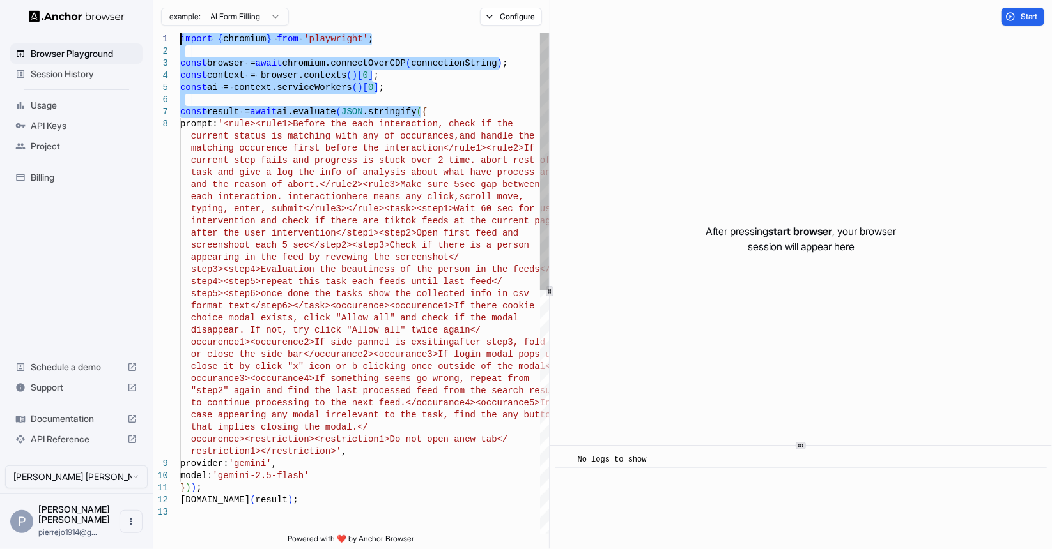
drag, startPoint x: 437, startPoint y: 109, endPoint x: 181, endPoint y: -4, distance: 279.7
click at [181, 33] on div "} ) ) ; [DOMAIN_NAME] ( result ) ; provider: 'gemini' , model: 'gemini-2.5-flas…" at bounding box center [364, 520] width 369 height 974
click at [385, 88] on div "const result = await ai.evaluate ( JSON .stringify ( { prompt: '<rule><rule1>Be…" at bounding box center [364, 520] width 369 height 974
drag, startPoint x: 410, startPoint y: 89, endPoint x: 167, endPoint y: -28, distance: 270.3
click at [180, 33] on div "const result = await ai.evaluate ( JSON .stringify ( { prompt: '<rule><rule1>Be…" at bounding box center [364, 520] width 369 height 974
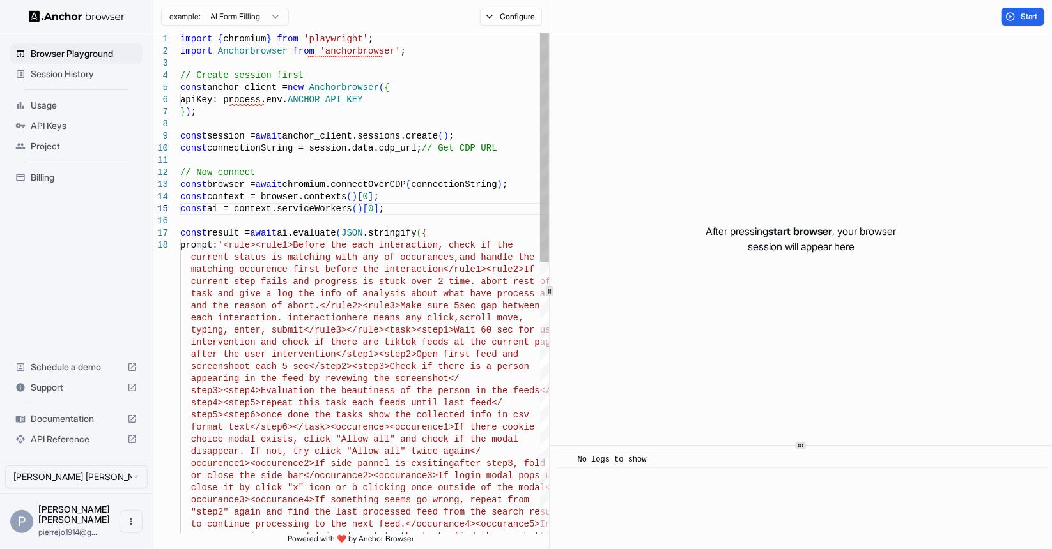
type textarea "**********"
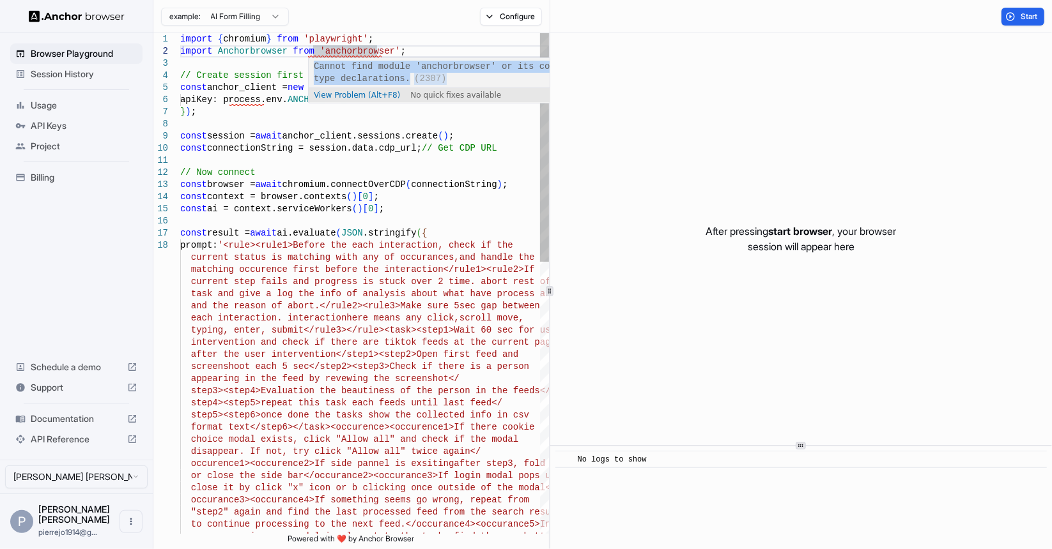
drag, startPoint x: 314, startPoint y: 63, endPoint x: 425, endPoint y: 78, distance: 111.6
click at [425, 78] on div "Cannot find module 'anchorbrowser' or its corresponding type declarations. (230…" at bounding box center [468, 72] width 318 height 29
click at [374, 92] on span "View Problem (Alt+F8)" at bounding box center [357, 95] width 86 height 9
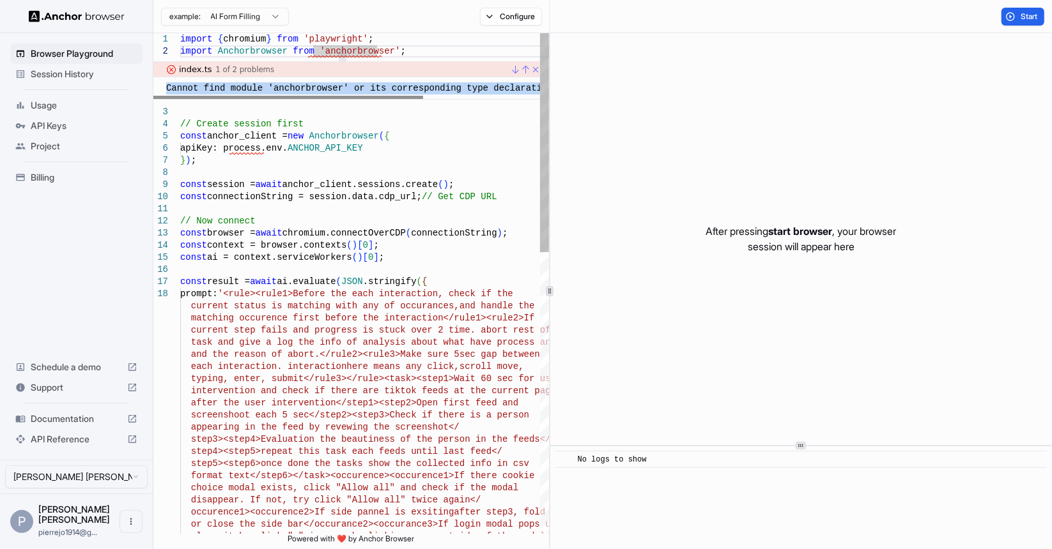
drag, startPoint x: 165, startPoint y: 89, endPoint x: 412, endPoint y: 96, distance: 247.4
click at [528, 91] on div "Cannot find module 'anchorbrowser' or its corresponding type declarations. (230…" at bounding box center [380, 85] width 454 height 17
click at [508, 96] on div at bounding box center [381, 98] width 270 height 4
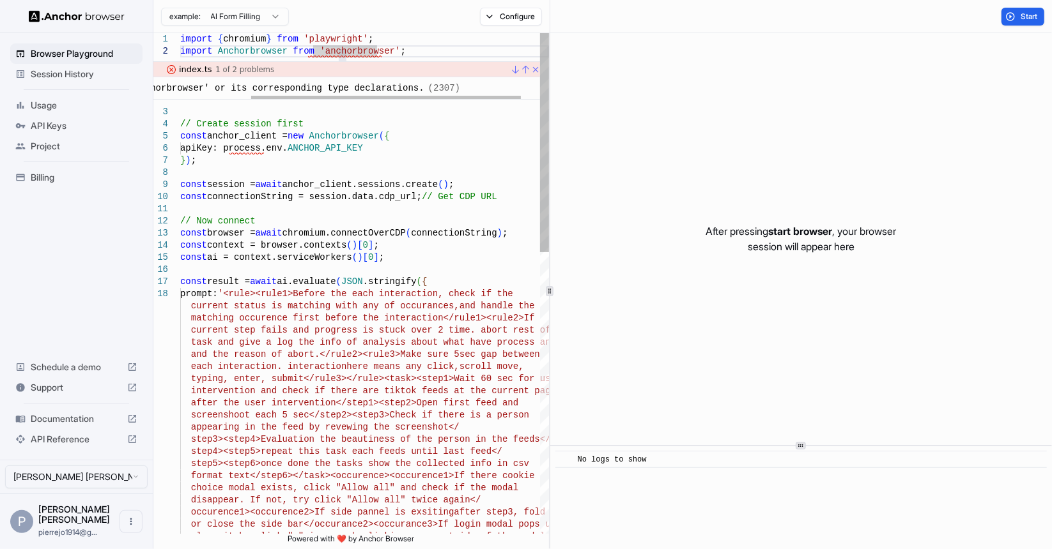
click at [436, 89] on div "Cannot find module 'anchorbrowser' or its corresponding type declarations. (230…" at bounding box center [346, 88] width 387 height 22
drag, startPoint x: 436, startPoint y: 89, endPoint x: 423, endPoint y: 89, distance: 12.8
click at [423, 89] on div "Cannot find module 'anchorbrowser' or its corresponding type declarations. (230…" at bounding box center [346, 88] width 387 height 22
copy div "Cannot find module 'anchorbrowser' or its corresponding type declarations. (230…"
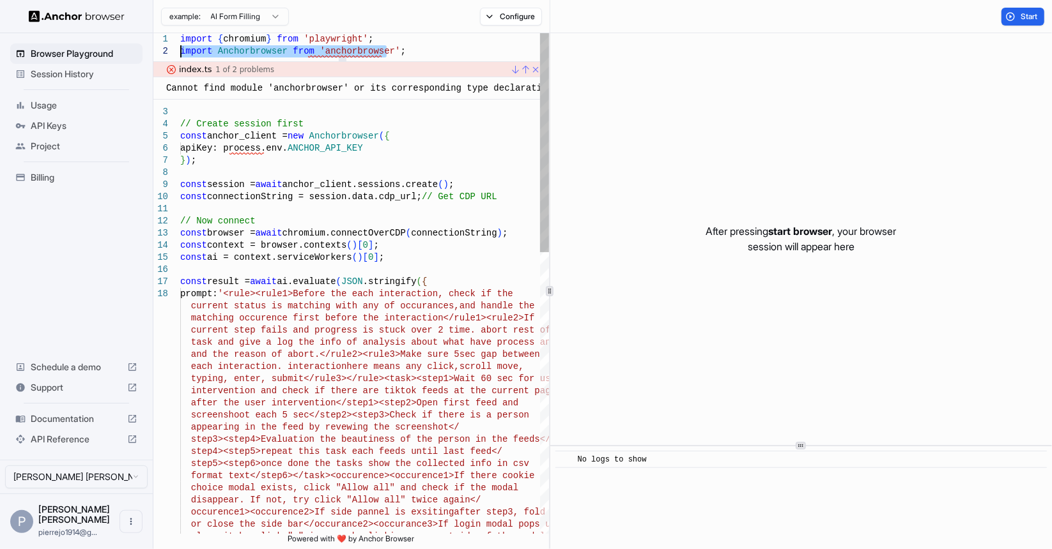
drag, startPoint x: 415, startPoint y: 50, endPoint x: 144, endPoint y: 54, distance: 271.6
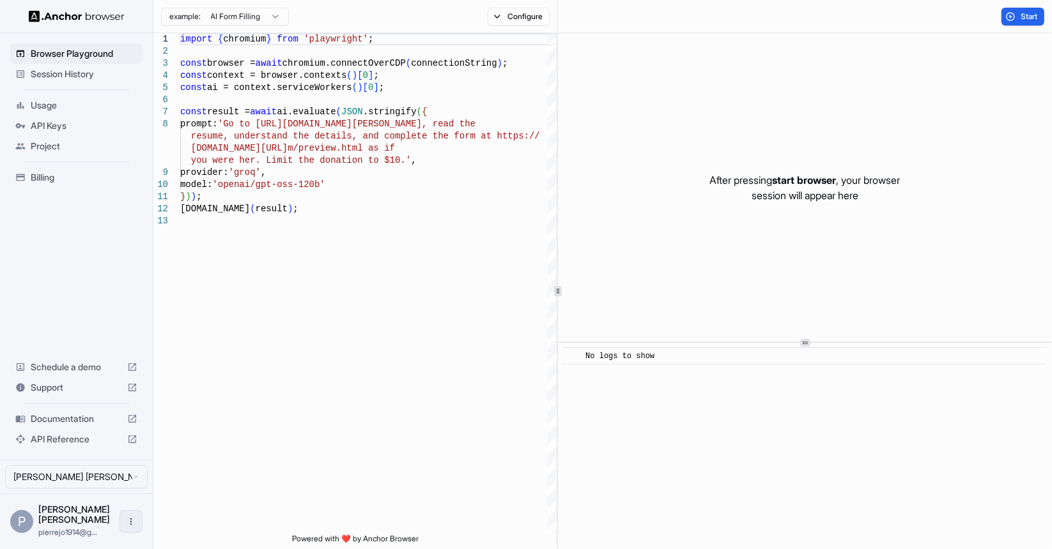
click at [127, 527] on icon "Open menu" at bounding box center [131, 522] width 10 height 10
click at [91, 309] on div at bounding box center [526, 274] width 1052 height 549
click at [64, 486] on html "Browser Playground Session History Usage API Keys Project Billing Schedule a de…" at bounding box center [526, 274] width 1052 height 549
click at [82, 330] on html "Browser Playground Session History Usage API Keys Project Billing Schedule a de…" at bounding box center [526, 274] width 1052 height 549
click at [68, 489] on html "Browser Playground Session History Usage API Keys Project Billing Schedule a de…" at bounding box center [526, 274] width 1052 height 549
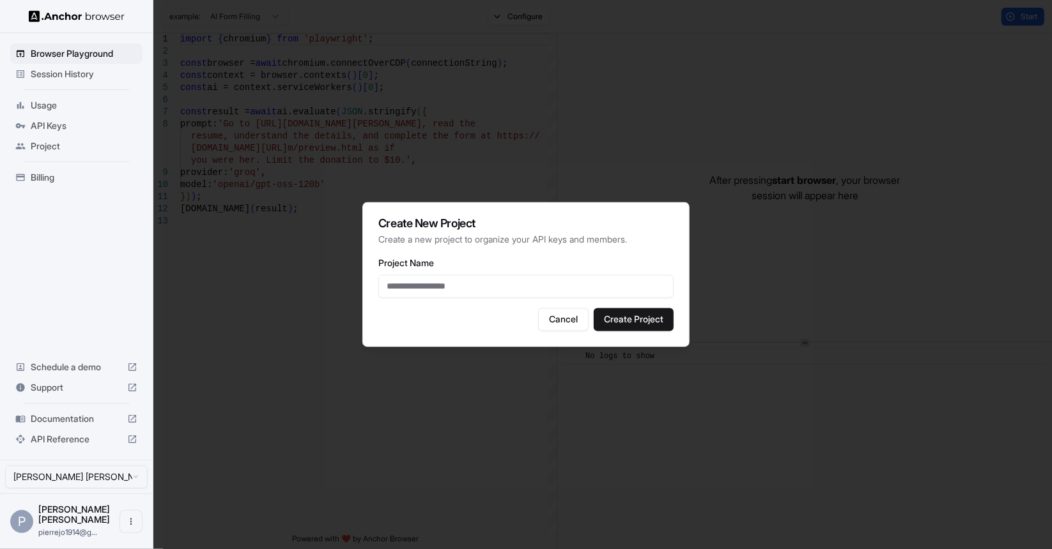
click at [515, 283] on input "Project Name" at bounding box center [525, 286] width 295 height 23
click at [486, 286] on input "Project Name" at bounding box center [525, 286] width 295 height 23
type input "****"
click at [625, 319] on button "Create Project" at bounding box center [634, 320] width 80 height 23
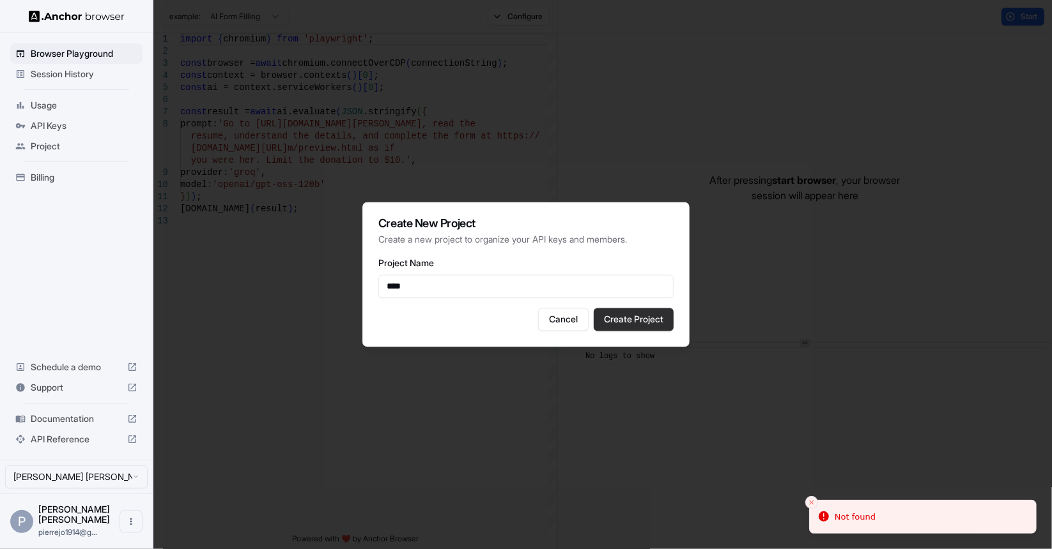
click at [635, 318] on button "Create Project" at bounding box center [634, 320] width 80 height 23
click at [537, 285] on input "****" at bounding box center [525, 286] width 295 height 23
click at [559, 315] on button "Cancel" at bounding box center [563, 320] width 50 height 23
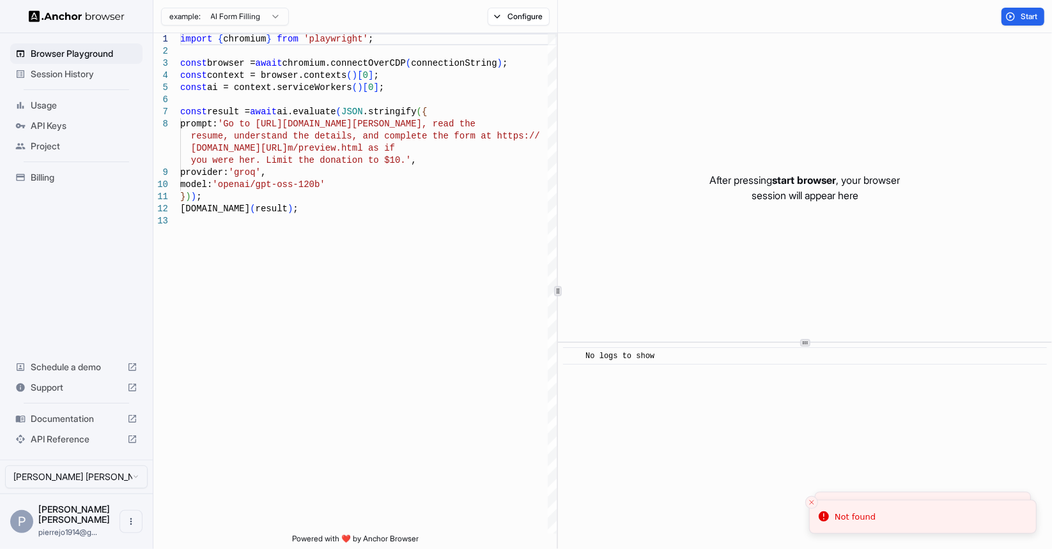
click at [55, 483] on html "Browser Playground Session History Usage API Keys Project Billing Schedule a de…" at bounding box center [526, 274] width 1052 height 549
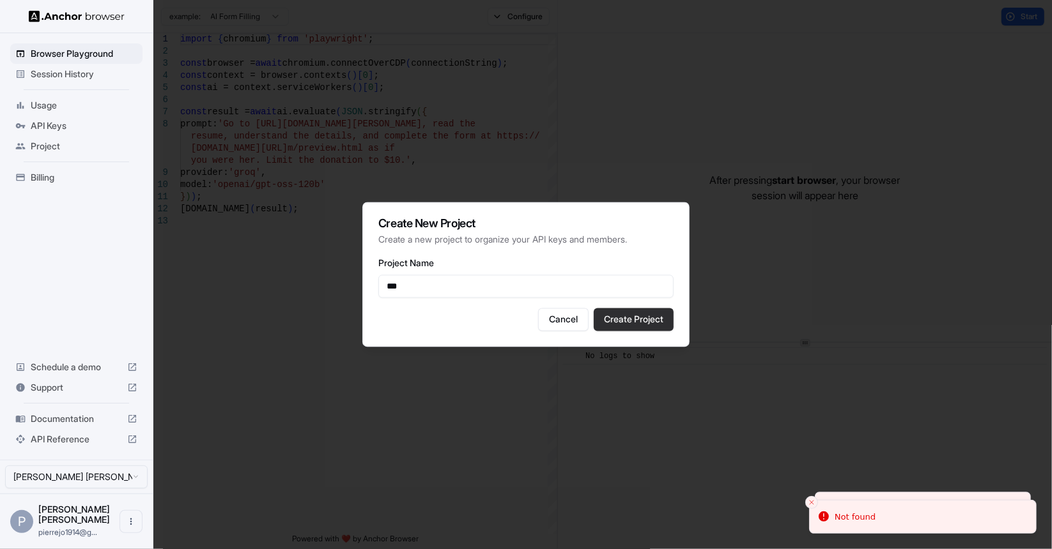
type input "****"
click at [661, 312] on button "Create Project" at bounding box center [634, 320] width 80 height 23
click at [556, 314] on button "Cancel" at bounding box center [563, 320] width 50 height 23
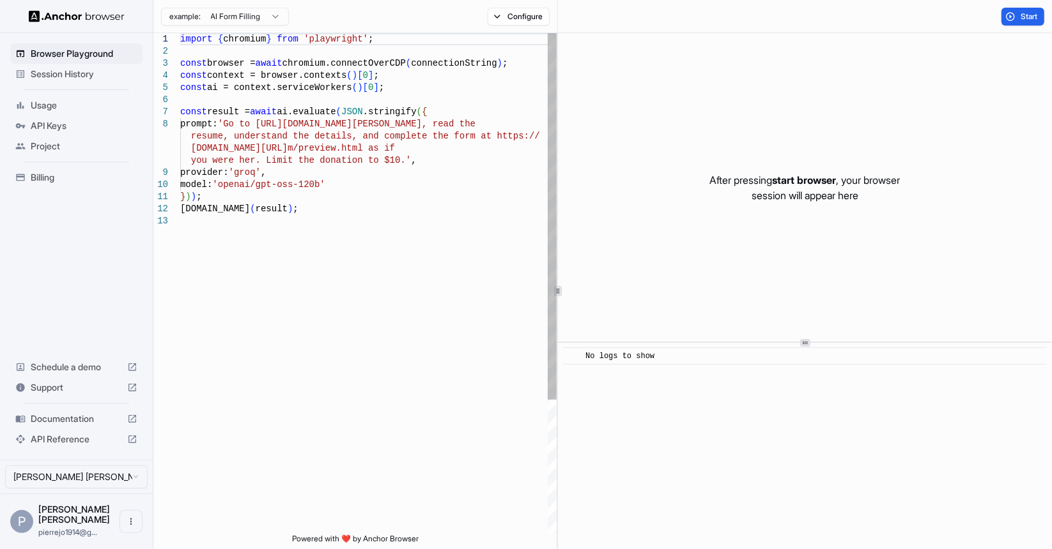
click at [371, 44] on div "import { chromium } from 'playwright' ; const browser = await chromium.connectO…" at bounding box center [368, 374] width 376 height 683
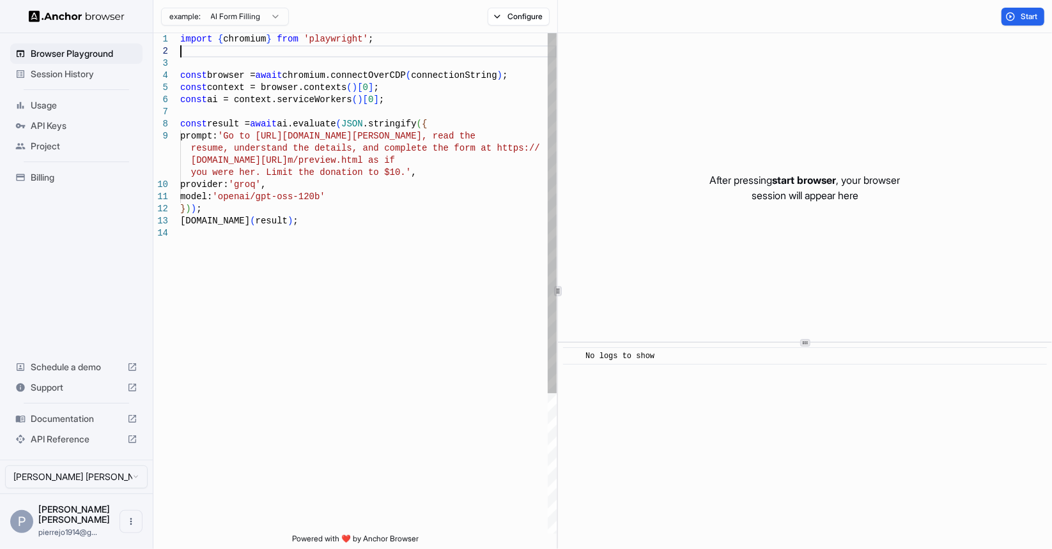
scroll to position [13, 0]
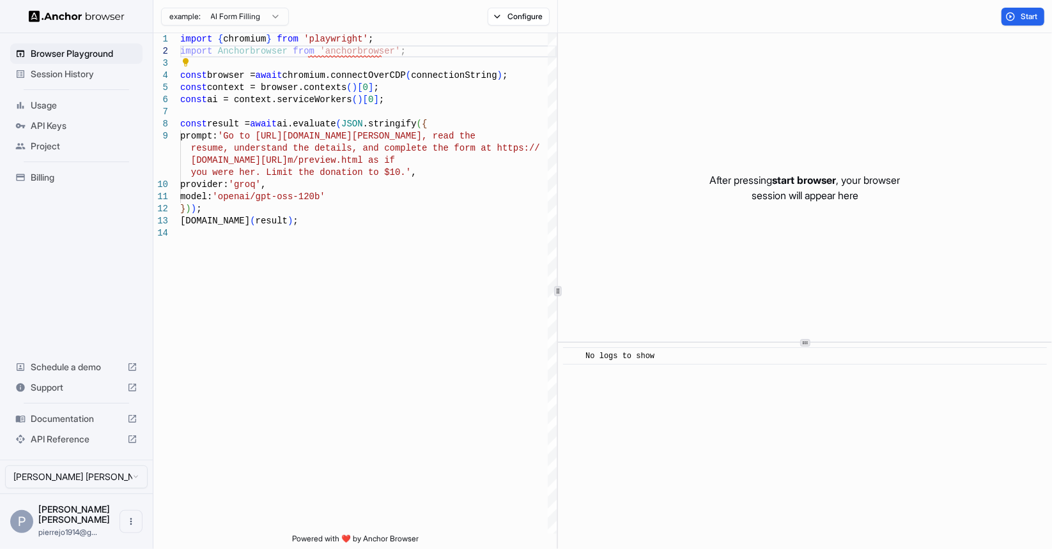
type textarea "**********"
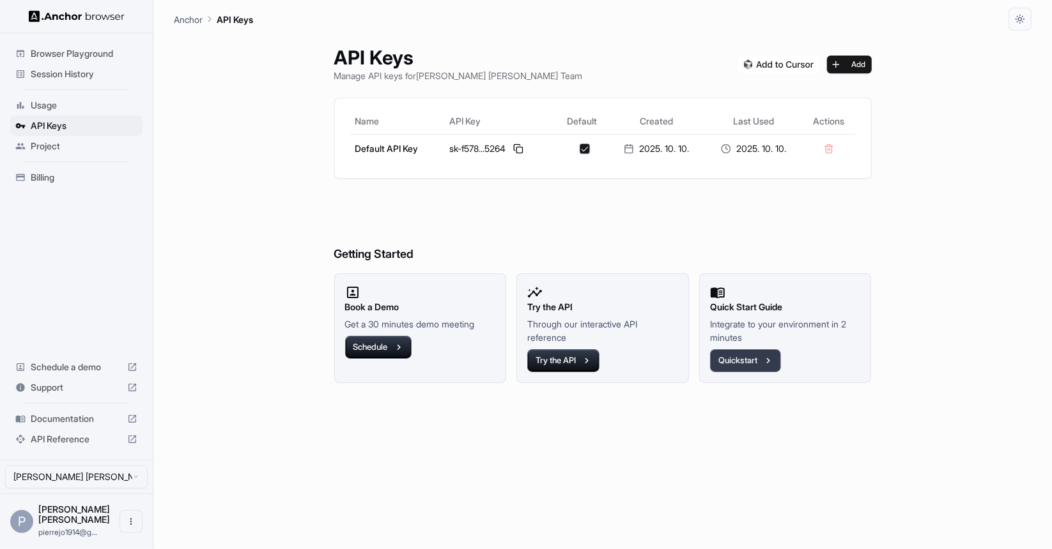
click at [773, 352] on button "Quickstart" at bounding box center [745, 360] width 71 height 23
